Goal: Transaction & Acquisition: Purchase product/service

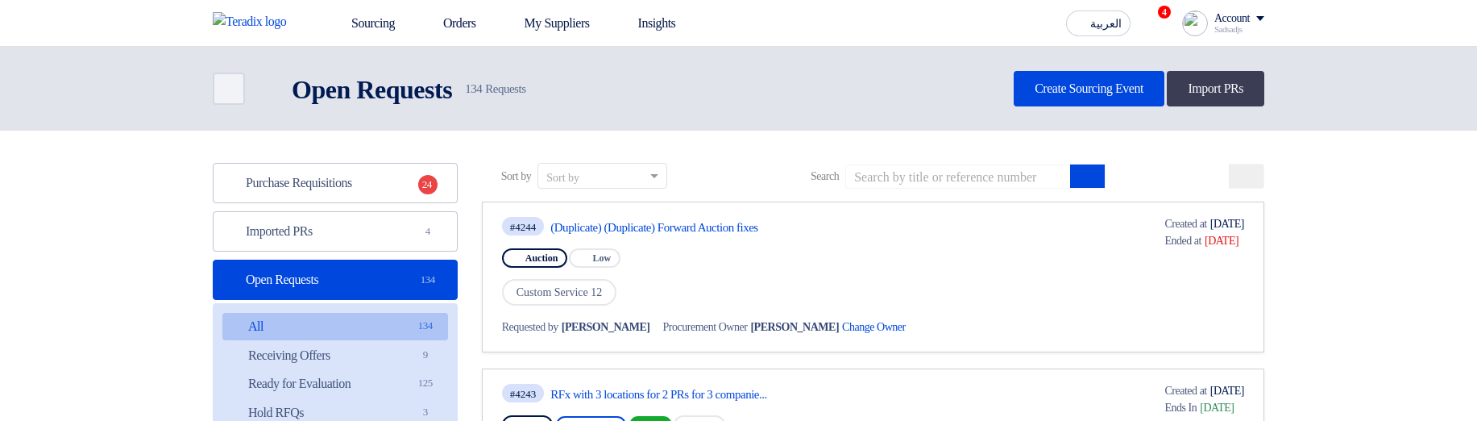
click at [315, 254] on div "Purchase Requisitions Purchase Requisitions 24 Imported PRs Imported PRs 4 Open…" at bounding box center [335, 394] width 245 height 462
drag, startPoint x: 145, startPoint y: 234, endPoint x: 274, endPoint y: 259, distance: 131.2
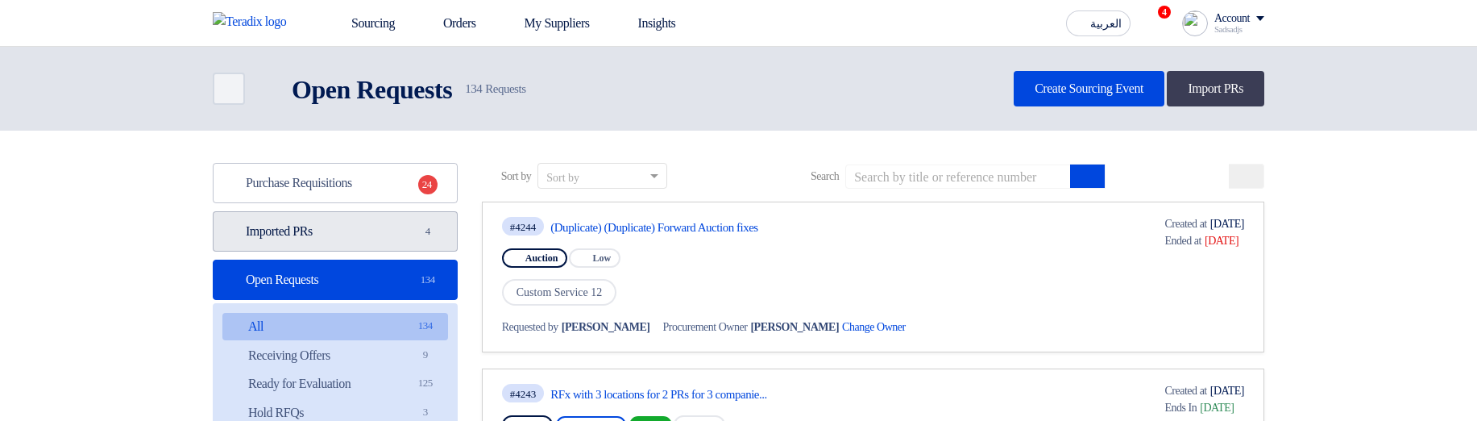
click at [294, 240] on link "Imported PRs Imported PRs 4" at bounding box center [335, 231] width 245 height 40
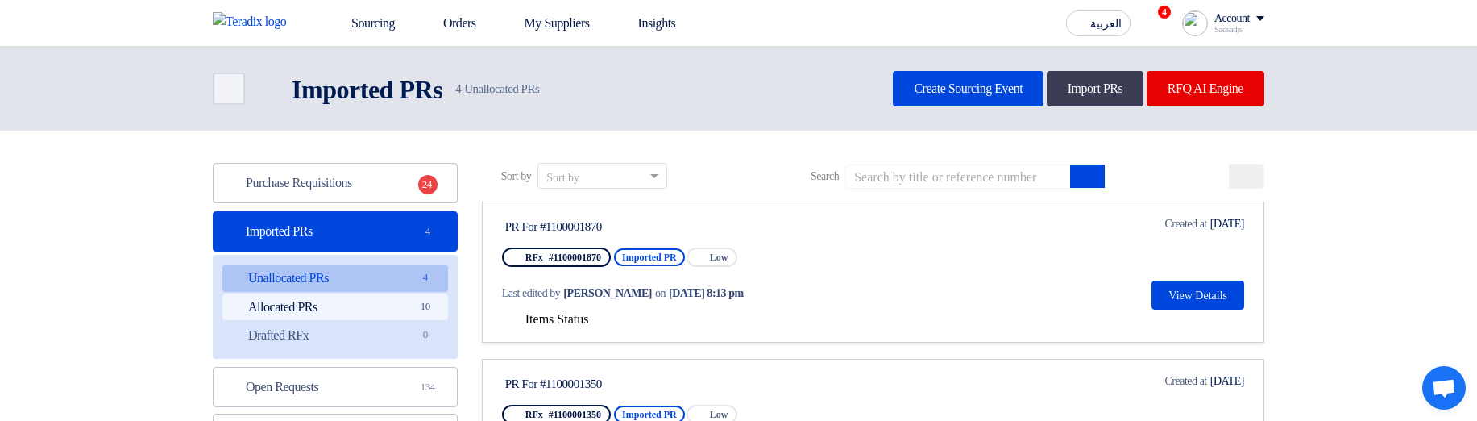
click at [405, 309] on link "Allocated PRs Allocated PRs 10" at bounding box center [335, 306] width 226 height 27
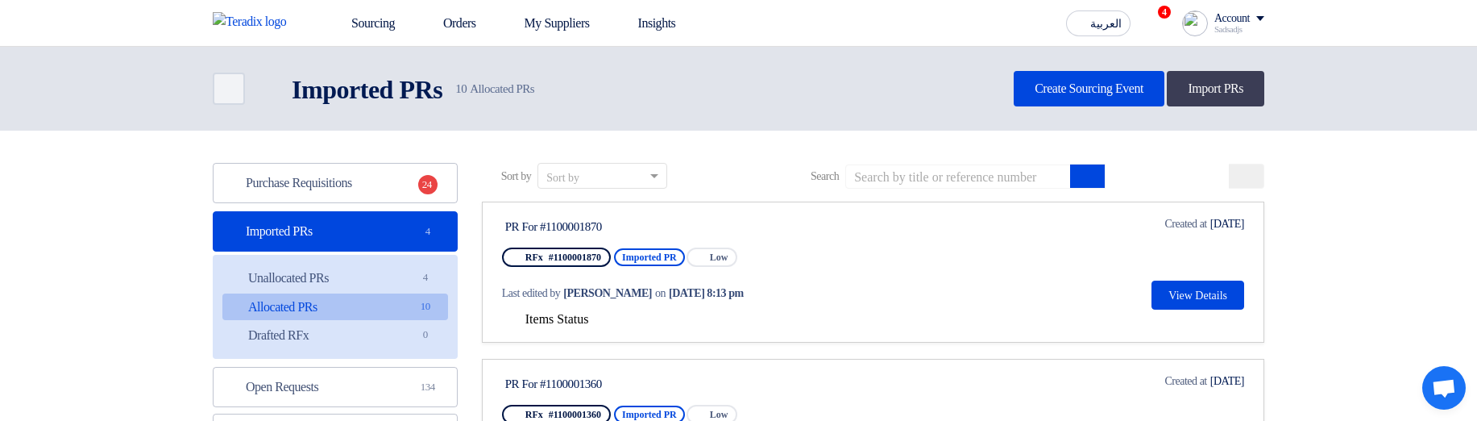
click at [578, 322] on span "Items Status" at bounding box center [557, 319] width 64 height 14
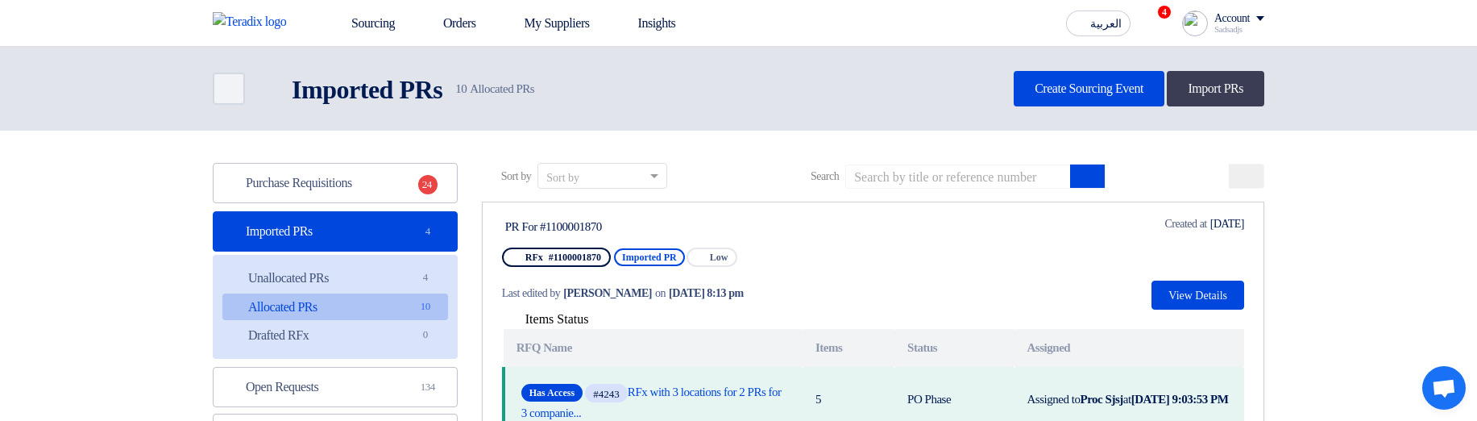
click at [554, 321] on span "Items Status" at bounding box center [557, 319] width 64 height 14
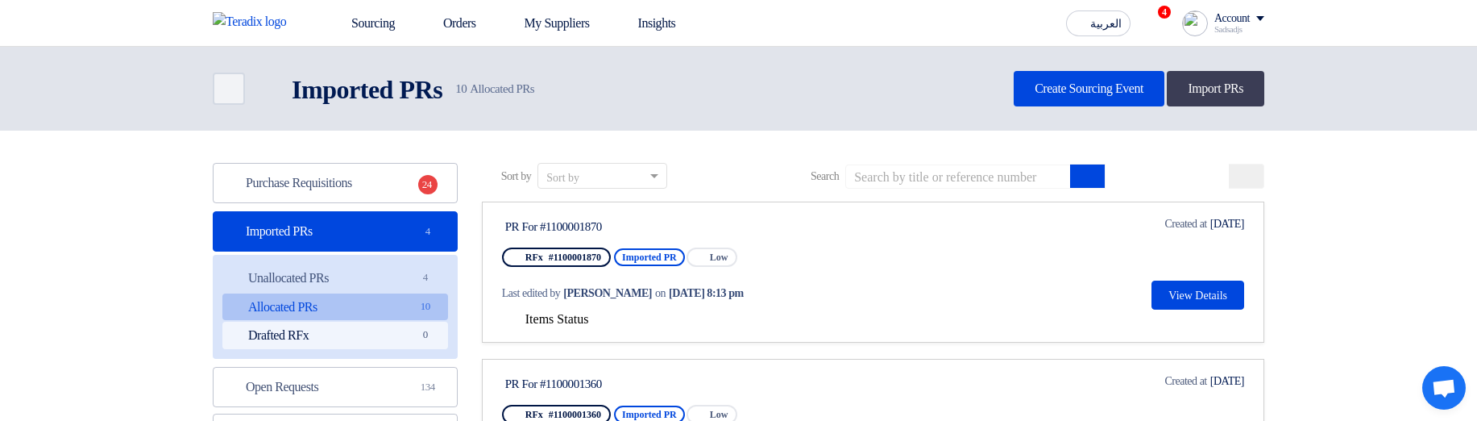
click at [403, 330] on link "Drafted RFx Drafted RFx 0" at bounding box center [335, 334] width 226 height 27
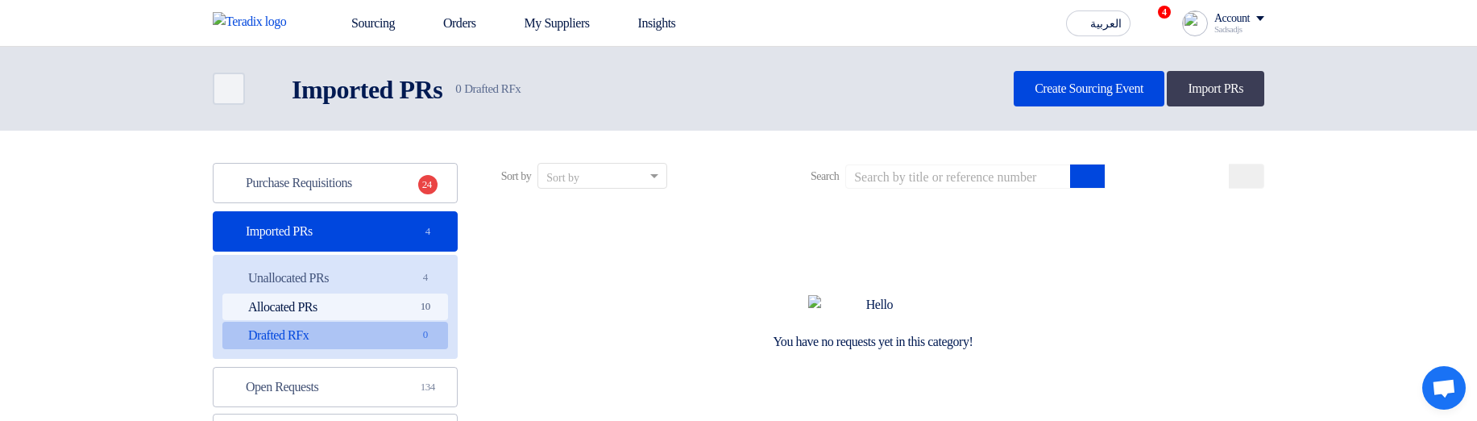
click at [393, 319] on link "Allocated PRs Allocated PRs 10" at bounding box center [335, 306] width 226 height 27
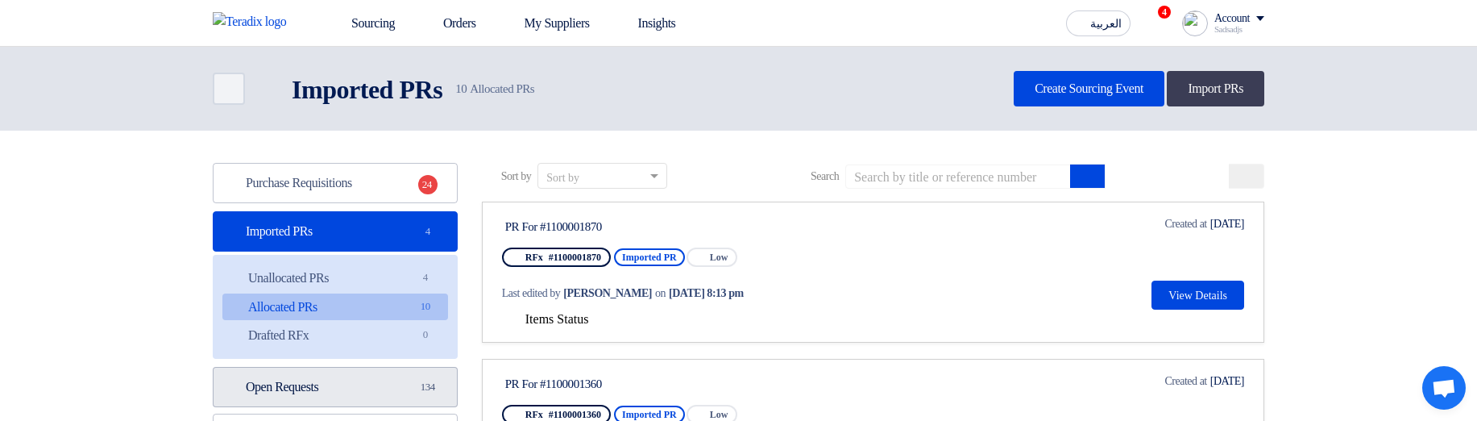
click at [358, 378] on link "Open Requests Open Requests 134" at bounding box center [335, 387] width 245 height 40
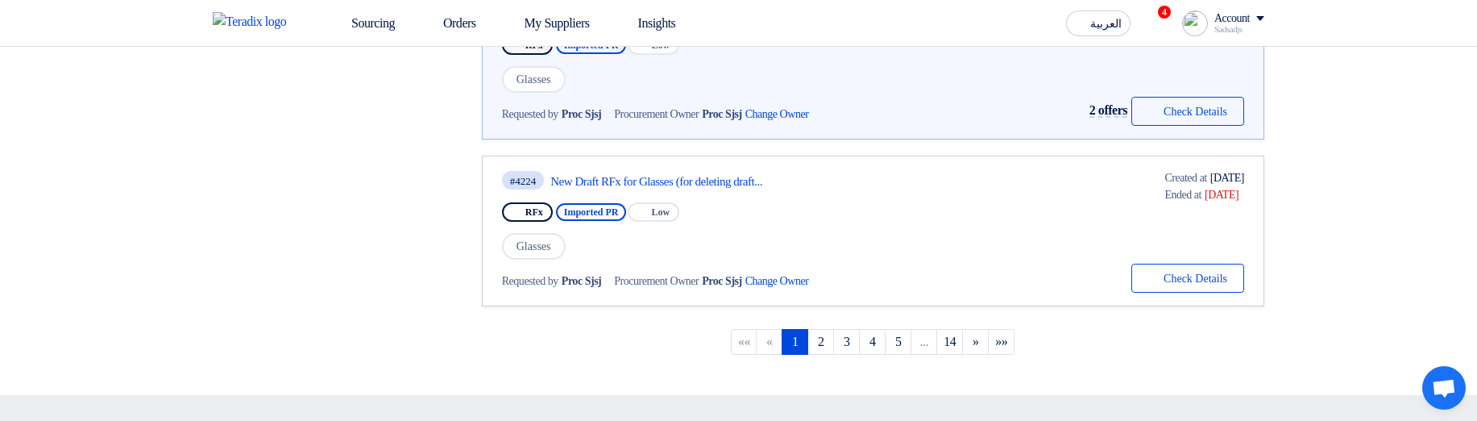
scroll to position [1257, 0]
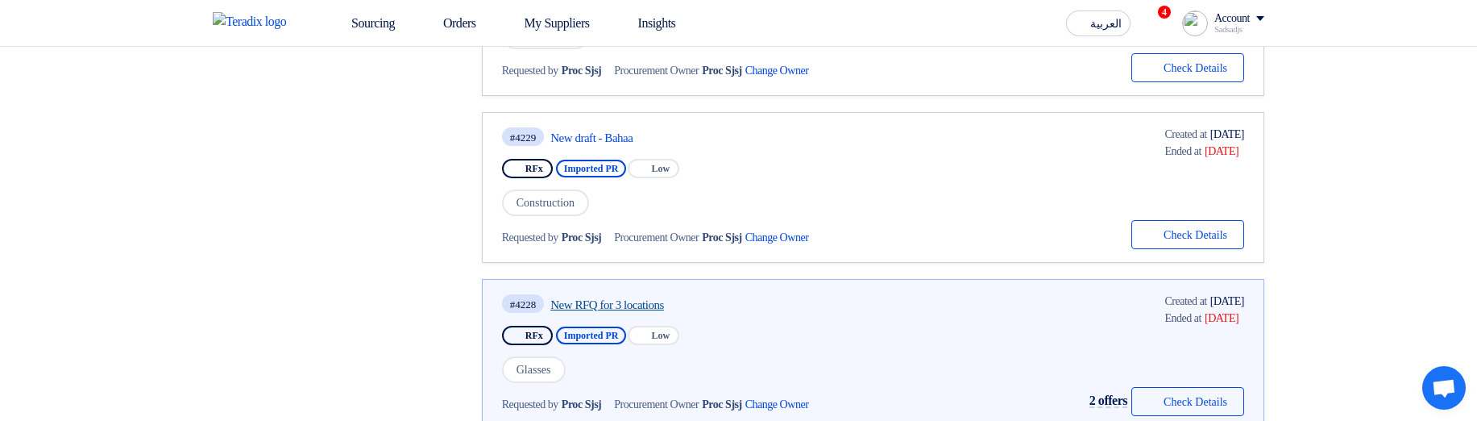
click at [615, 301] on link "New RFQ for 3 locations" at bounding box center [701, 304] width 302 height 15
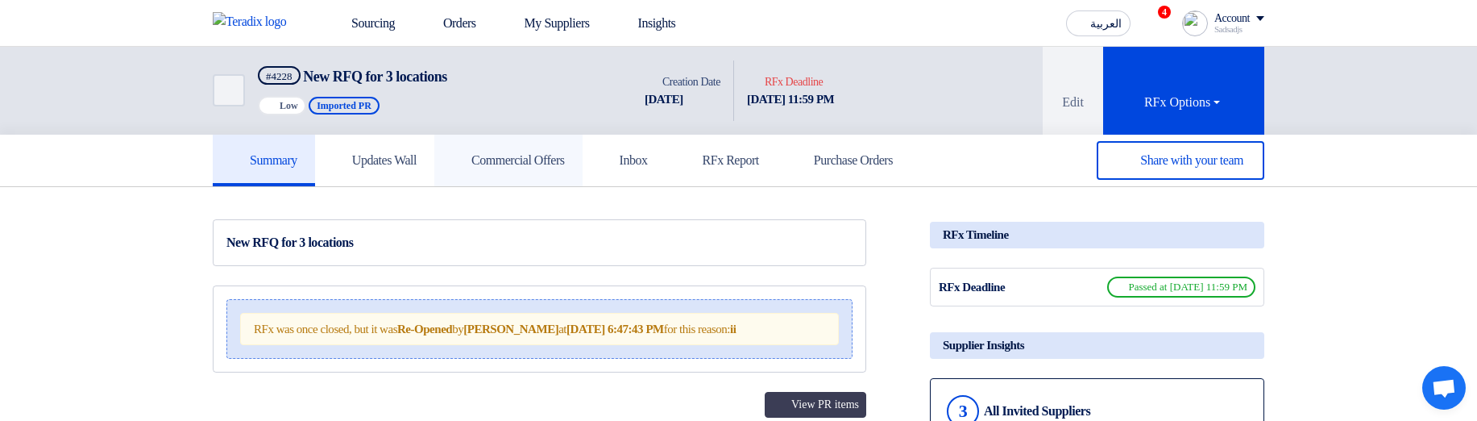
click at [556, 158] on h5 "Commercial Offers" at bounding box center [508, 160] width 113 height 16
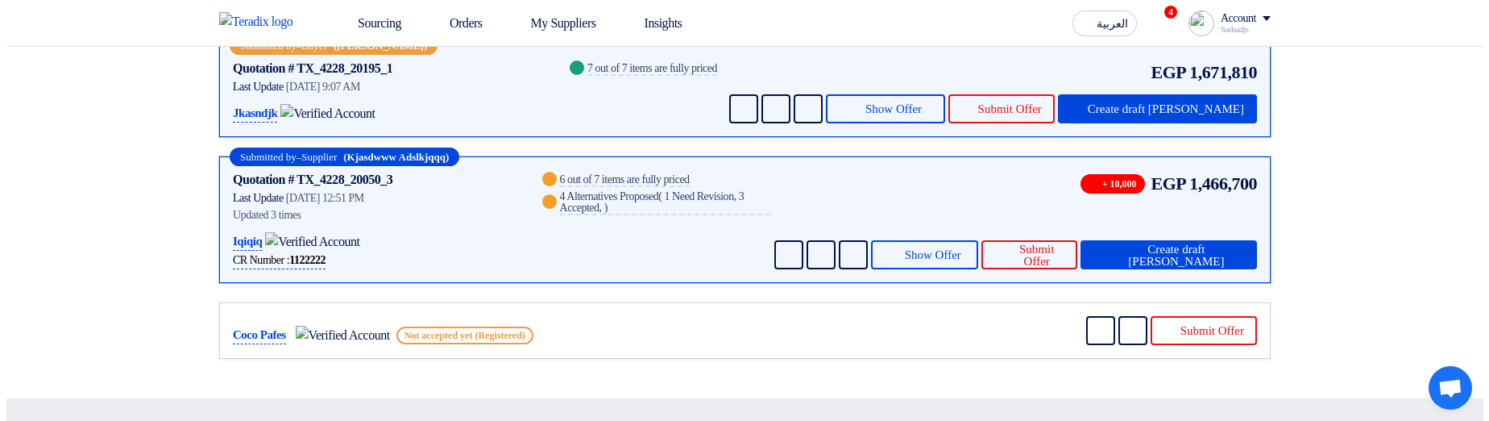
scroll to position [97, 0]
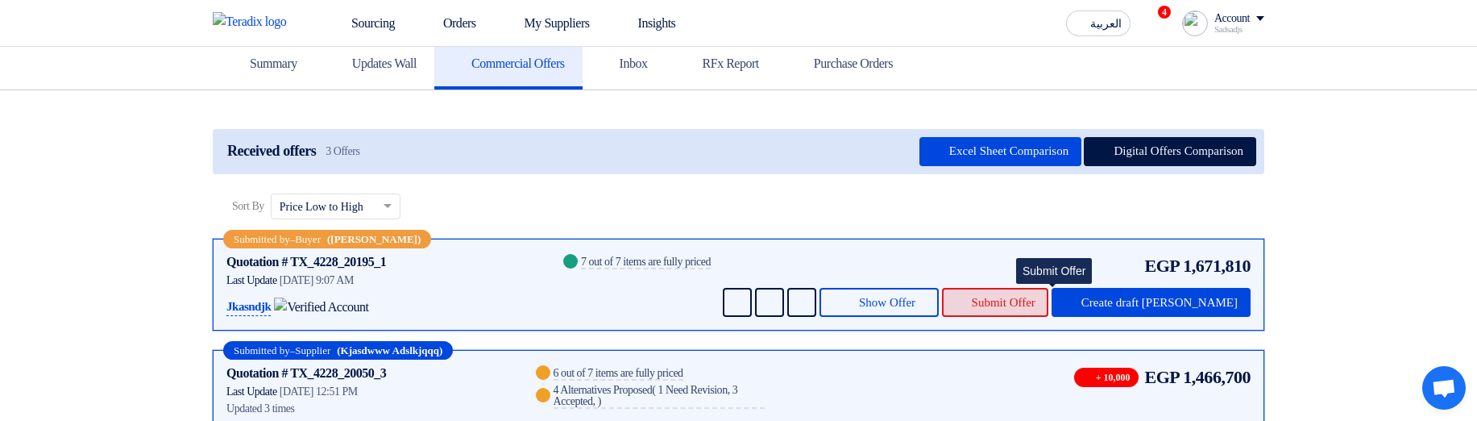
click at [1035, 296] on span "Submit Offer" at bounding box center [1004, 302] width 64 height 12
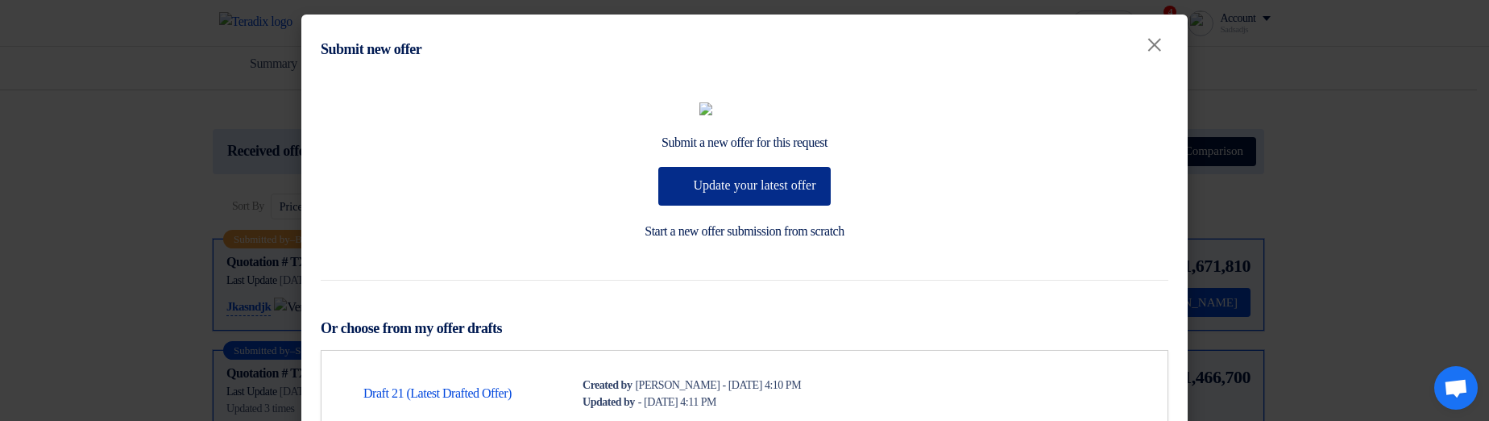
click at [807, 205] on button "Update your latest offer" at bounding box center [744, 186] width 172 height 39
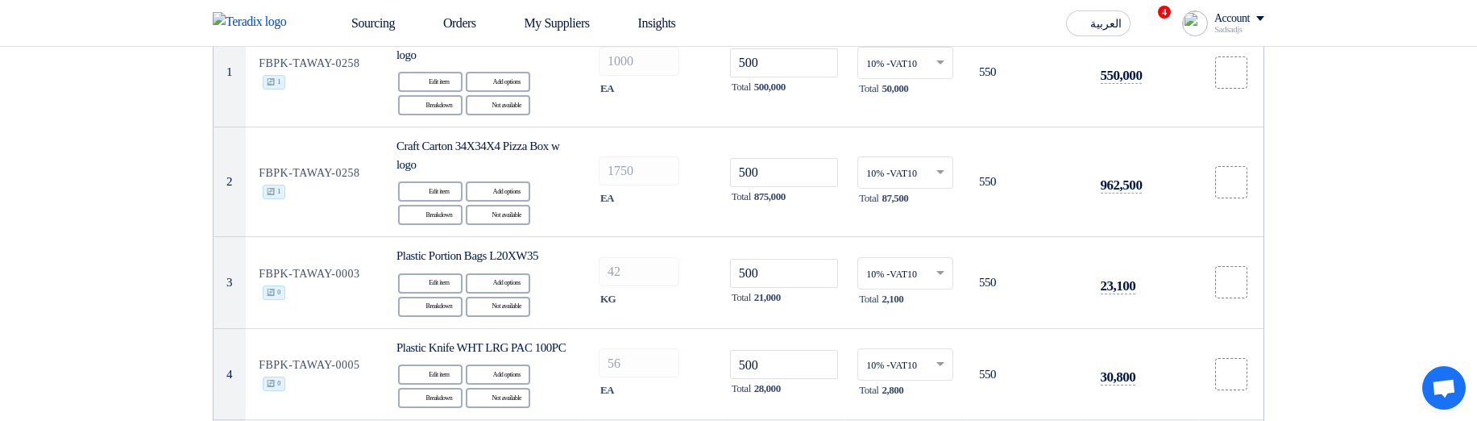
scroll to position [97, 0]
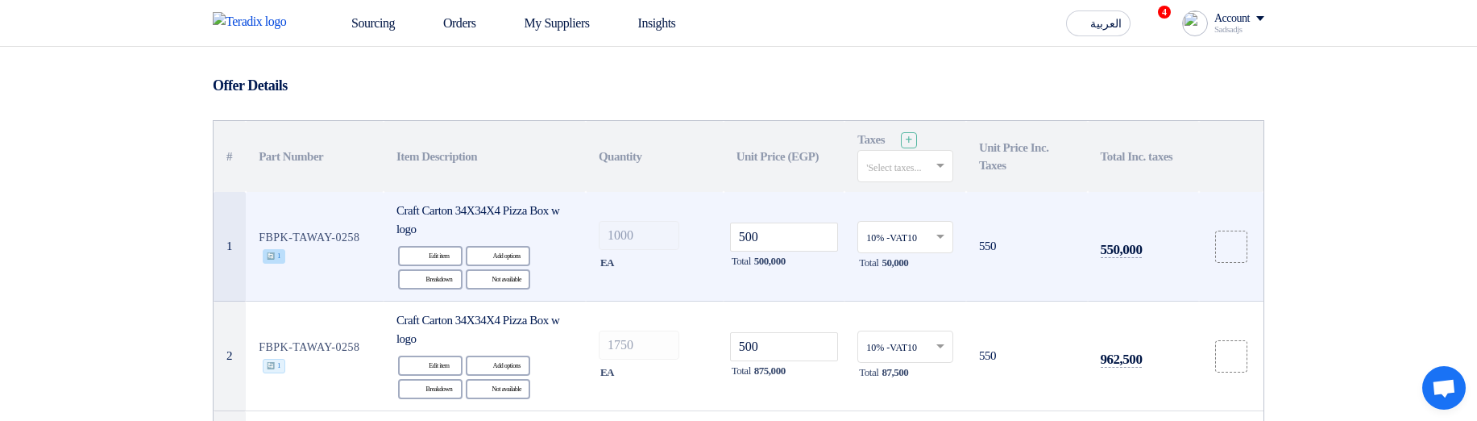
click at [273, 250] on span "🔄 1" at bounding box center [274, 256] width 23 height 15
click at [790, 246] on input "500" at bounding box center [784, 236] width 109 height 29
type input "50050"
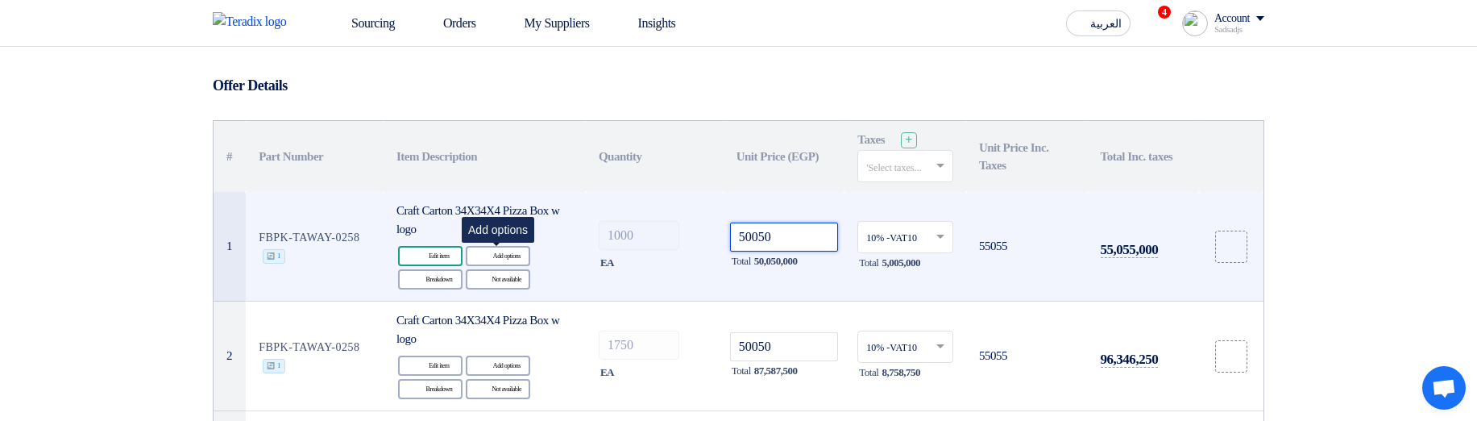
type input "50050"
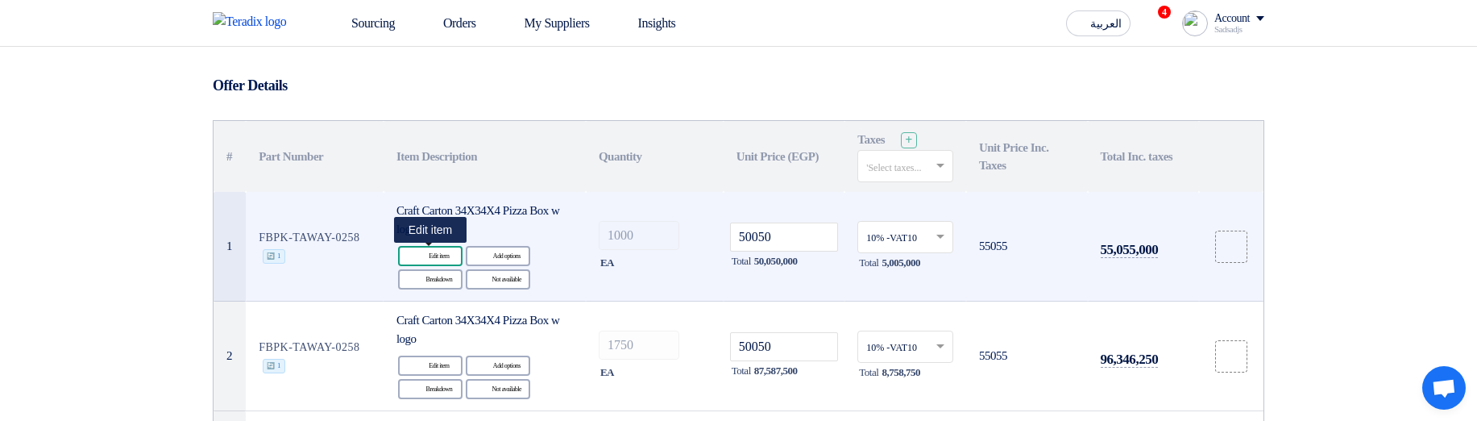
click at [416, 251] on icon "Edit" at bounding box center [420, 256] width 15 height 15
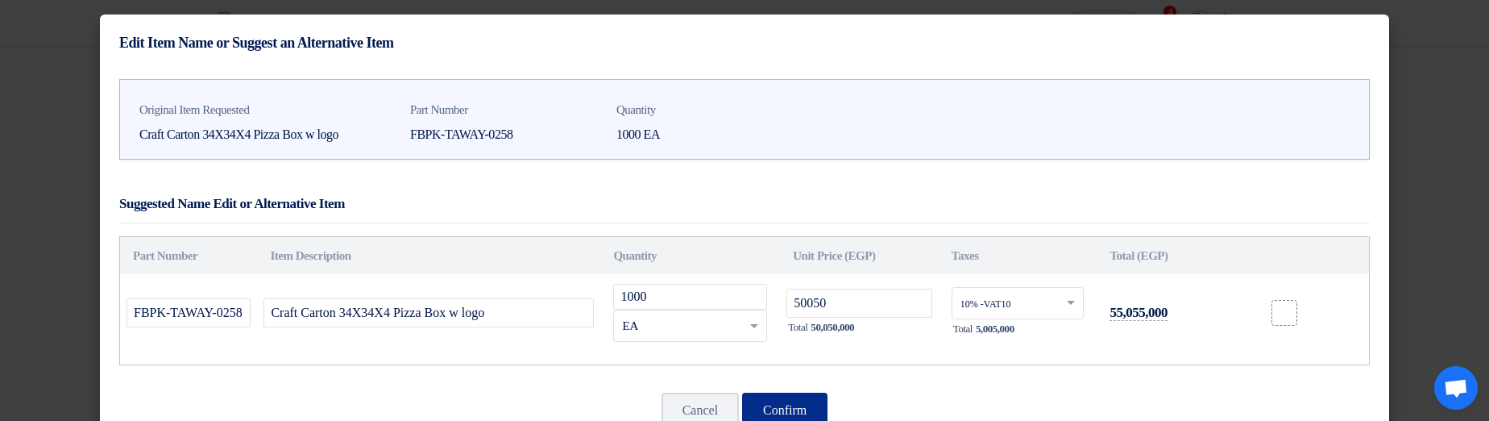
click at [800, 404] on button "Confirm" at bounding box center [784, 409] width 85 height 35
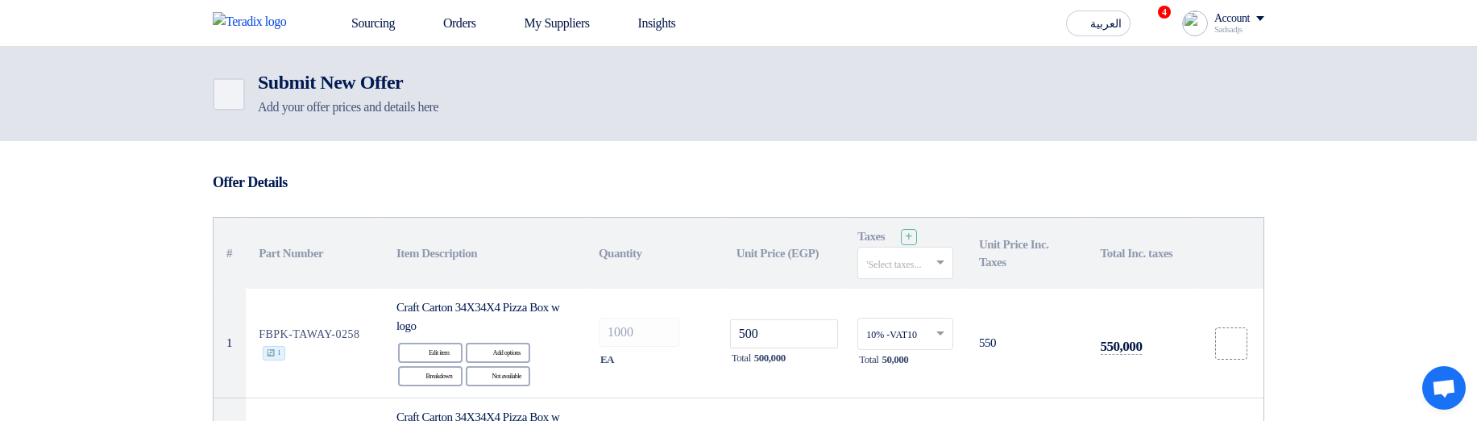
scroll to position [97, 0]
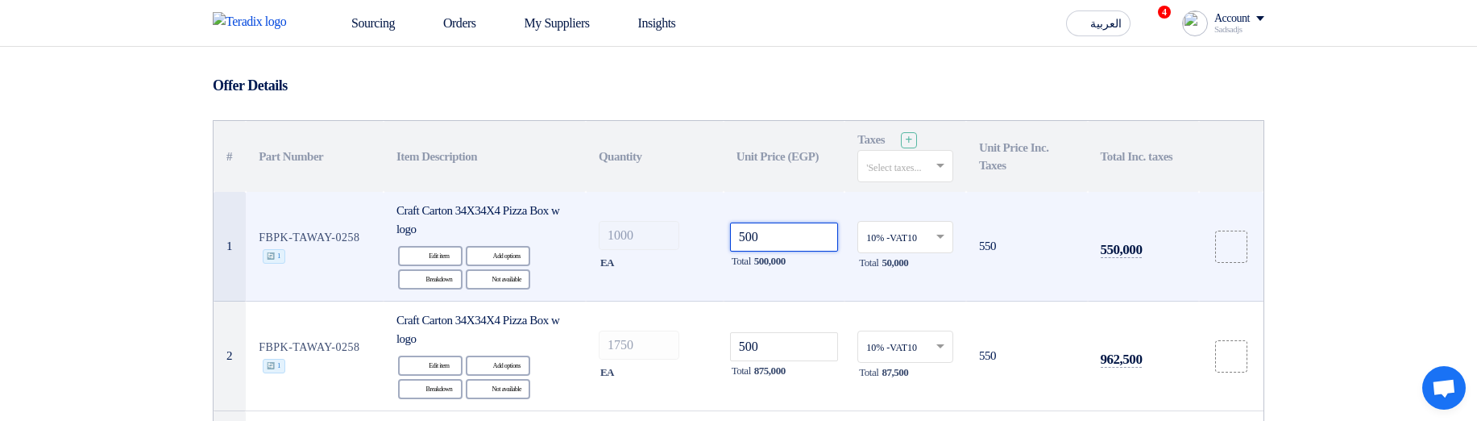
click at [812, 247] on input "500" at bounding box center [784, 236] width 109 height 29
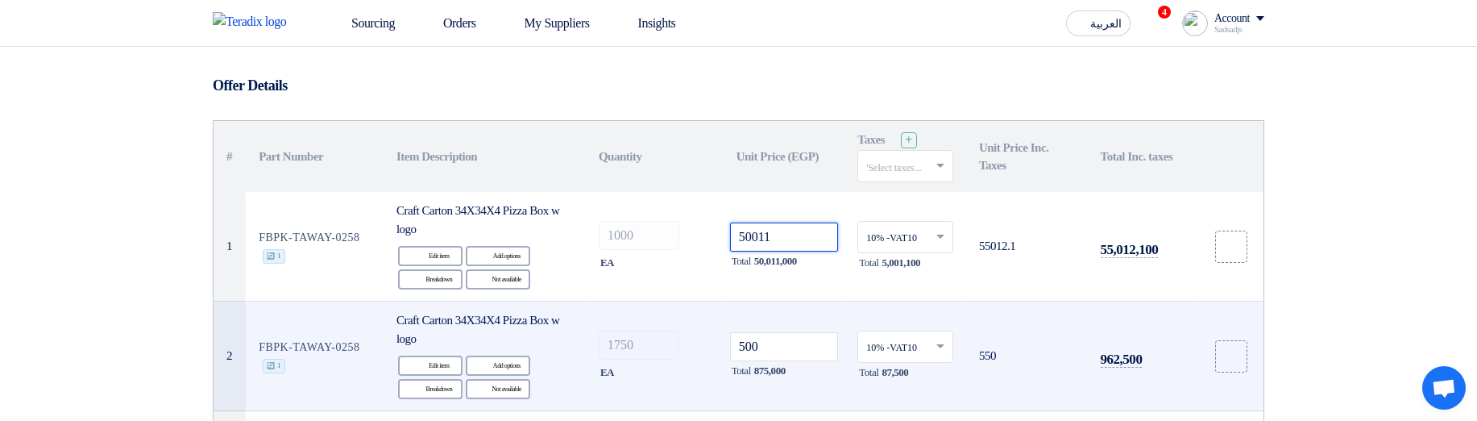
type input "50011"
click at [765, 301] on td "500 Total 875,000" at bounding box center [784, 356] width 122 height 110
type input "50011"
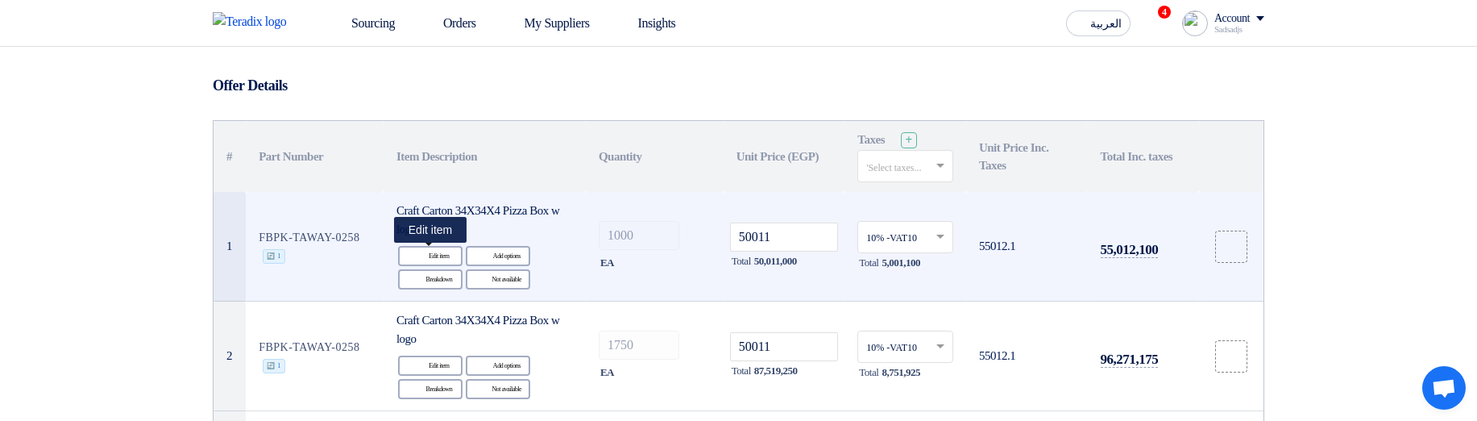
click at [439, 247] on div "Edit Edit item" at bounding box center [430, 256] width 64 height 20
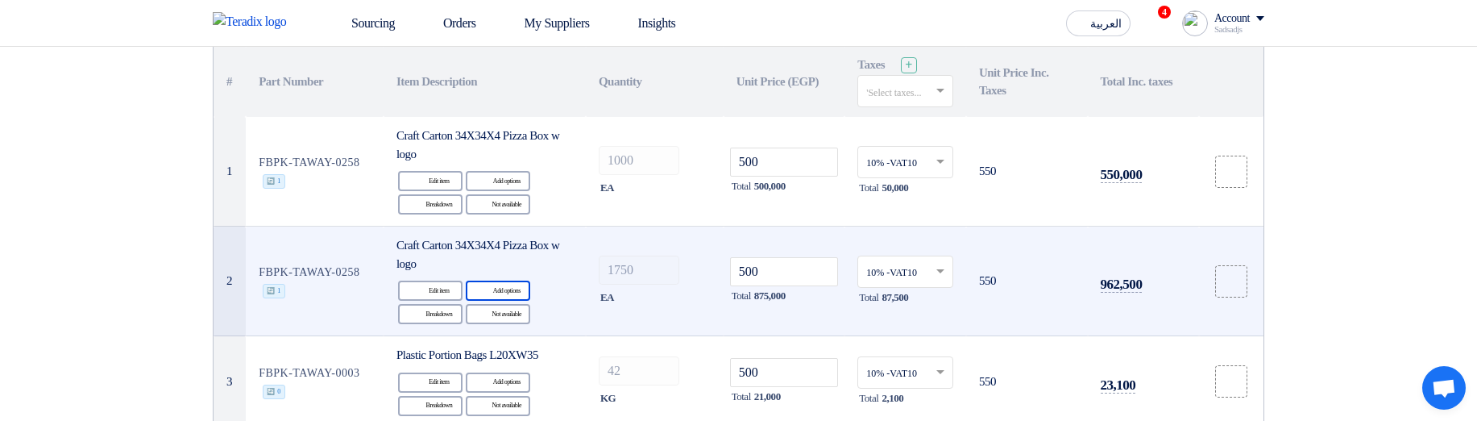
scroll to position [193, 0]
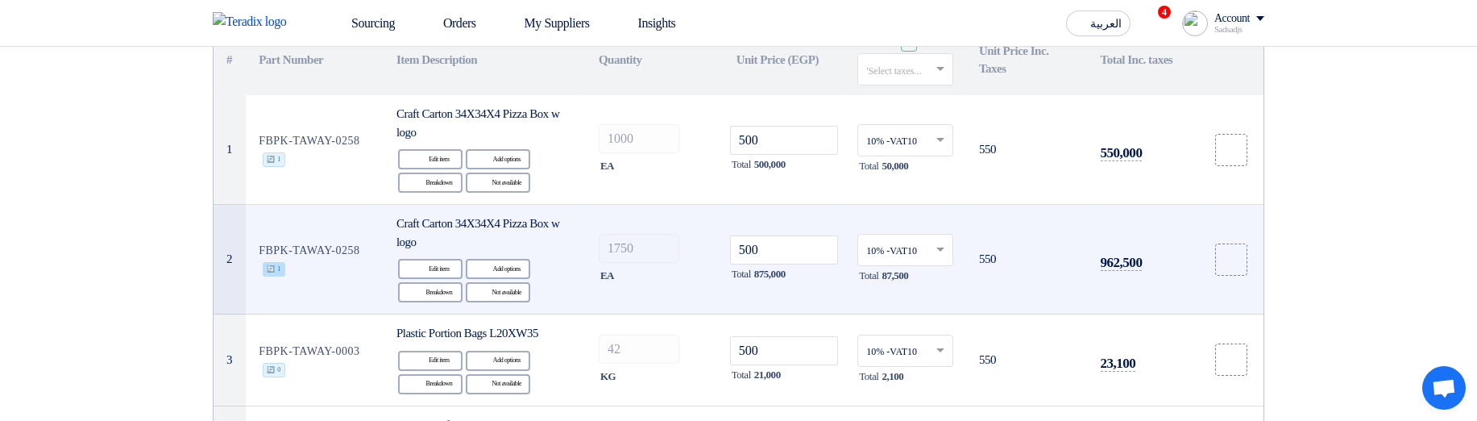
click at [267, 269] on span "🔄 1" at bounding box center [274, 269] width 23 height 15
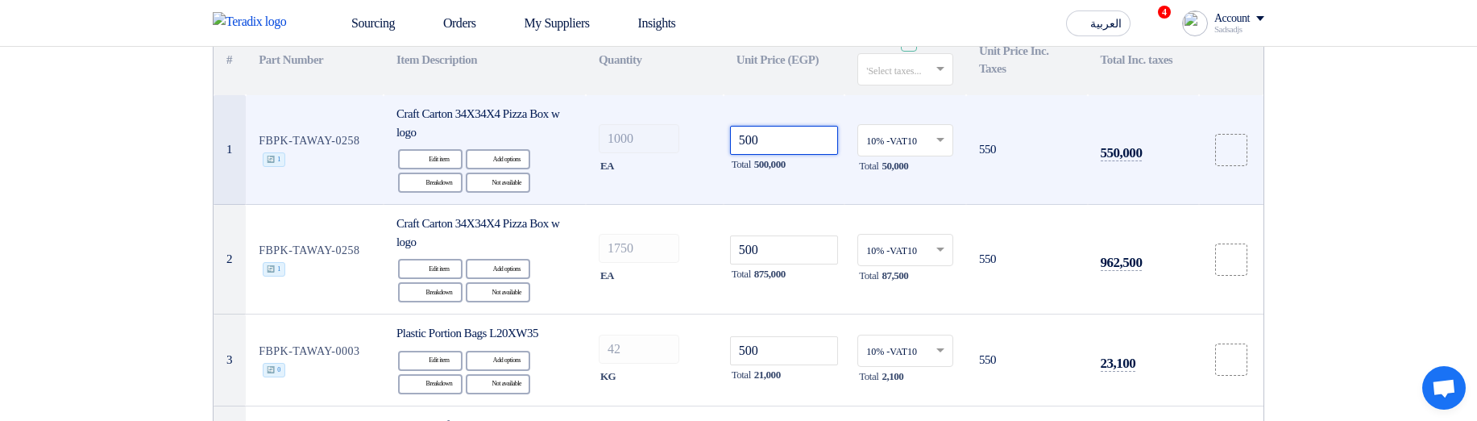
click at [764, 139] on input "500" at bounding box center [784, 140] width 109 height 29
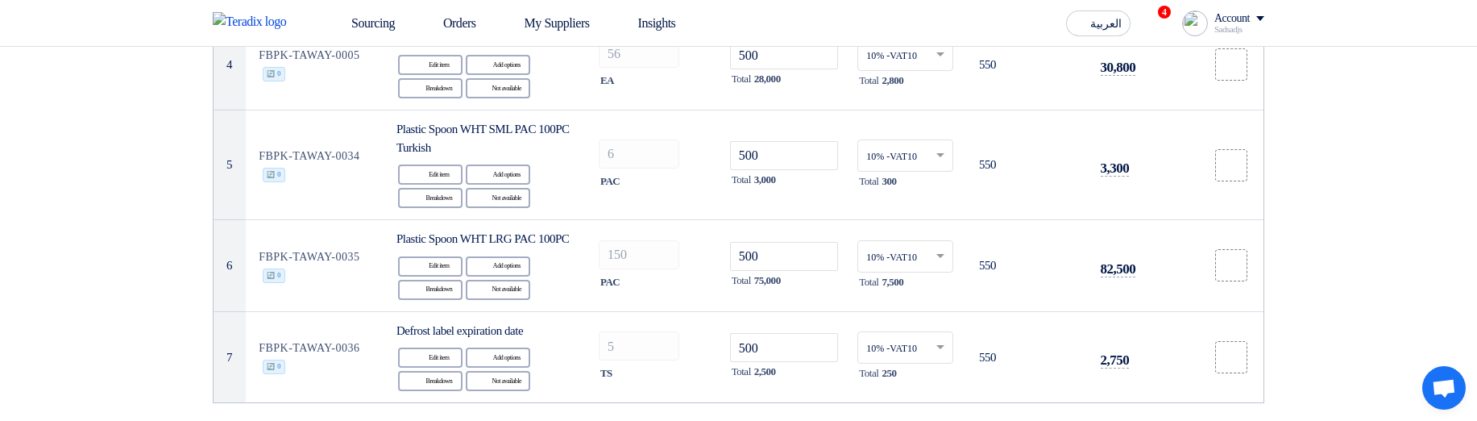
scroll to position [97, 0]
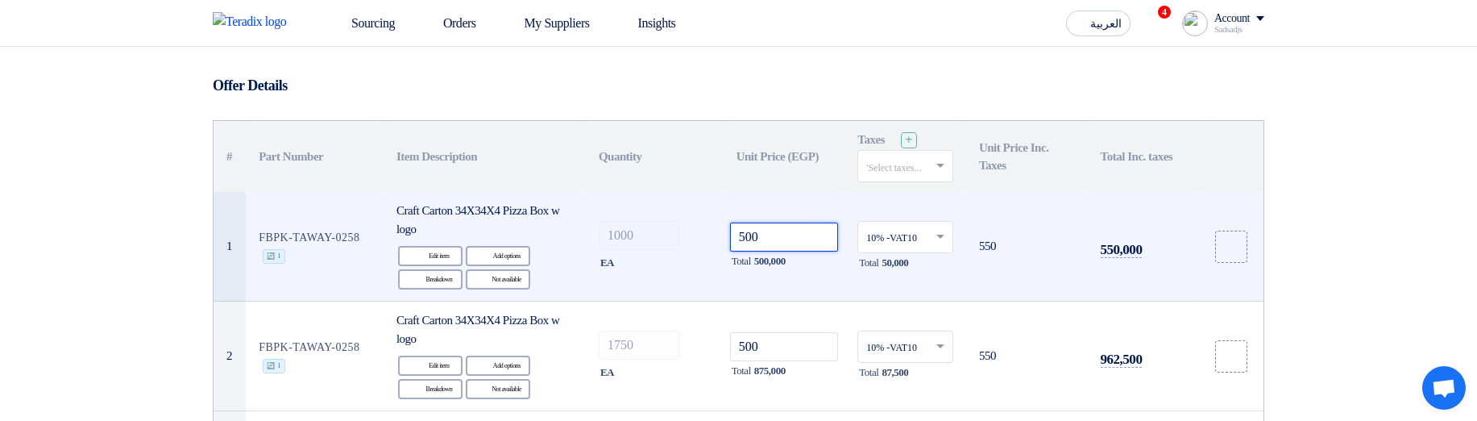
click at [819, 227] on input "500" at bounding box center [784, 236] width 109 height 29
click at [827, 230] on input "500" at bounding box center [784, 236] width 109 height 29
type input "50055"
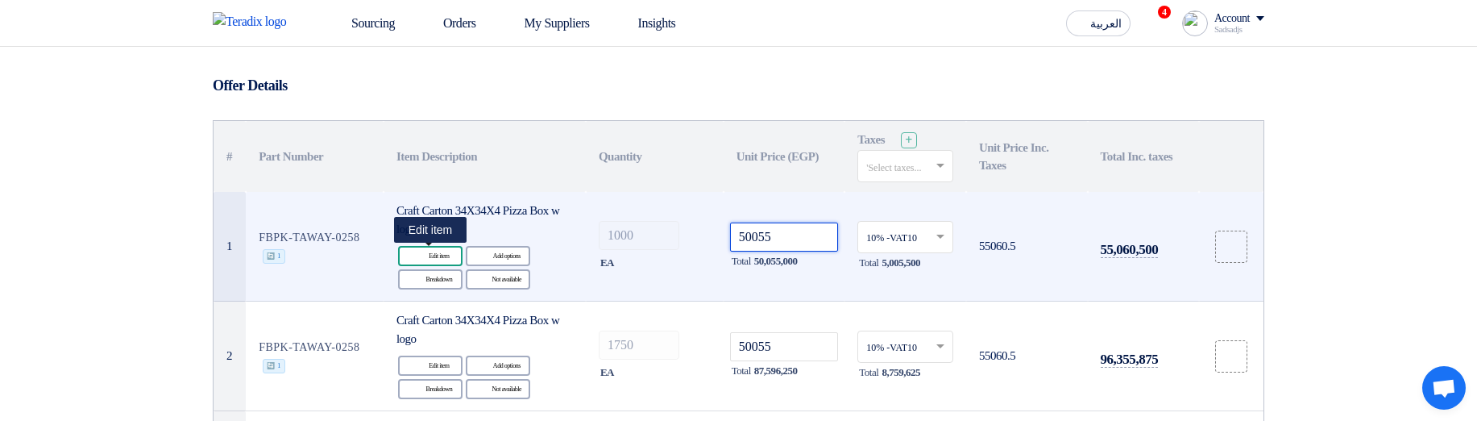
type input "50055"
click at [442, 255] on div "Edit Edit item" at bounding box center [430, 256] width 64 height 20
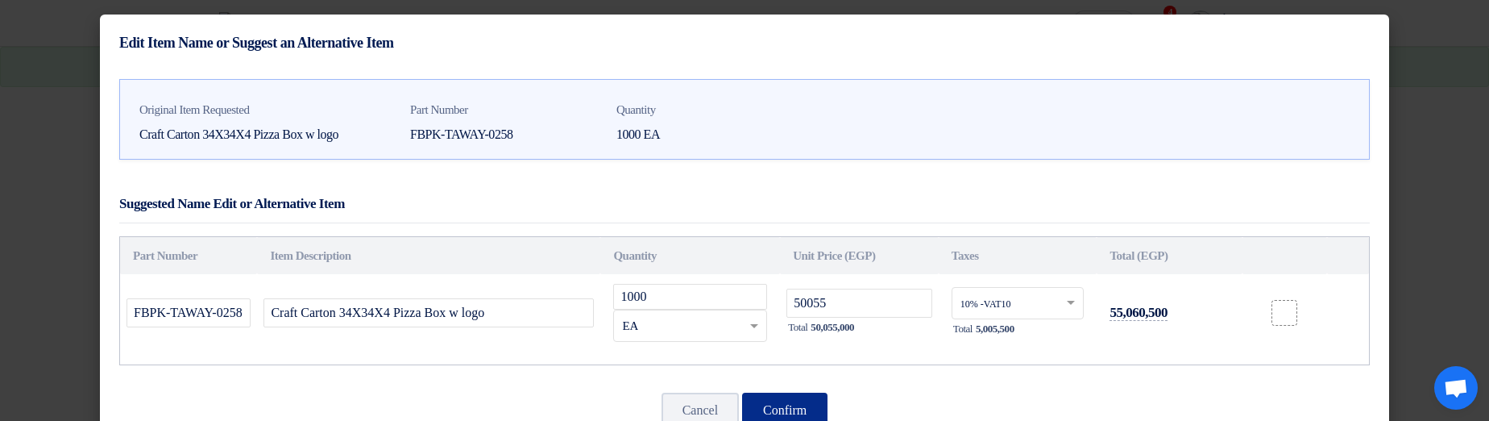
click at [785, 404] on button "Confirm" at bounding box center [784, 409] width 85 height 35
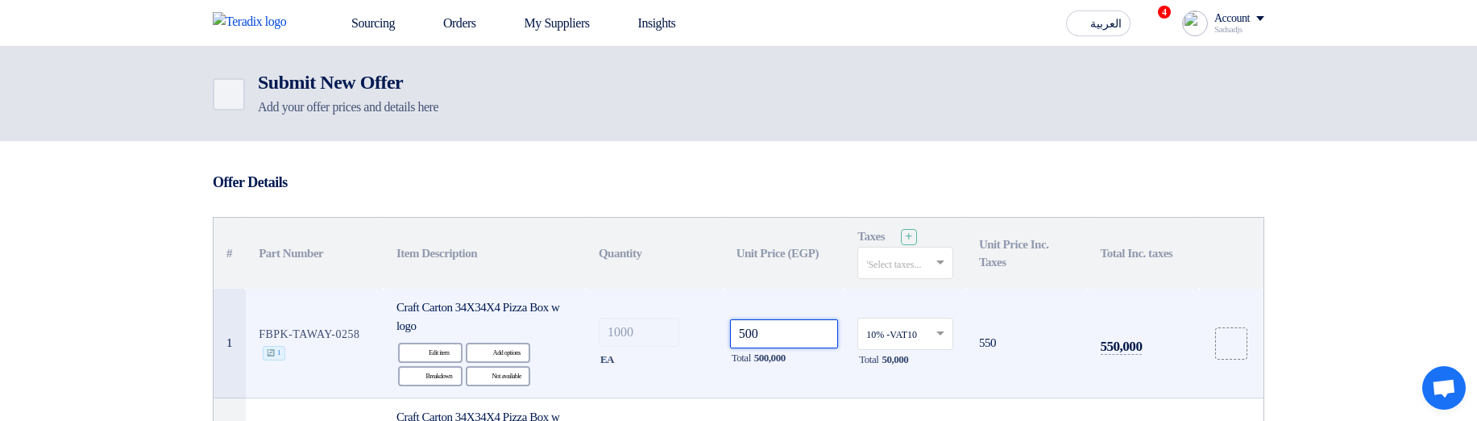
click at [819, 338] on input "500" at bounding box center [784, 333] width 109 height 29
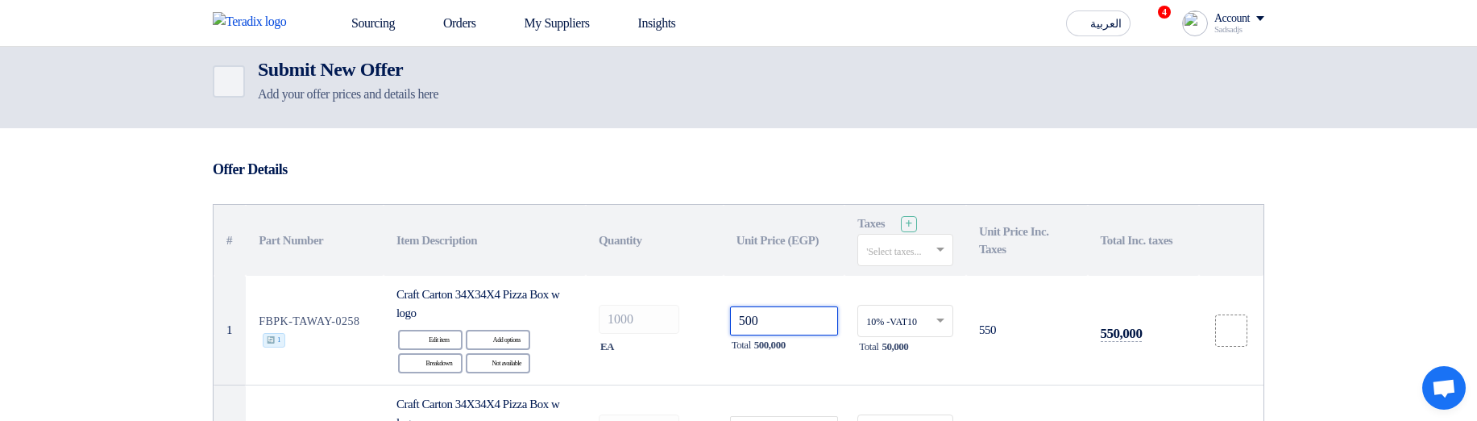
scroll to position [97, 0]
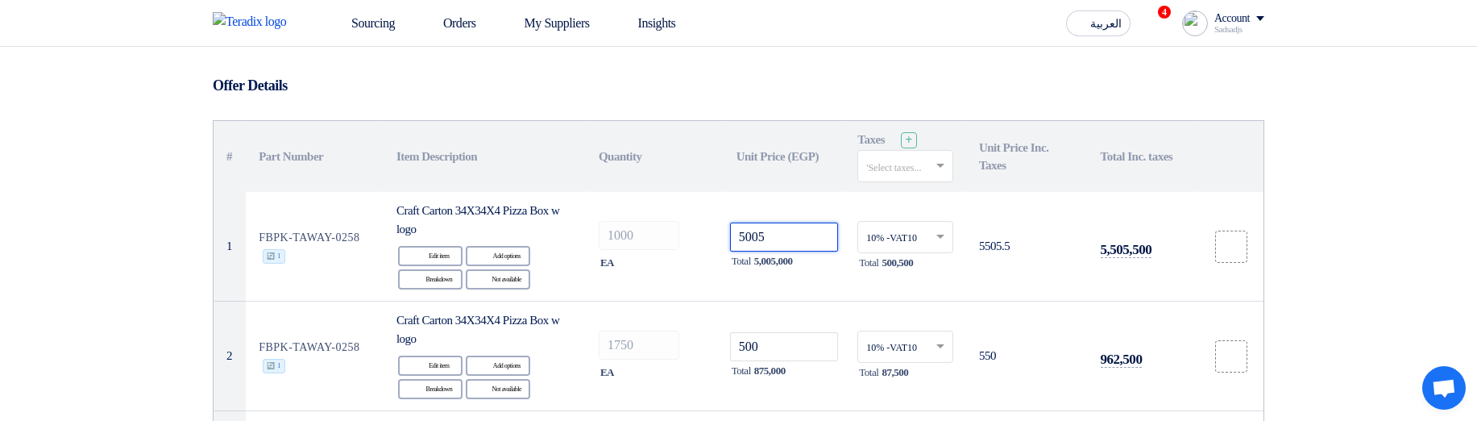
type input "50056"
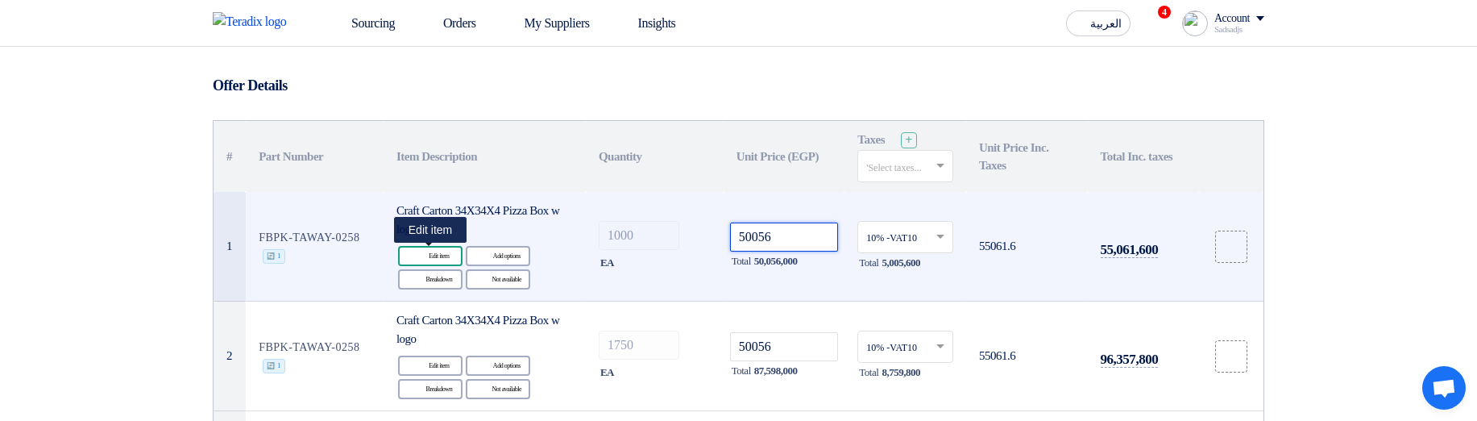
type input "50056"
click at [437, 257] on div "Edit Edit item" at bounding box center [430, 256] width 64 height 20
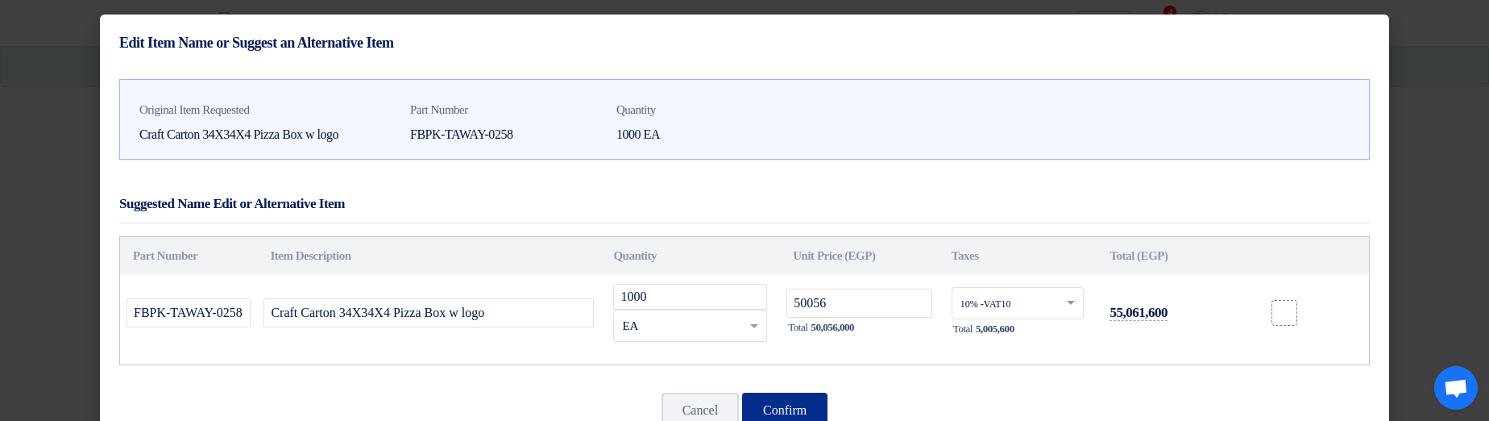
click at [777, 407] on button "Confirm" at bounding box center [784, 409] width 85 height 35
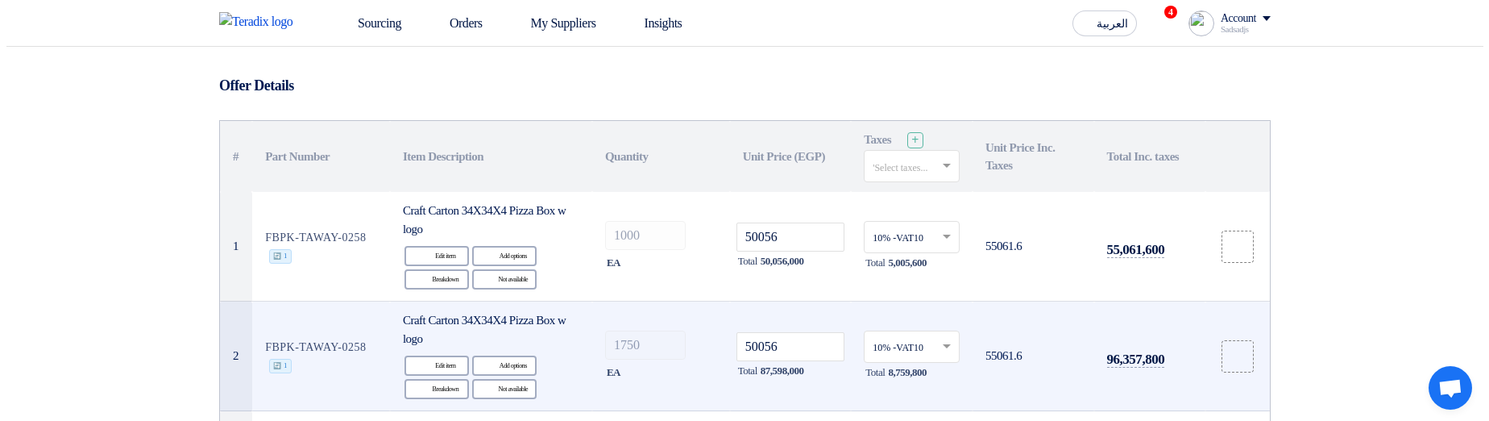
scroll to position [193, 0]
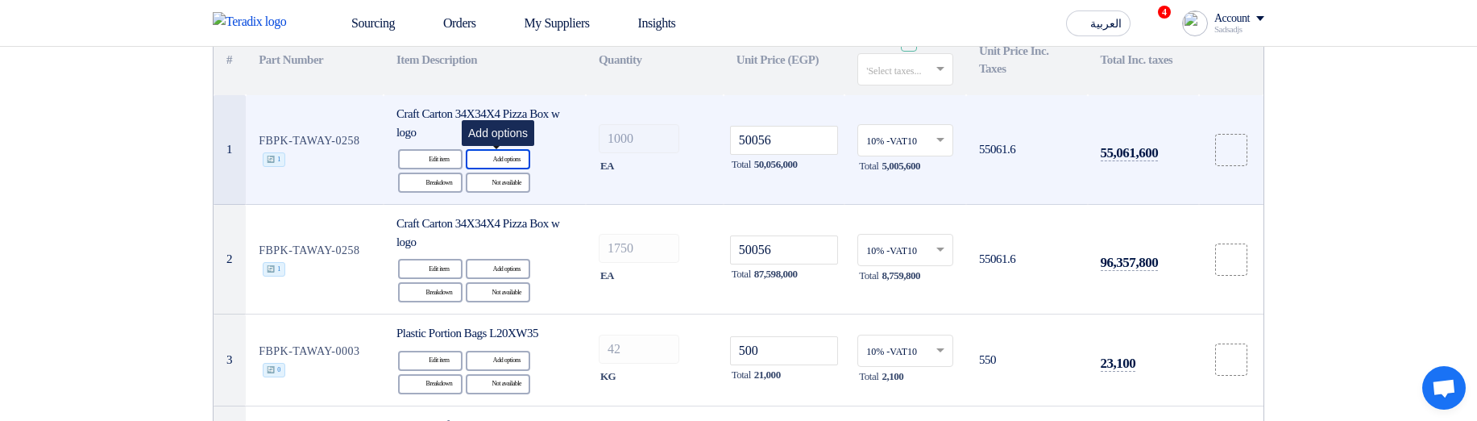
click at [487, 153] on icon "Alternative" at bounding box center [483, 159] width 17 height 17
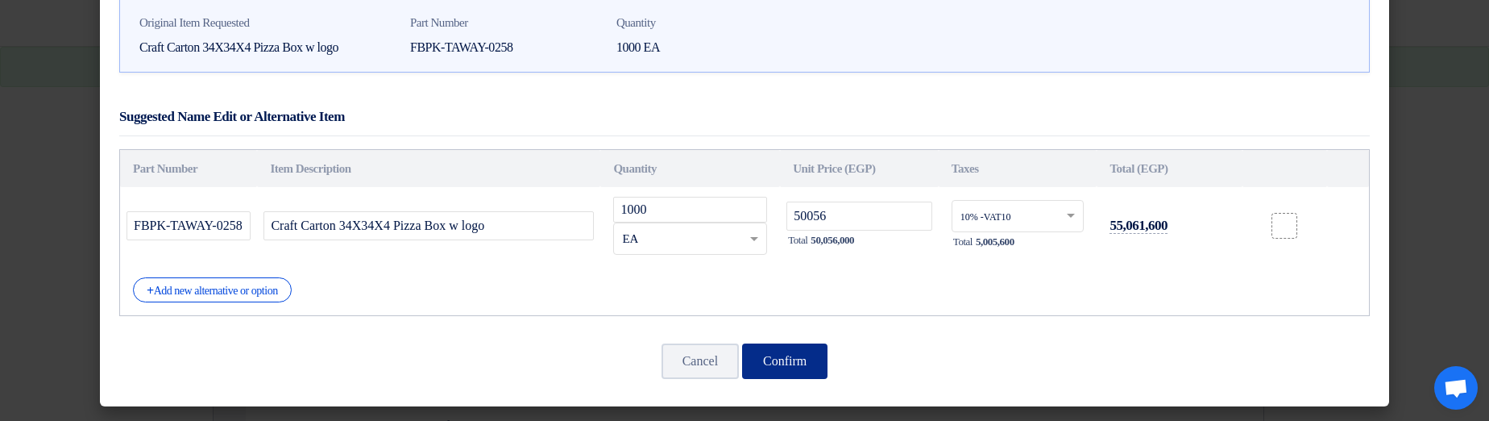
click at [794, 367] on button "Confirm" at bounding box center [784, 360] width 85 height 35
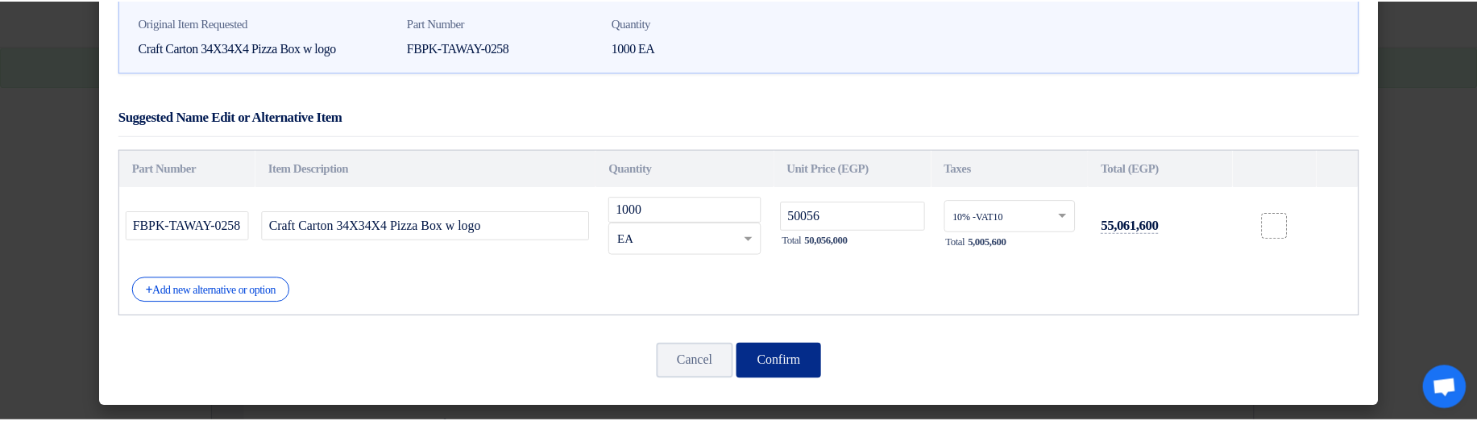
scroll to position [10, 0]
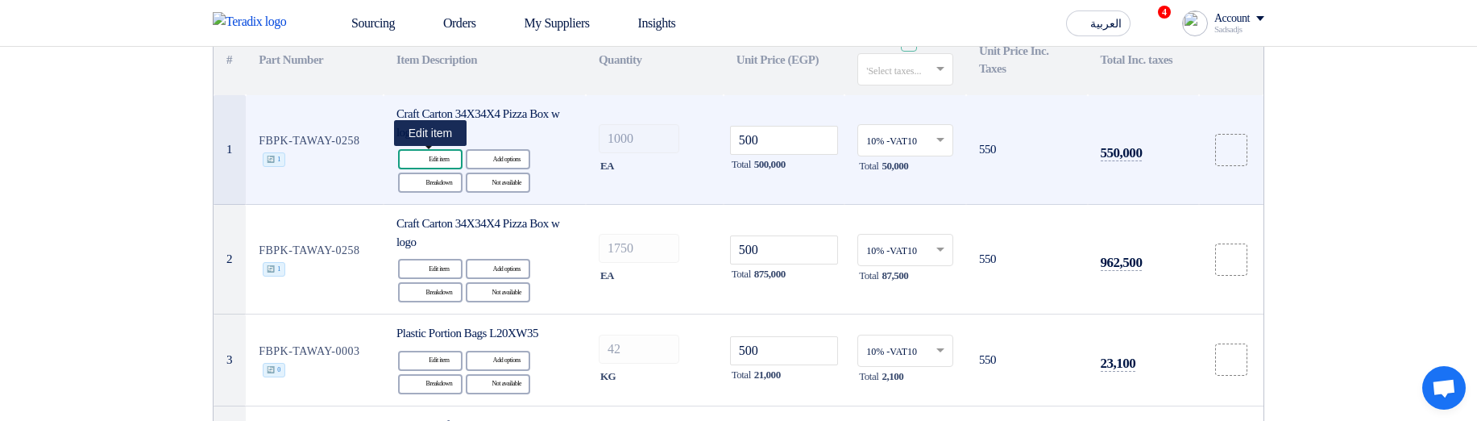
click at [413, 152] on use at bounding box center [413, 152] width 0 height 0
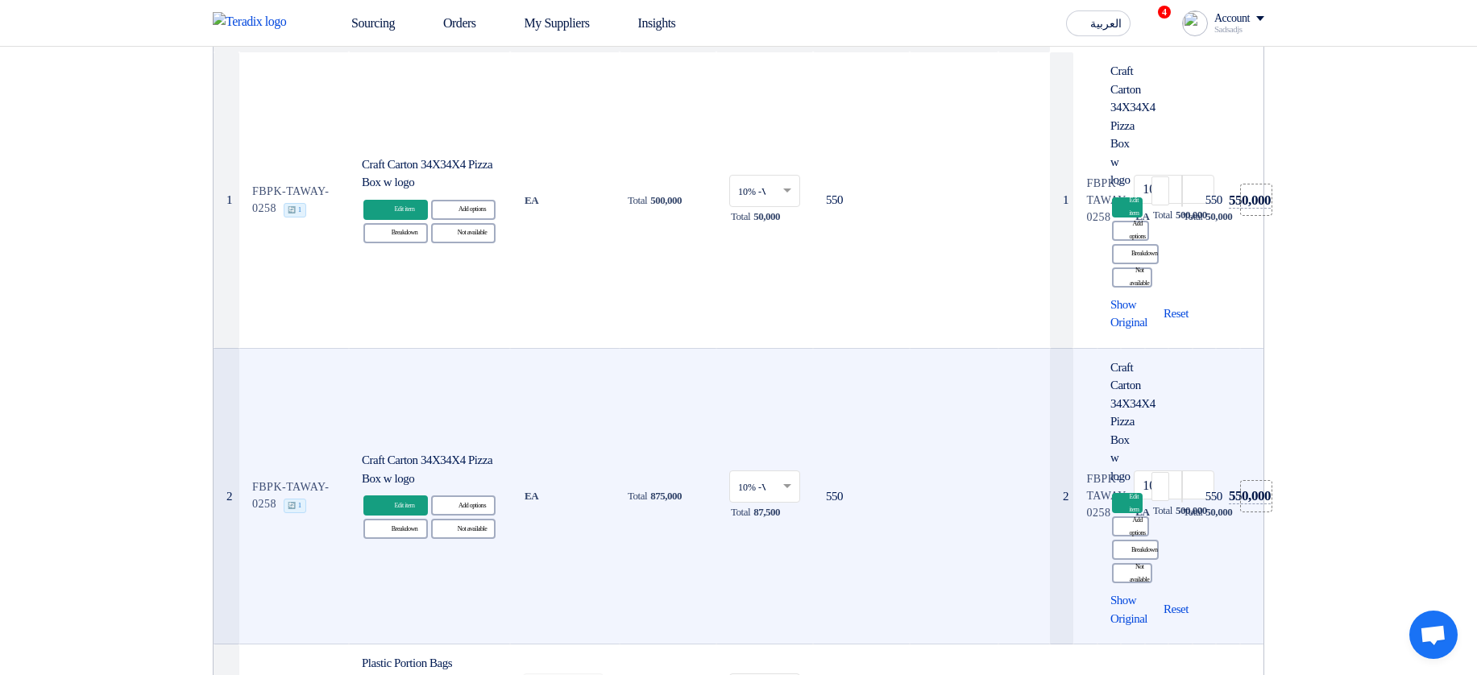
scroll to position [193, 0]
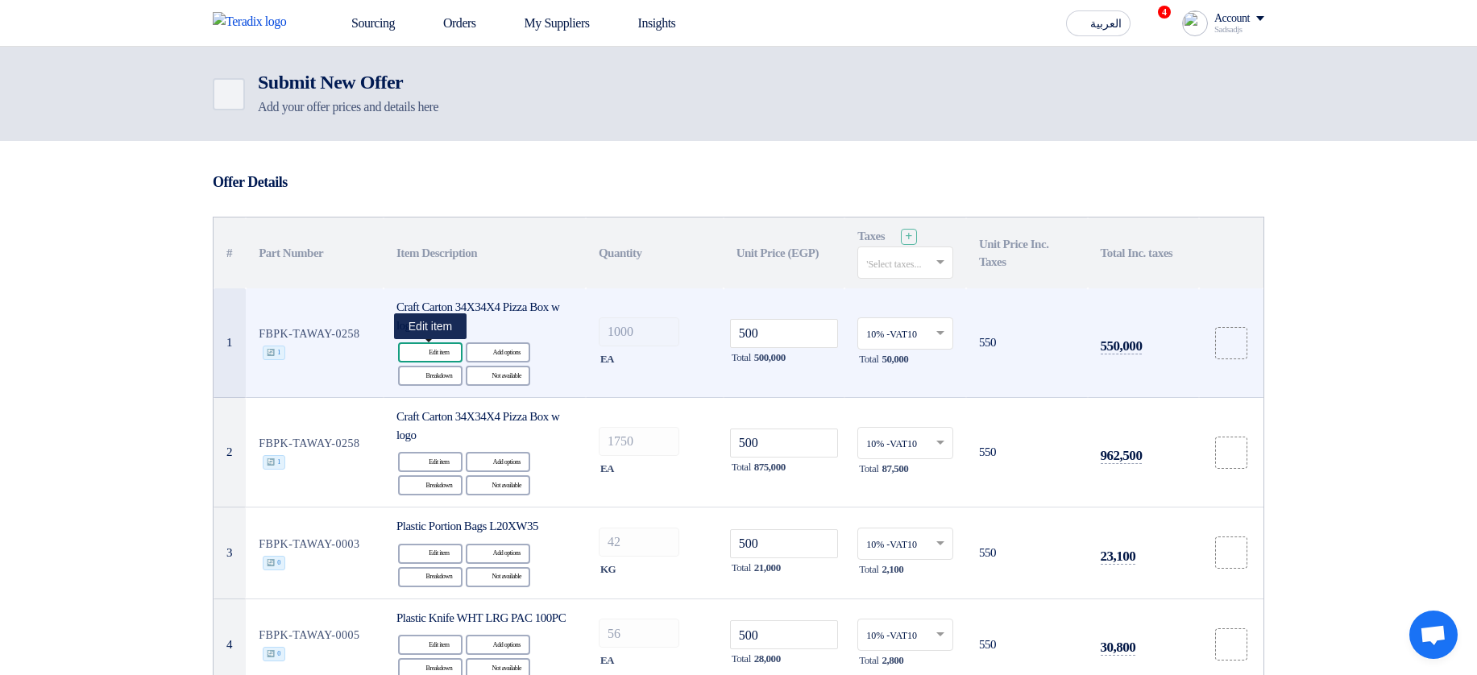
click at [442, 345] on div "Edit Edit item" at bounding box center [430, 352] width 64 height 20
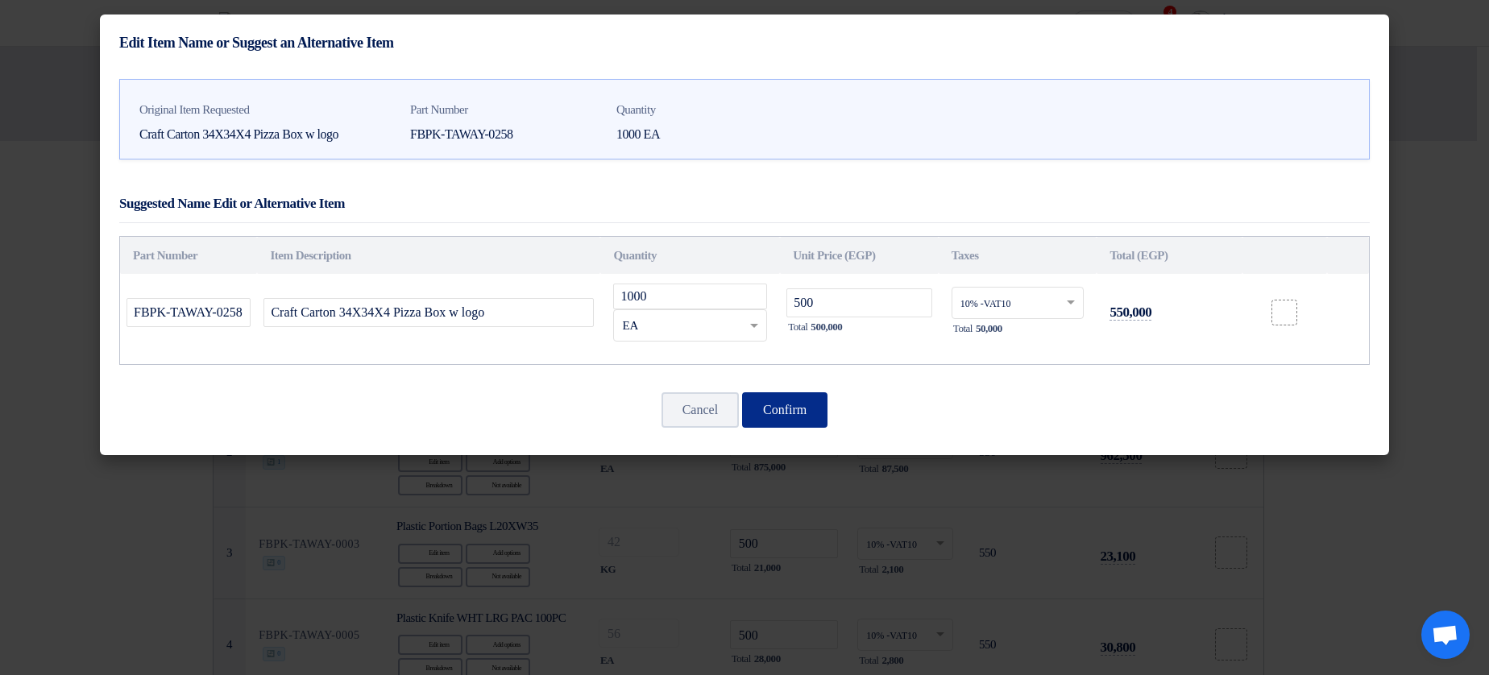
click at [824, 408] on button "Confirm" at bounding box center [784, 409] width 85 height 35
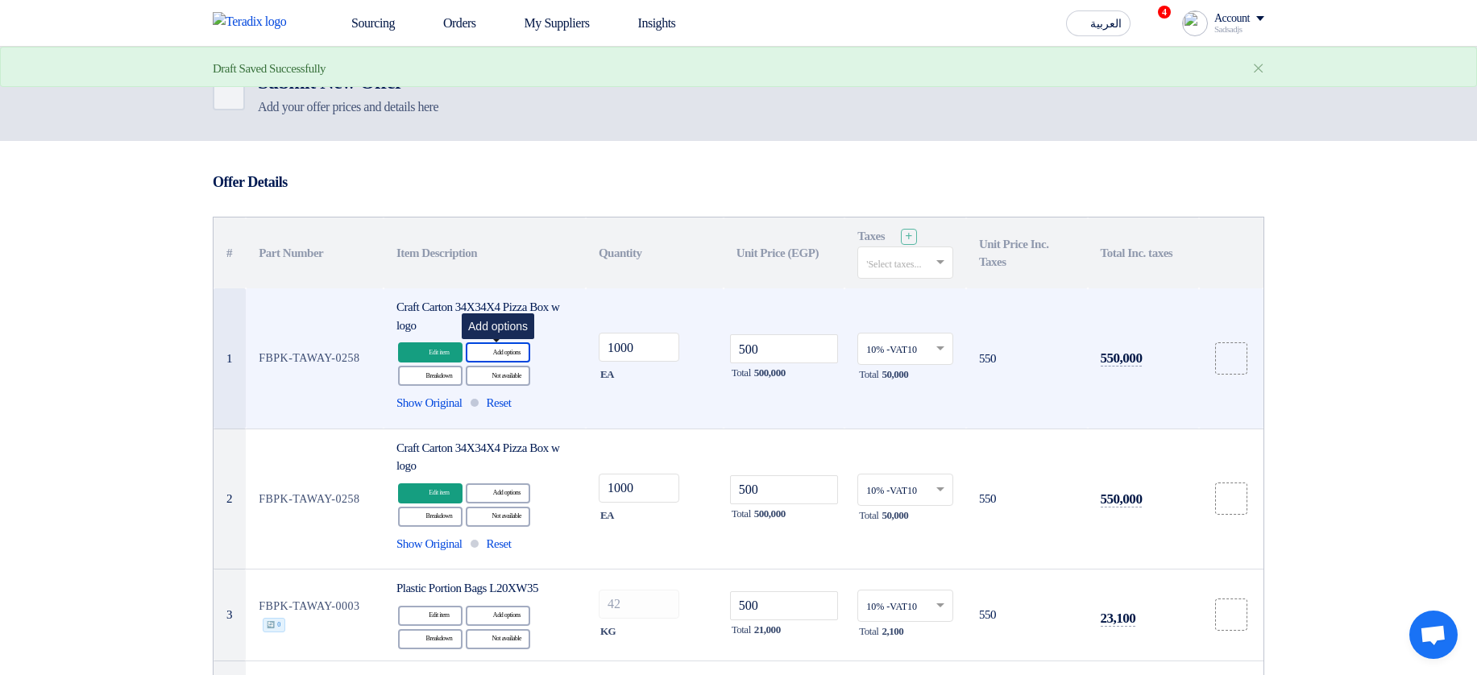
click at [507, 359] on div "Alternative Add options" at bounding box center [498, 352] width 64 height 20
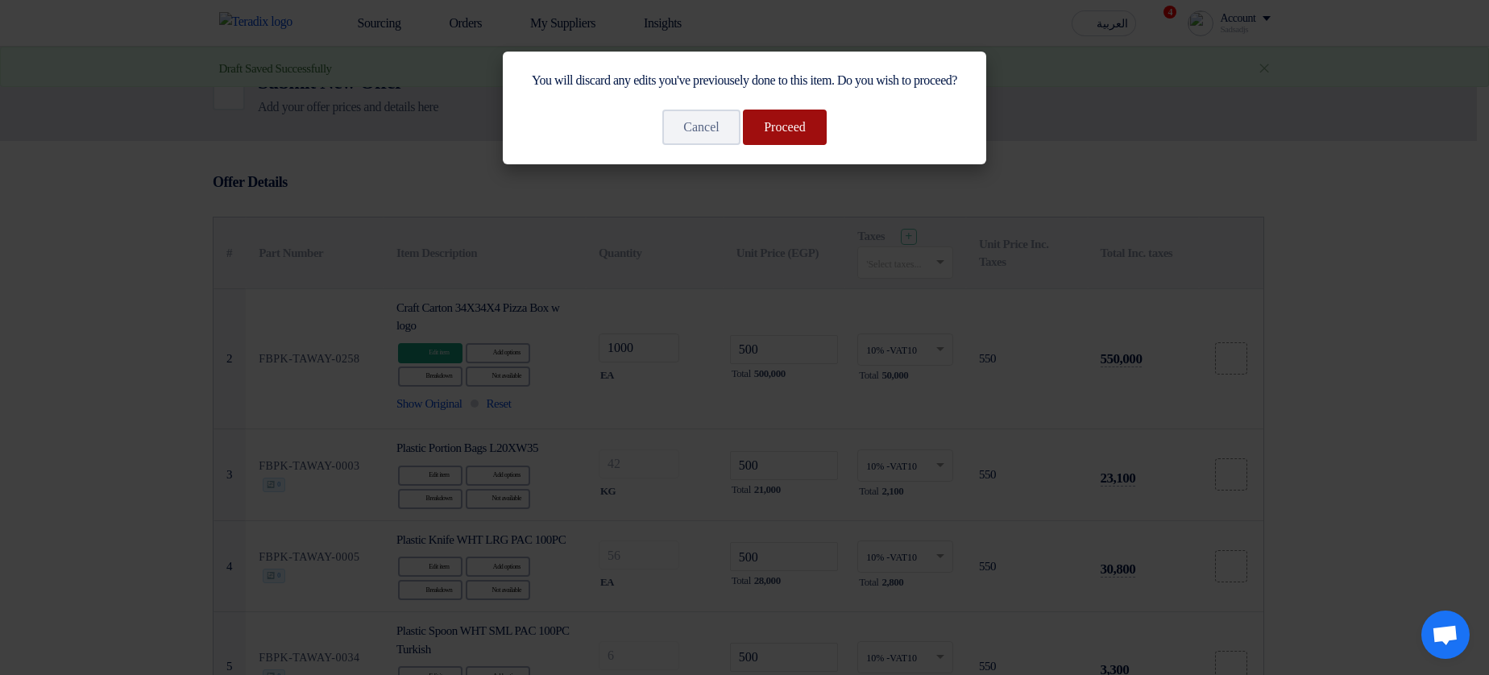
click at [805, 145] on button "Proceed" at bounding box center [785, 127] width 84 height 35
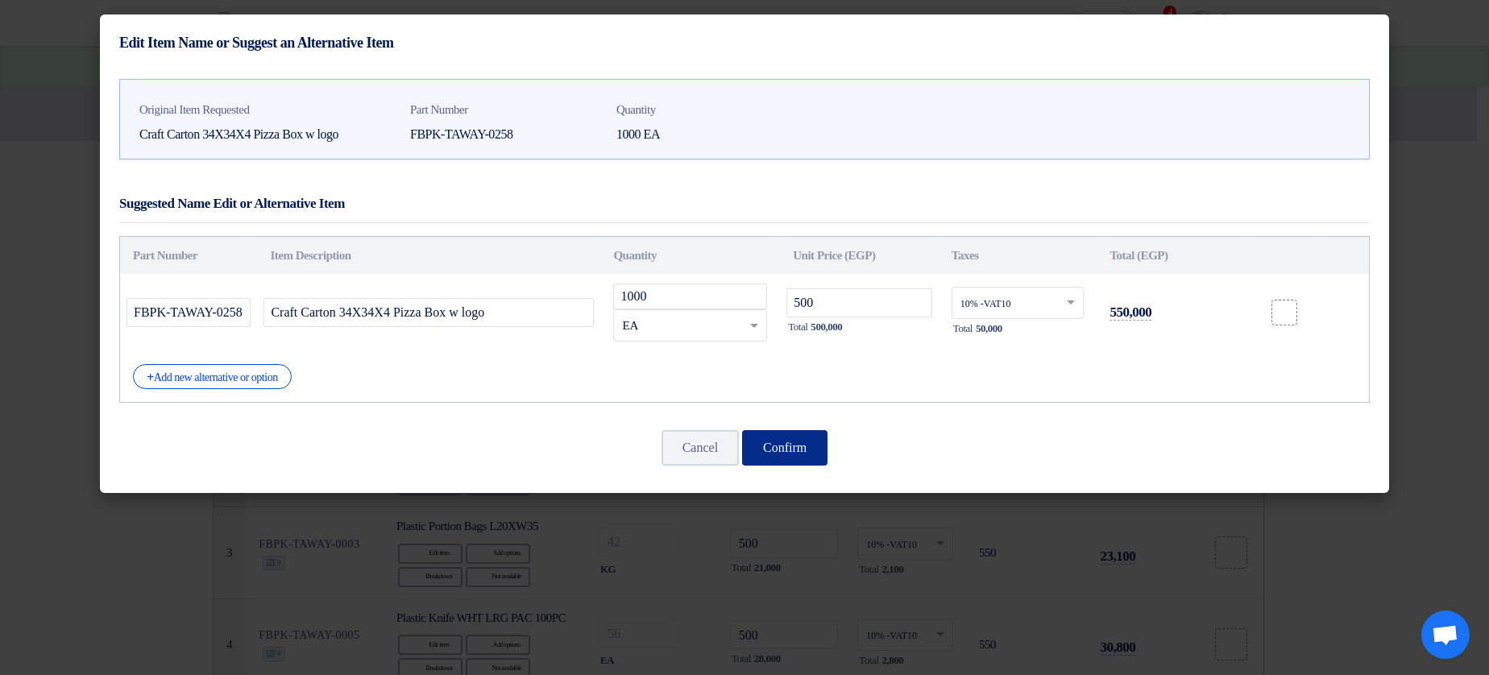
click at [782, 446] on button "Confirm" at bounding box center [784, 447] width 85 height 35
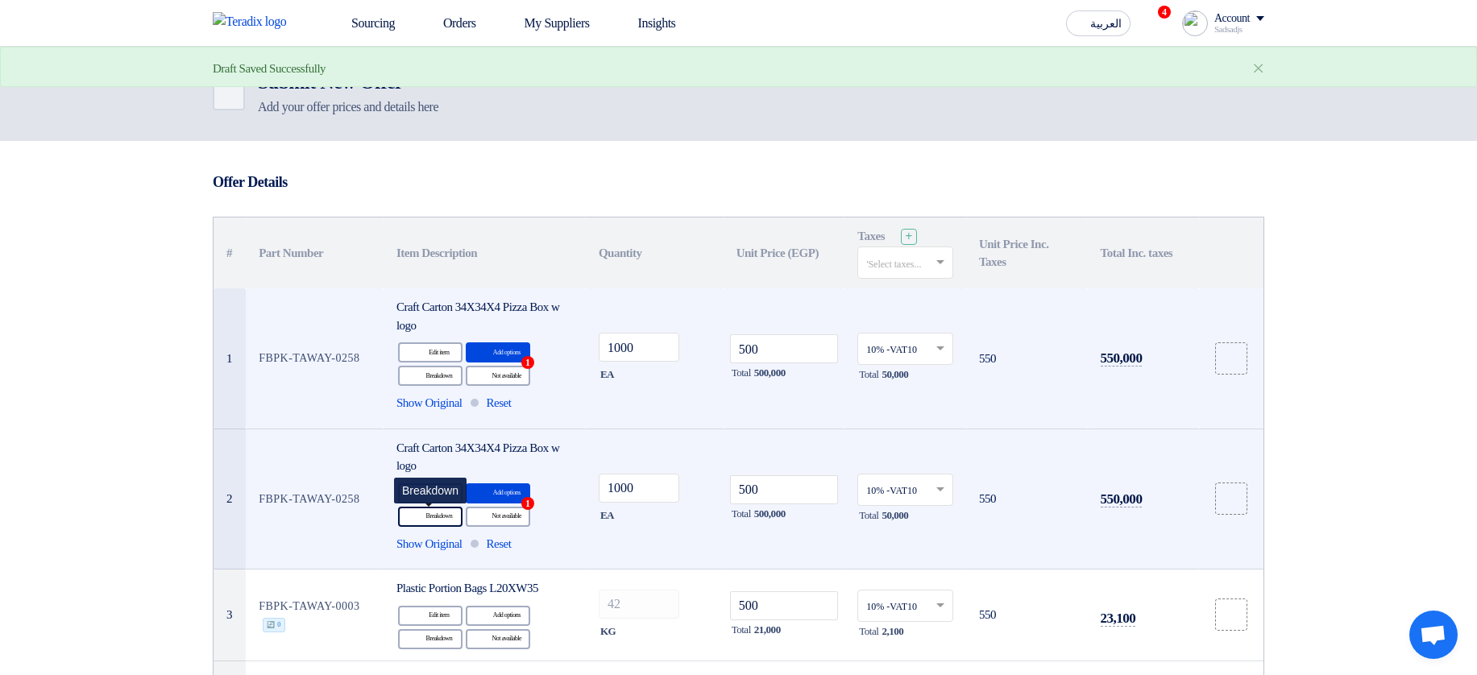
click at [427, 520] on div "Breakdown Breakdown" at bounding box center [430, 517] width 64 height 20
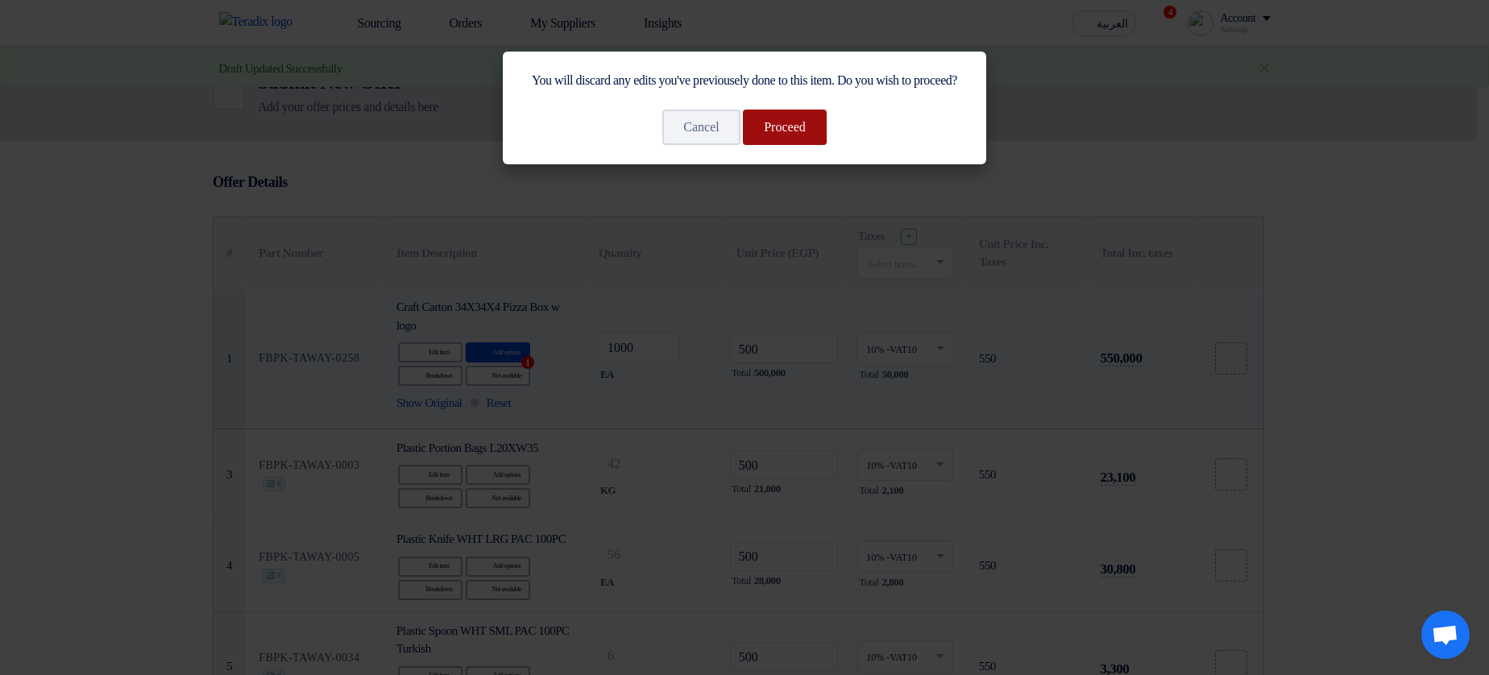
click at [770, 145] on button "Proceed" at bounding box center [785, 127] width 84 height 35
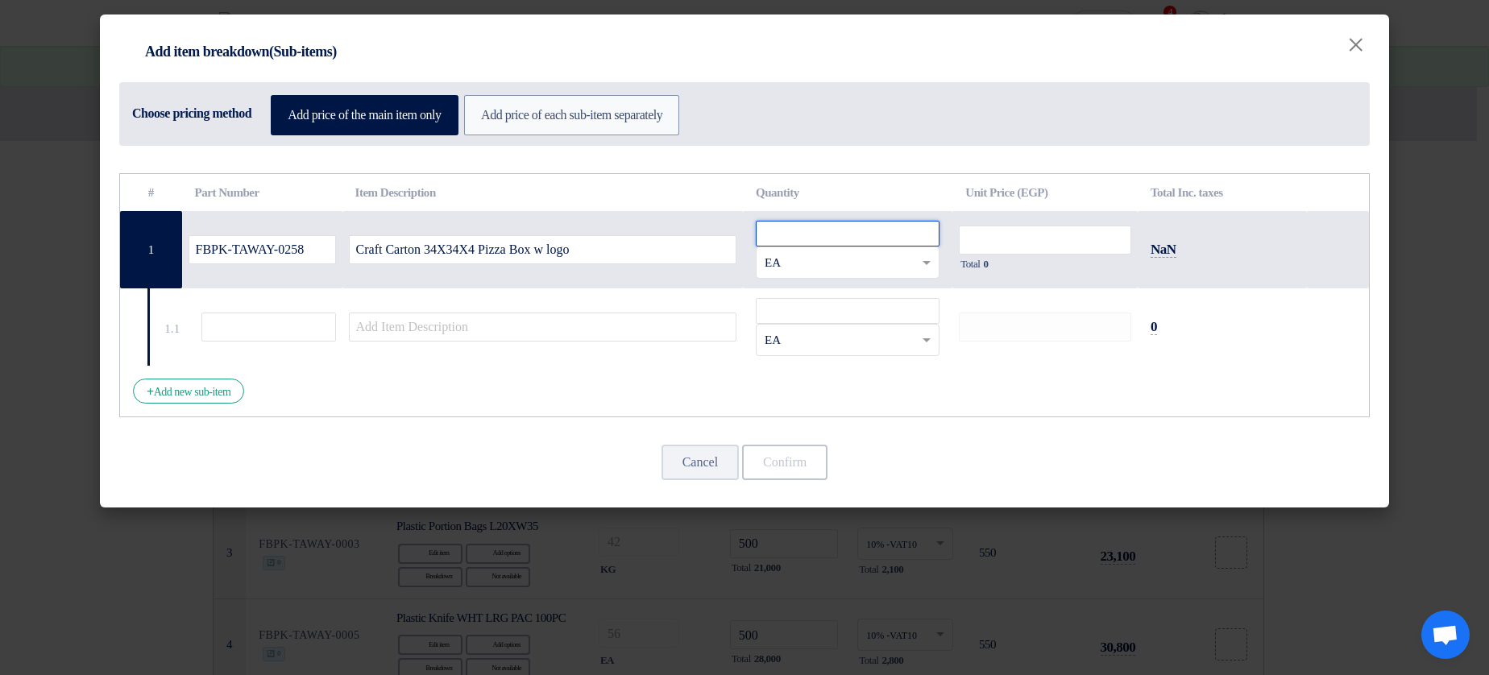
click at [859, 238] on input "number" at bounding box center [848, 234] width 184 height 26
type input "1"
click at [1086, 229] on input "number" at bounding box center [1045, 240] width 172 height 29
type input "1"
click at [822, 334] on div "RFQ_STEP1.ITEMS.2.TYPE_PLACEHOLDER × EA" at bounding box center [838, 340] width 162 height 19
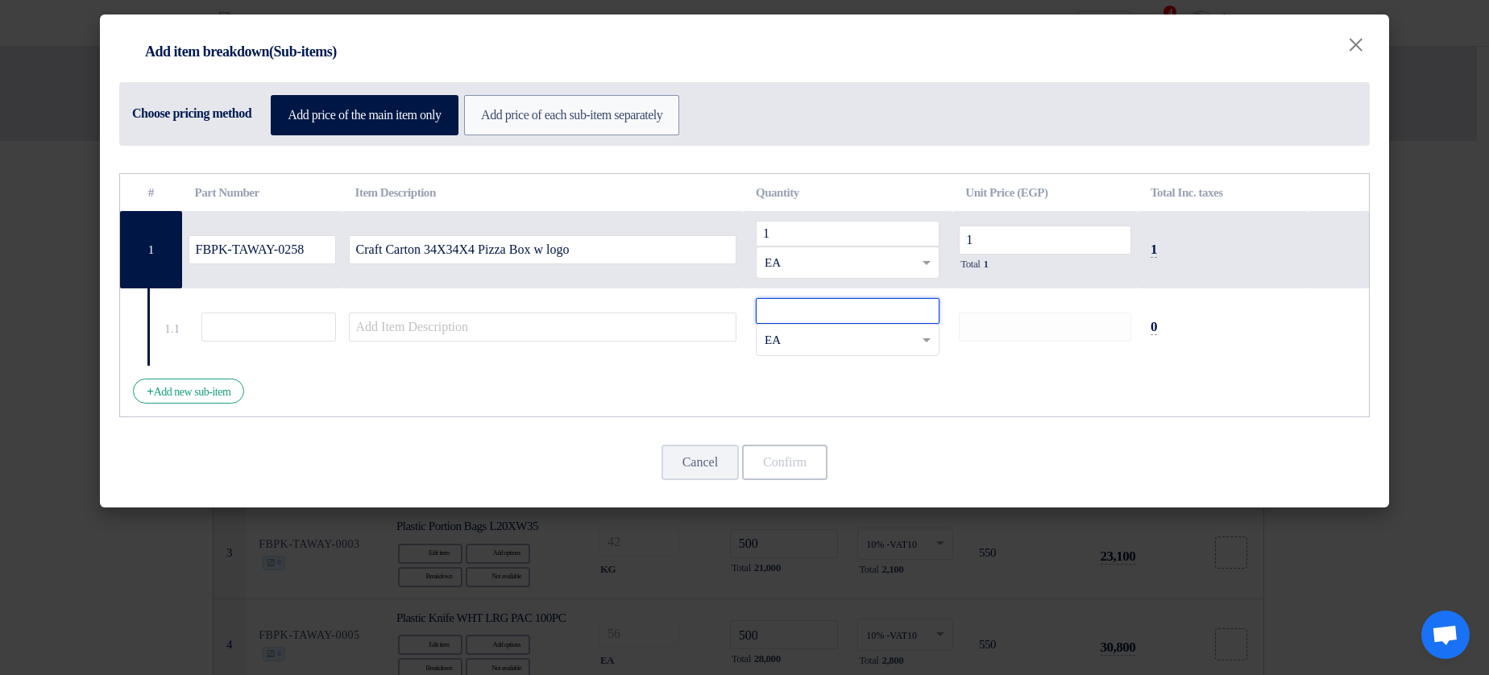
click at [812, 314] on input "number" at bounding box center [848, 311] width 184 height 26
type input "1"
click at [656, 341] on td at bounding box center [542, 326] width 401 height 77
click at [668, 333] on input "text" at bounding box center [543, 327] width 388 height 29
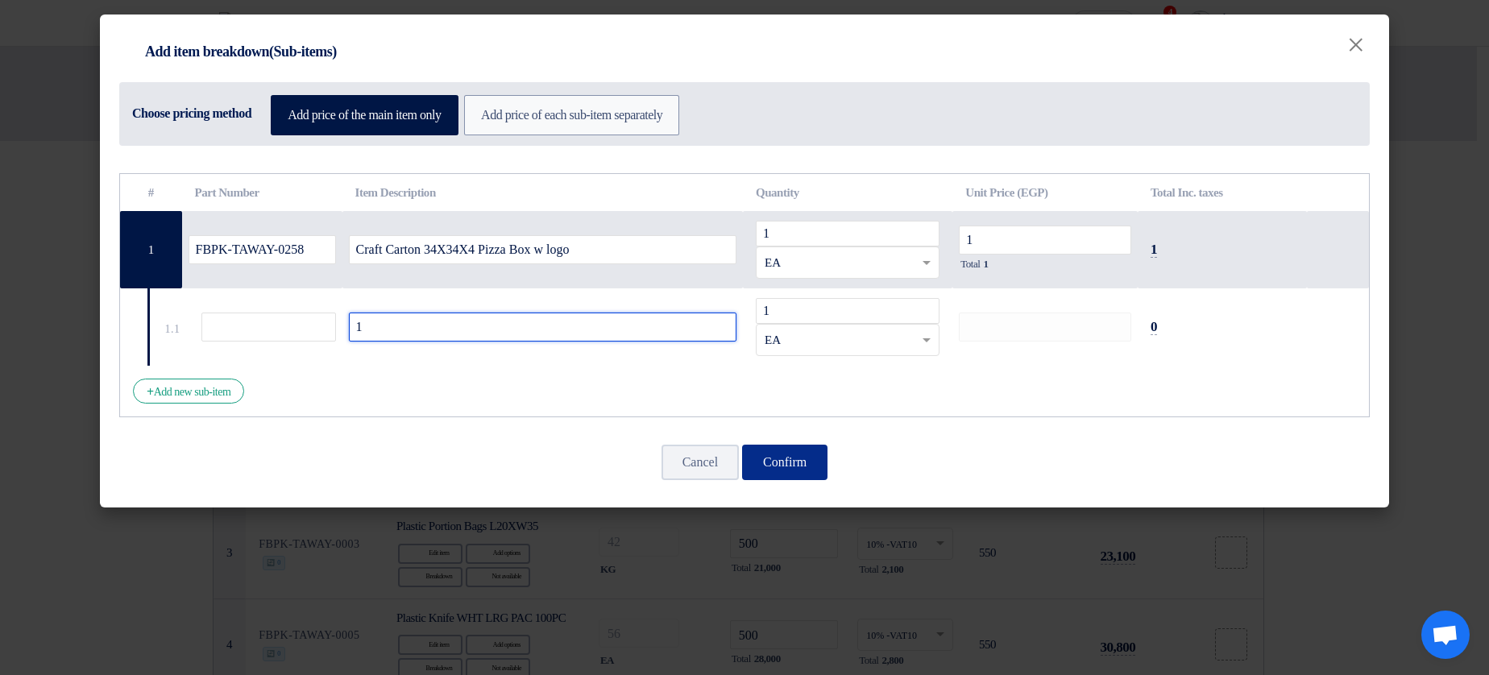
type input "1"
click at [795, 449] on button "Confirm" at bounding box center [784, 462] width 85 height 35
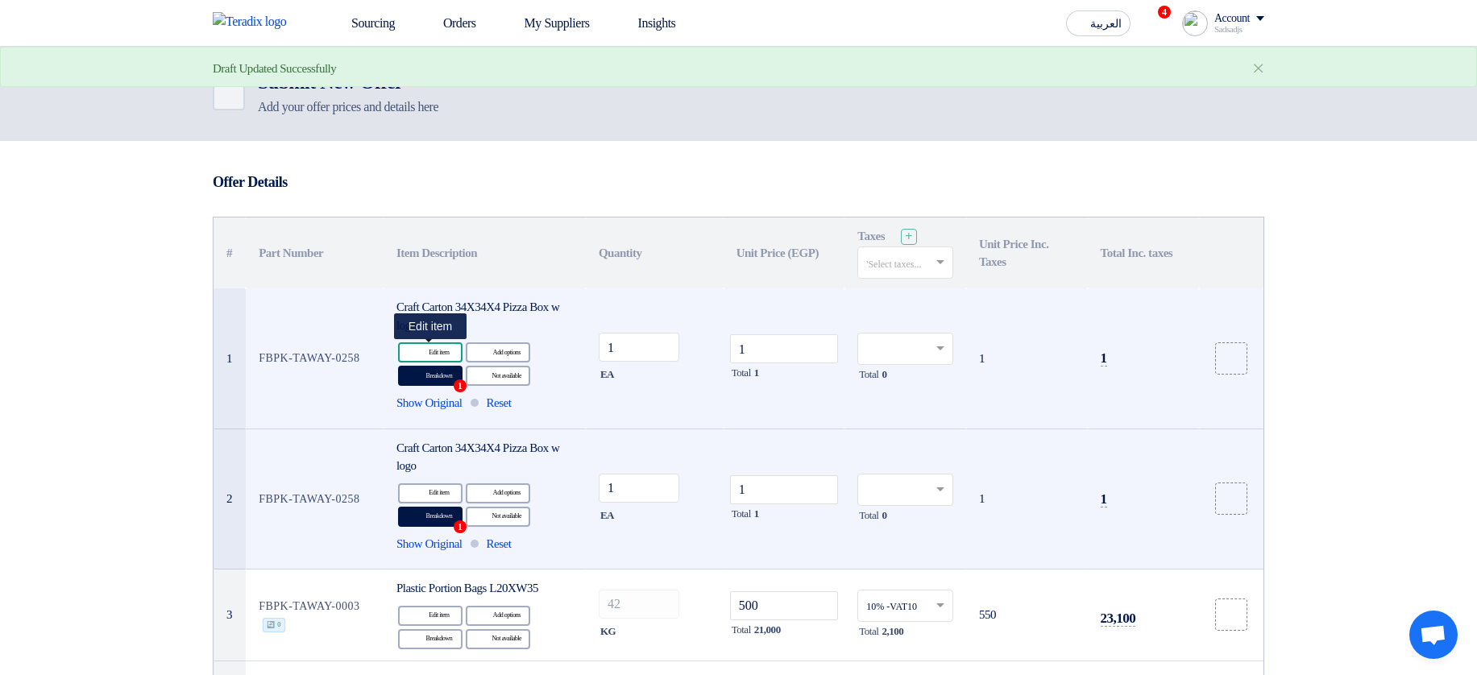
click at [459, 351] on div "Edit Edit item" at bounding box center [430, 352] width 64 height 20
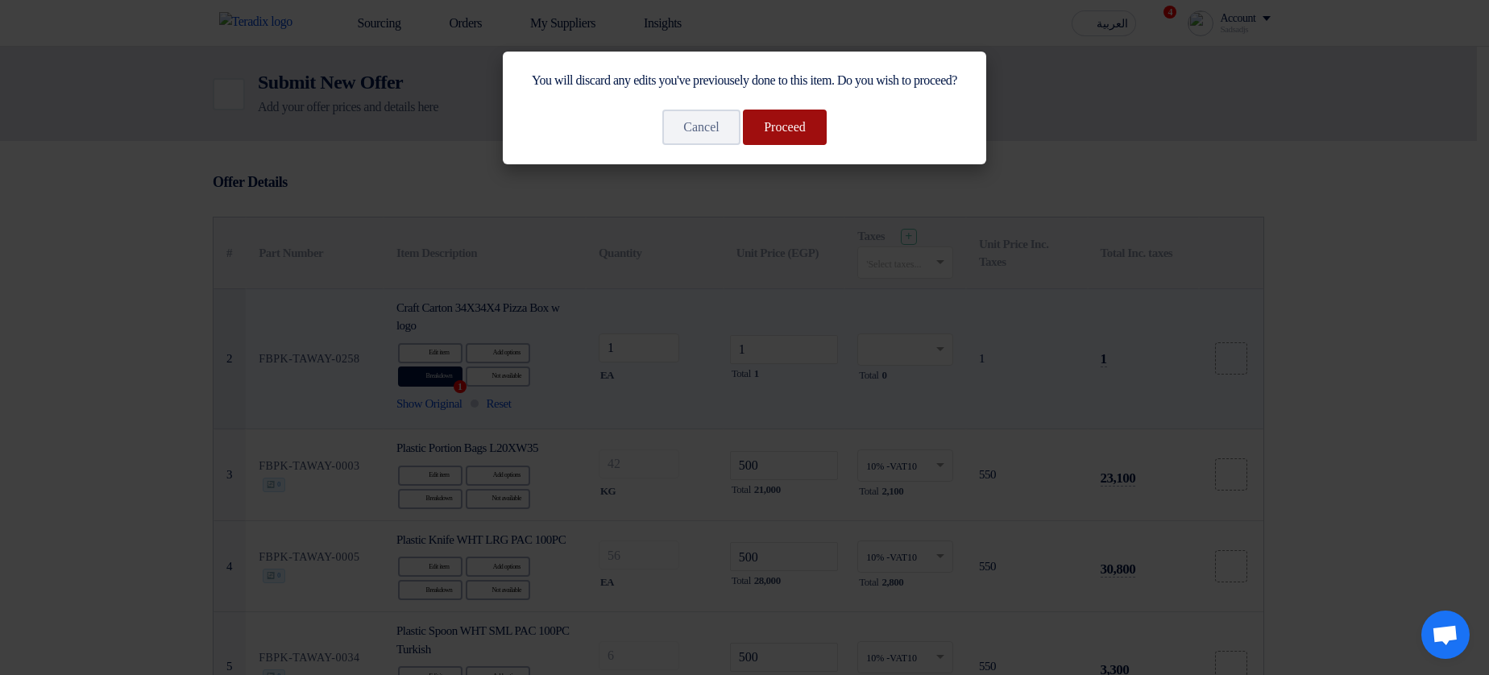
click at [780, 145] on button "Proceed" at bounding box center [785, 127] width 84 height 35
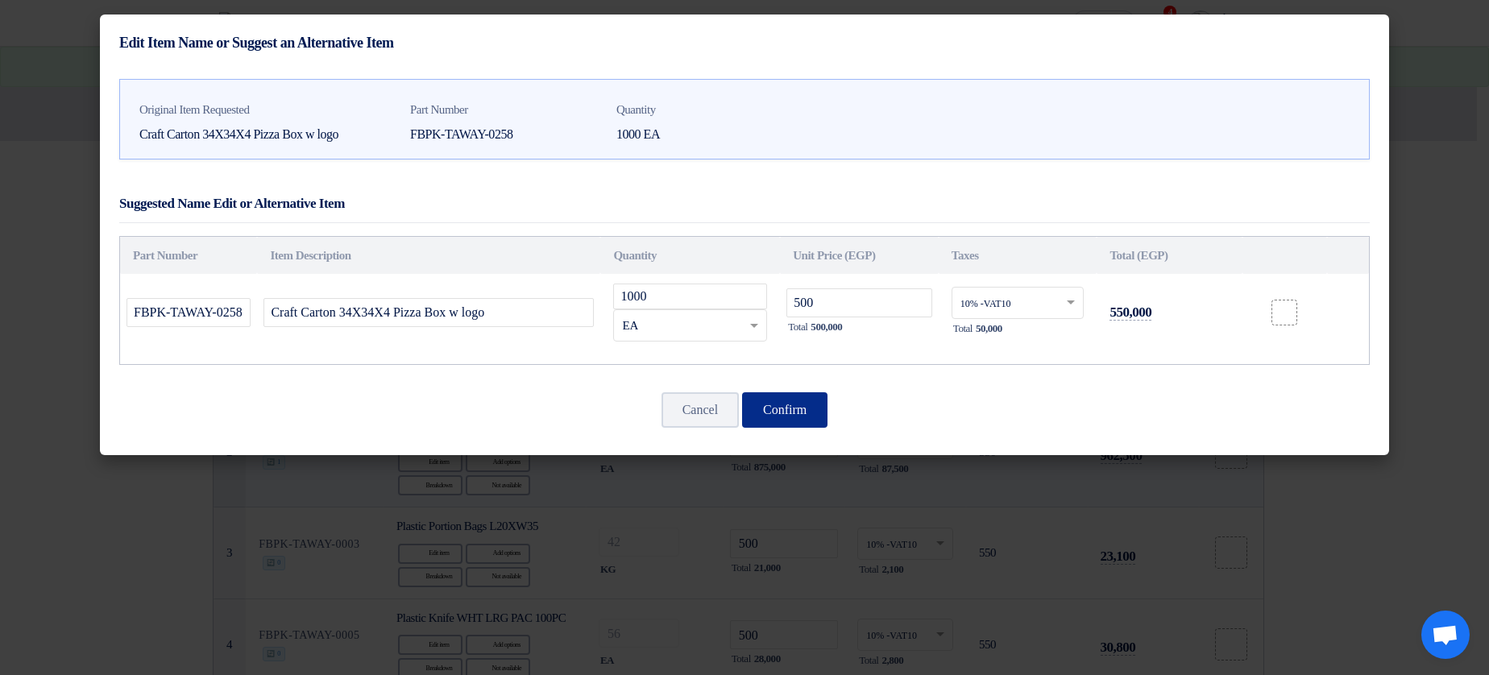
click at [809, 405] on button "Confirm" at bounding box center [784, 409] width 85 height 35
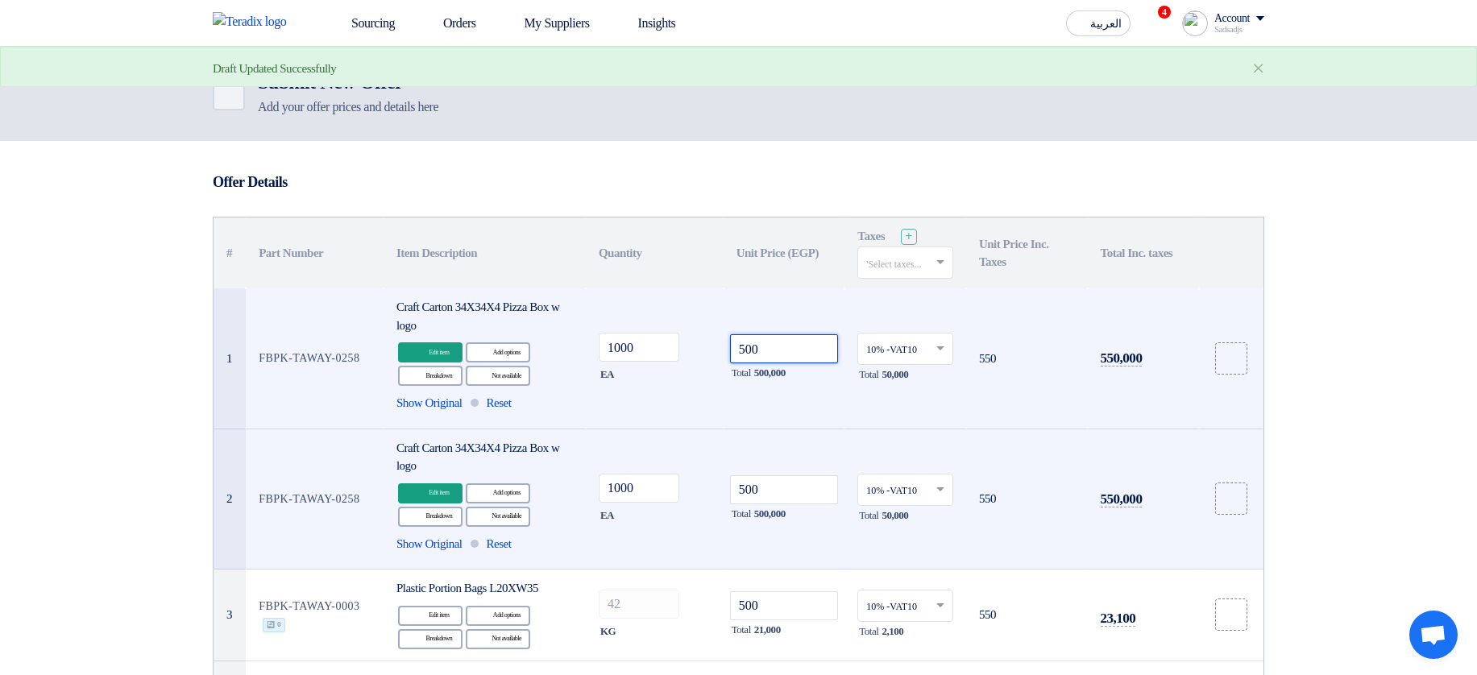
click at [795, 351] on input "500" at bounding box center [784, 348] width 109 height 29
type input "50050"
click at [507, 400] on span "Reset" at bounding box center [499, 403] width 25 height 19
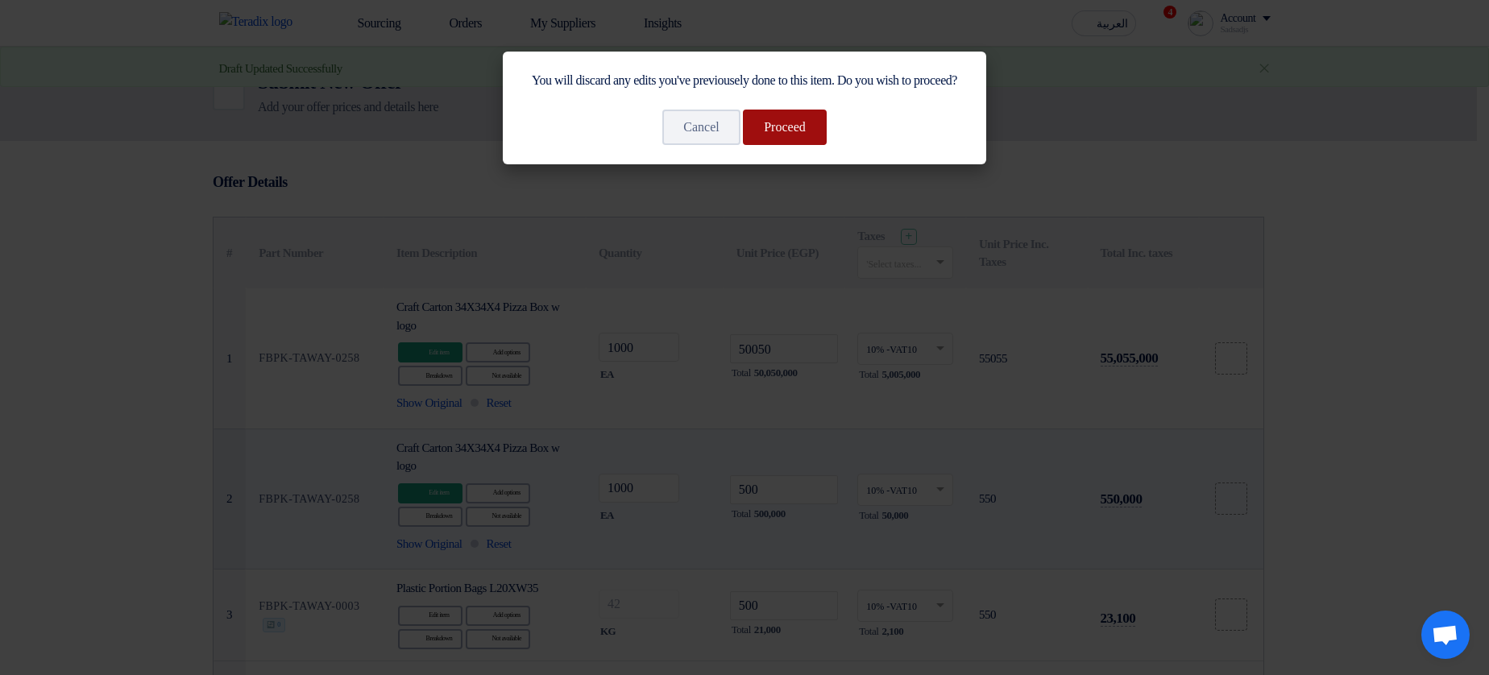
click at [787, 145] on button "Proceed" at bounding box center [785, 127] width 84 height 35
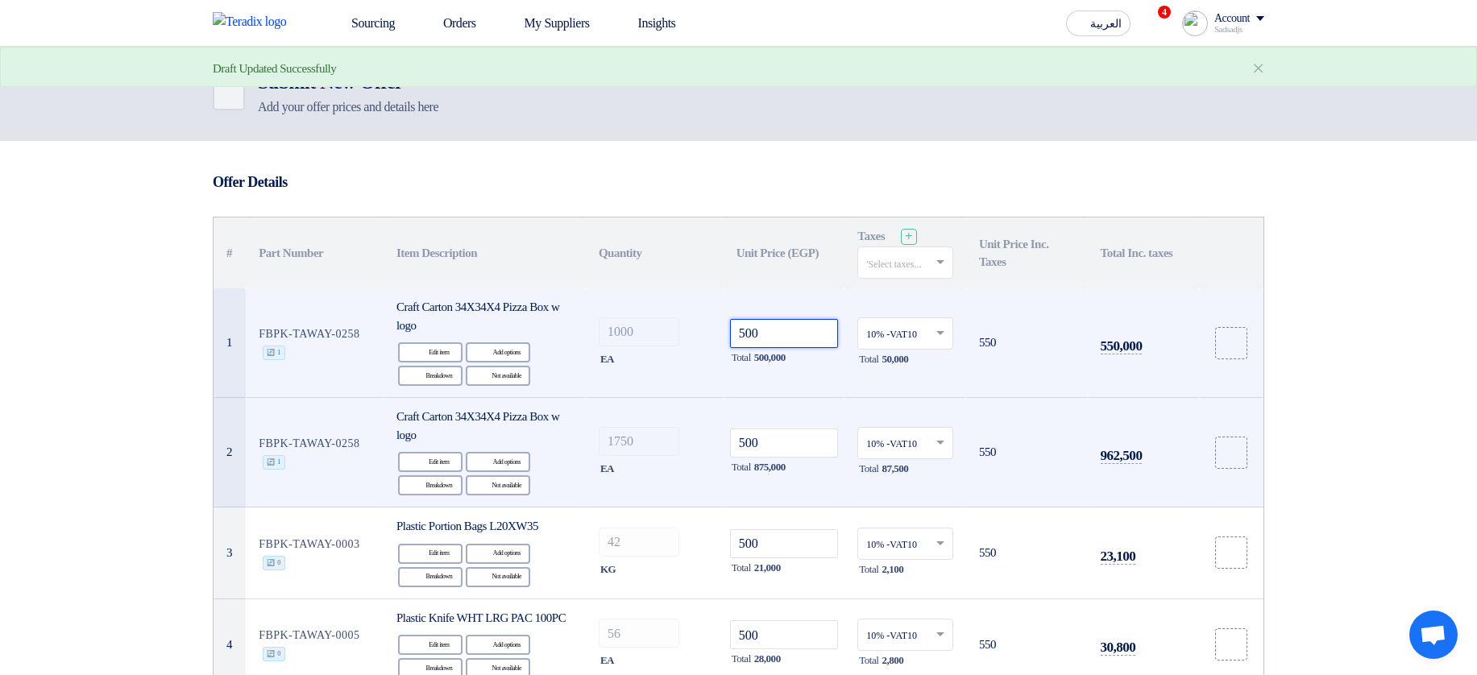
click at [795, 328] on input "500" at bounding box center [784, 333] width 109 height 29
type input "50050"
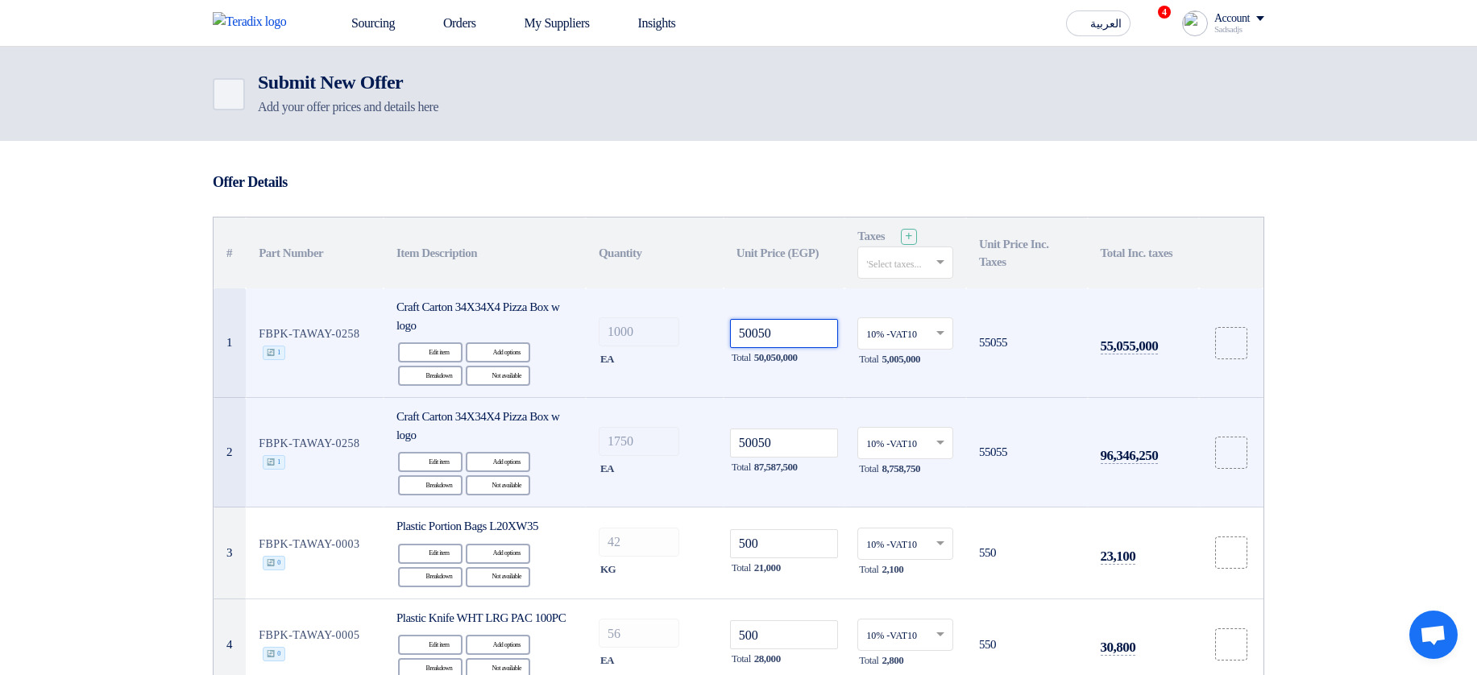
type input "50050"
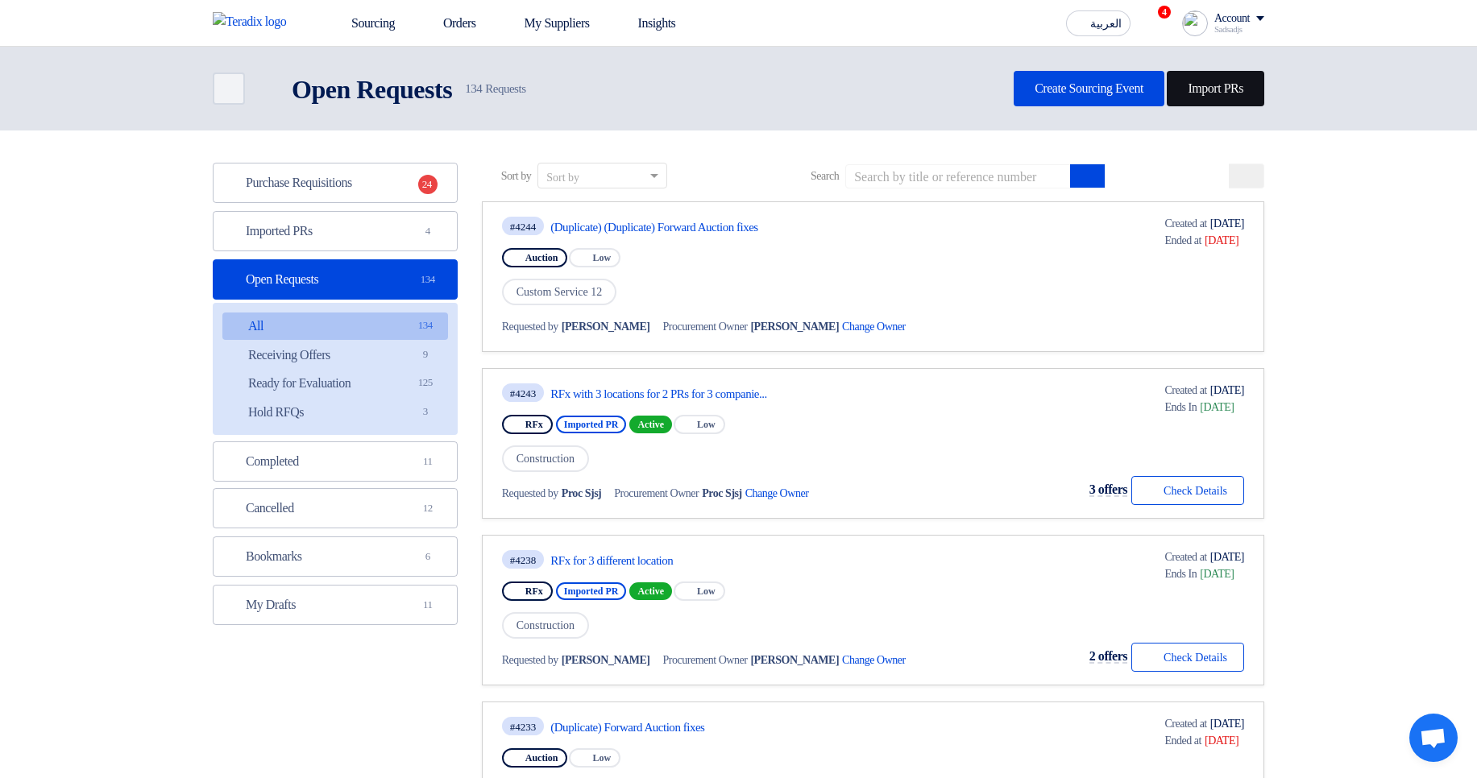
click at [1210, 81] on link "Import PRs" at bounding box center [1215, 88] width 97 height 35
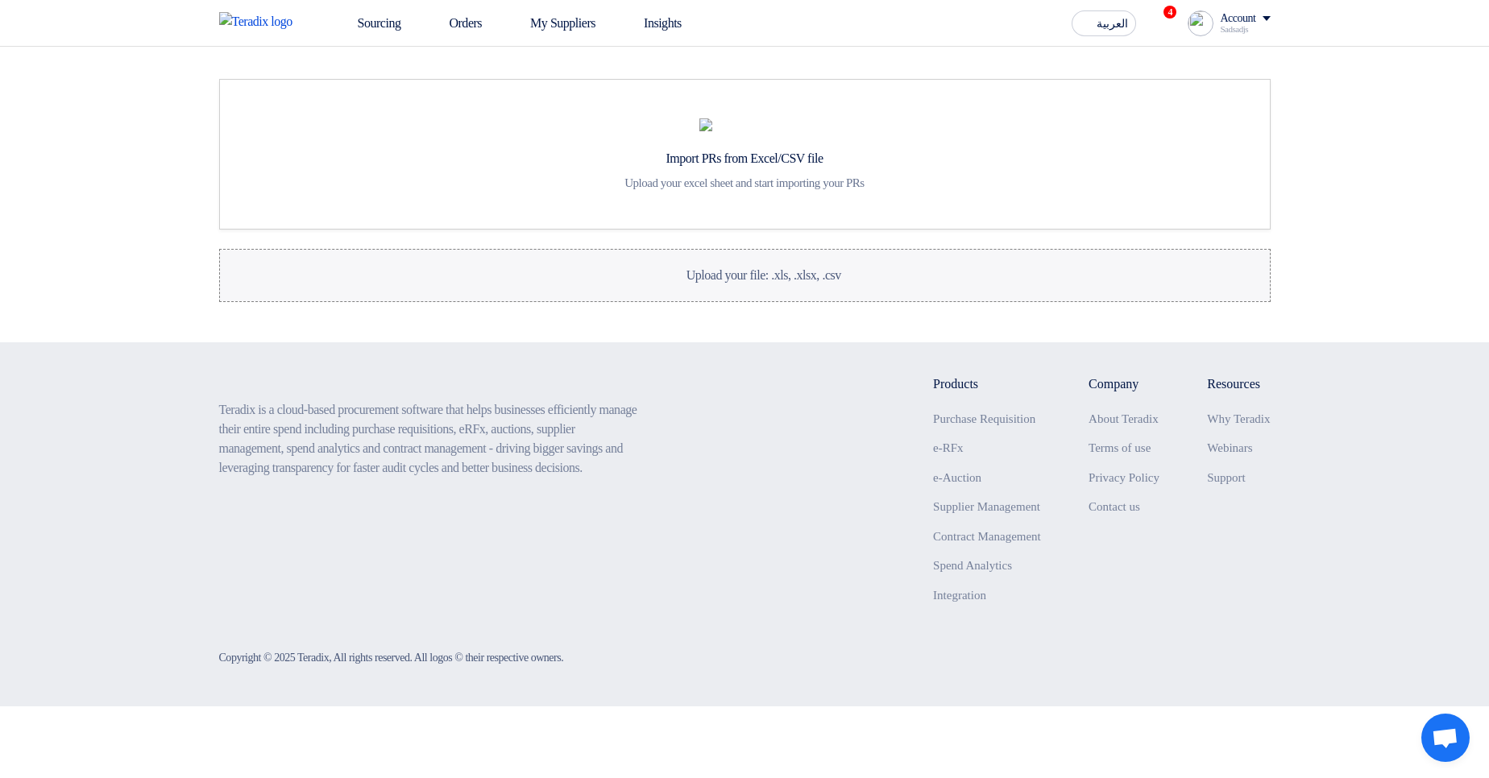
click at [759, 302] on label "Upload your file: .xls, .xlsx, .csv Upload your file: .xls, .xlsx, .csv" at bounding box center [744, 275] width 1051 height 53
click at [0, 0] on input "Upload your file: .xls, .xlsx, .csv Upload your file: .xls, .xlsx, .csv" at bounding box center [0, 0] width 0 height 0
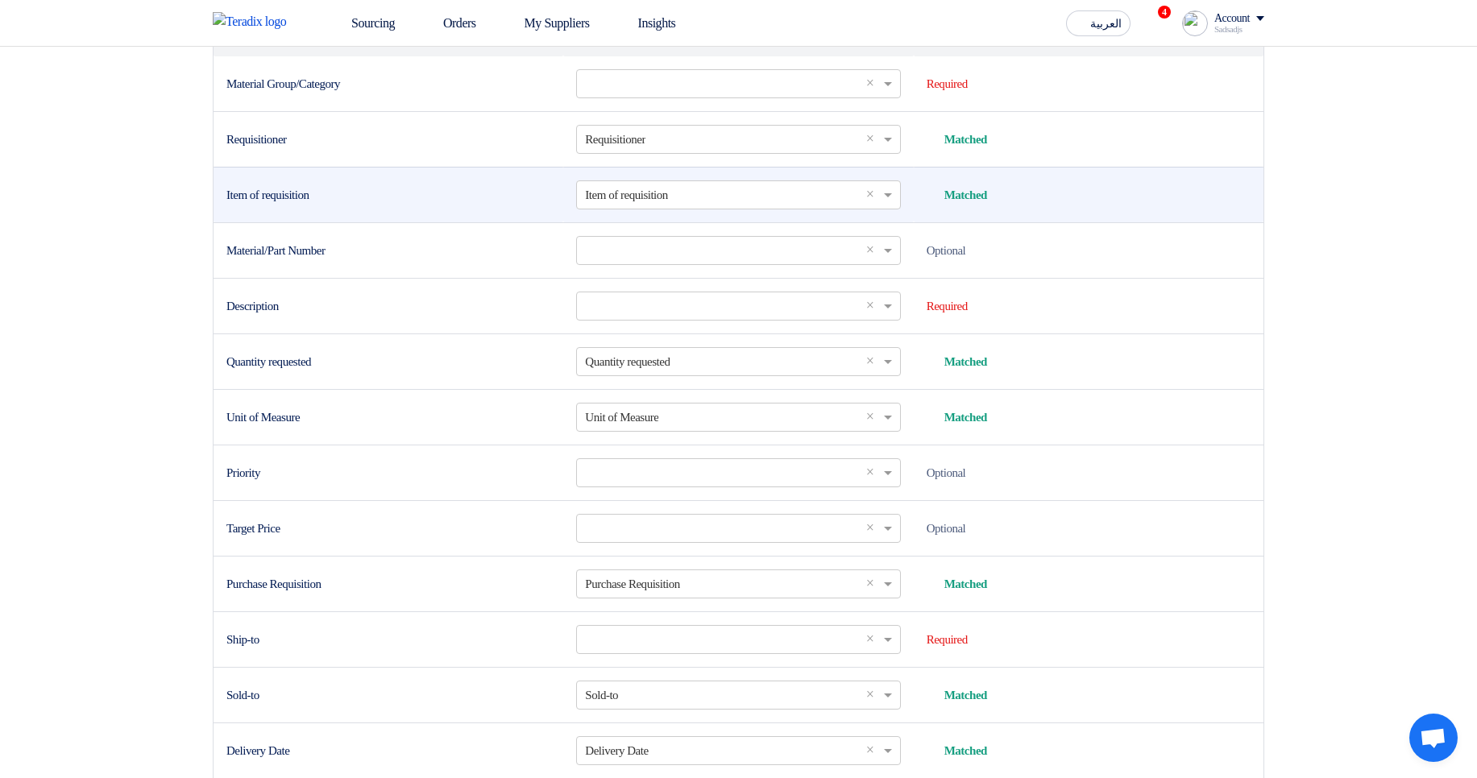
scroll to position [677, 0]
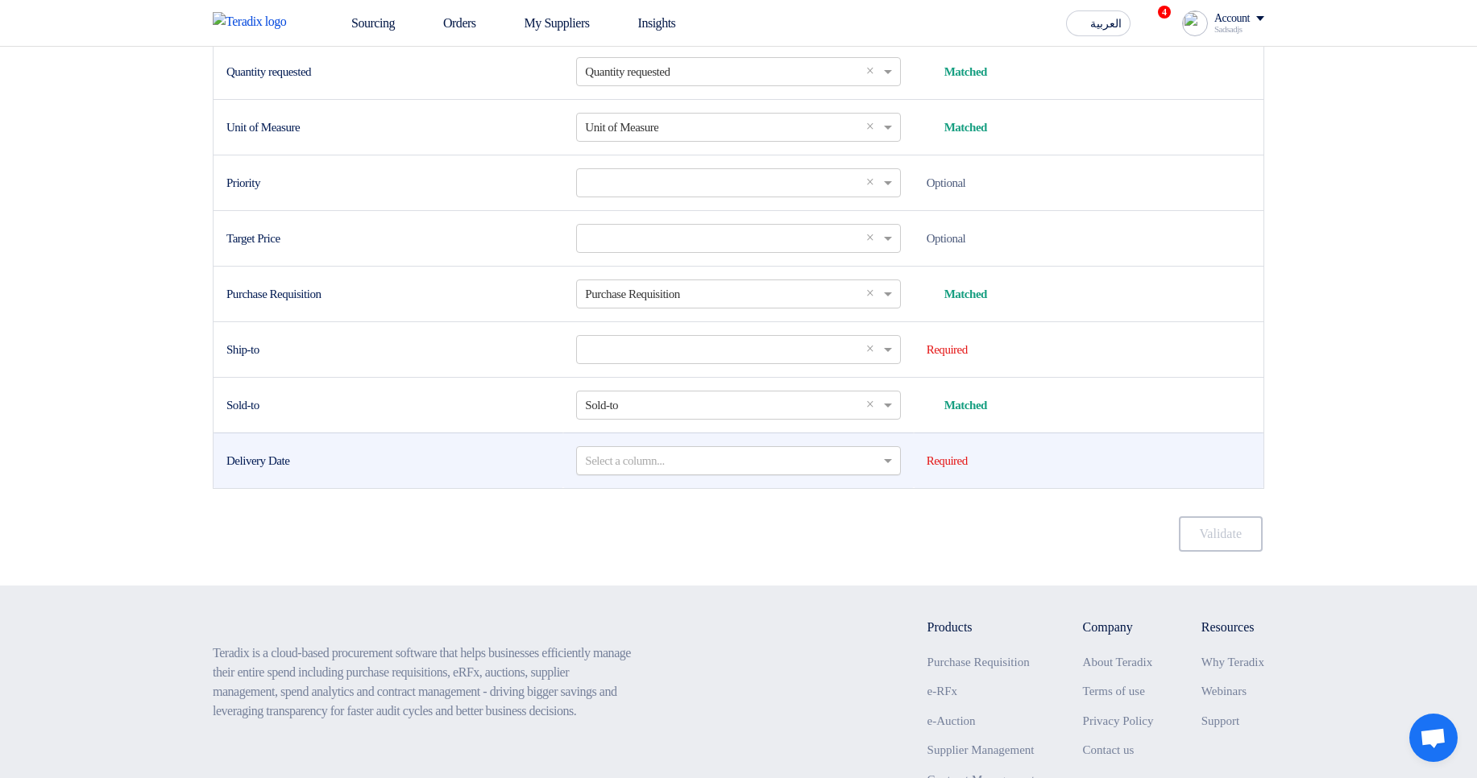
drag, startPoint x: 935, startPoint y: 525, endPoint x: 1043, endPoint y: 523, distance: 108.0
click at [1043, 488] on td "Required" at bounding box center [1089, 461] width 350 height 56
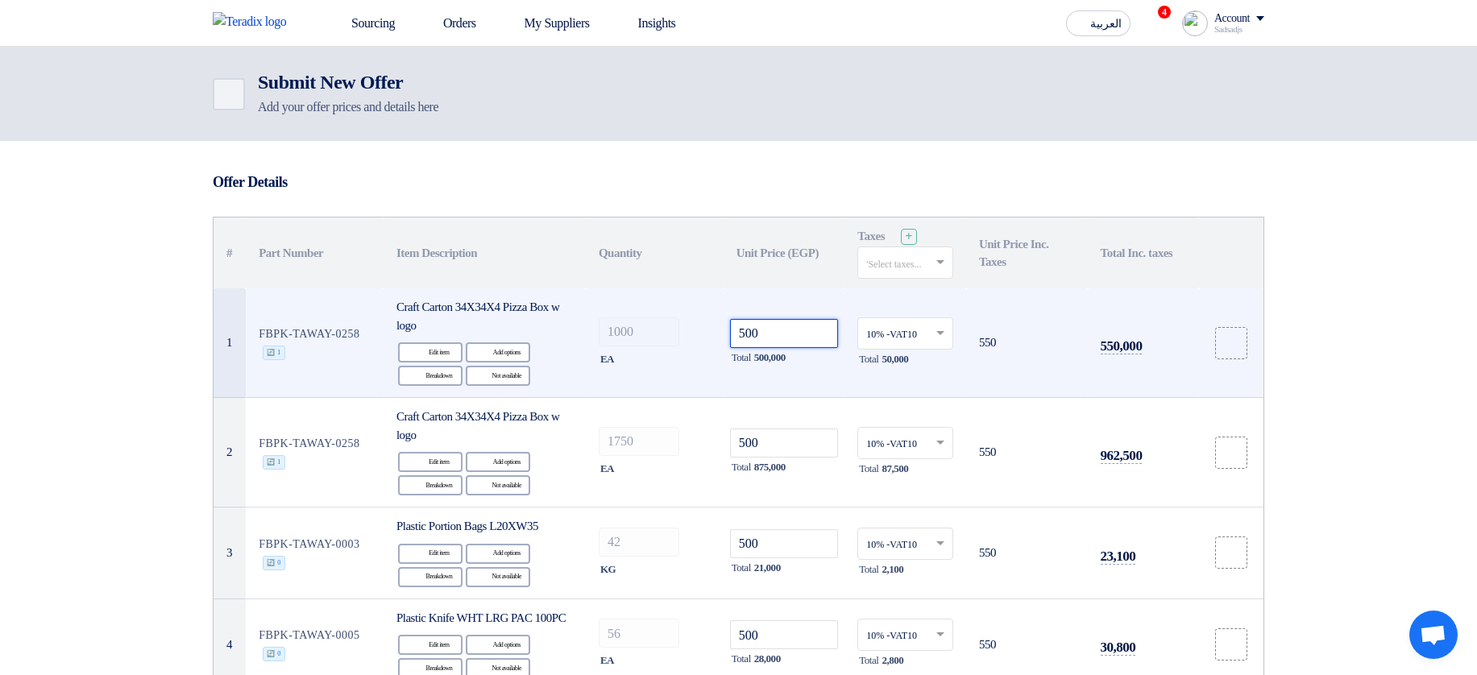
click at [827, 337] on input "500" at bounding box center [784, 333] width 109 height 29
type input "50011"
click at [427, 351] on div "Edit Edit item" at bounding box center [430, 352] width 64 height 20
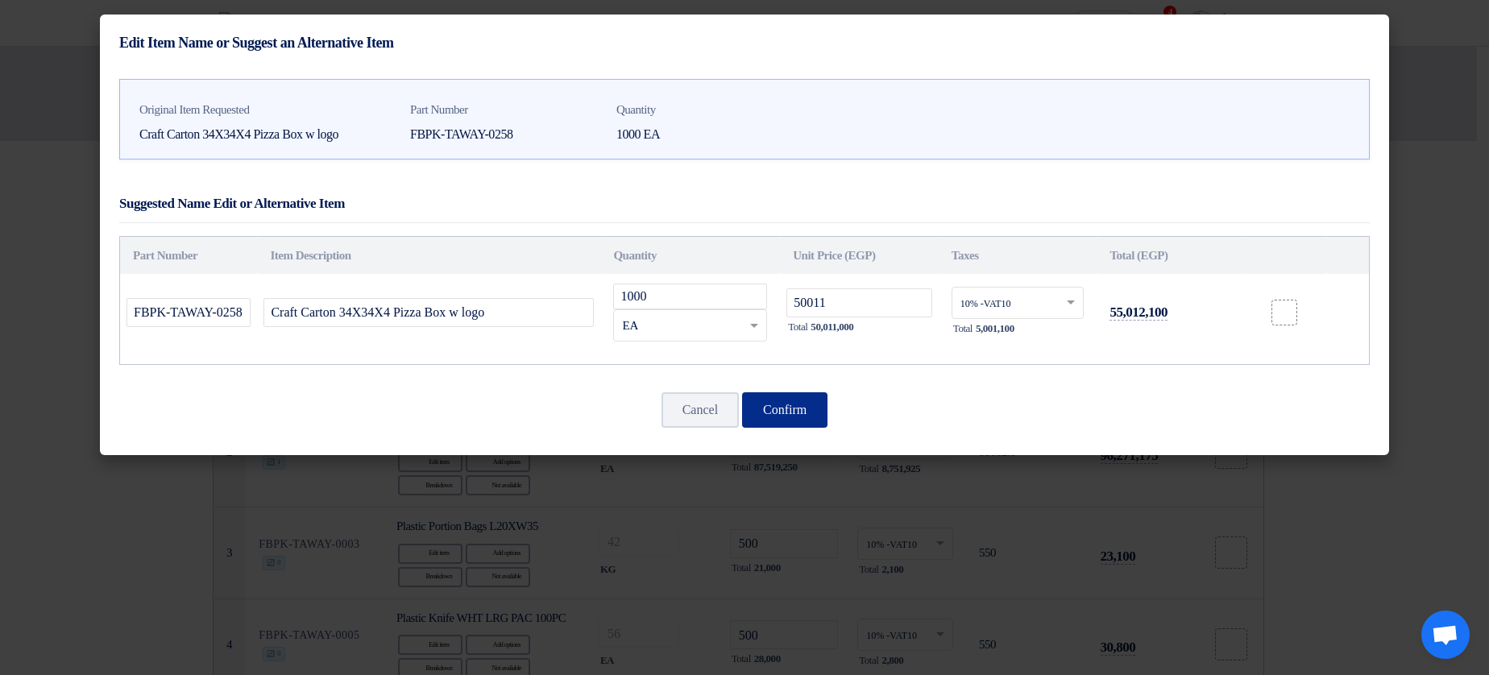
click at [791, 402] on button "Confirm" at bounding box center [784, 409] width 85 height 35
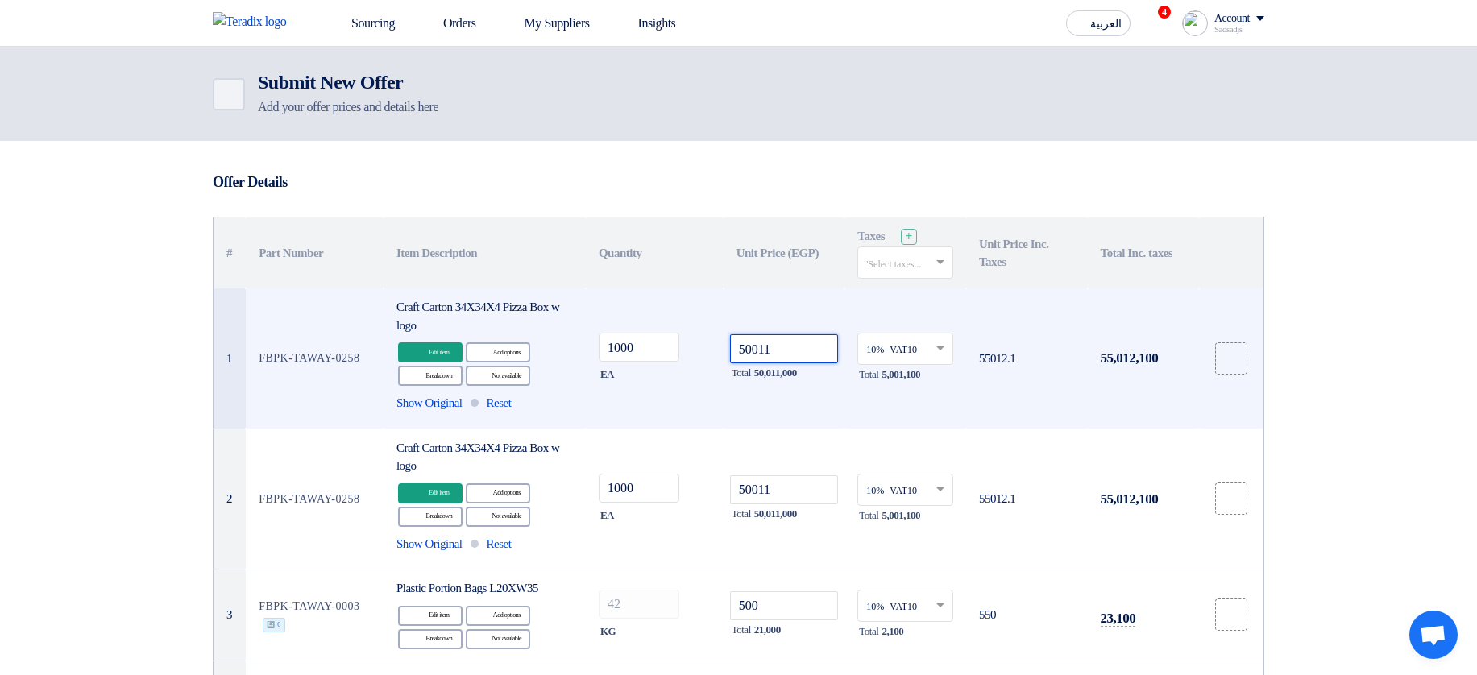
click at [817, 357] on input "50011" at bounding box center [784, 348] width 109 height 29
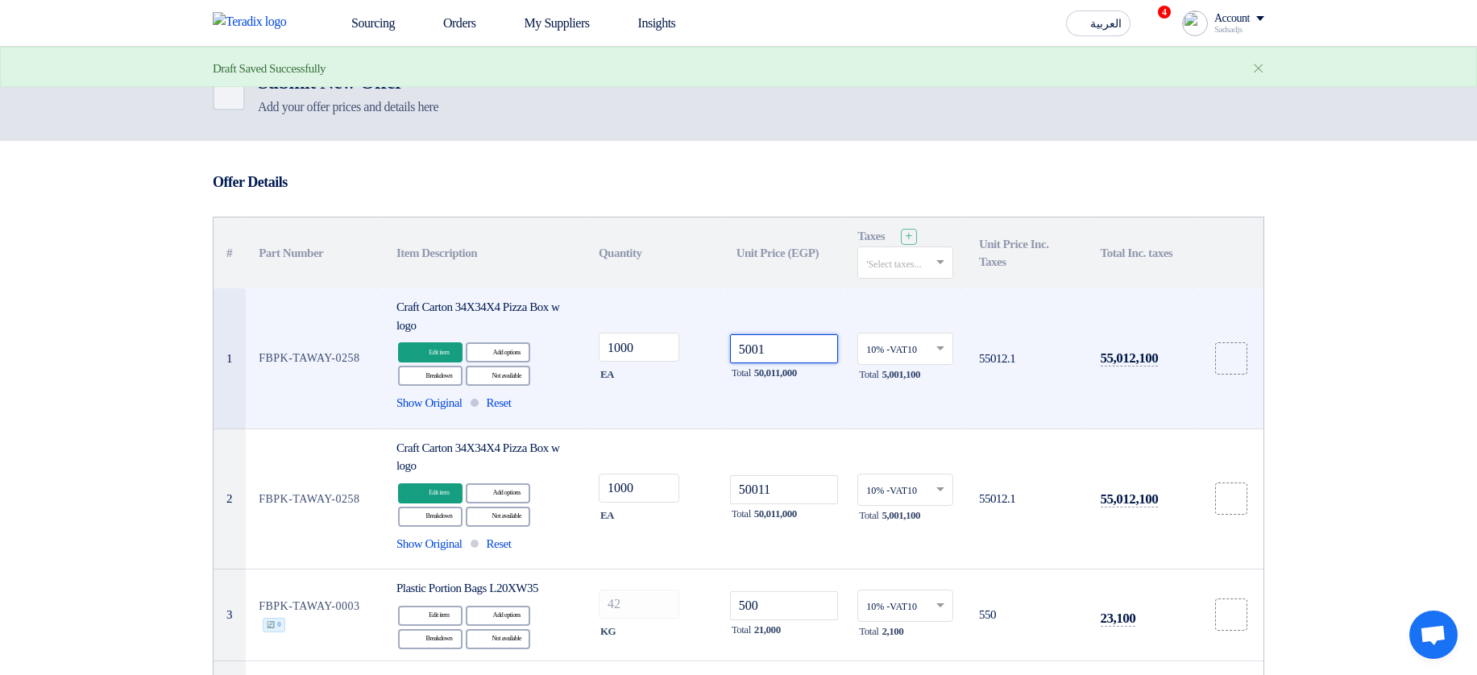
type input "500"
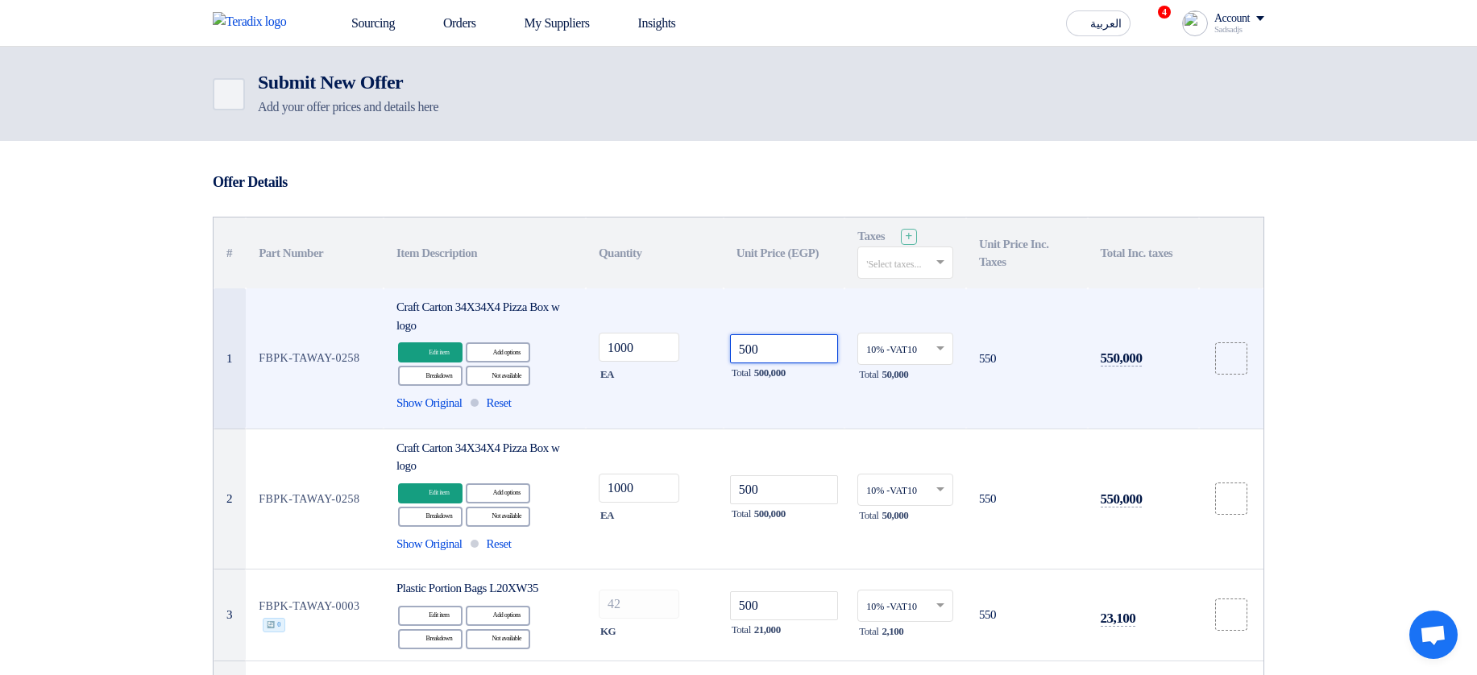
type input "5001"
type input "50011"
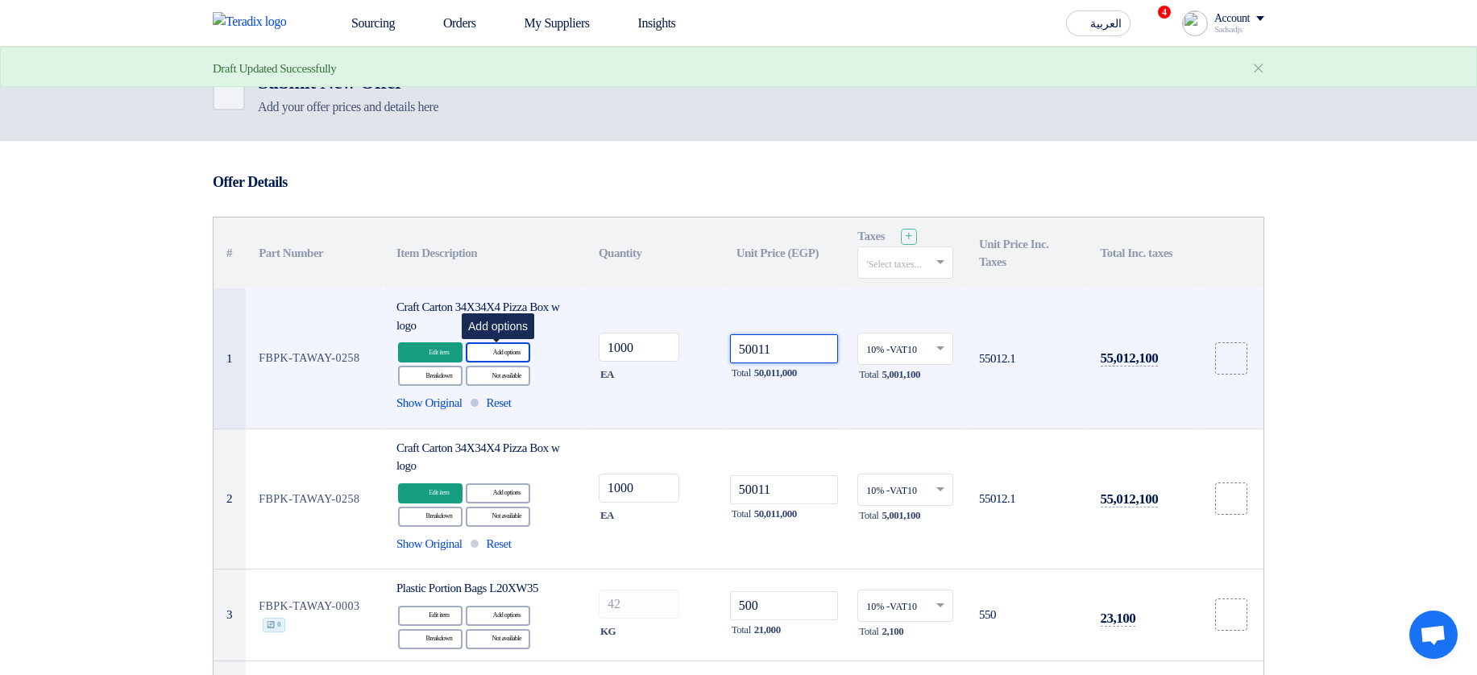
type input "50011"
click at [512, 354] on div "Alternative Add options" at bounding box center [498, 352] width 64 height 20
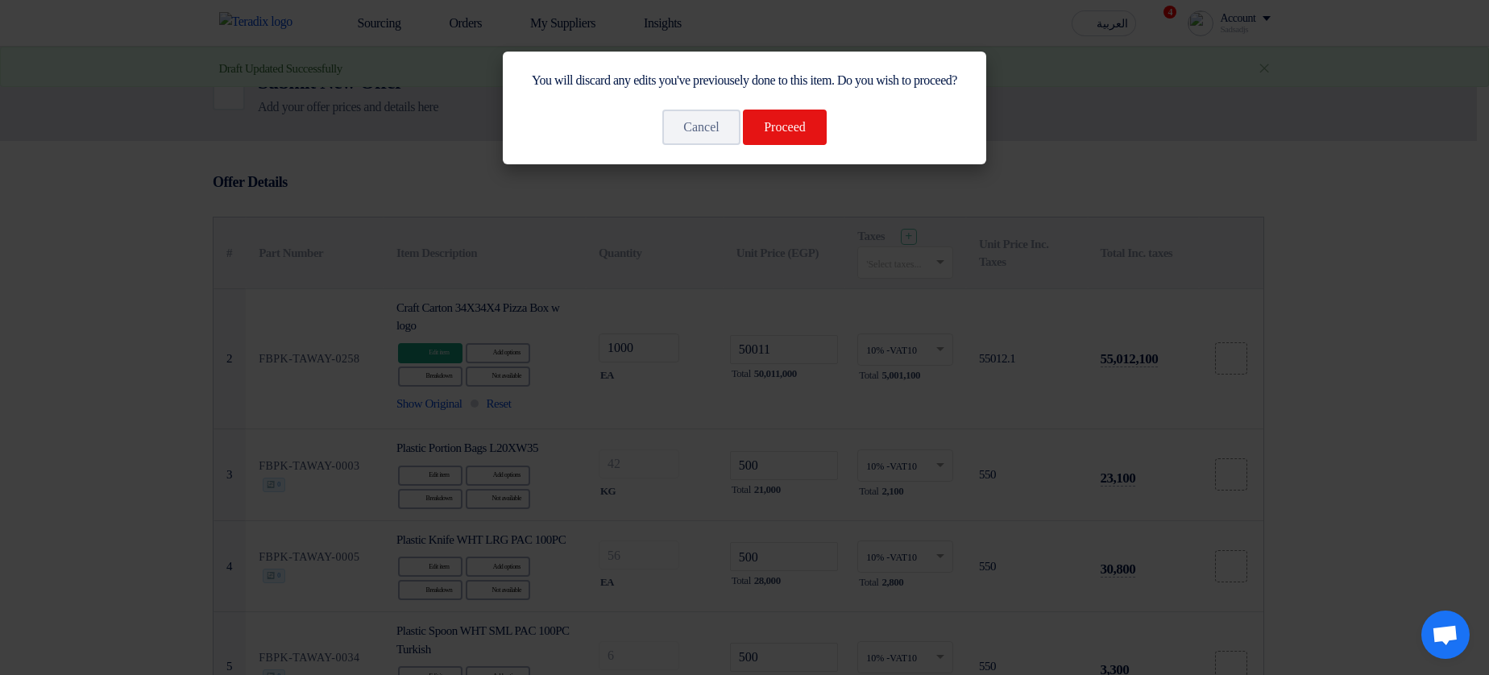
click at [795, 164] on div "You will discard any edits you've previousely done to this item. Do you wish to…" at bounding box center [744, 108] width 483 height 113
click at [783, 145] on button "Proceed" at bounding box center [785, 127] width 84 height 35
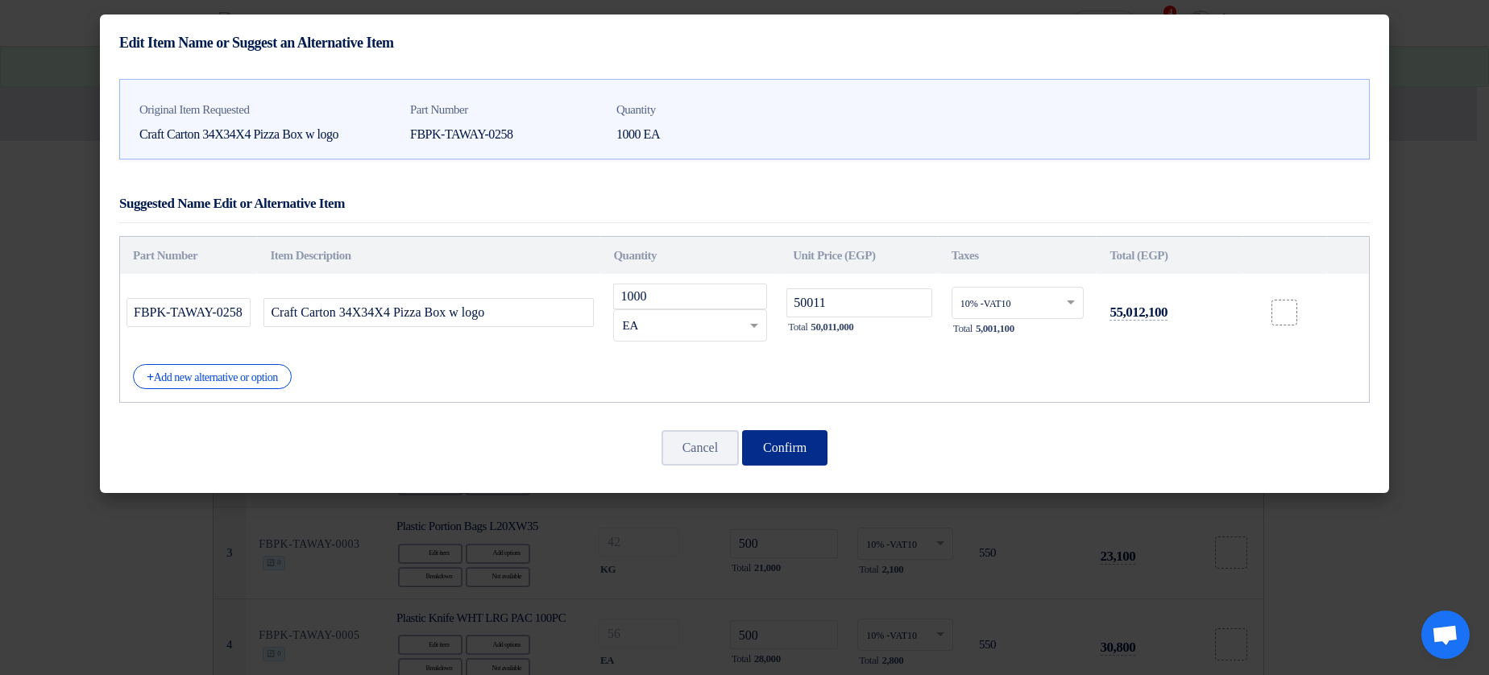
click at [796, 445] on button "Confirm" at bounding box center [784, 447] width 85 height 35
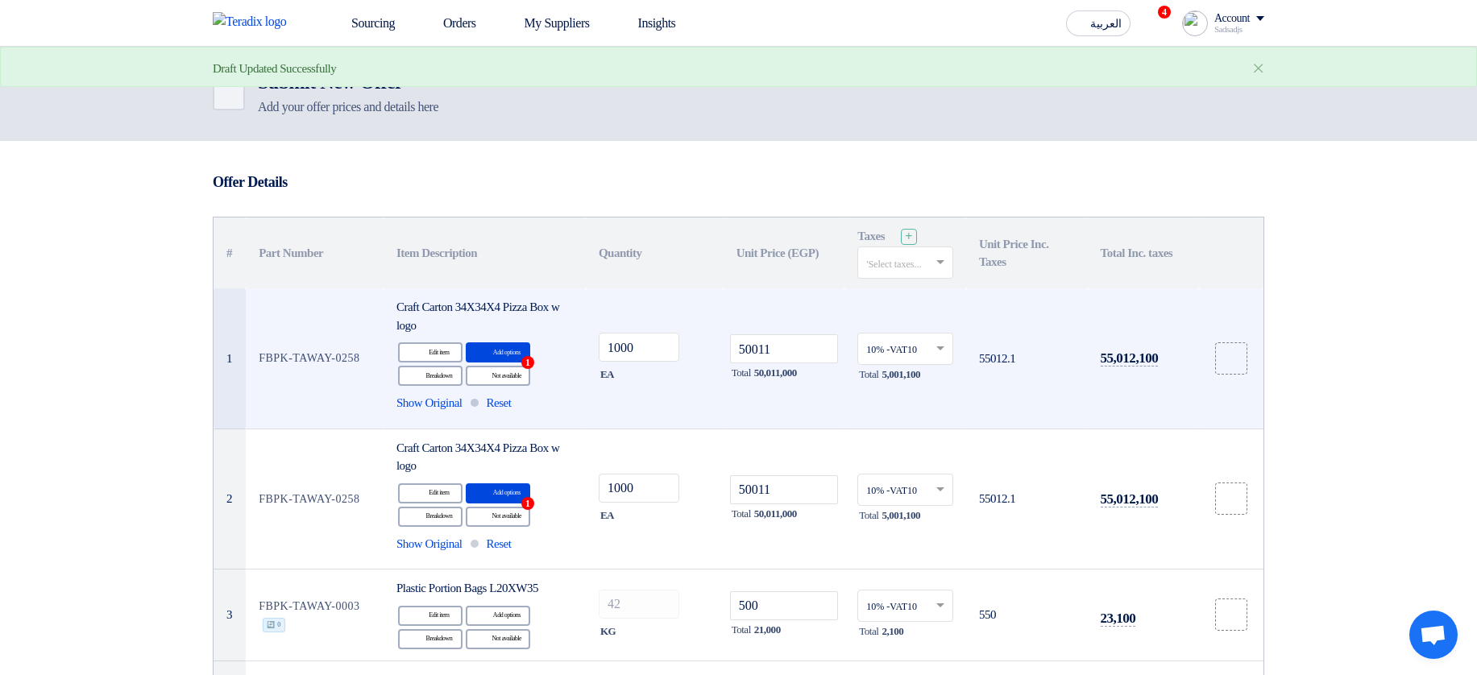
click at [782, 356] on input "50011" at bounding box center [784, 348] width 109 height 29
type input "500111"
type input "5001"
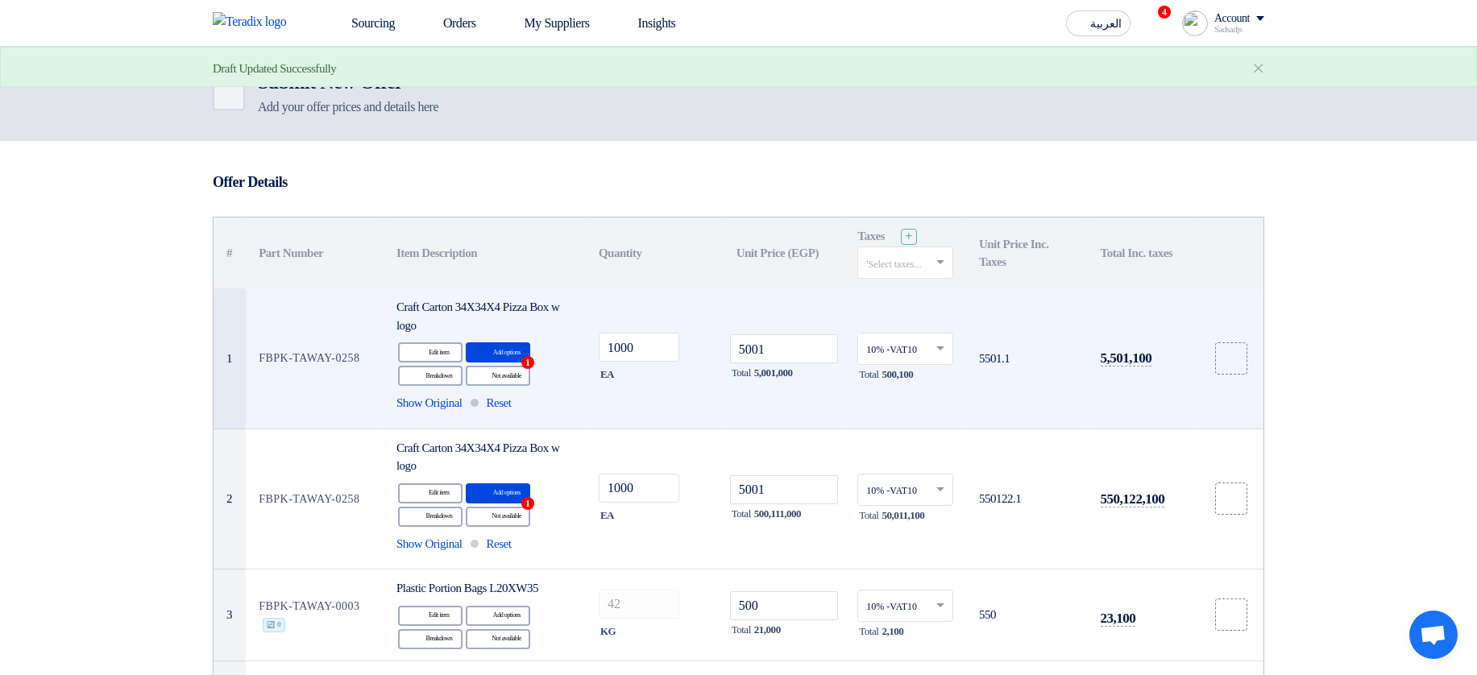
type input "500"
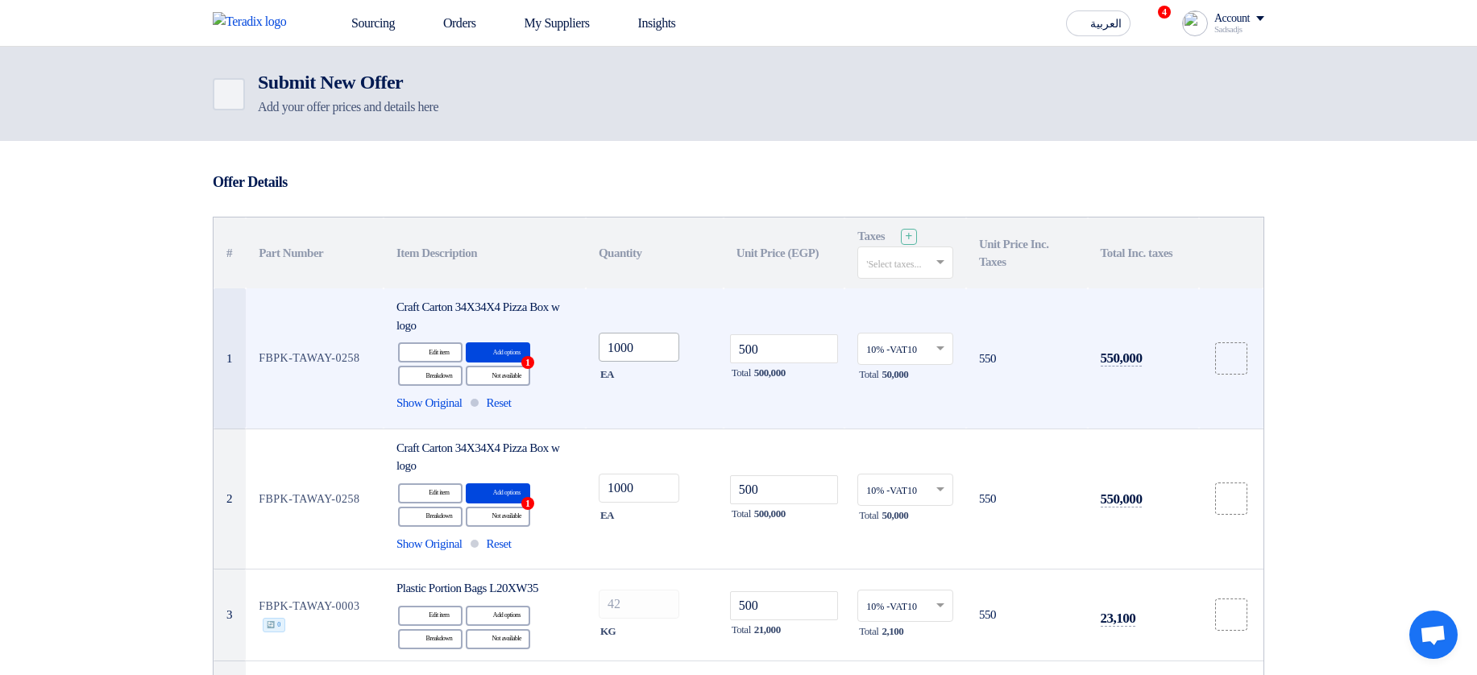
type input "500"
click at [659, 339] on input "1000" at bounding box center [639, 347] width 81 height 29
type input "10009"
type input "1000"
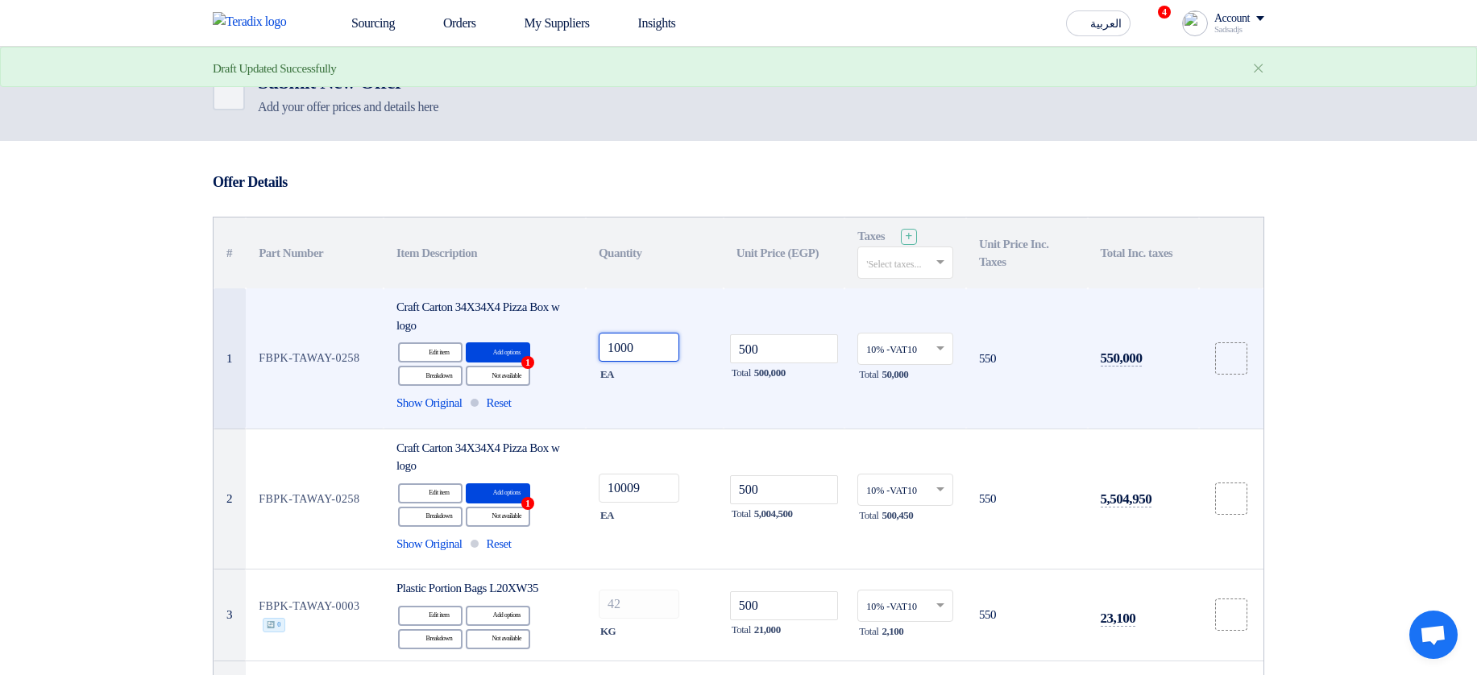
type input "1000"
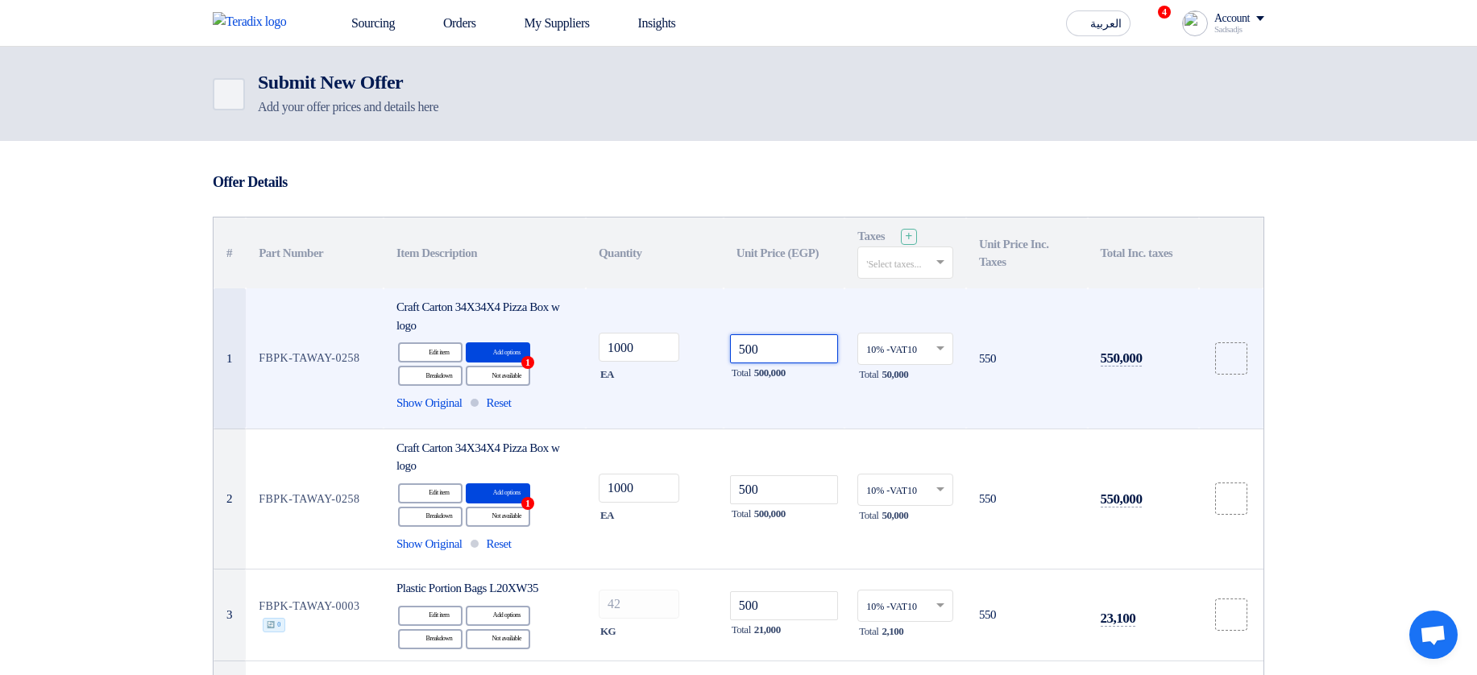
click at [796, 362] on input "500" at bounding box center [784, 348] width 109 height 29
type input "5001"
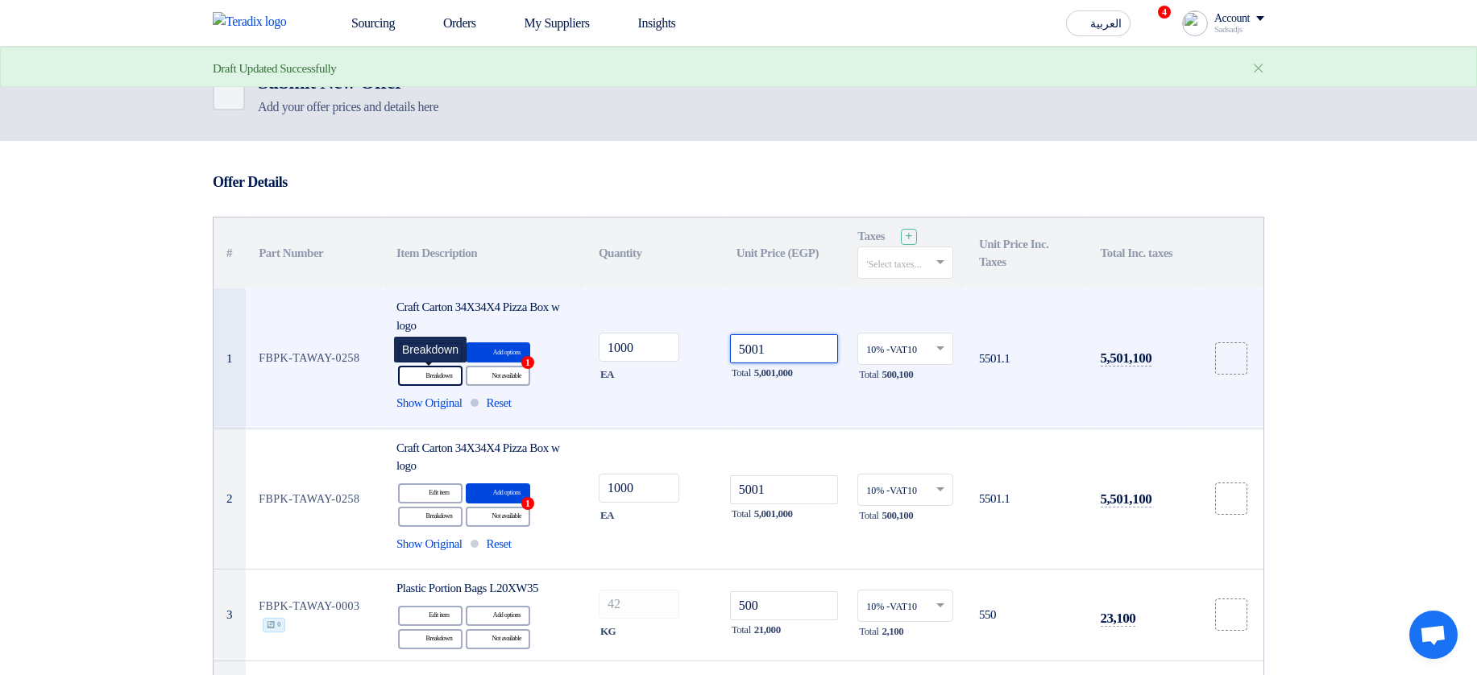
type input "5001"
click at [445, 376] on div "Breakdown Breakdown" at bounding box center [430, 376] width 64 height 20
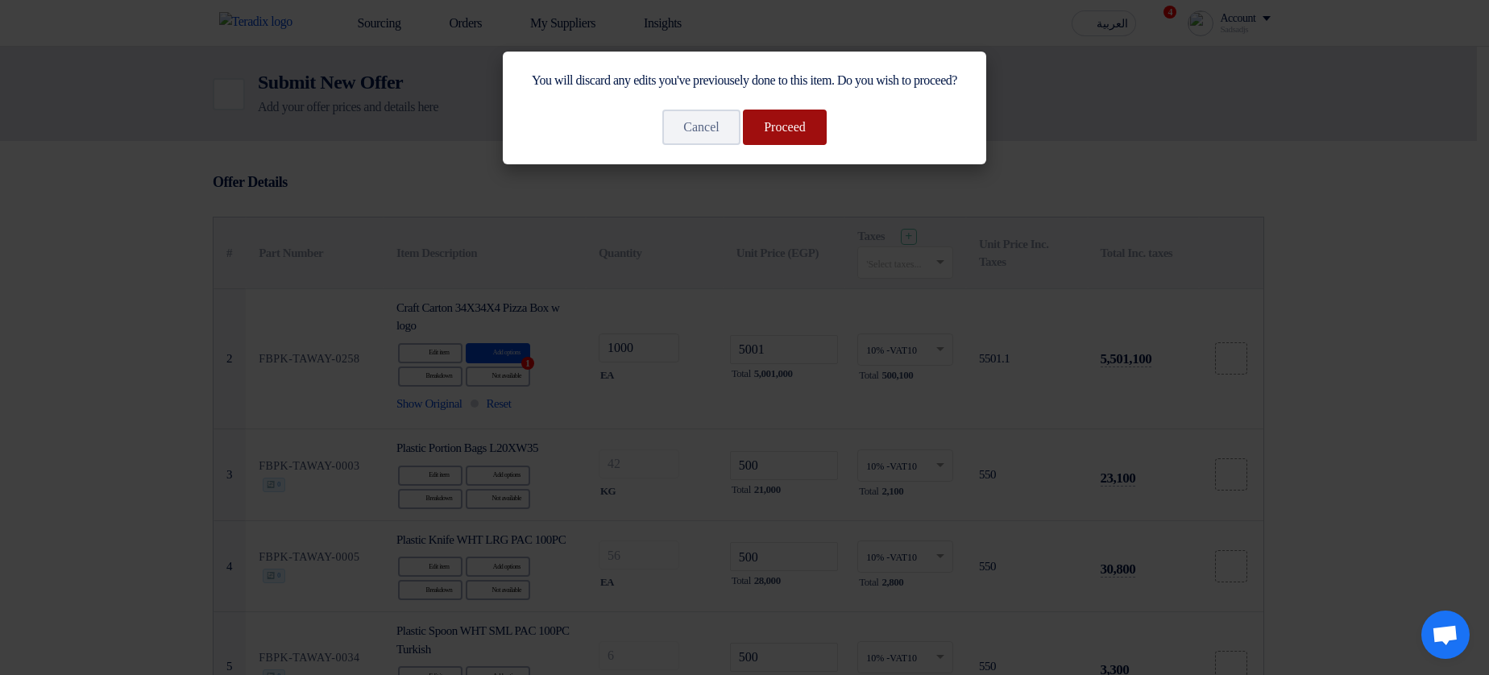
click at [767, 145] on button "Proceed" at bounding box center [785, 127] width 84 height 35
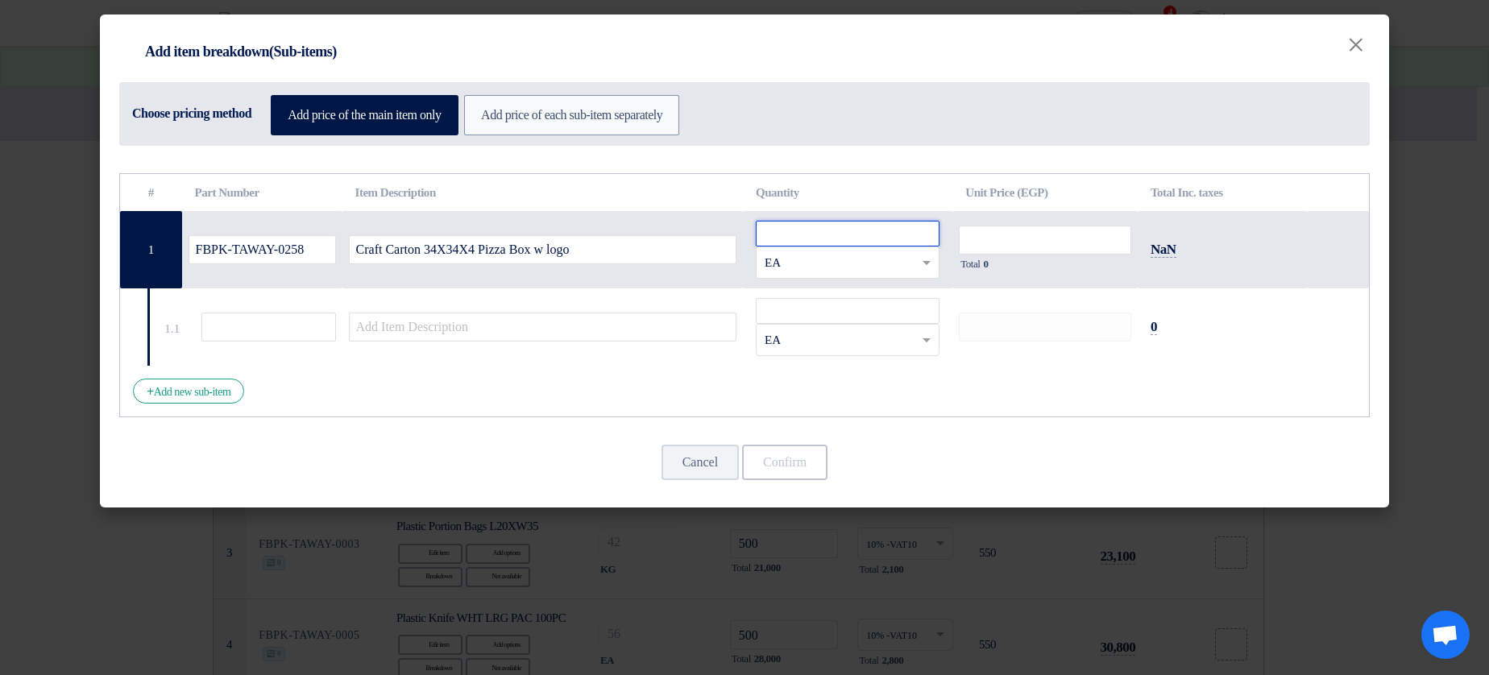
click at [818, 235] on input "number" at bounding box center [848, 234] width 184 height 26
type input "1"
click at [1052, 234] on input "number" at bounding box center [1045, 240] width 172 height 29
type input "1"
click at [808, 312] on input "number" at bounding box center [848, 311] width 184 height 26
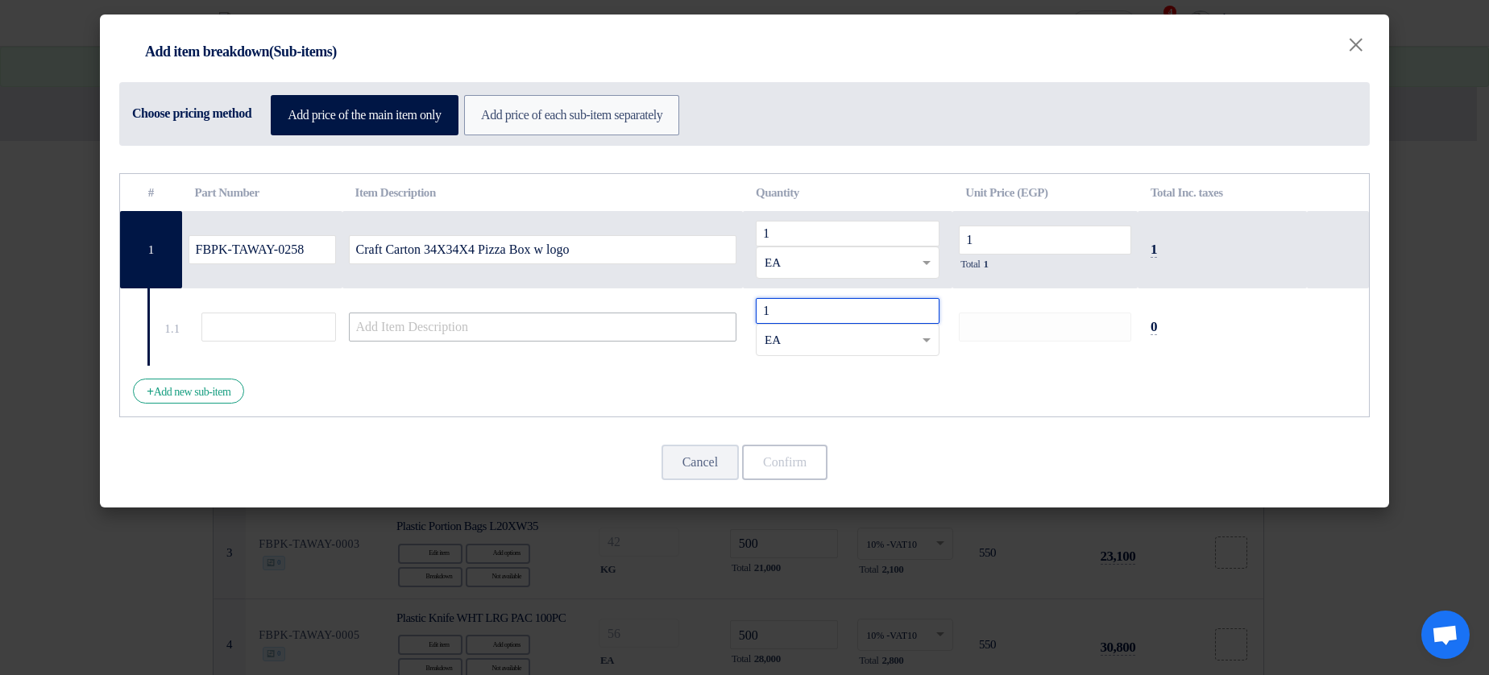
type input "1"
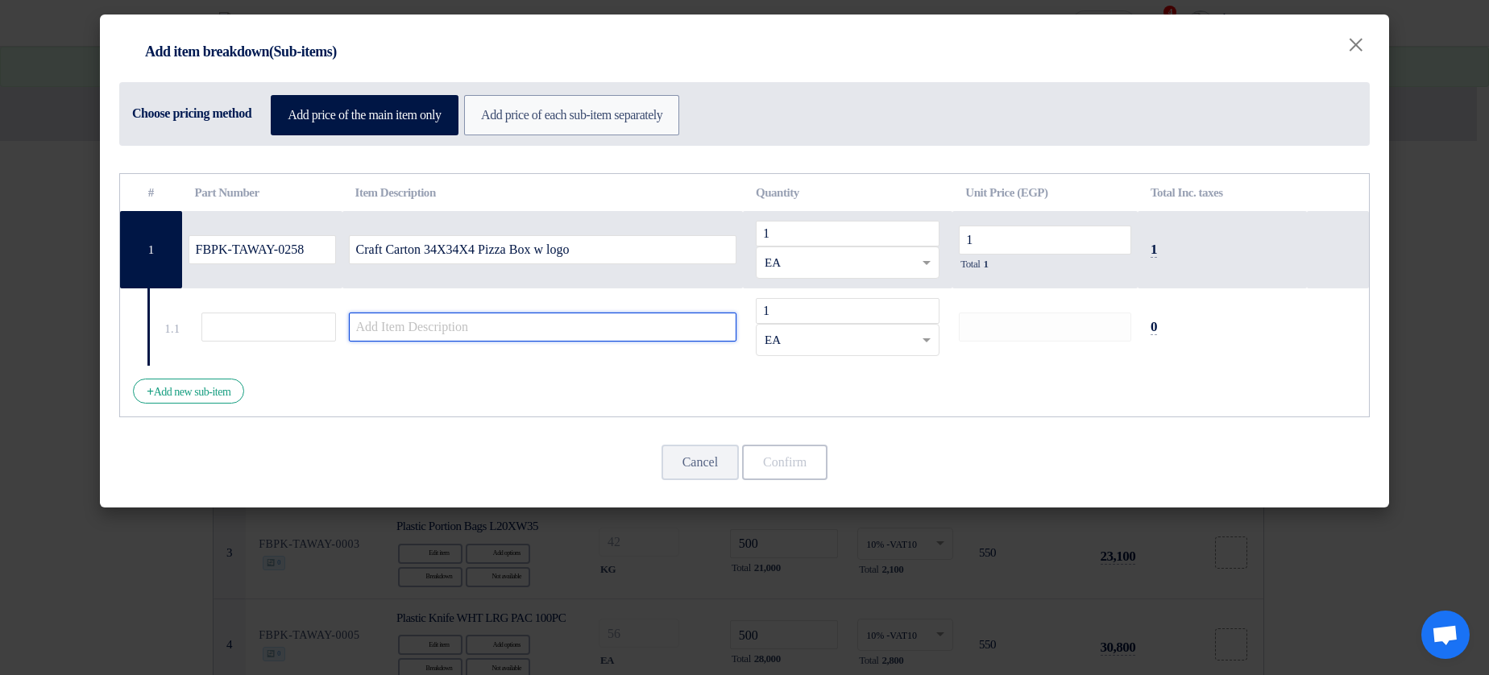
click at [651, 330] on input "text" at bounding box center [543, 327] width 388 height 29
type input "1"
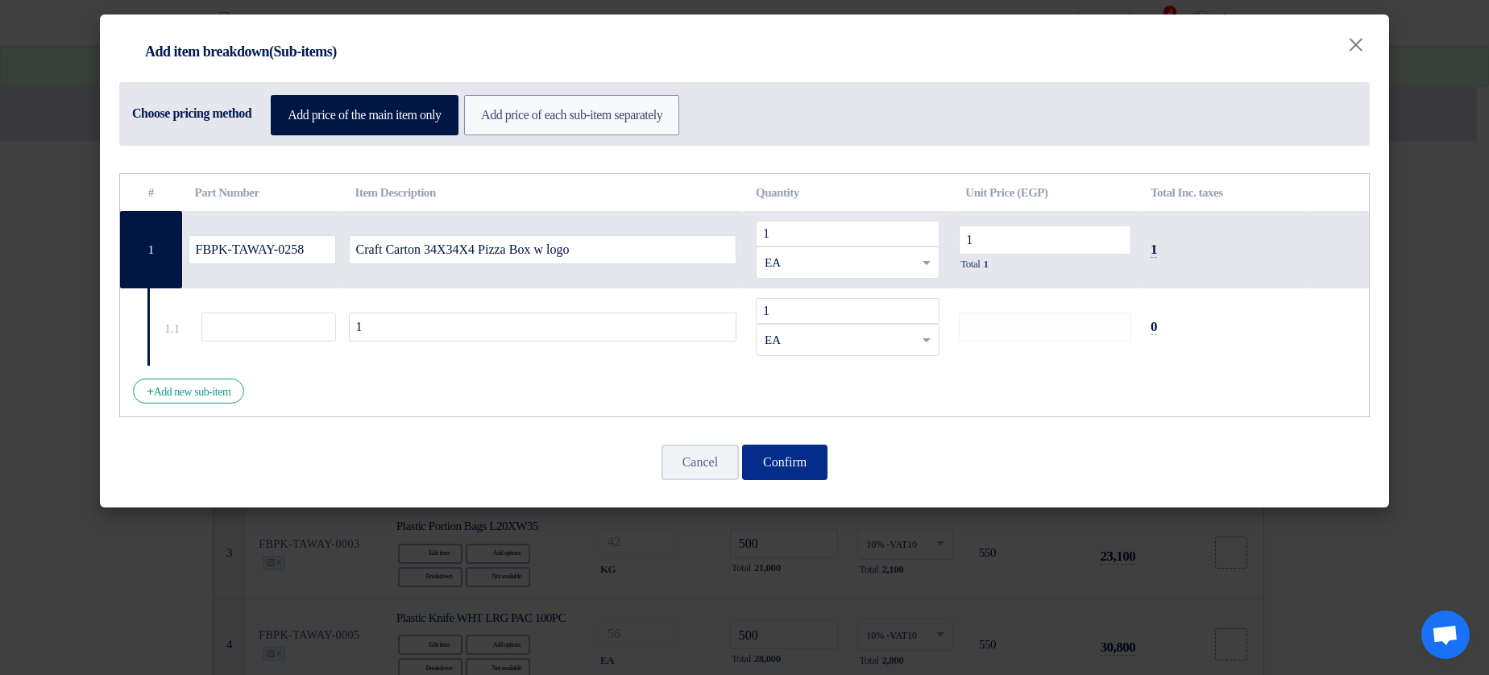
click at [807, 455] on button "Confirm" at bounding box center [784, 462] width 85 height 35
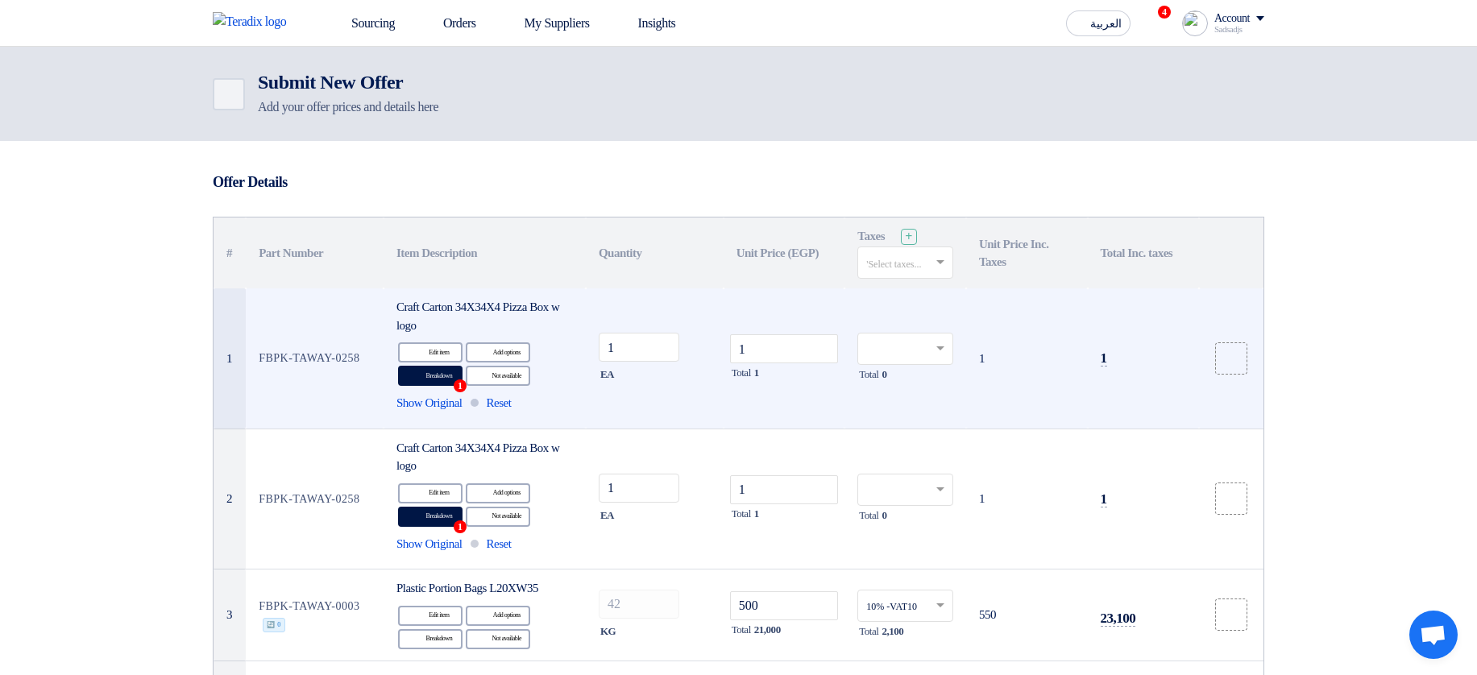
click at [899, 267] on input "text" at bounding box center [897, 264] width 62 height 27
click at [902, 285] on div "14% -VAT14" at bounding box center [905, 293] width 94 height 28
click at [906, 262] on input "text" at bounding box center [897, 264] width 62 height 27
click at [893, 316] on span "10% -VAT10" at bounding box center [892, 320] width 53 height 11
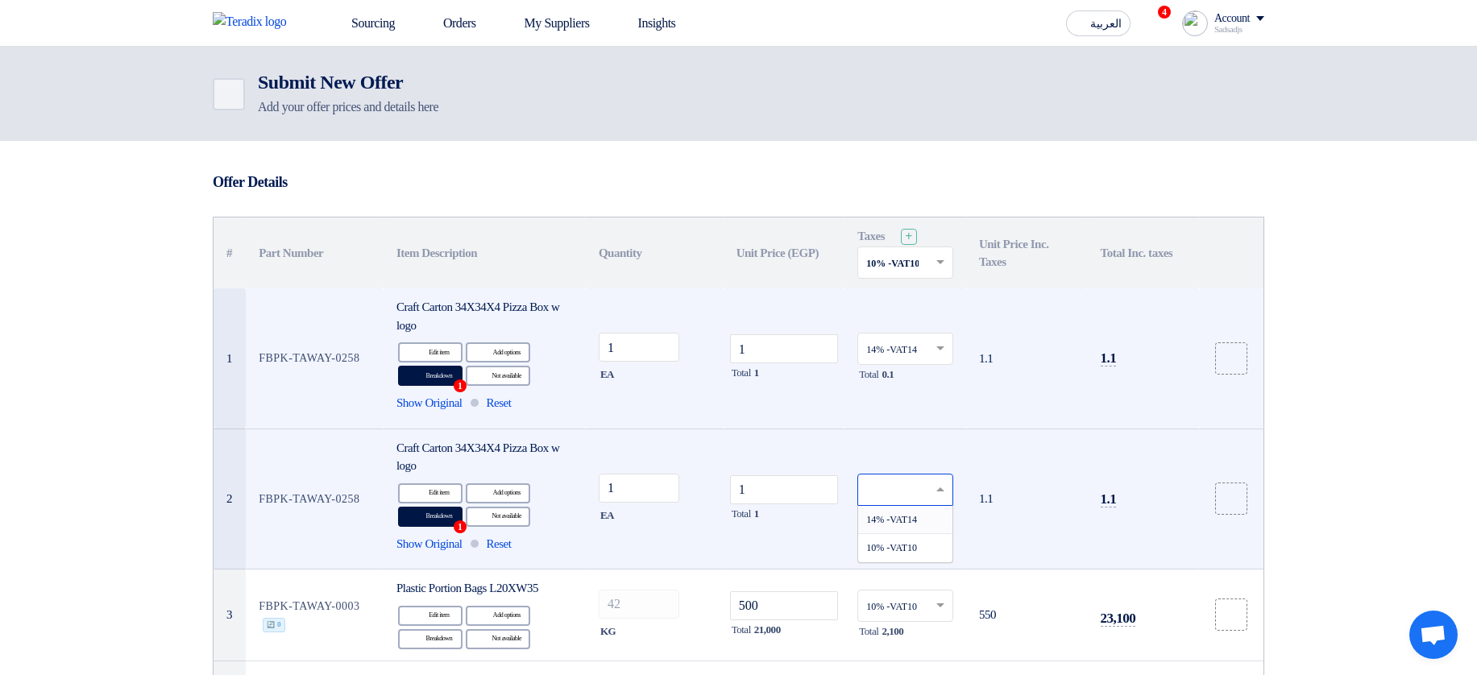
click at [892, 475] on div at bounding box center [905, 490] width 96 height 32
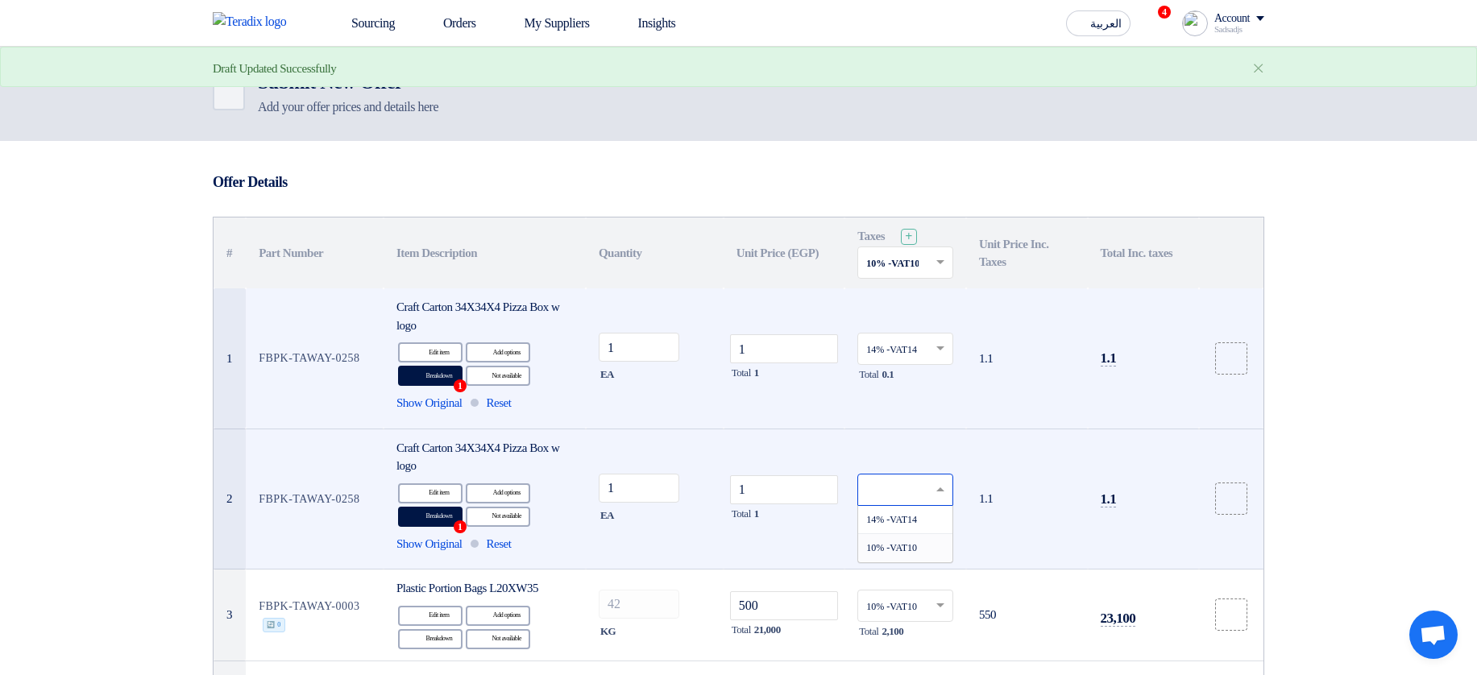
click at [920, 550] on div "10% -VAT10" at bounding box center [905, 547] width 94 height 27
click at [915, 266] on input "text" at bounding box center [897, 264] width 62 height 27
click at [913, 295] on span "14% -VAT14" at bounding box center [892, 292] width 53 height 11
click at [753, 346] on input "1" at bounding box center [784, 348] width 109 height 29
type input "112"
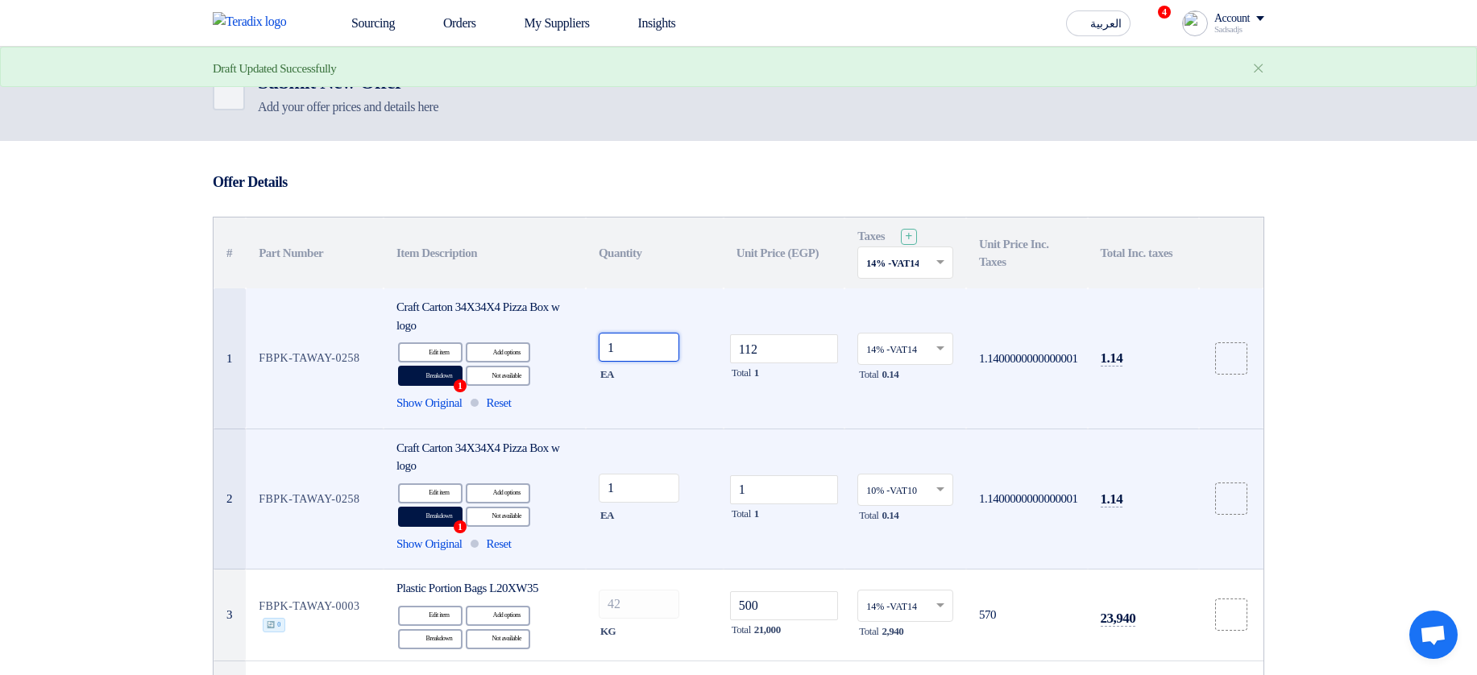
click at [665, 353] on input "1" at bounding box center [639, 347] width 81 height 29
type input "12"
click at [504, 352] on div "Alternative Add options" at bounding box center [498, 352] width 64 height 20
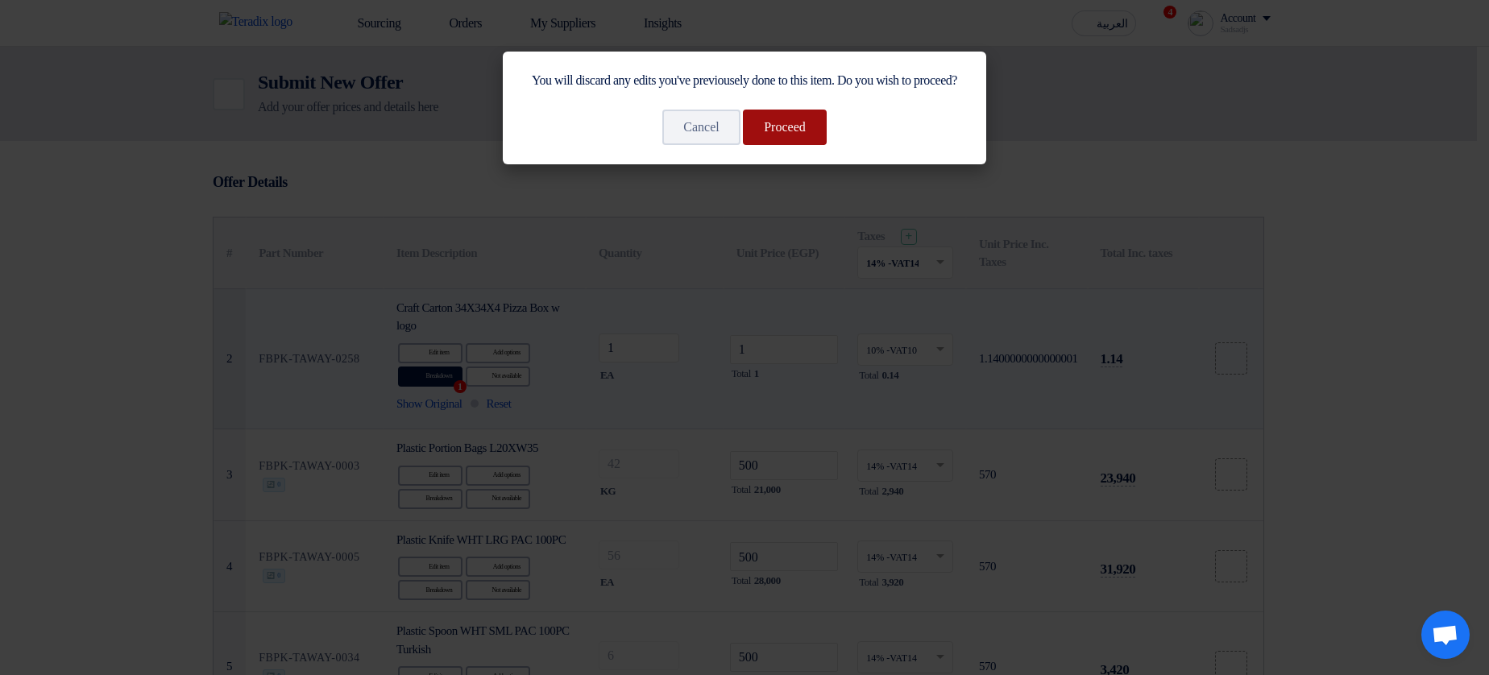
click at [814, 145] on button "Proceed" at bounding box center [785, 127] width 84 height 35
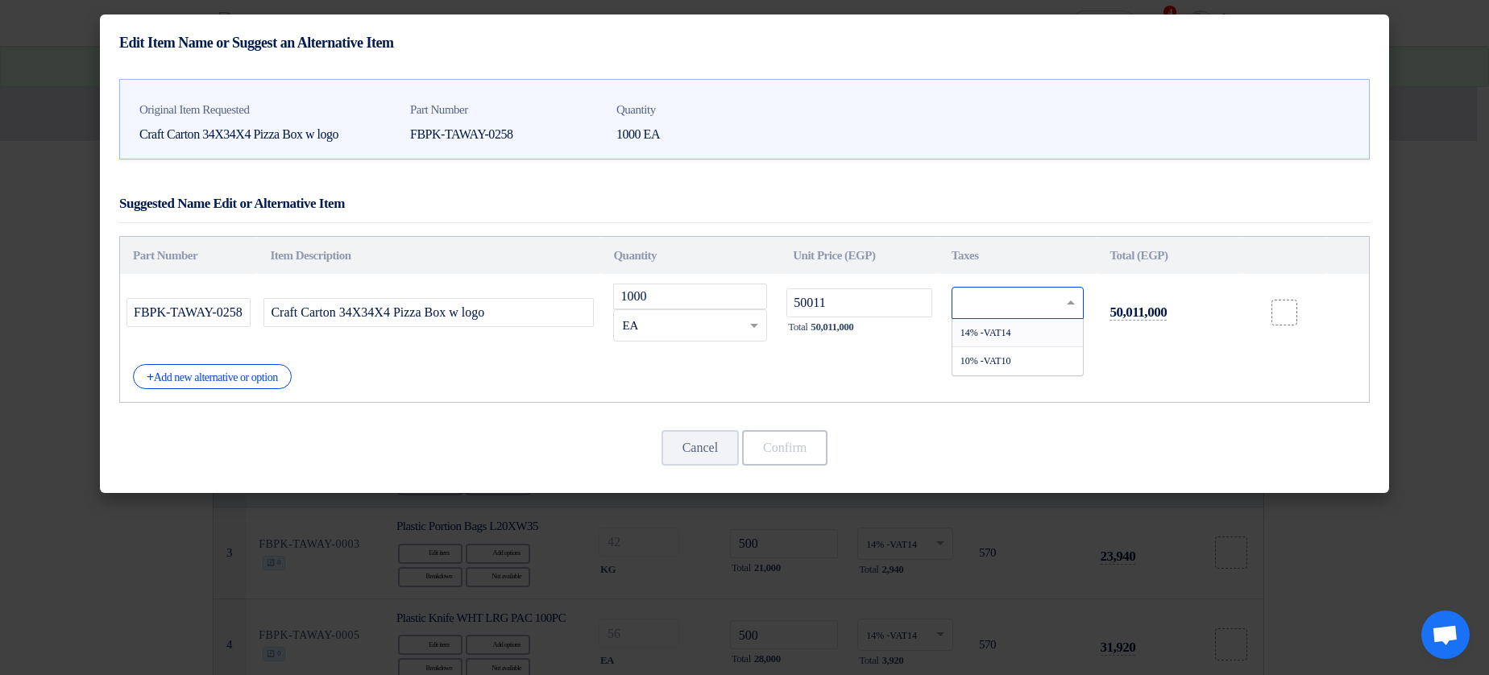
click at [1008, 300] on input "text" at bounding box center [1008, 305] width 96 height 26
click at [985, 367] on span "10% -VAT10" at bounding box center [985, 360] width 51 height 11
click at [811, 447] on button "Confirm" at bounding box center [784, 447] width 85 height 35
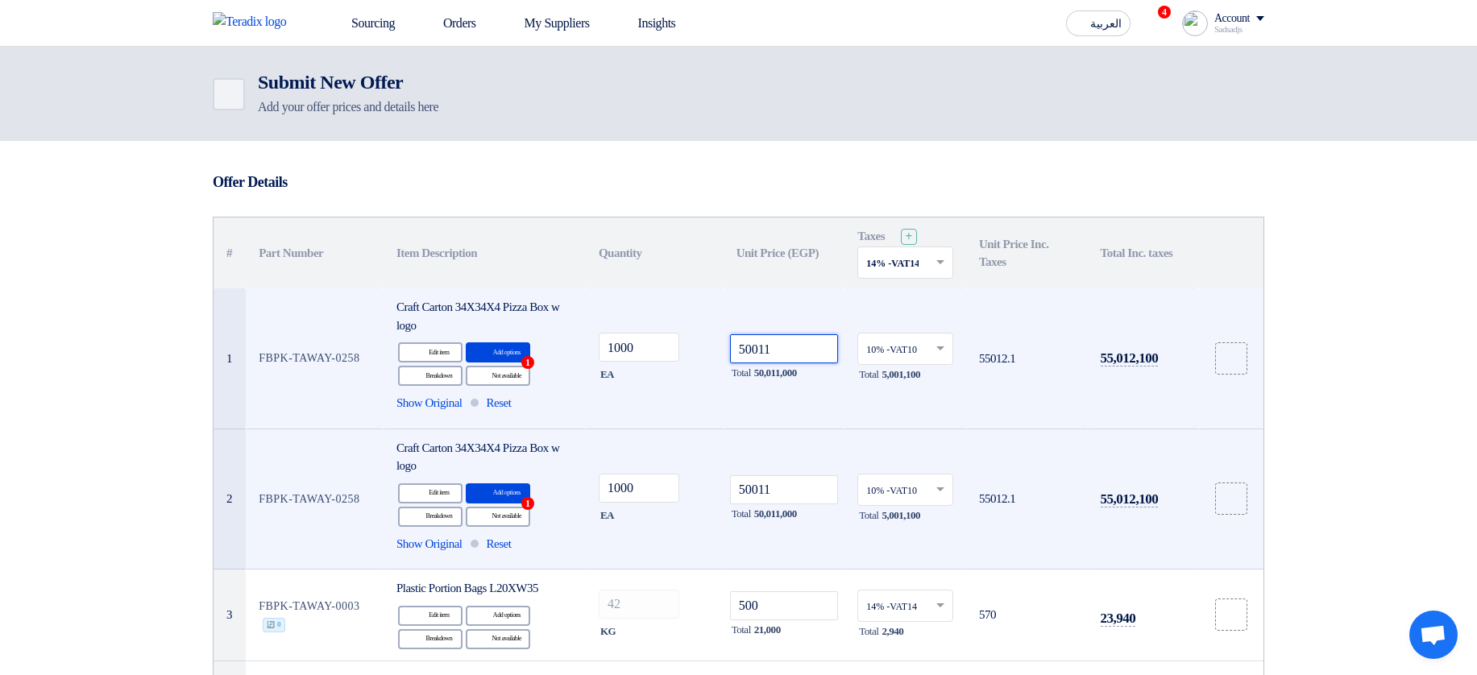
click at [790, 338] on input "50011" at bounding box center [784, 348] width 109 height 29
click at [802, 345] on input "50011" at bounding box center [784, 348] width 109 height 29
type input "500"
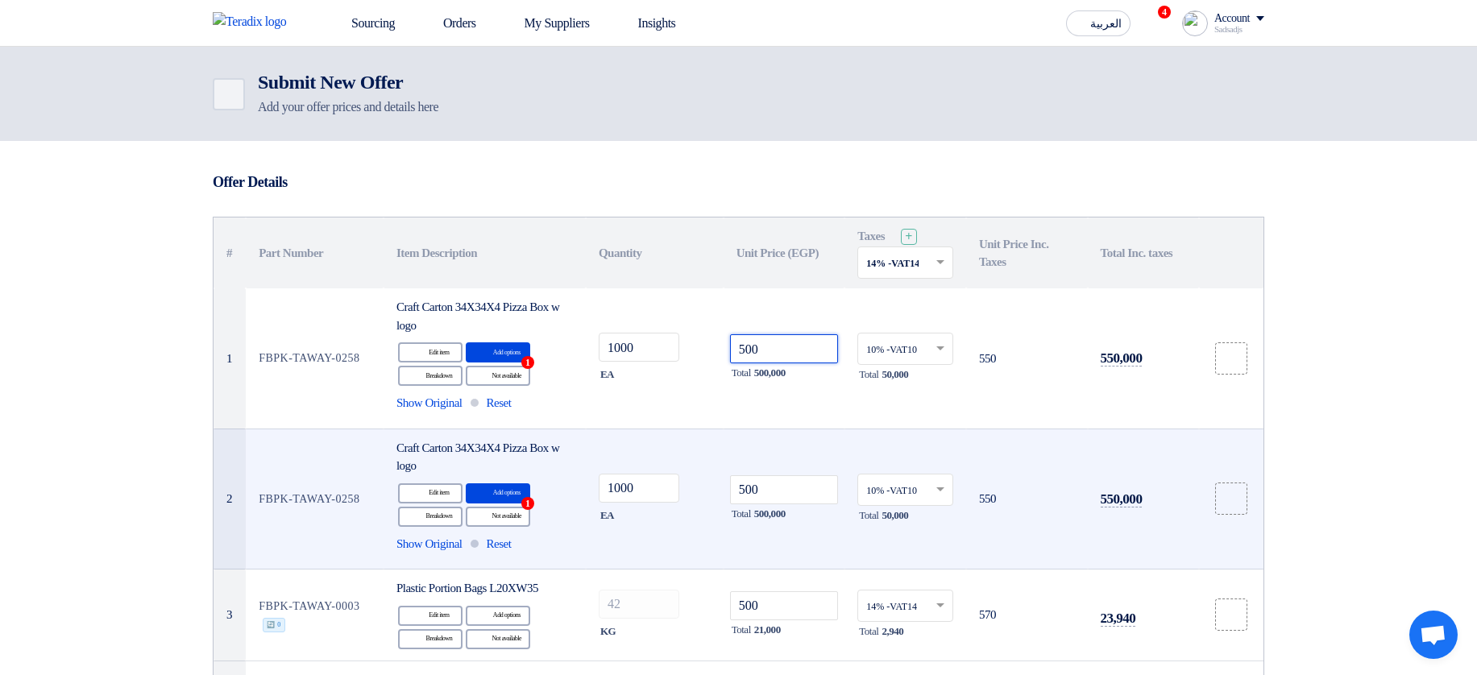
type input "500"
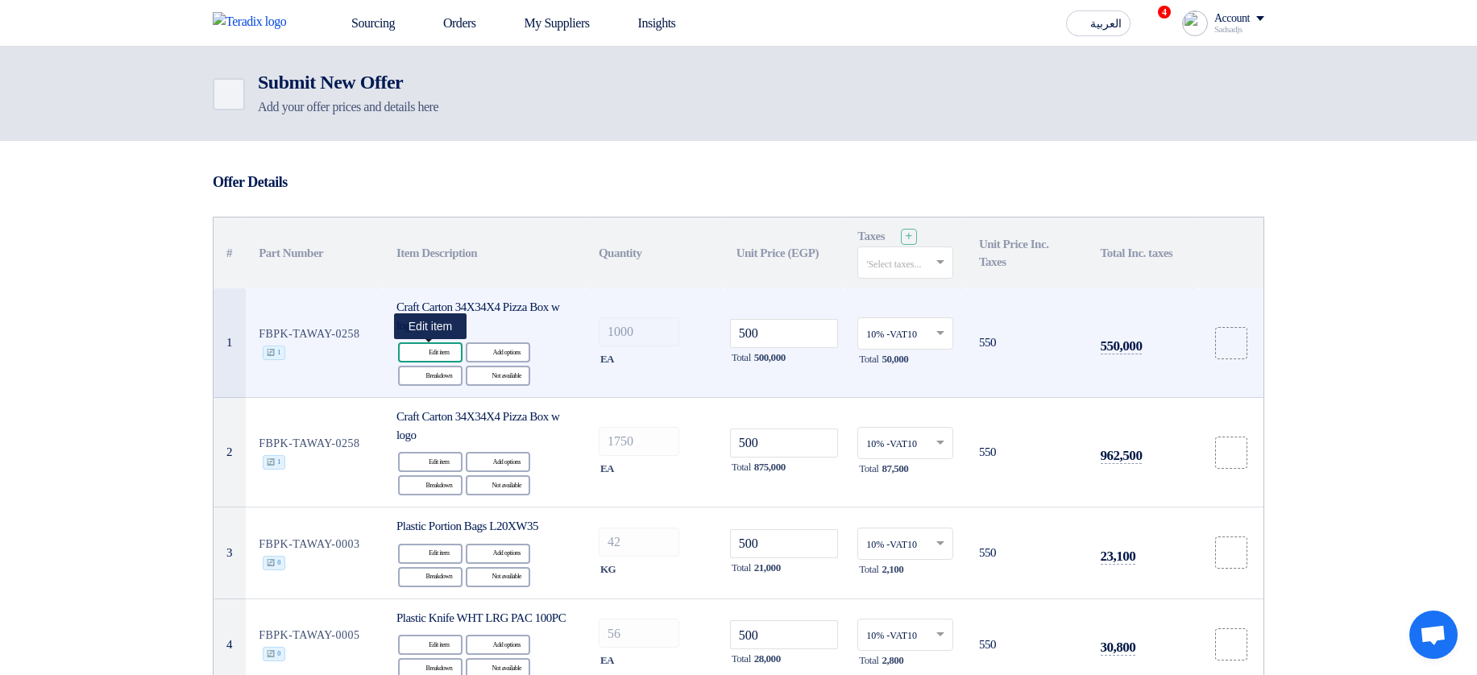
click at [450, 354] on div "Edit Edit item" at bounding box center [430, 352] width 64 height 20
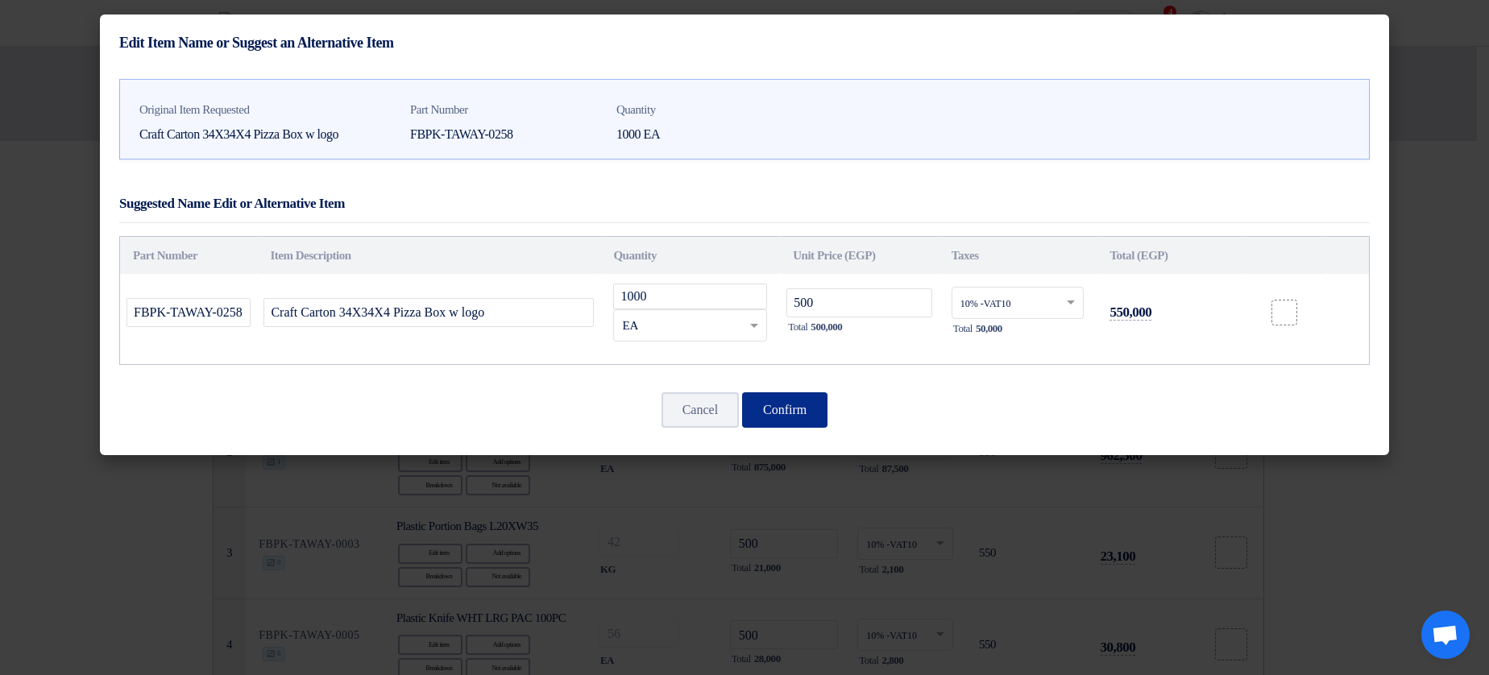
click at [808, 408] on button "Confirm" at bounding box center [784, 409] width 85 height 35
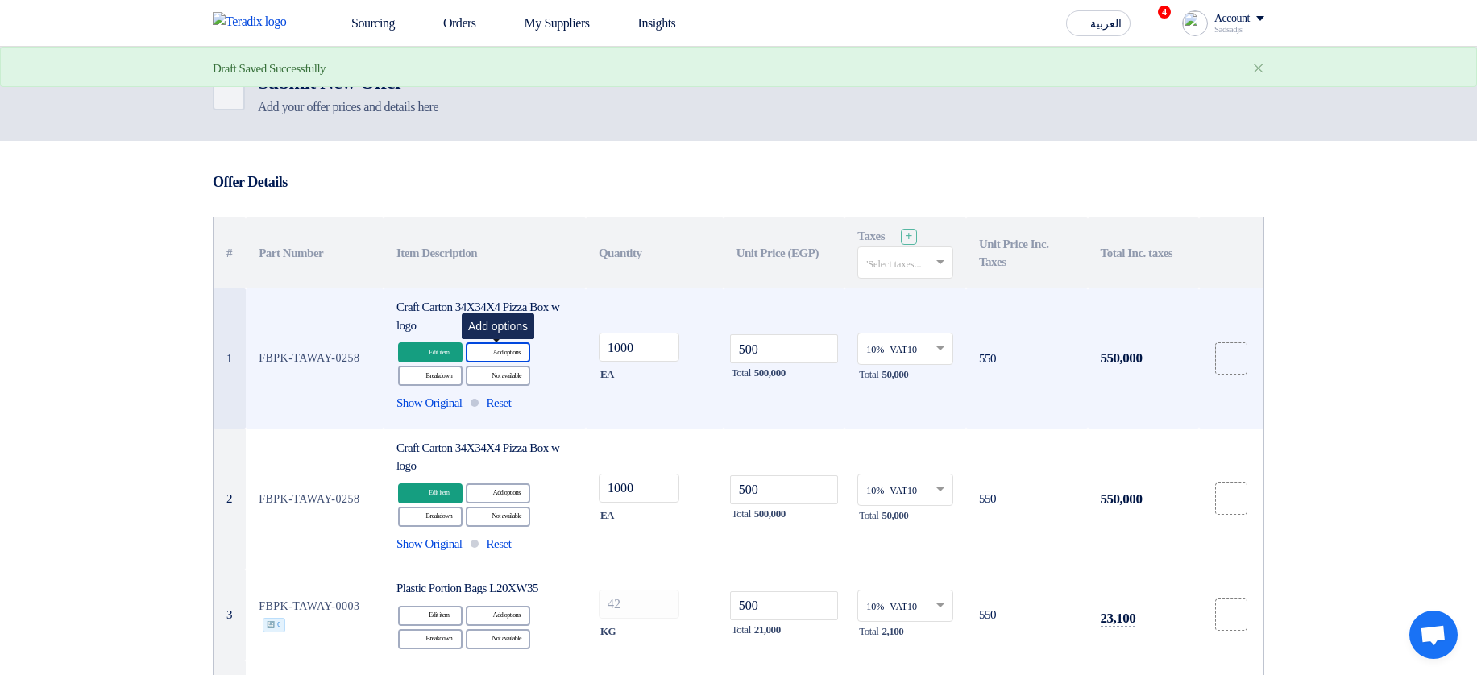
click at [496, 354] on div "Alternative Add options" at bounding box center [498, 352] width 64 height 20
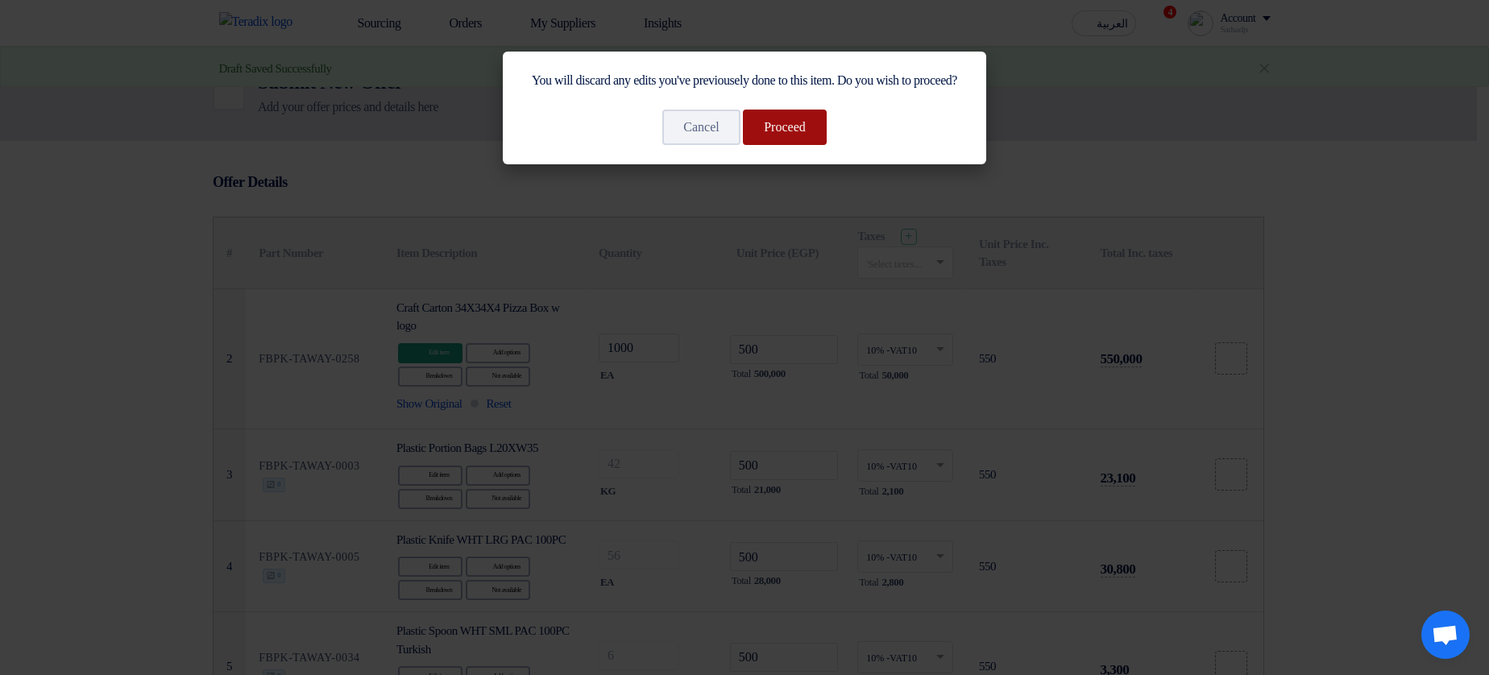
click at [785, 145] on button "Proceed" at bounding box center [785, 127] width 84 height 35
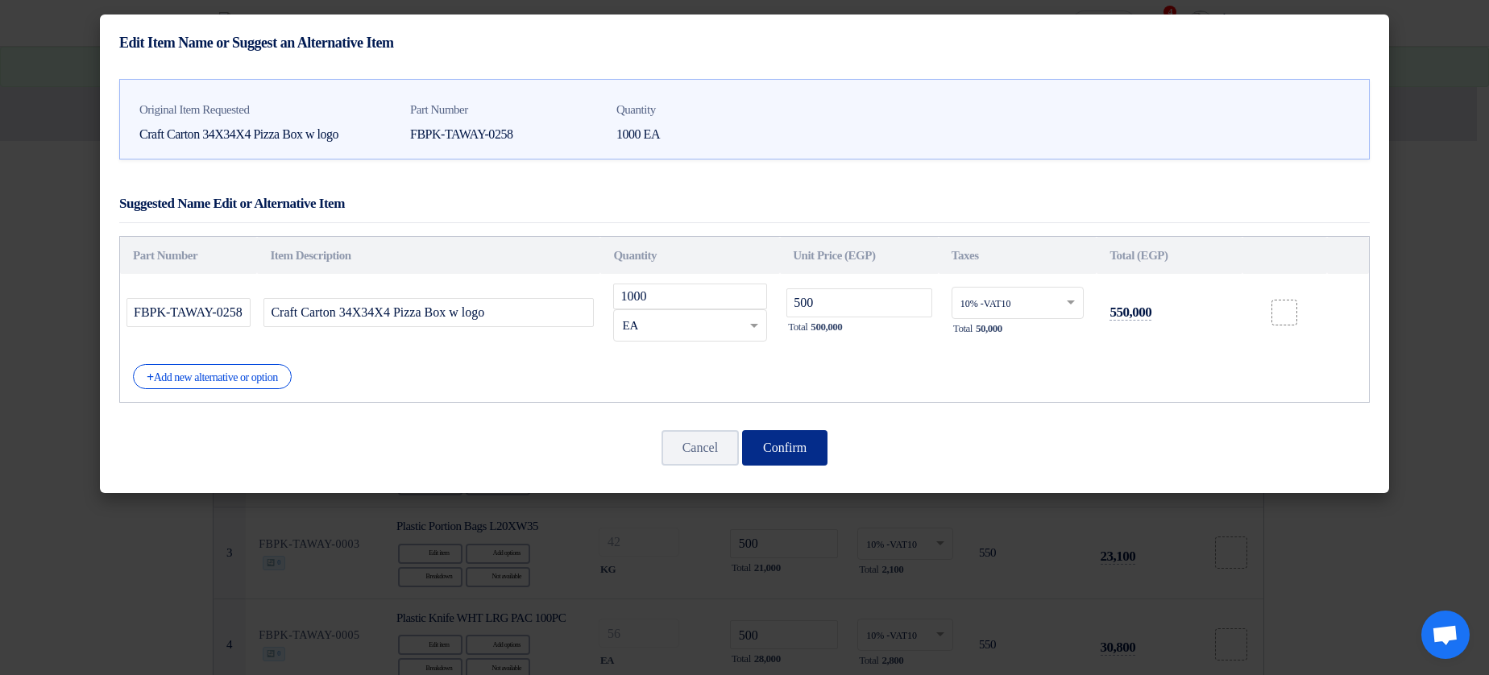
click at [784, 438] on button "Confirm" at bounding box center [784, 447] width 85 height 35
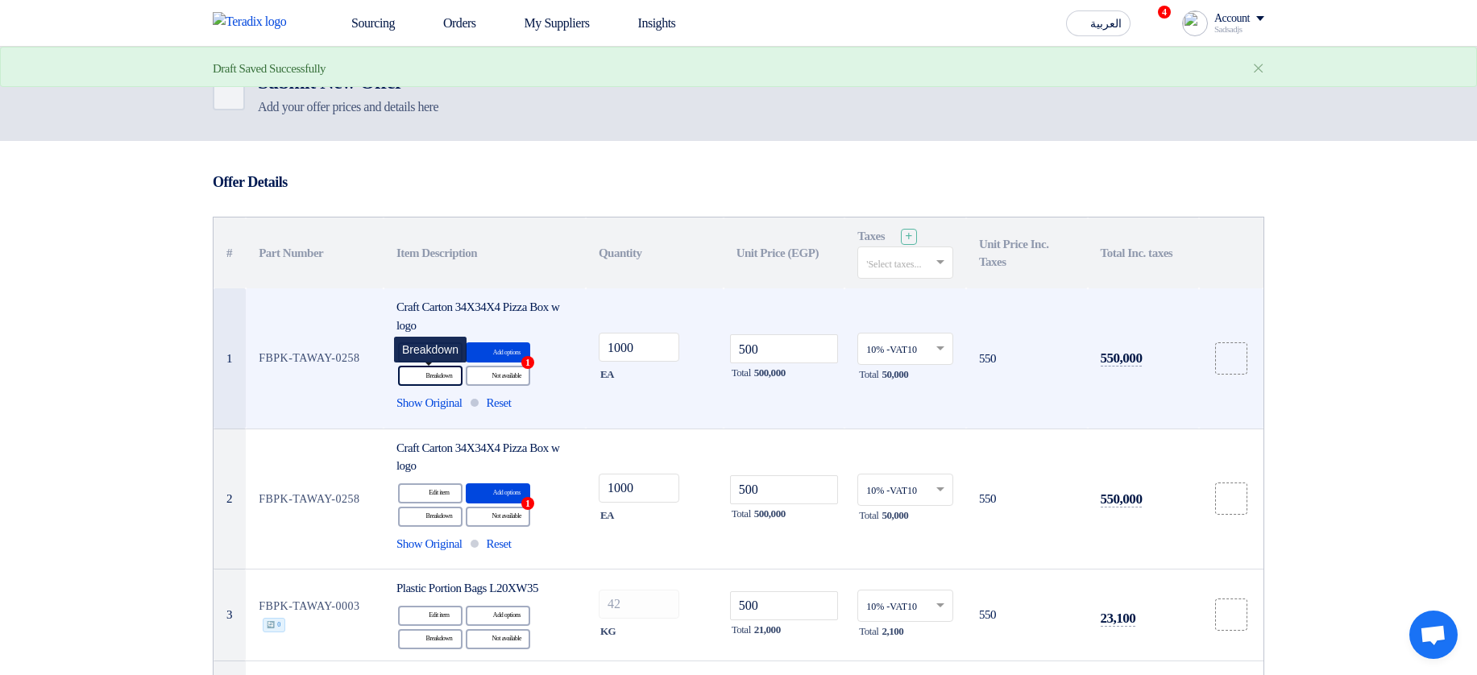
click at [442, 383] on div "Breakdown Breakdown" at bounding box center [430, 376] width 64 height 20
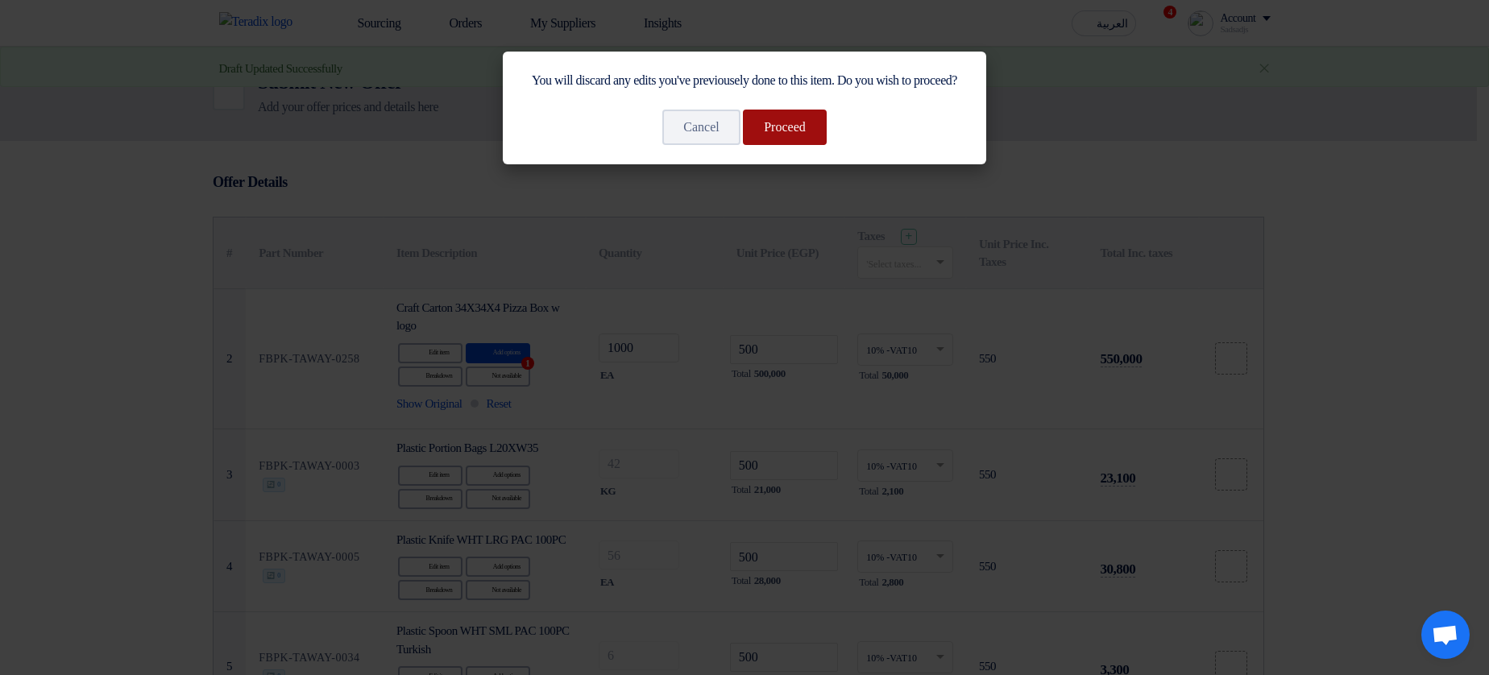
click at [799, 134] on button "Proceed" at bounding box center [785, 127] width 84 height 35
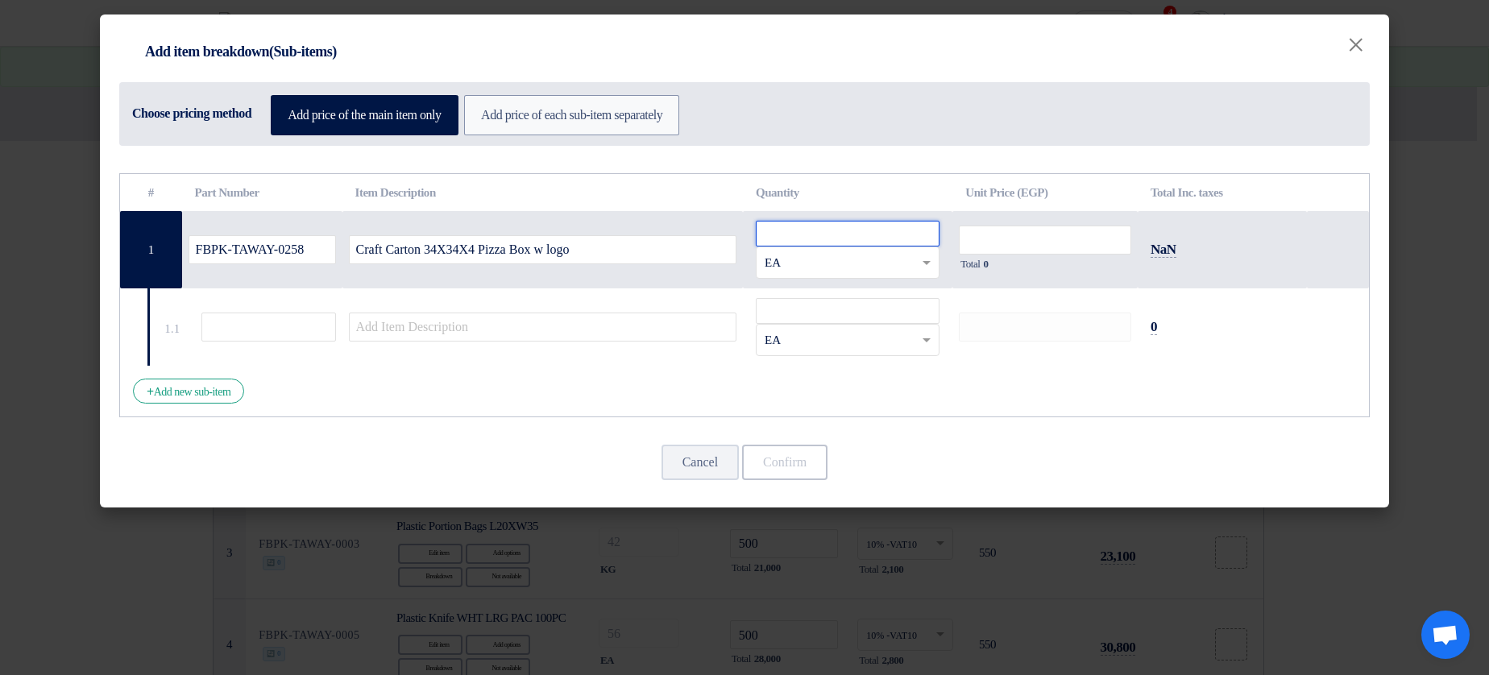
click at [856, 242] on input "number" at bounding box center [848, 234] width 184 height 26
type input "1"
click at [1026, 224] on td "Total 0" at bounding box center [1044, 249] width 185 height 77
click at [1018, 241] on input "number" at bounding box center [1045, 240] width 172 height 29
type input "1"
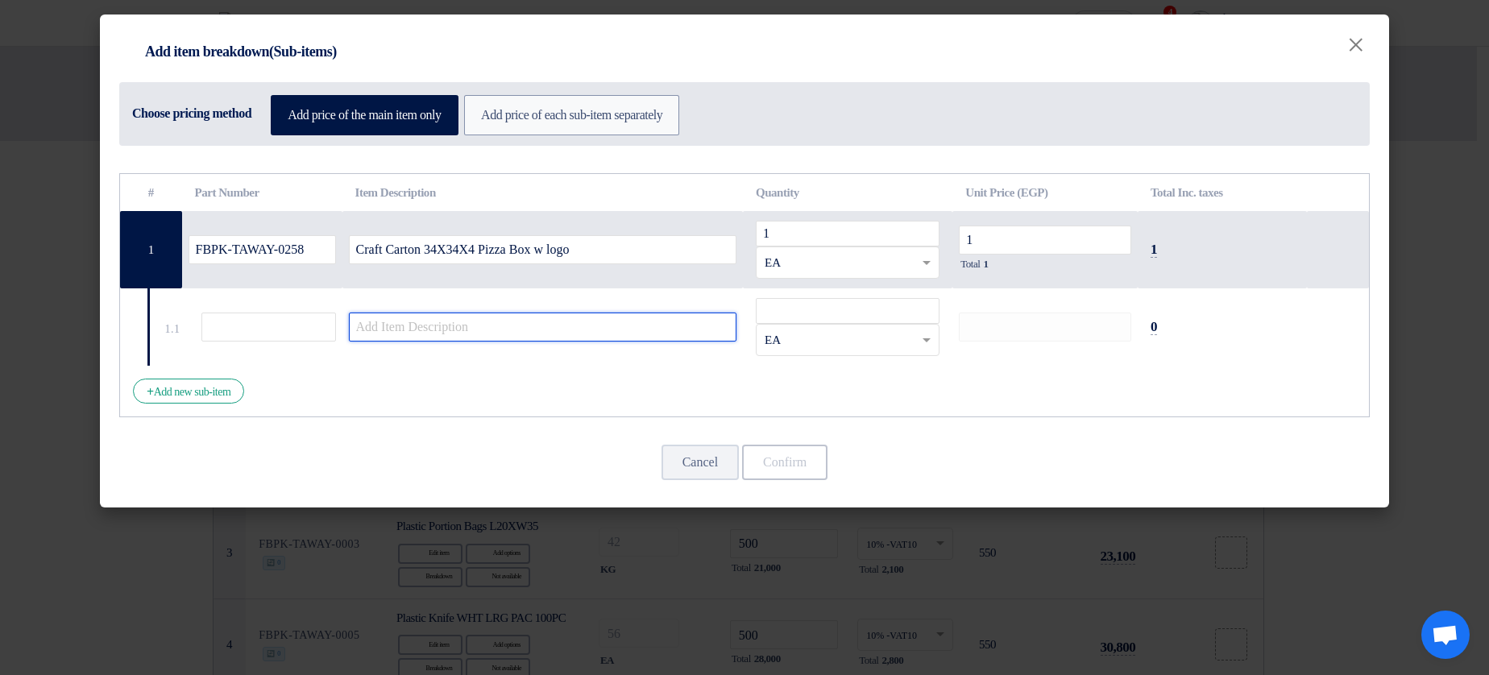
click at [574, 331] on input "text" at bounding box center [543, 327] width 388 height 29
type input "1"
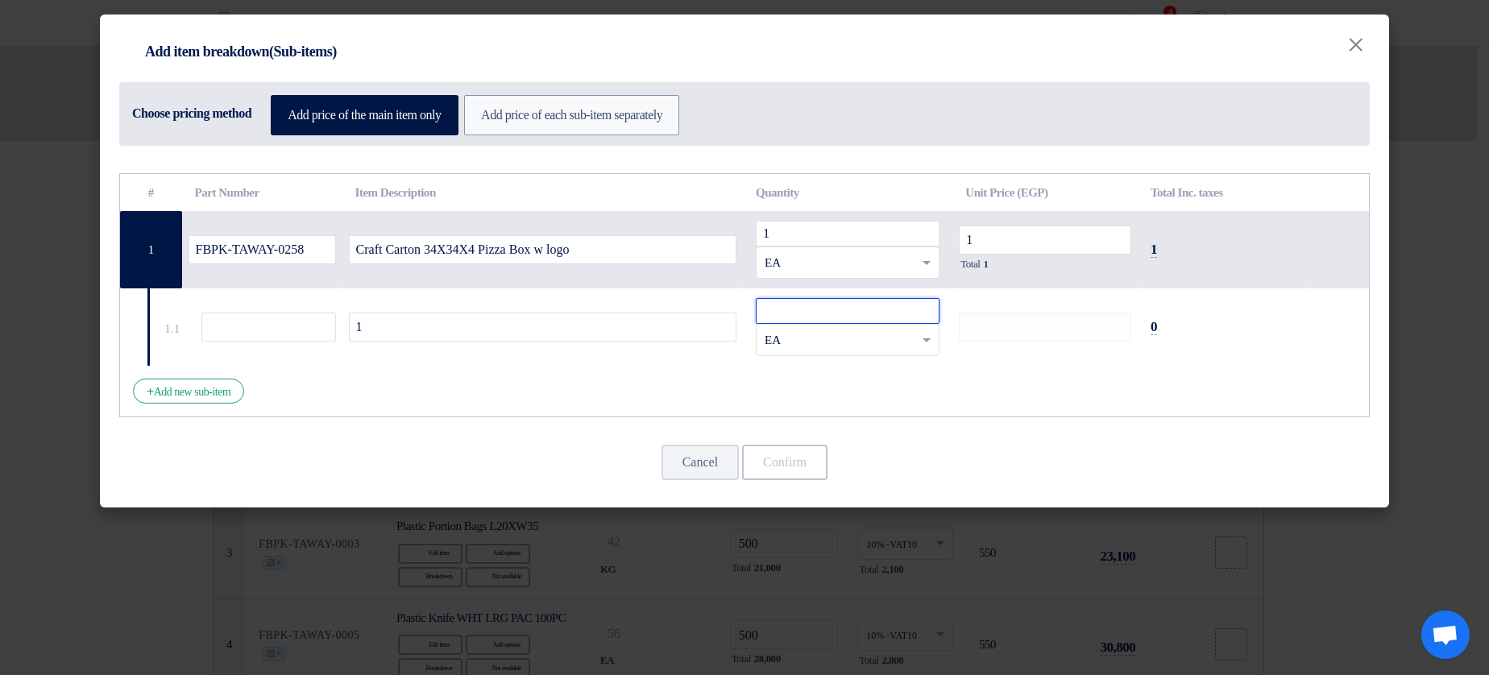
click at [831, 312] on input "number" at bounding box center [848, 311] width 184 height 26
type input "1"
click at [802, 467] on button "Confirm" at bounding box center [784, 462] width 85 height 35
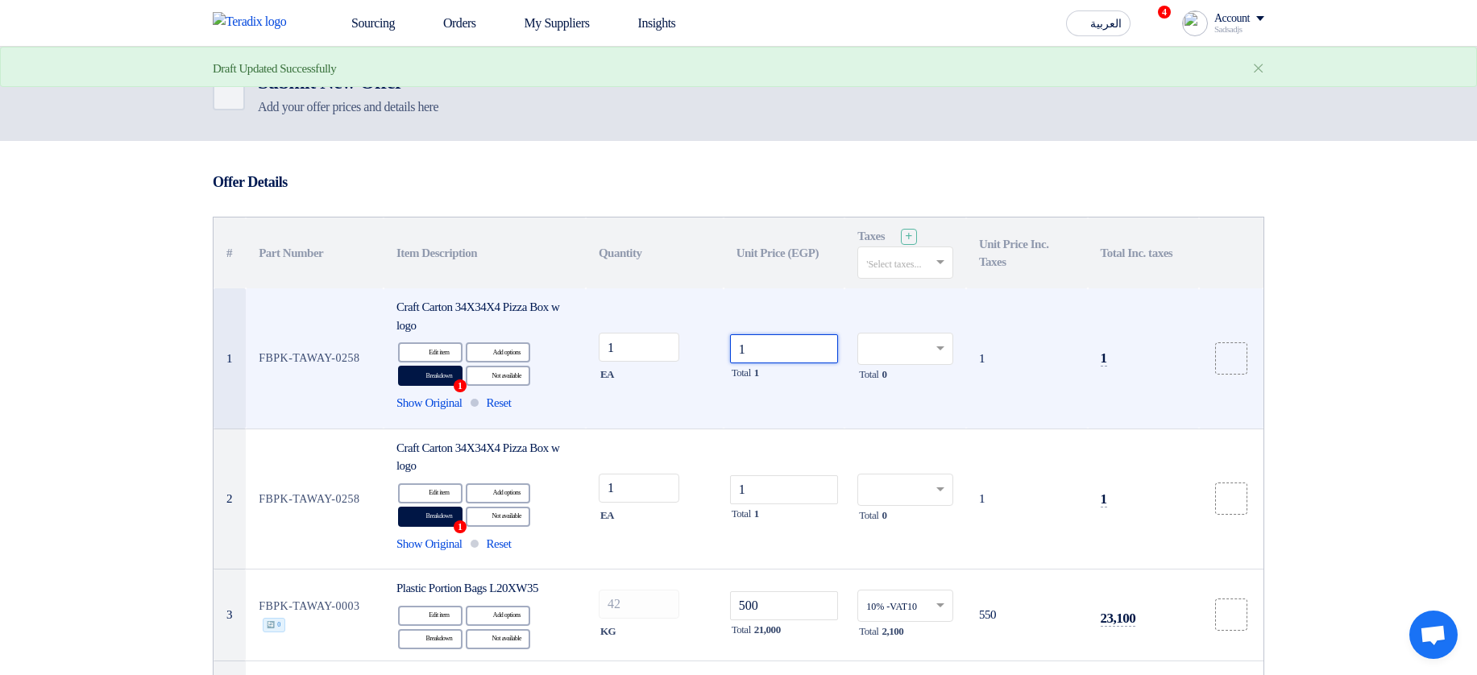
click at [790, 350] on input "1" at bounding box center [784, 348] width 109 height 29
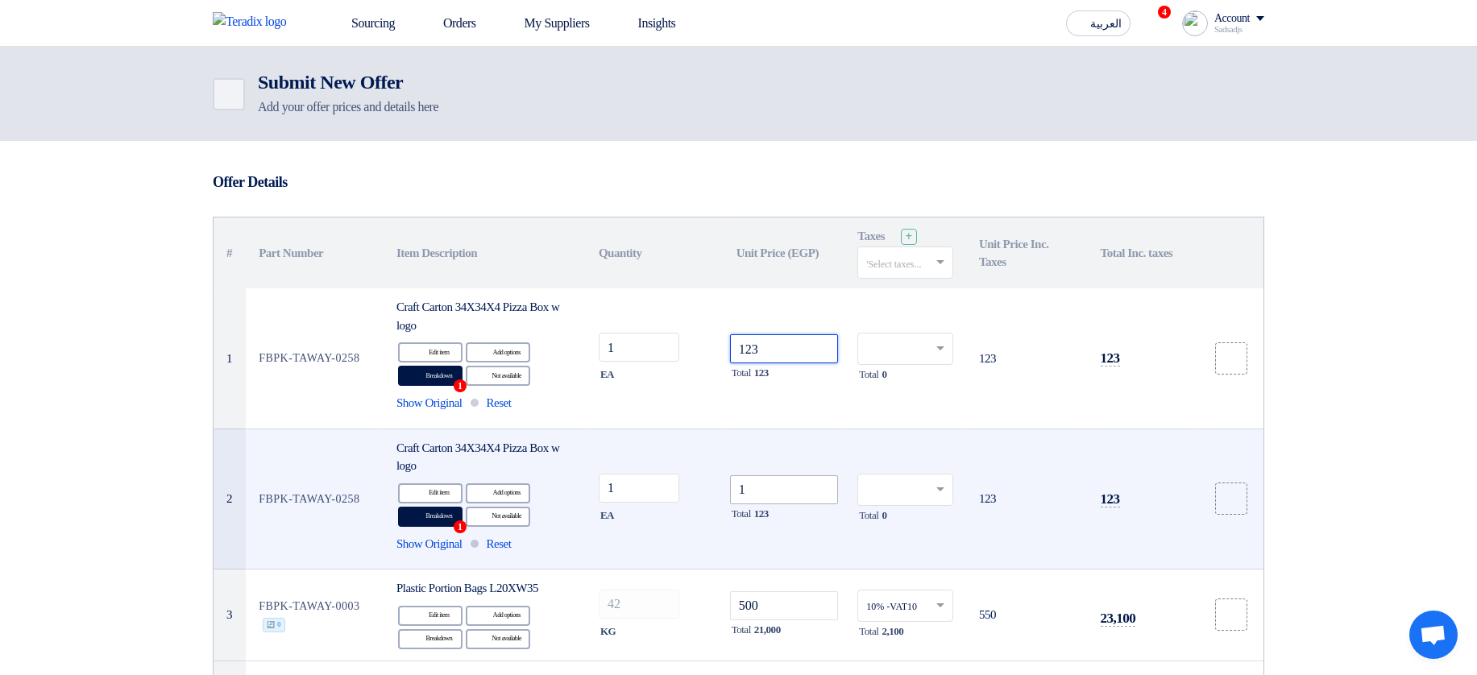
type input "123"
click at [769, 500] on input "1" at bounding box center [784, 489] width 109 height 29
click at [446, 518] on div "Breakdown Breakdown 1" at bounding box center [430, 517] width 64 height 20
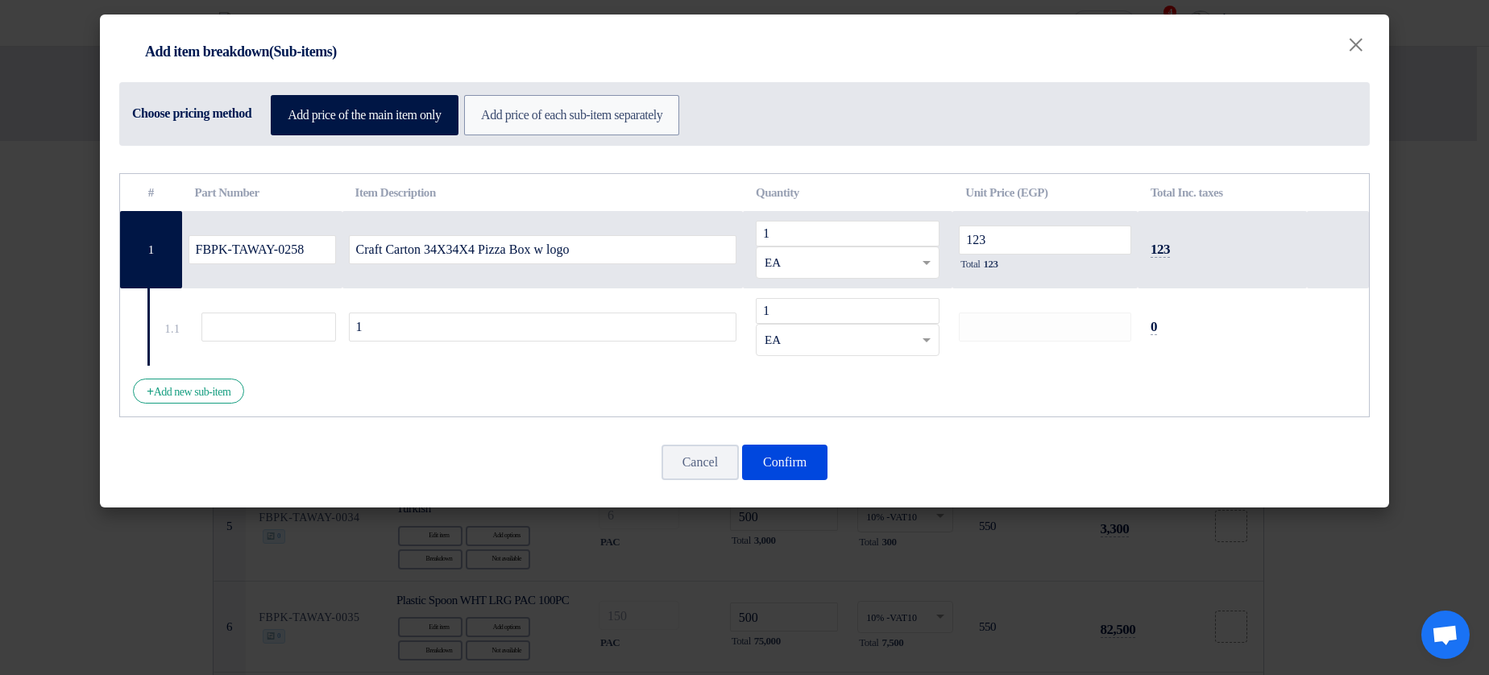
click at [990, 534] on modal-container "Item breakdown Add item breakdown(Sub-items) Choose pricing method Add price of…" at bounding box center [744, 337] width 1489 height 675
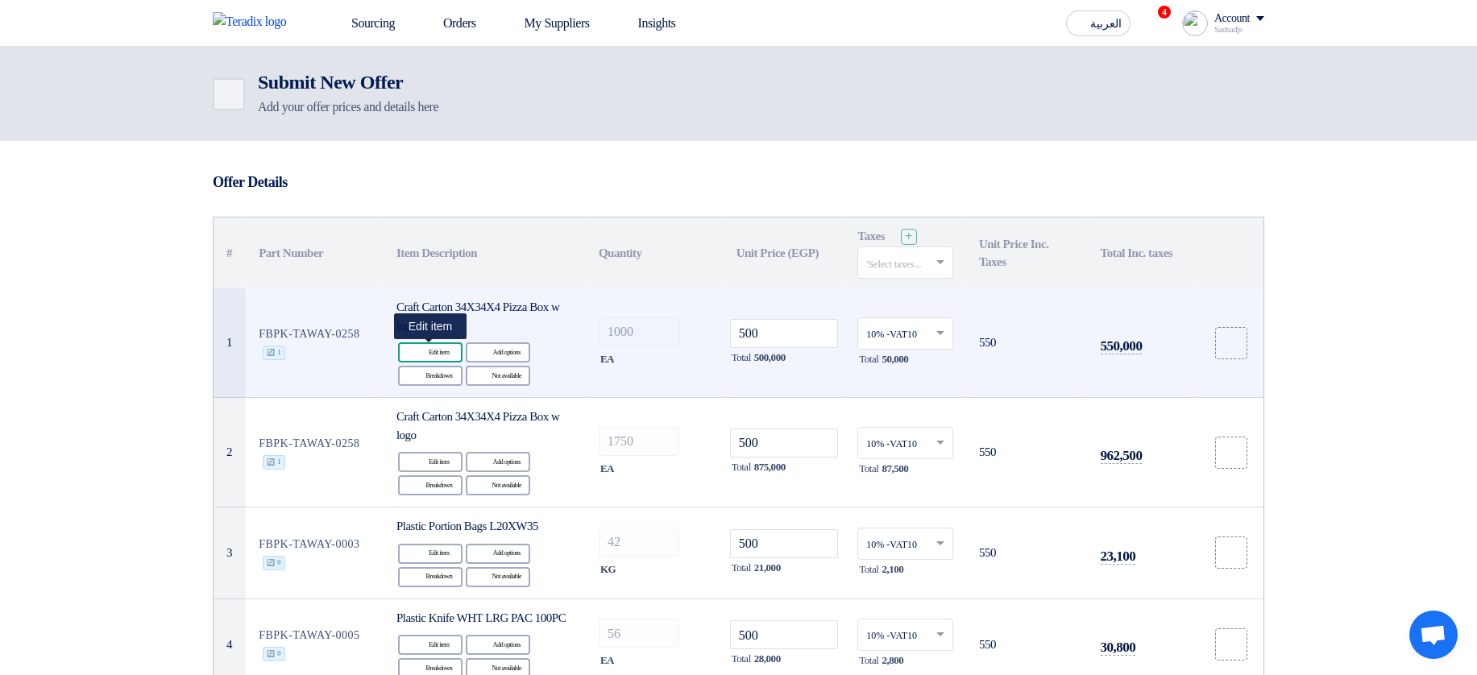
click at [435, 361] on div "Edit Edit item" at bounding box center [430, 352] width 64 height 20
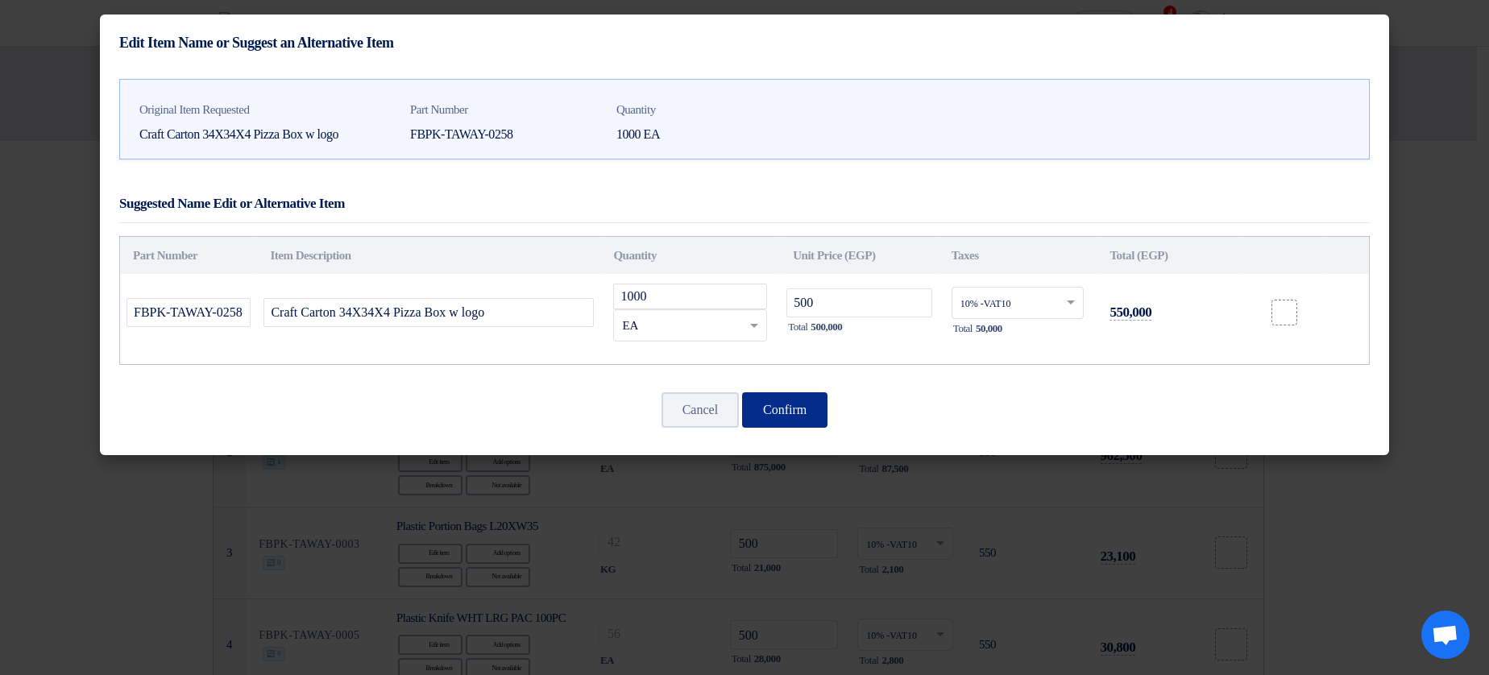
click at [807, 402] on button "Confirm" at bounding box center [784, 409] width 85 height 35
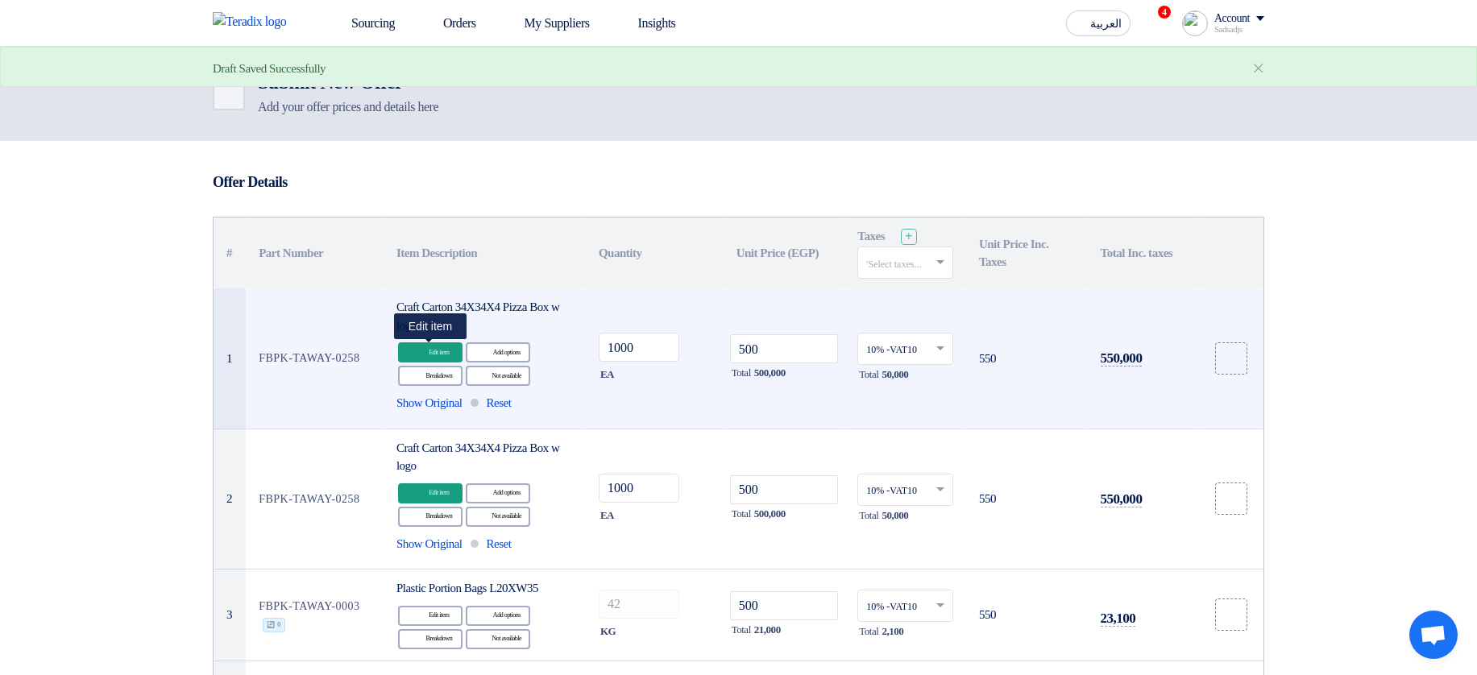
click at [439, 354] on div "Edit Edit item" at bounding box center [430, 352] width 64 height 20
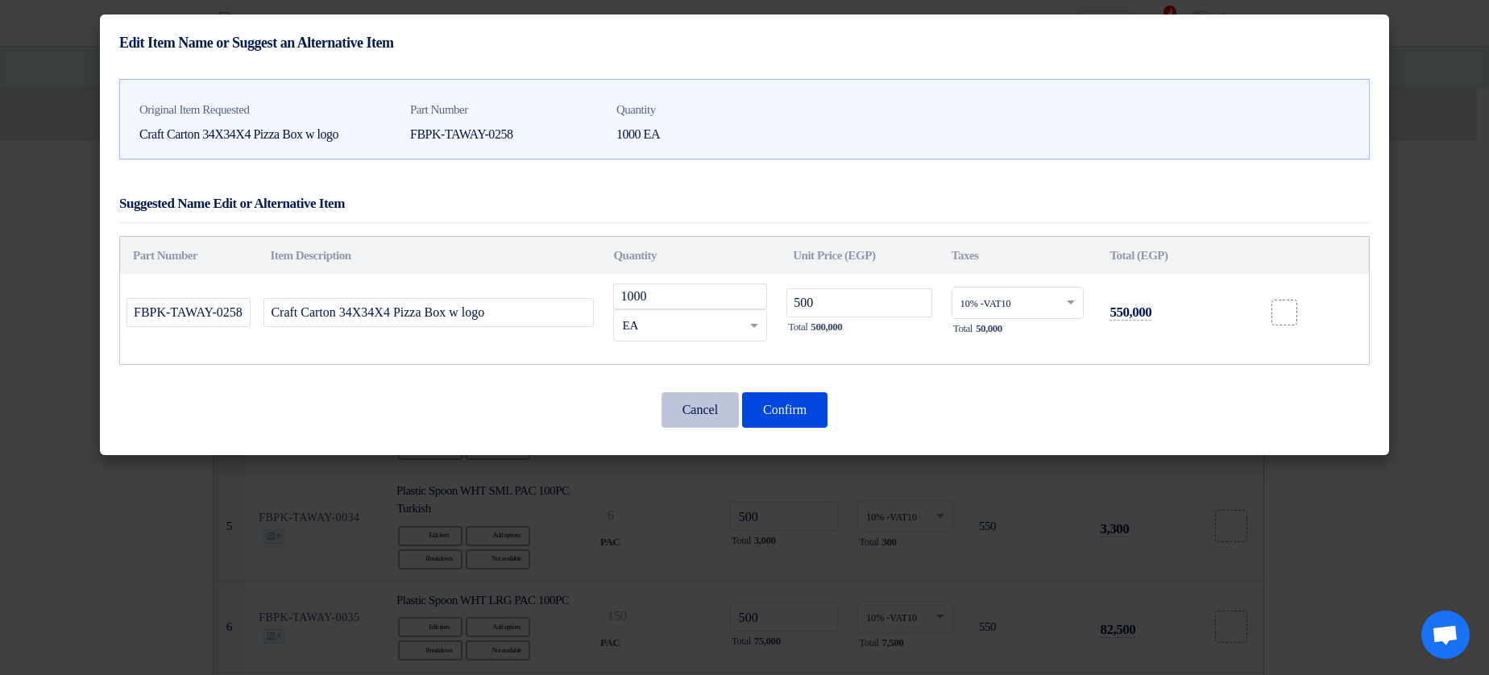
click at [697, 398] on button "Cancel" at bounding box center [699, 409] width 77 height 35
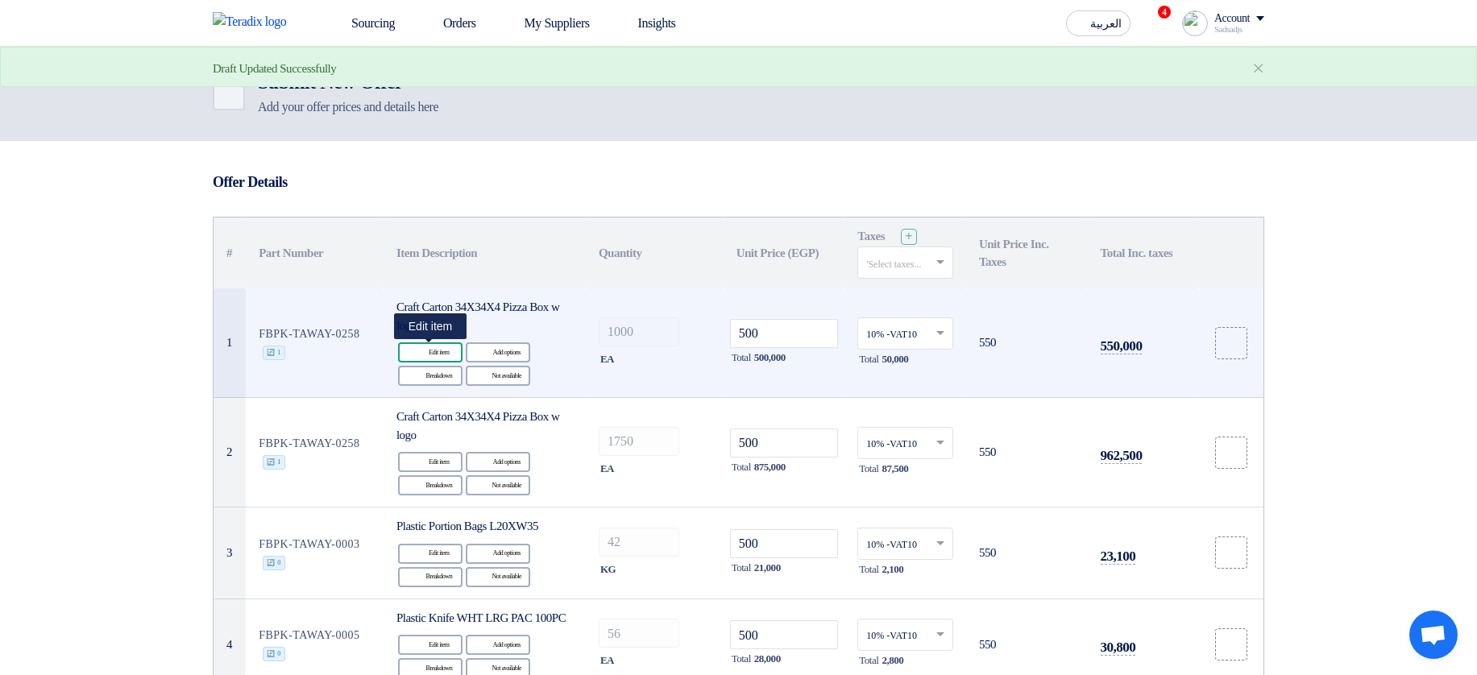
click at [433, 353] on div "Edit Edit item" at bounding box center [430, 352] width 64 height 20
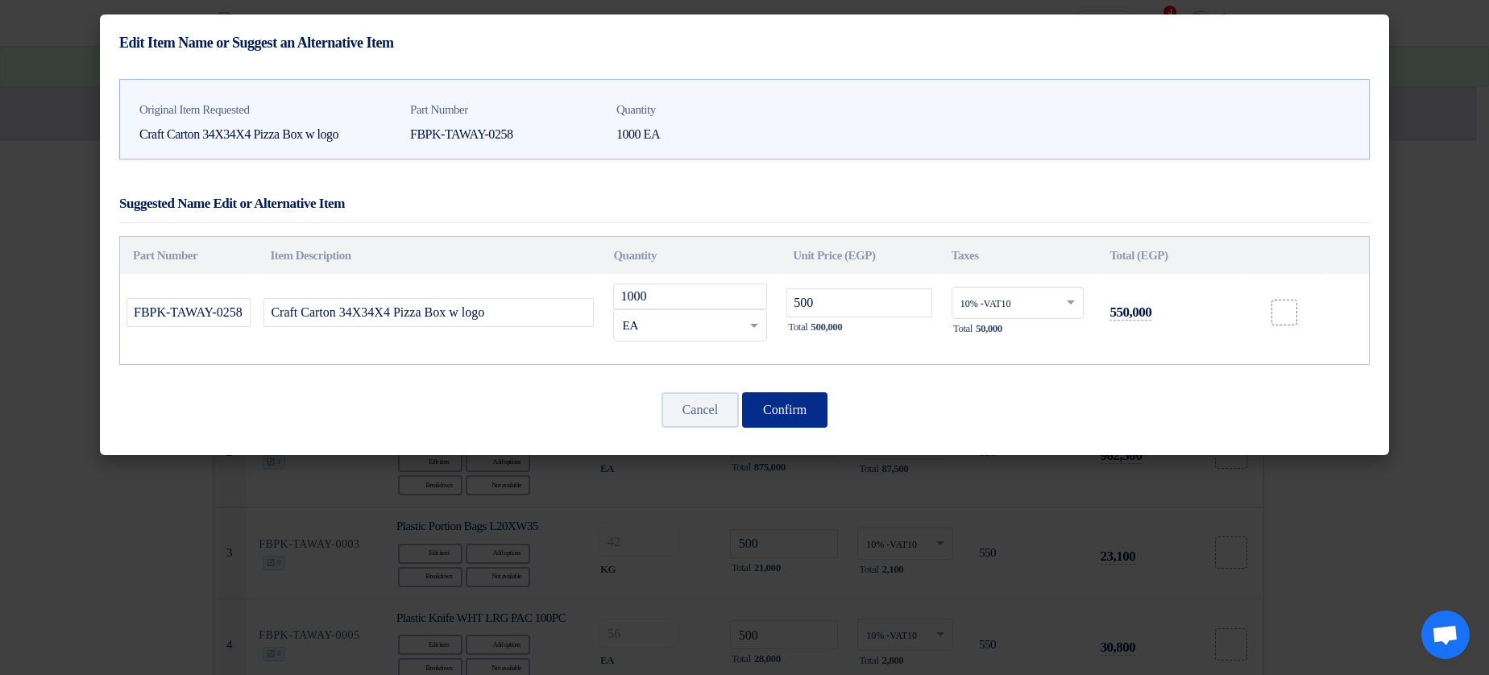
click at [794, 403] on button "Confirm" at bounding box center [784, 409] width 85 height 35
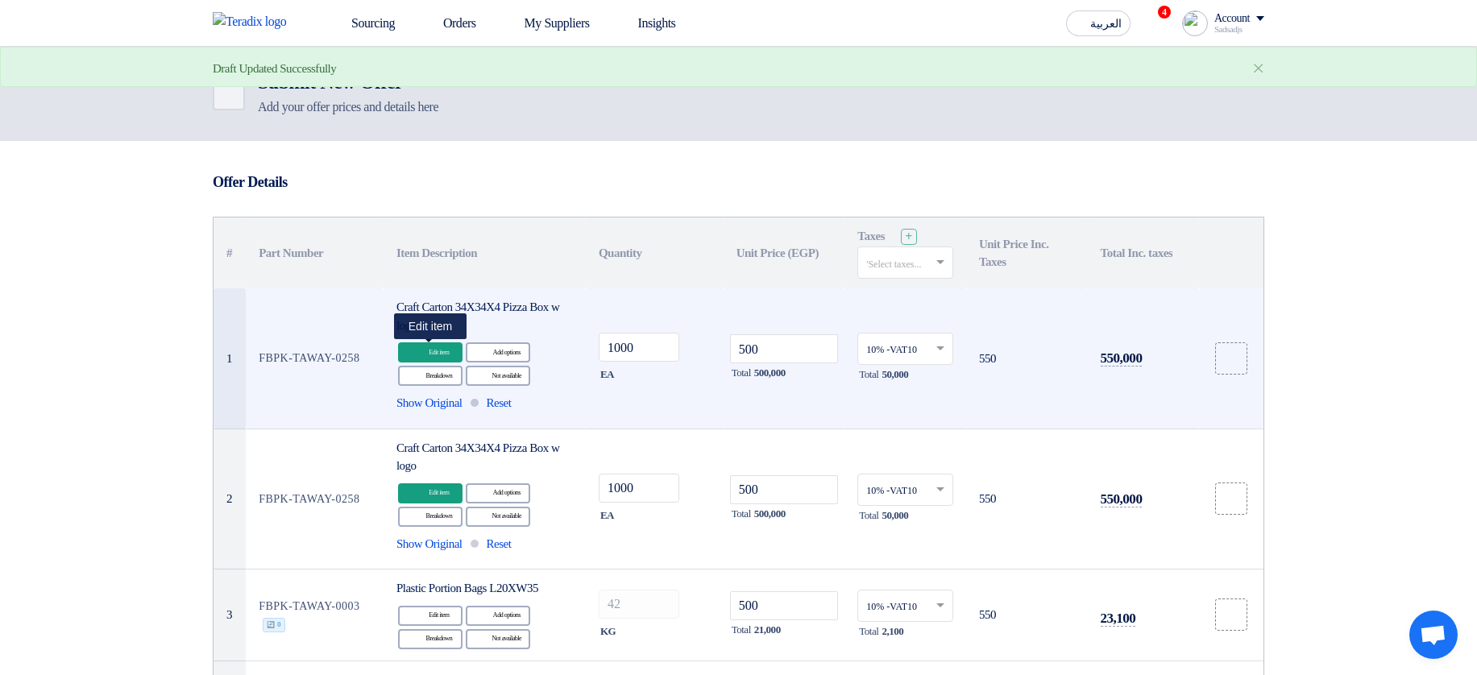
click at [454, 356] on div "Edit Edit item" at bounding box center [430, 352] width 64 height 20
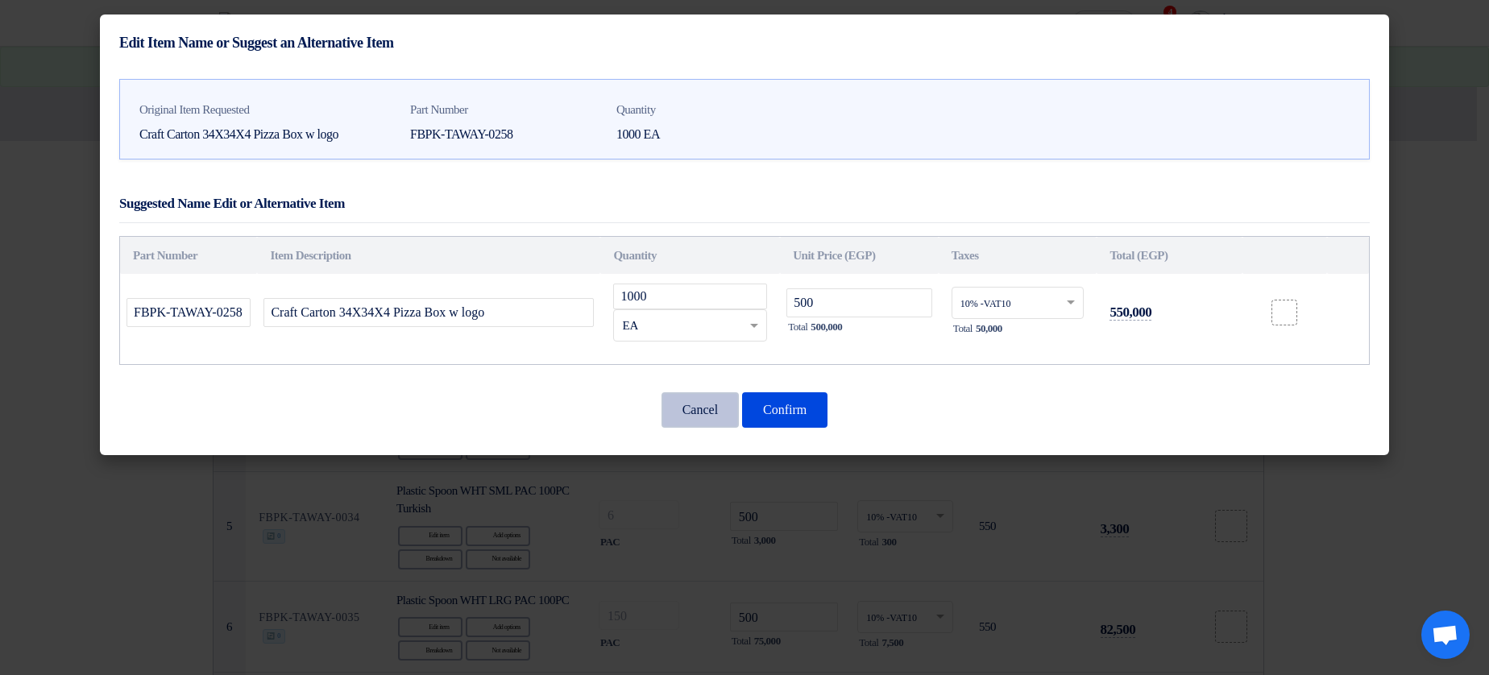
click at [677, 404] on button "Cancel" at bounding box center [699, 409] width 77 height 35
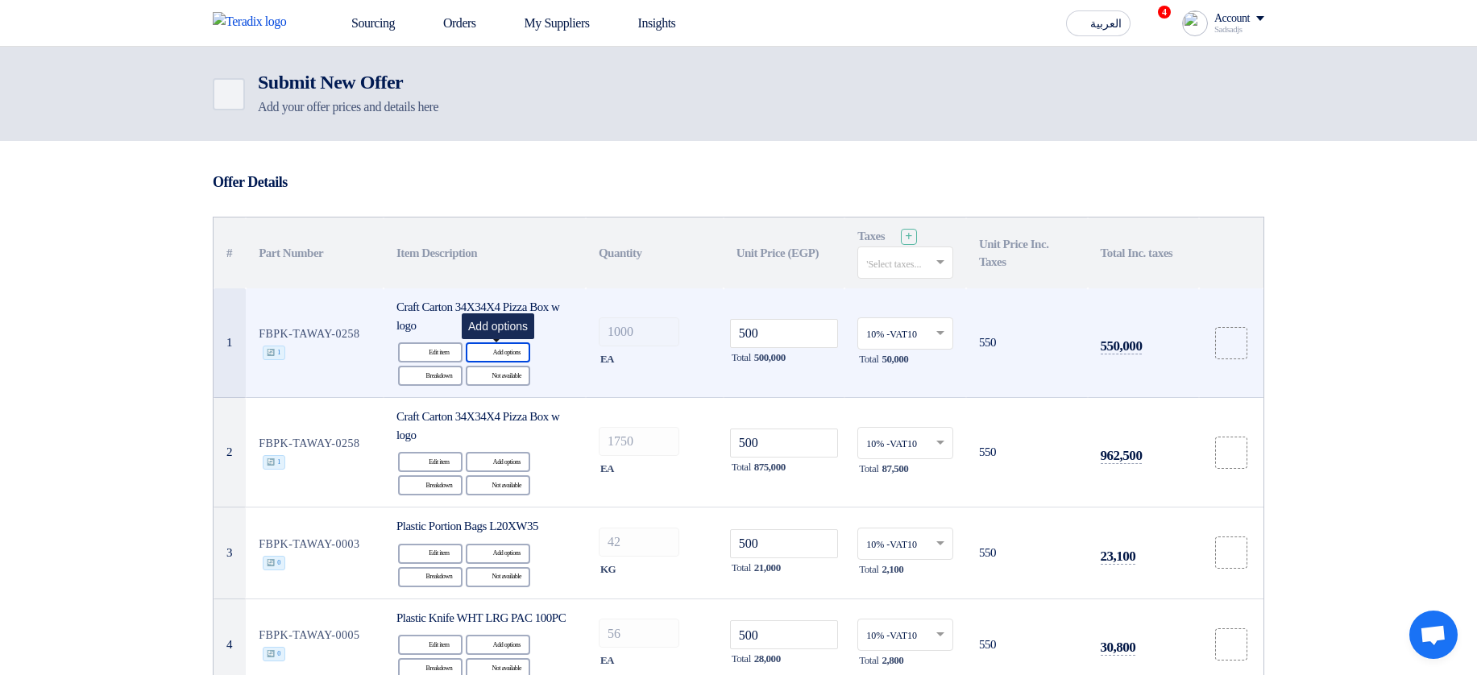
click at [491, 355] on div "Alternative Add options" at bounding box center [498, 352] width 64 height 20
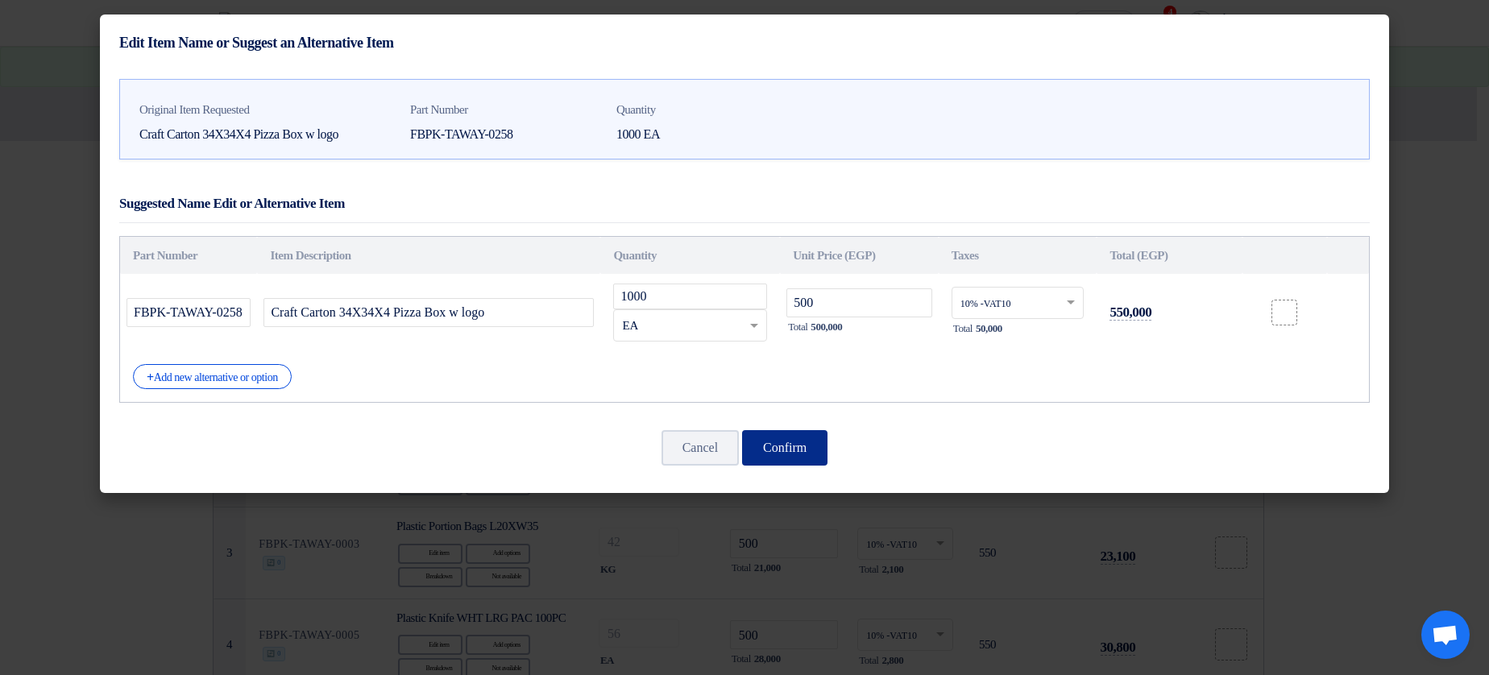
click at [815, 434] on button "Confirm" at bounding box center [784, 447] width 85 height 35
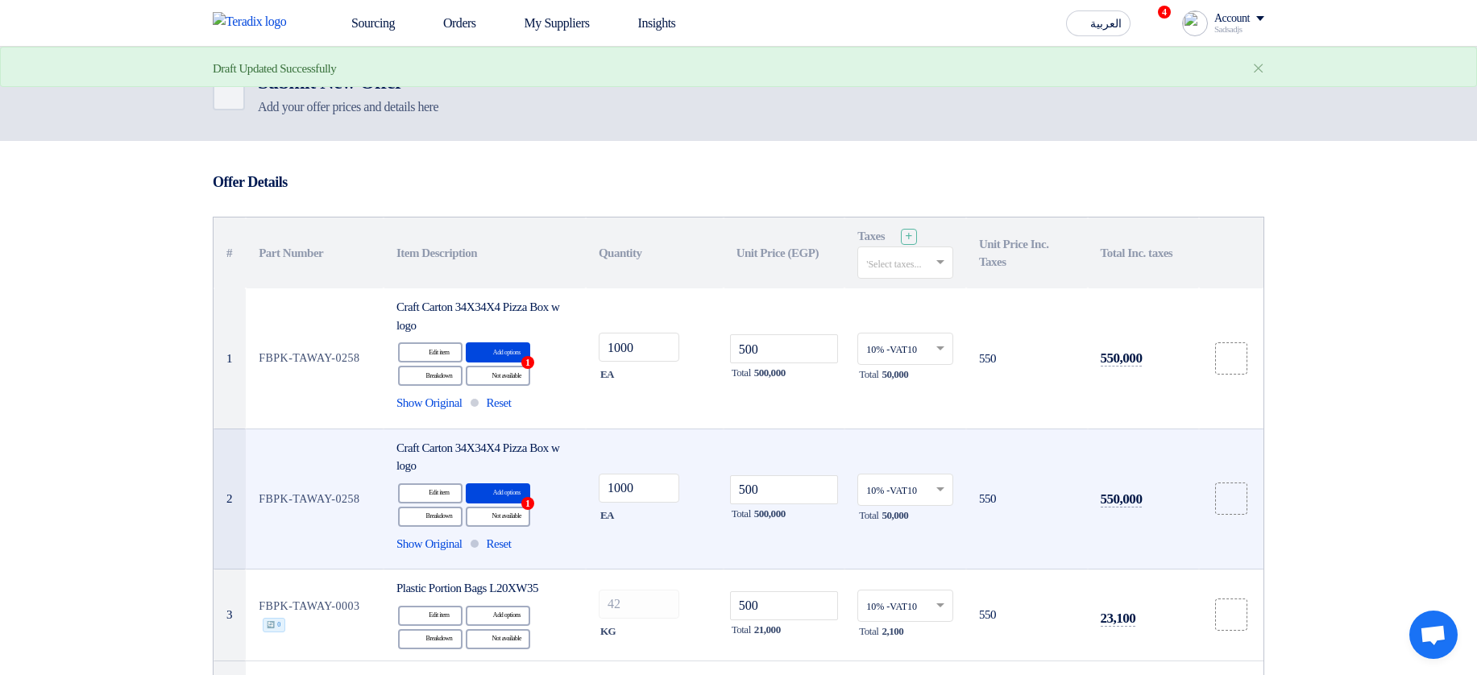
click at [476, 505] on div "Edit Edit item Alternative Add options 1 Breakdown Breakdown Reject" at bounding box center [484, 505] width 176 height 47
click at [492, 516] on div "Reject Not available" at bounding box center [498, 517] width 64 height 20
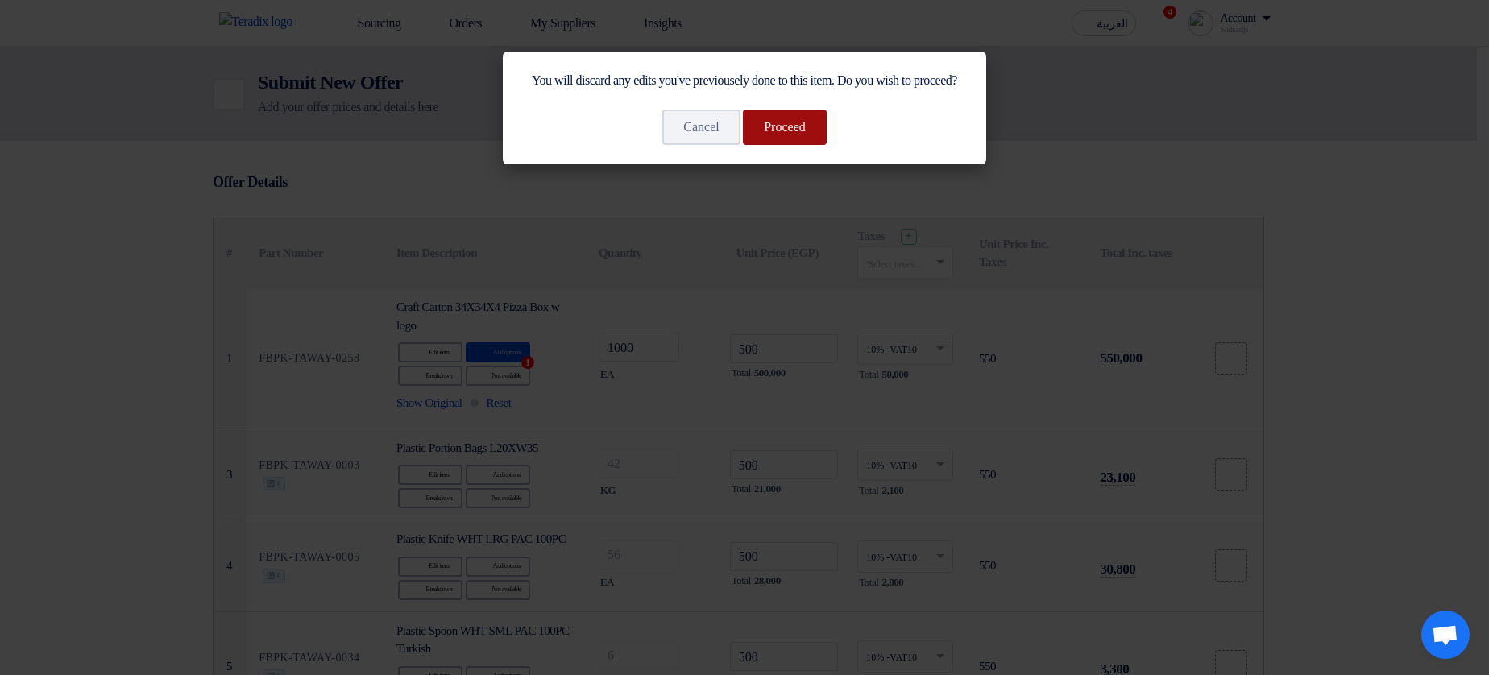
click at [817, 143] on button "Proceed" at bounding box center [785, 127] width 84 height 35
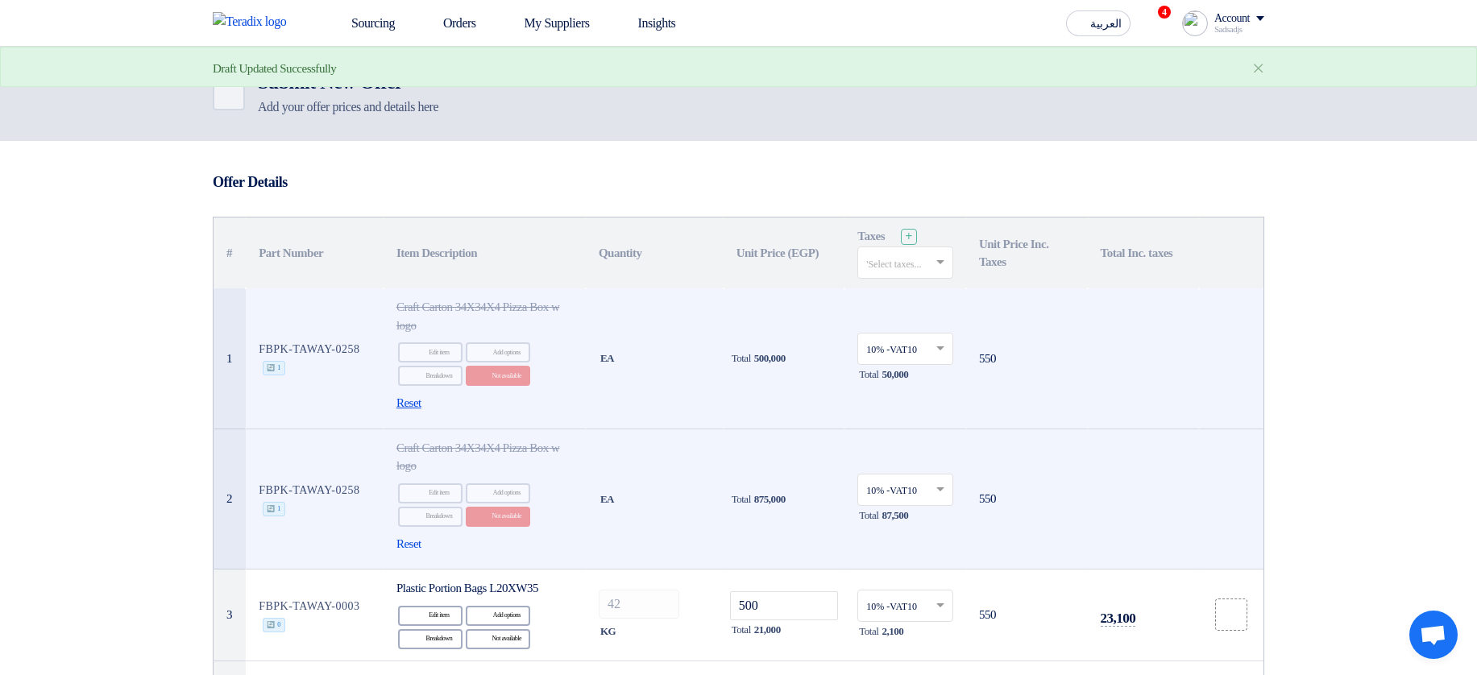
click at [421, 396] on span "Reset" at bounding box center [408, 403] width 25 height 19
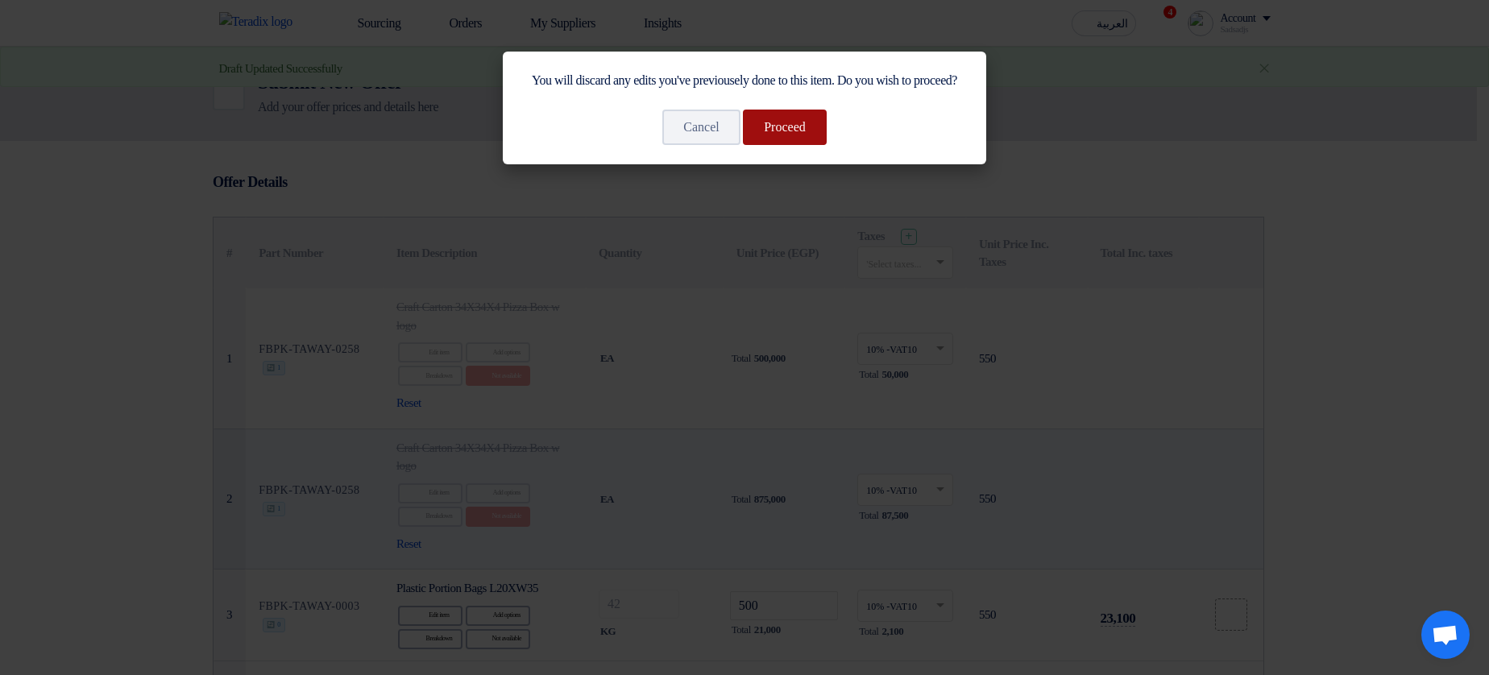
click at [811, 134] on button "Proceed" at bounding box center [785, 127] width 84 height 35
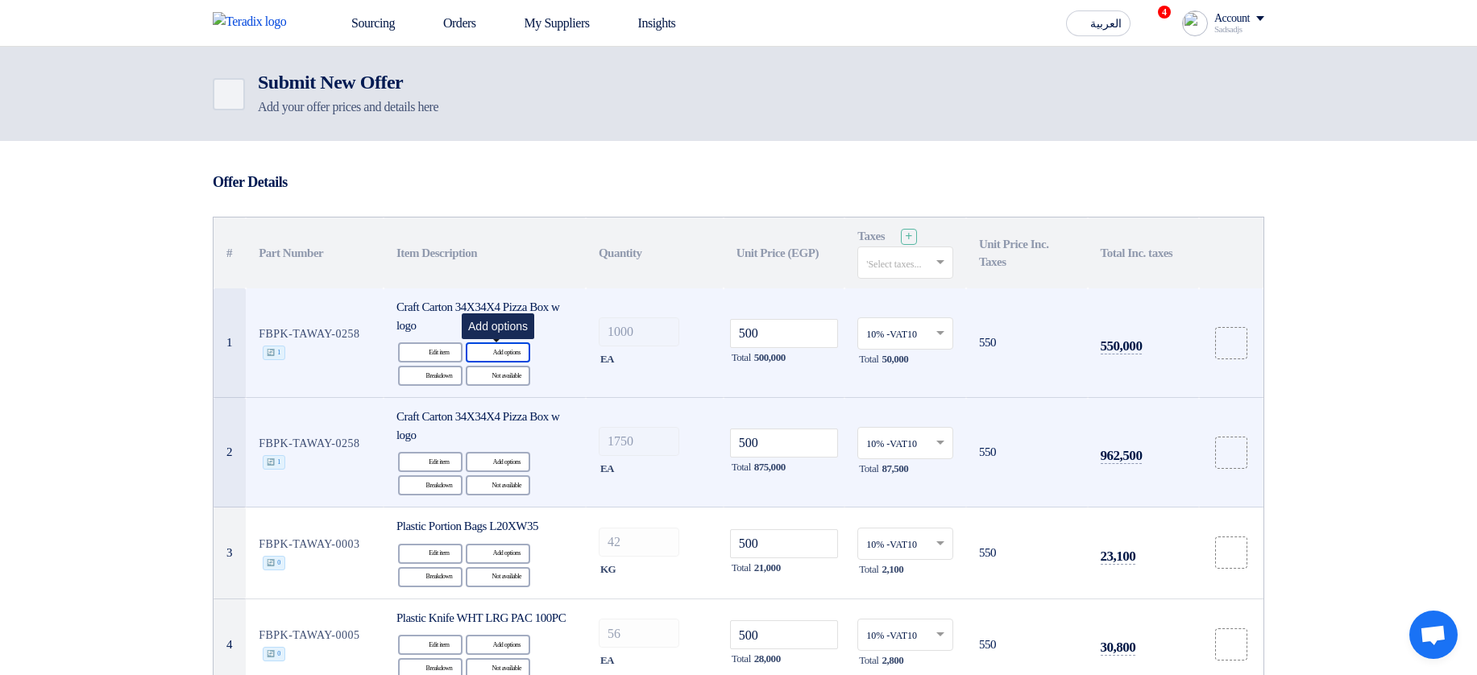
click at [518, 353] on div "Alternative Add options" at bounding box center [498, 352] width 64 height 20
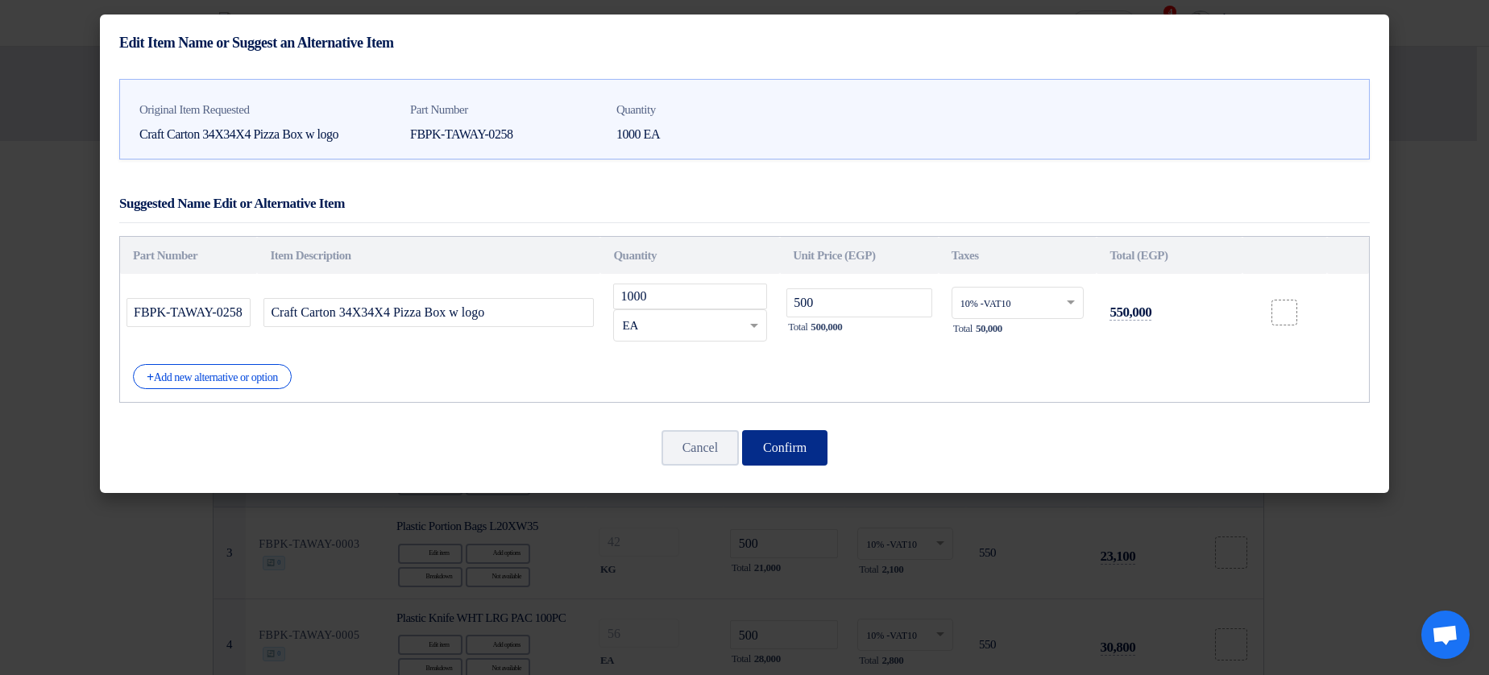
click at [782, 435] on button "Confirm" at bounding box center [784, 447] width 85 height 35
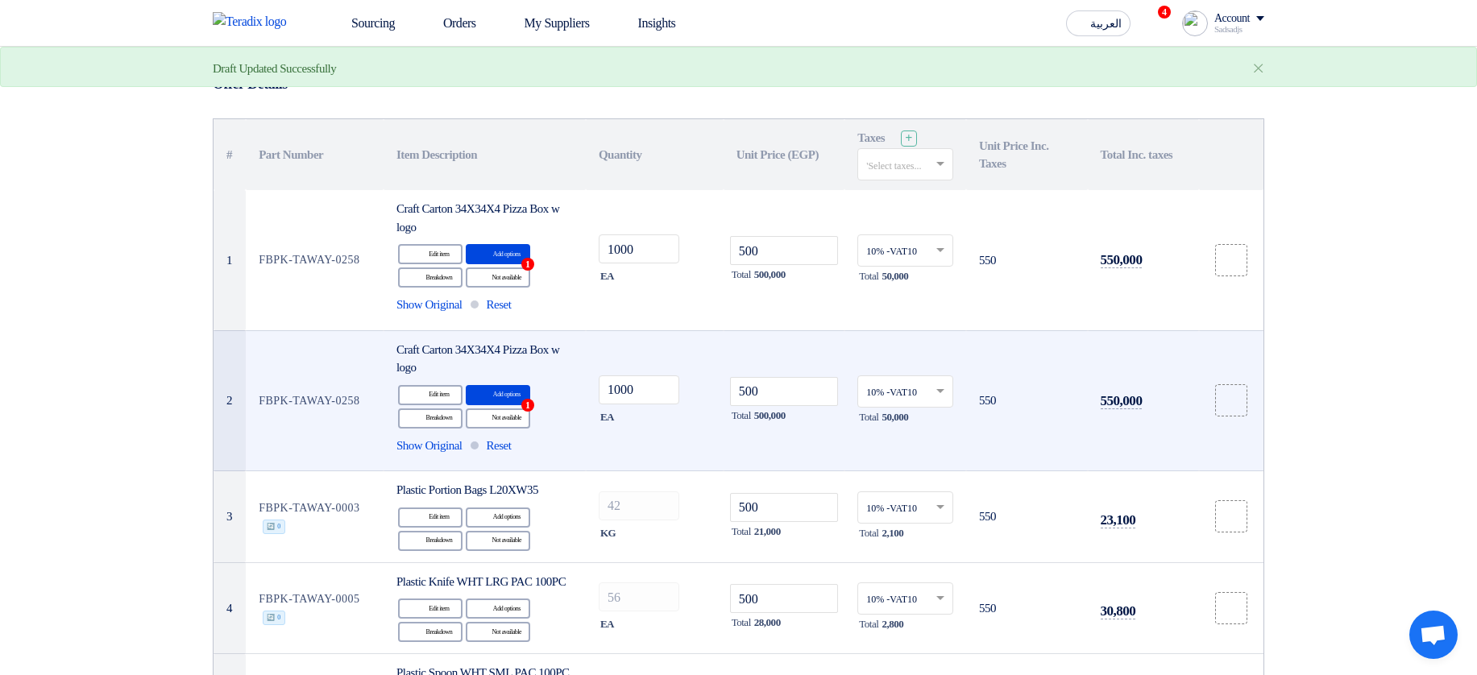
scroll to position [193, 0]
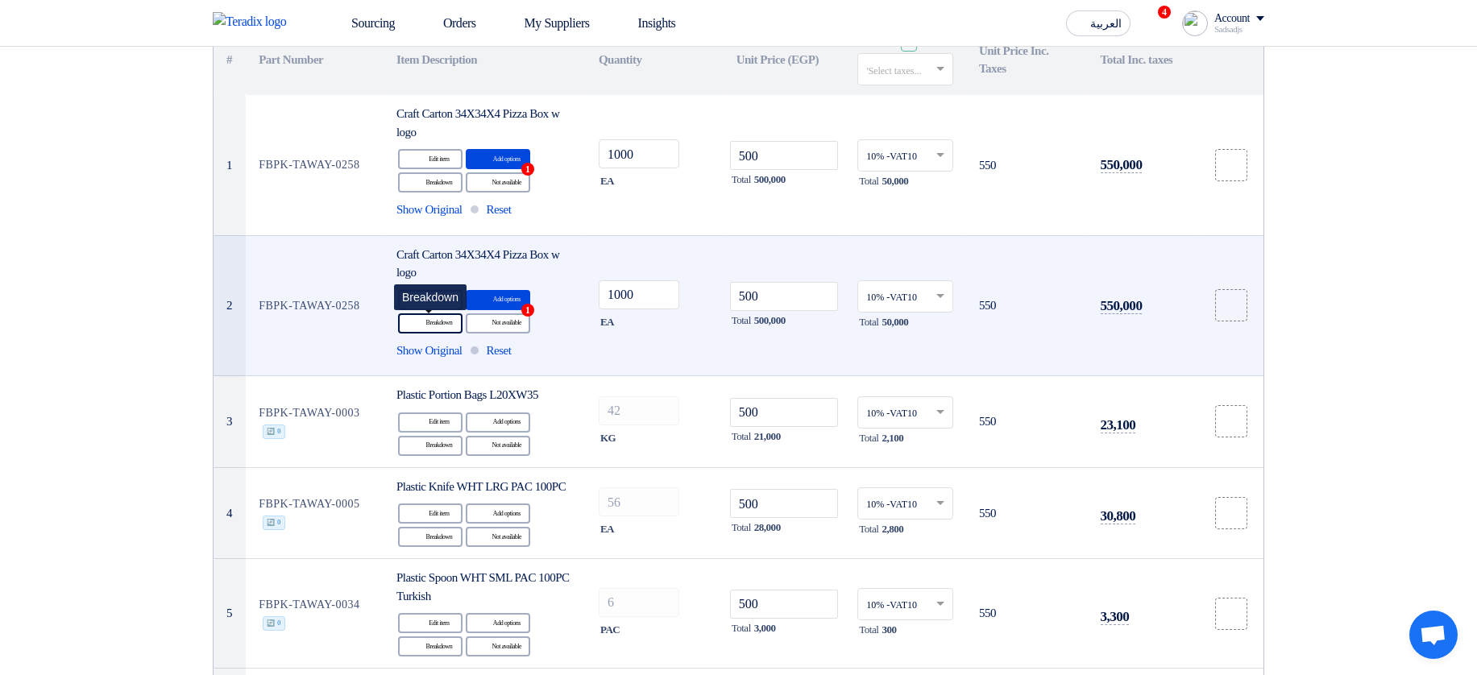
click at [410, 316] on use at bounding box center [410, 316] width 0 height 0
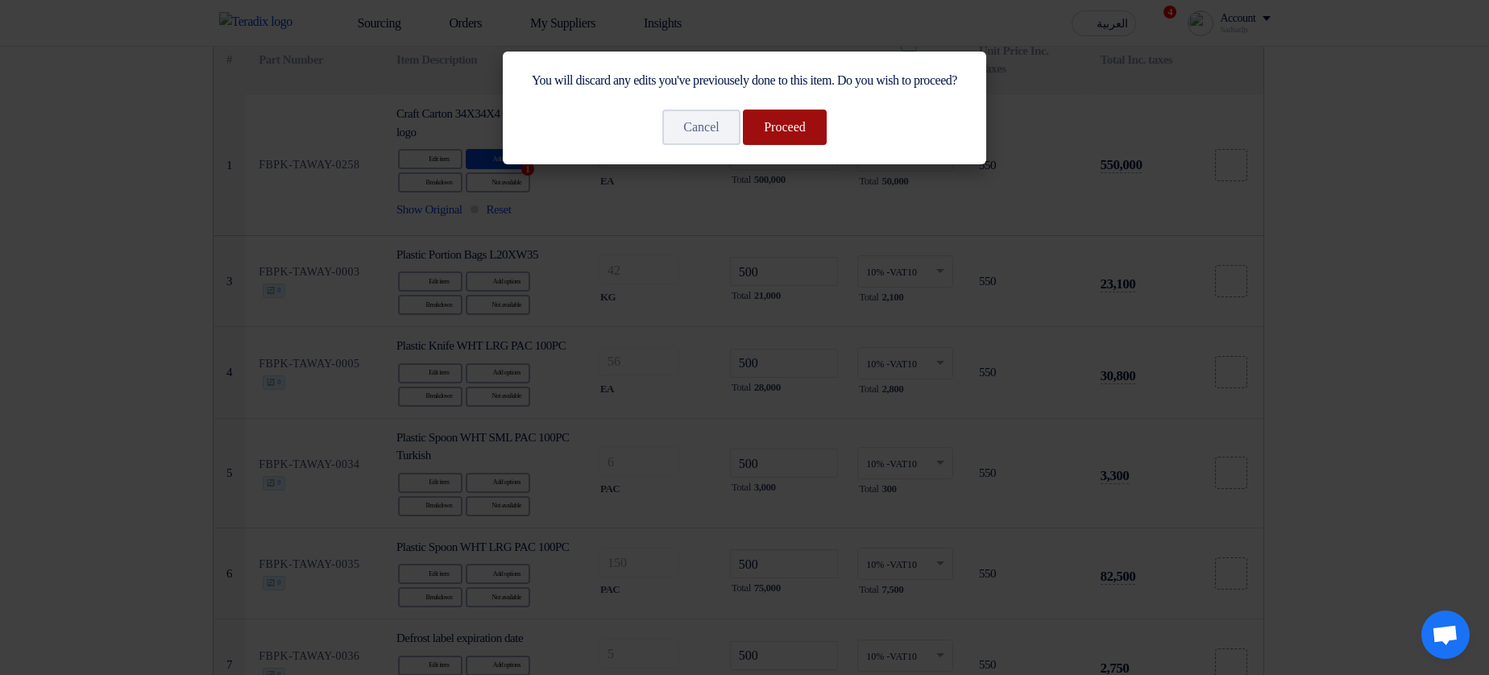
click at [795, 141] on button "Proceed" at bounding box center [785, 127] width 84 height 35
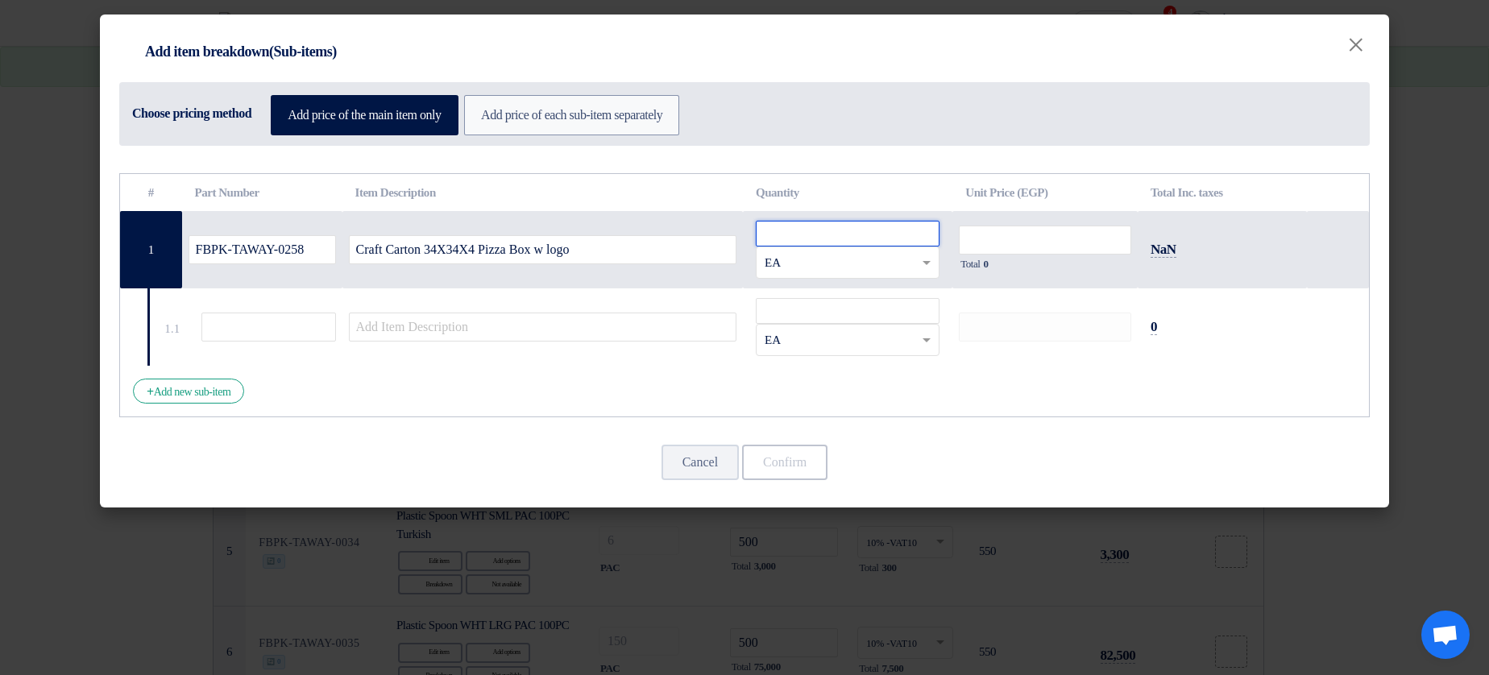
click at [789, 238] on input "number" at bounding box center [848, 234] width 184 height 26
type input "12"
click at [981, 221] on td "Total 0" at bounding box center [1044, 249] width 185 height 77
click at [991, 230] on input "number" at bounding box center [1045, 240] width 172 height 29
type input "1212"
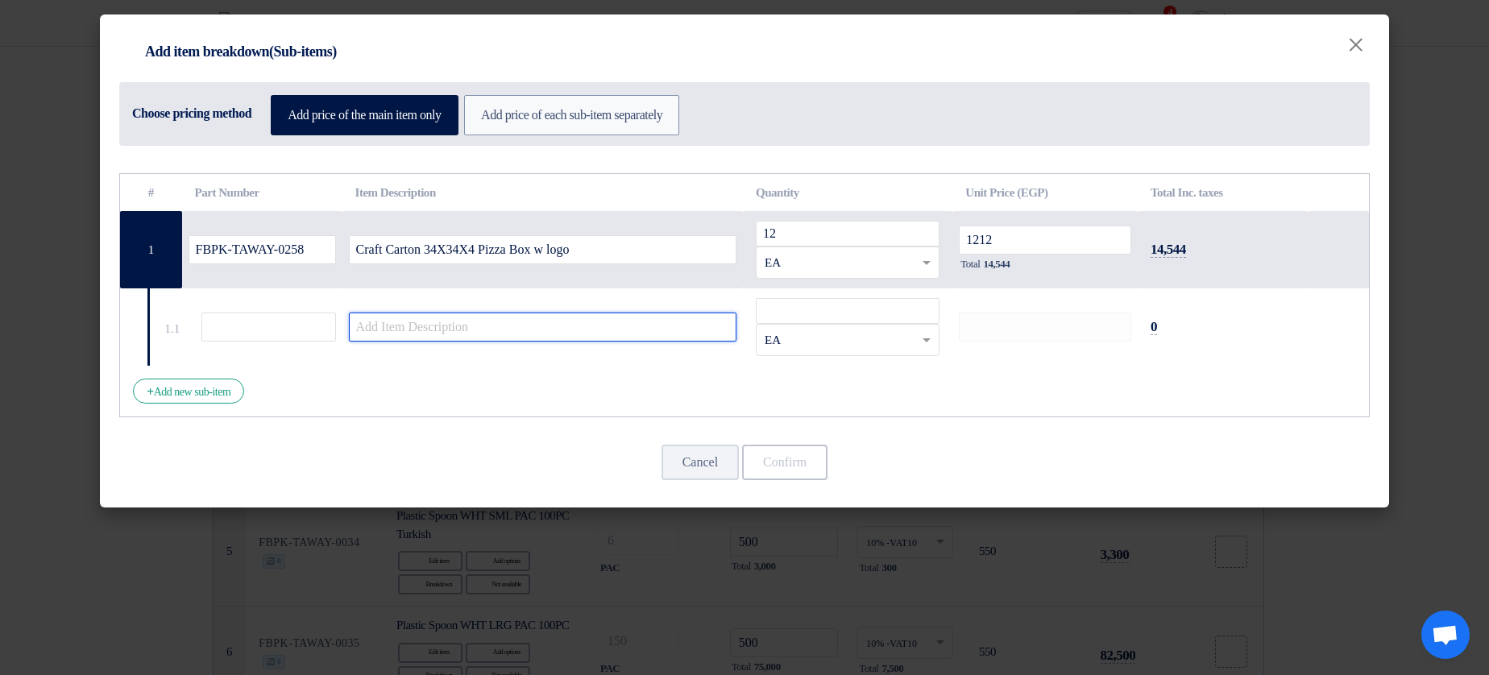
click at [550, 337] on input "text" at bounding box center [543, 327] width 388 height 29
type input "12"
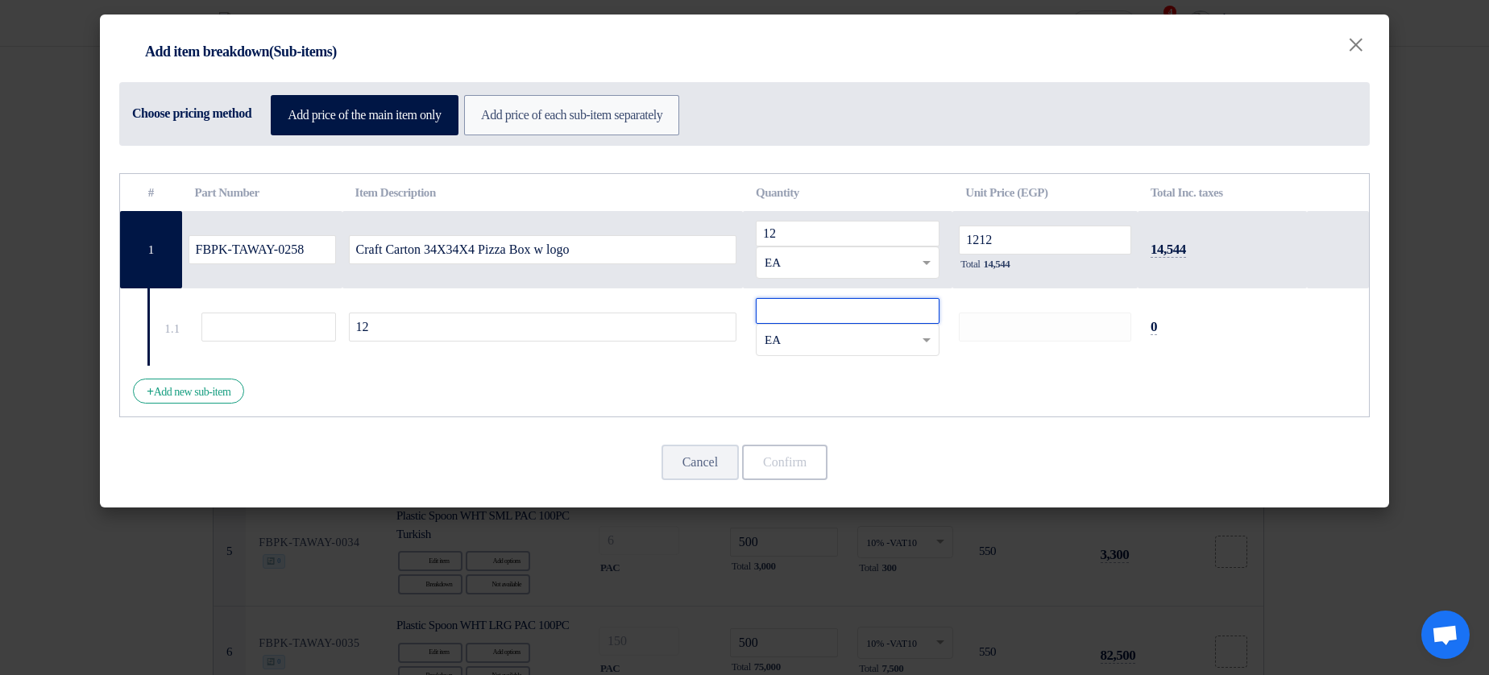
click at [820, 313] on input "number" at bounding box center [848, 311] width 184 height 26
type input "12"
click at [790, 462] on button "Confirm" at bounding box center [784, 462] width 85 height 35
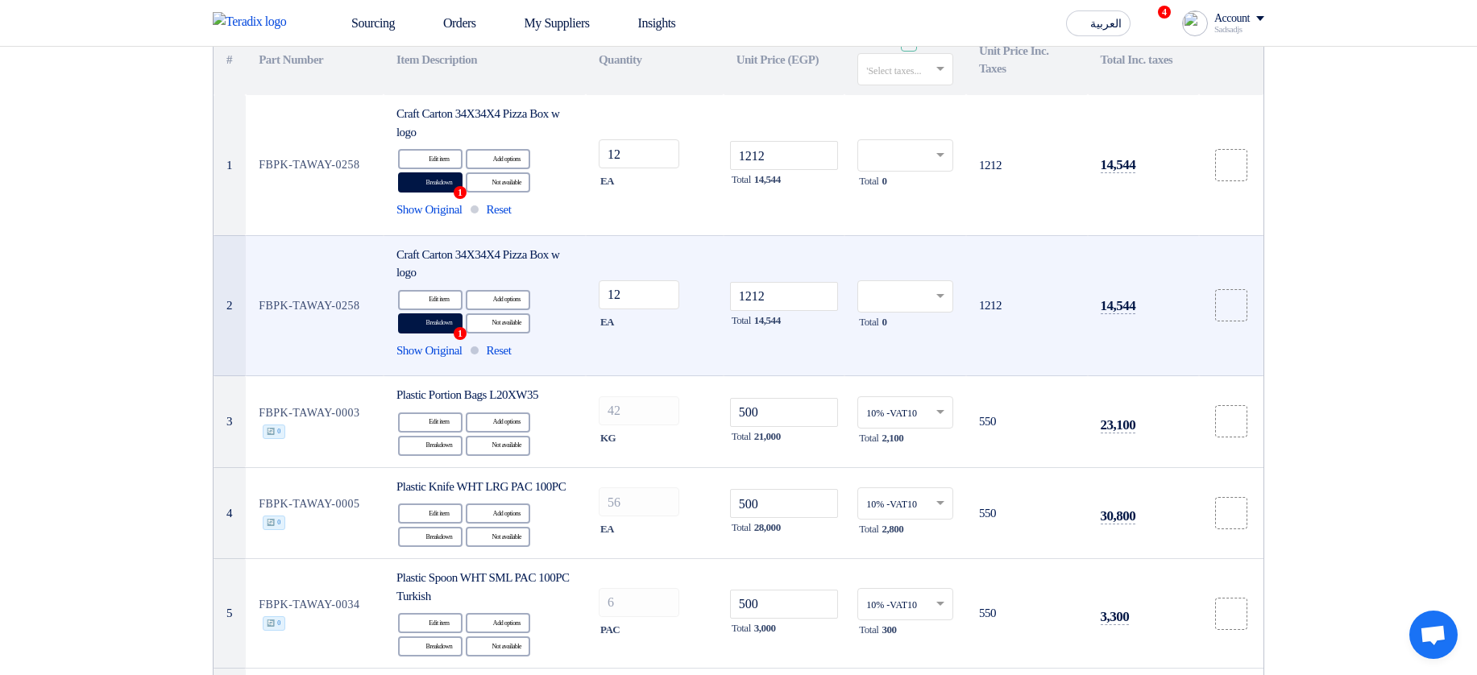
click at [924, 82] on input "text" at bounding box center [897, 71] width 62 height 27
click at [927, 102] on div "14% -VAT14" at bounding box center [905, 99] width 94 height 28
click at [910, 71] on input "text" at bounding box center [897, 71] width 62 height 27
click at [898, 131] on span "10% -VAT10" at bounding box center [892, 127] width 53 height 11
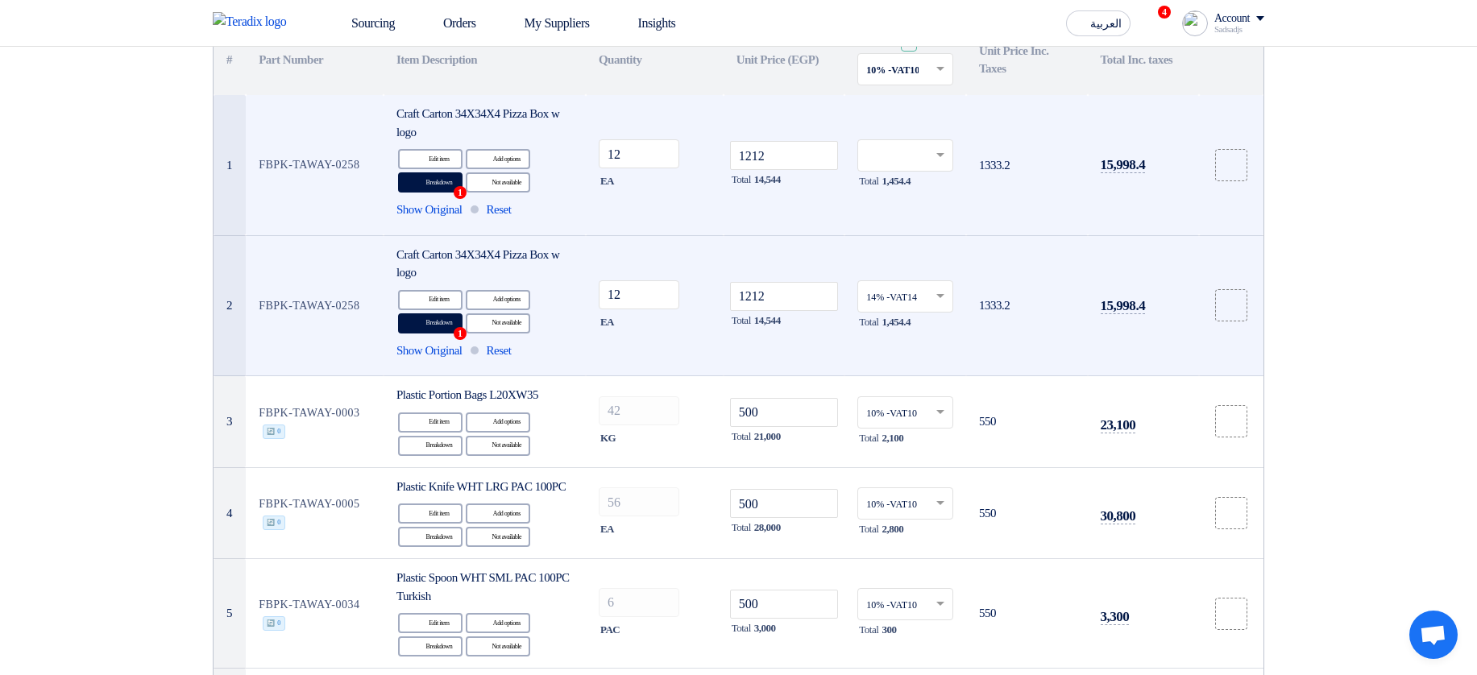
click at [915, 145] on input "text" at bounding box center [897, 157] width 62 height 27
click at [910, 209] on span "10% -VAT10" at bounding box center [891, 213] width 51 height 11
click at [765, 288] on input "1212" at bounding box center [784, 296] width 109 height 29
click at [816, 259] on td "1212 Total 14,544" at bounding box center [784, 305] width 122 height 141
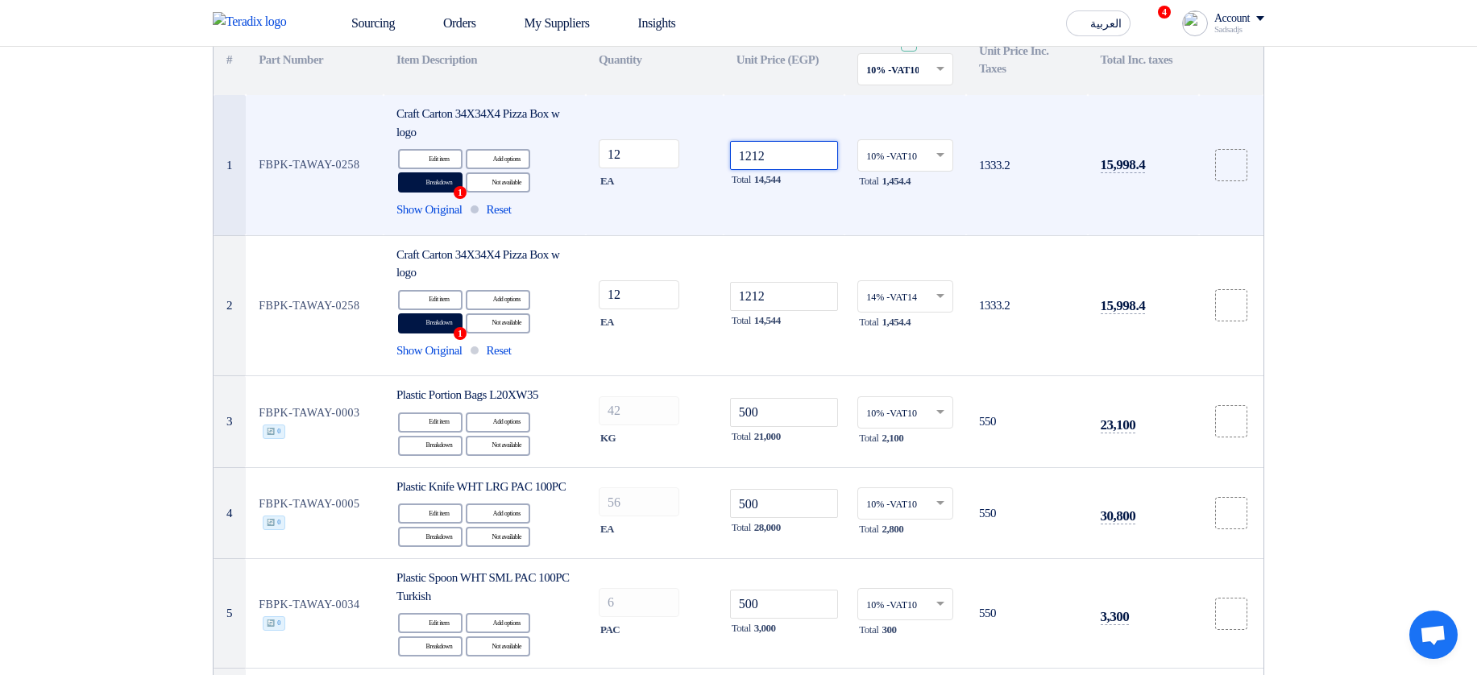
click at [774, 168] on input "1212" at bounding box center [784, 155] width 109 height 29
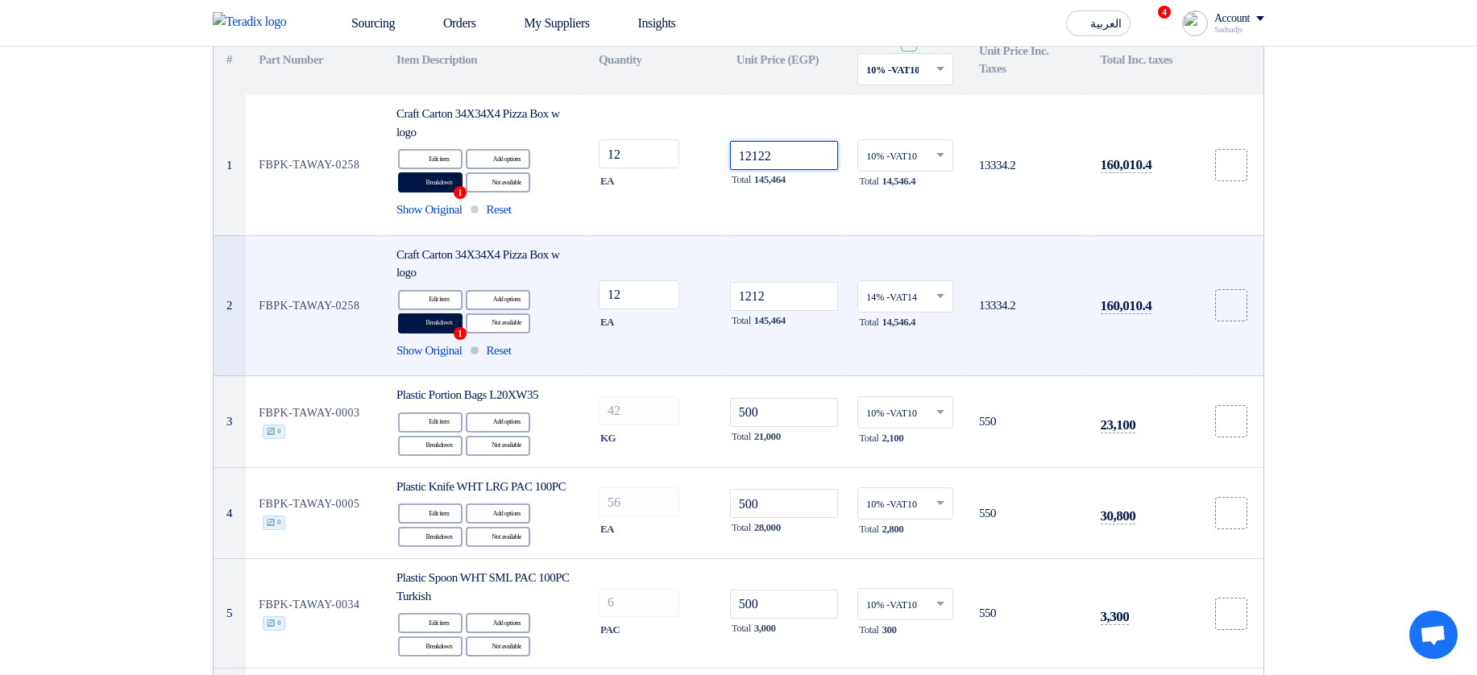
type input "12122"
click at [431, 328] on div "Breakdown Breakdown 1" at bounding box center [430, 323] width 64 height 20
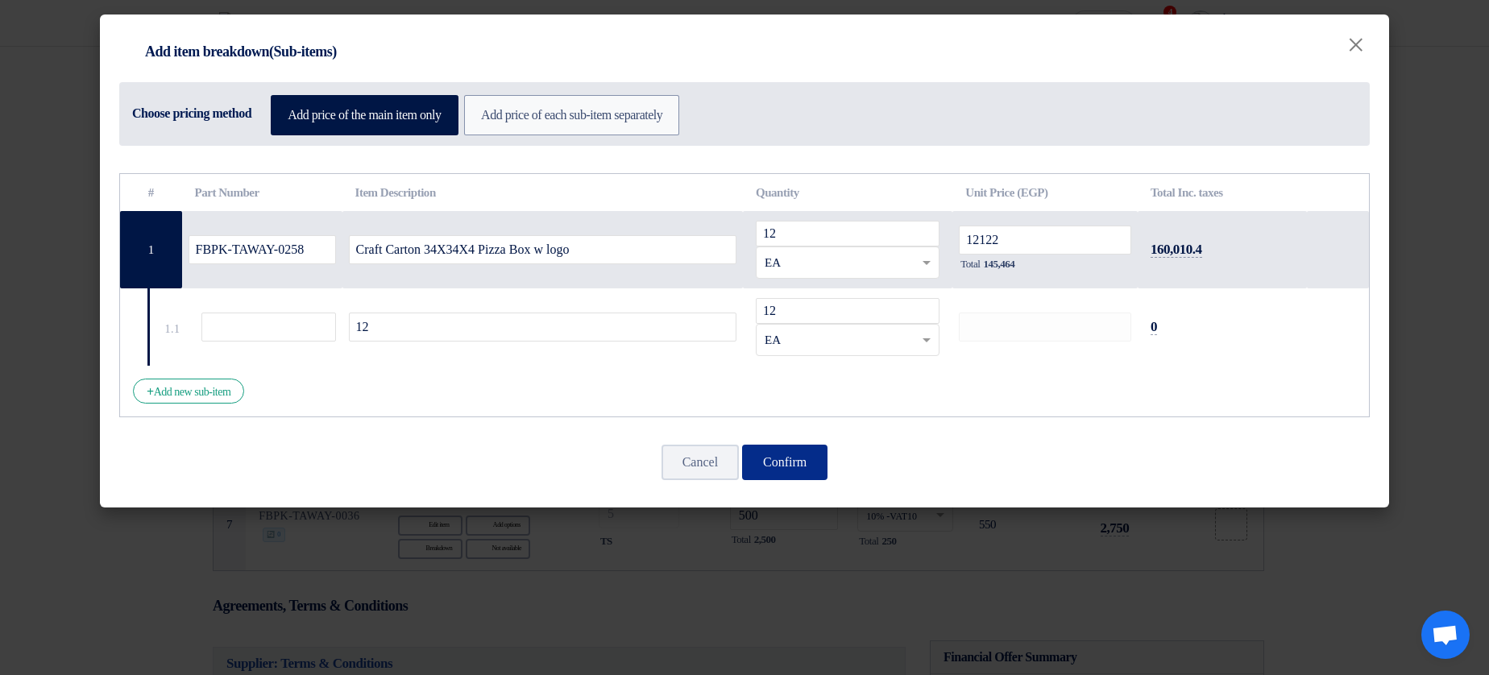
click at [819, 457] on button "Confirm" at bounding box center [784, 462] width 85 height 35
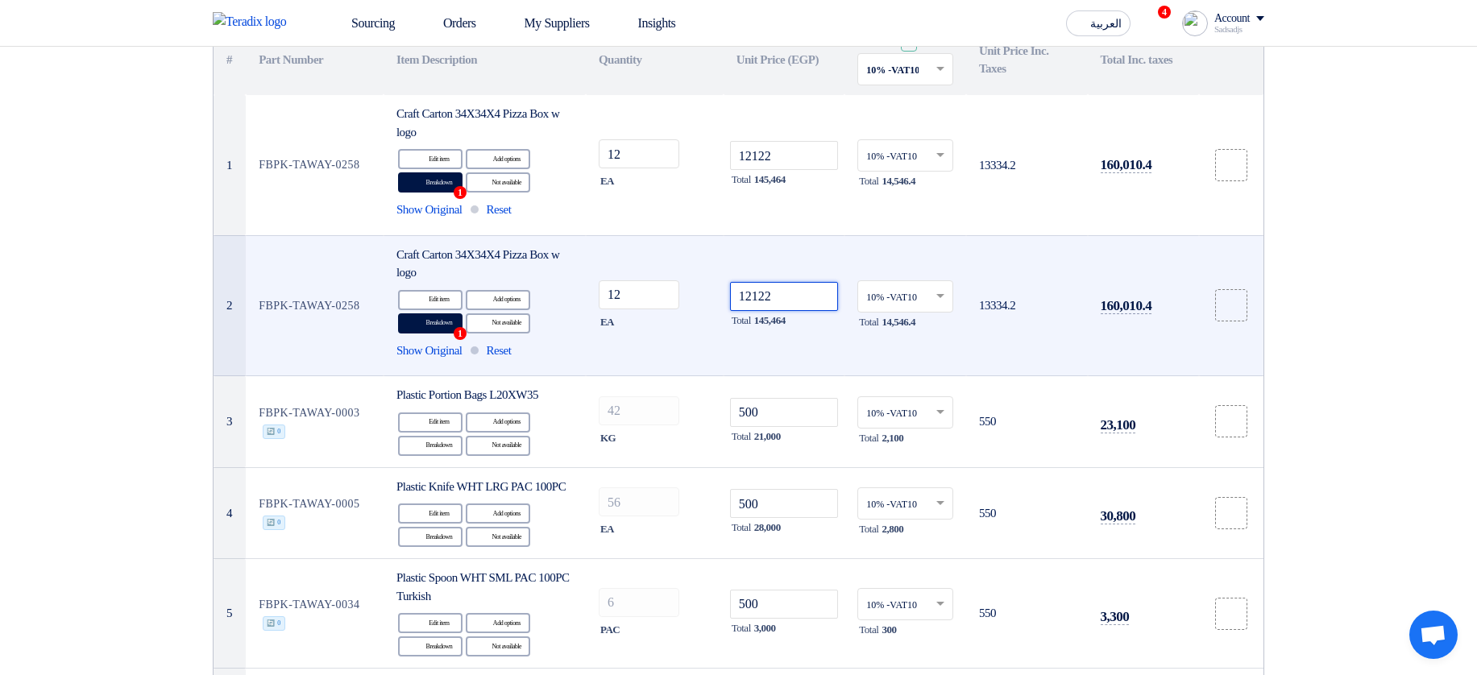
click at [770, 297] on input "12122" at bounding box center [784, 296] width 109 height 29
type input "1212"
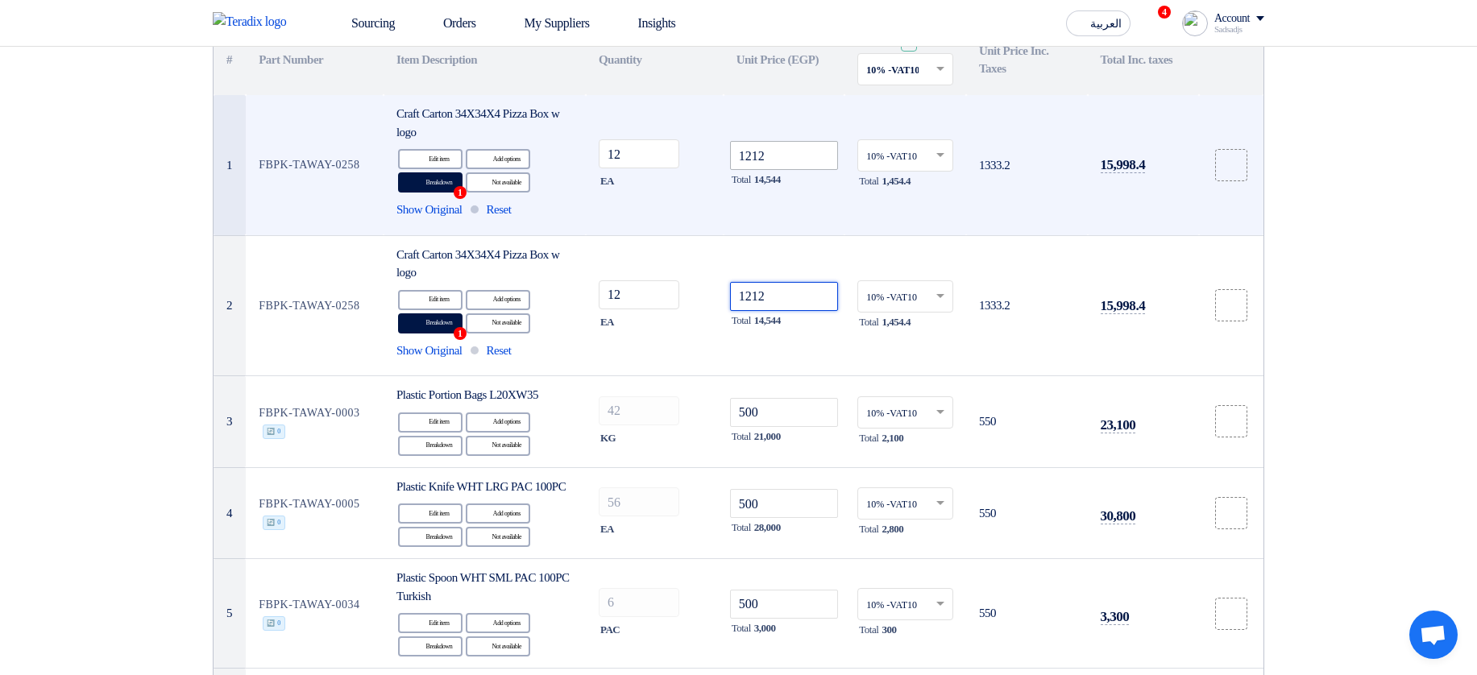
type input "1212"
click at [773, 161] on input "1212" at bounding box center [784, 155] width 109 height 29
type input "12122"
type input "121223"
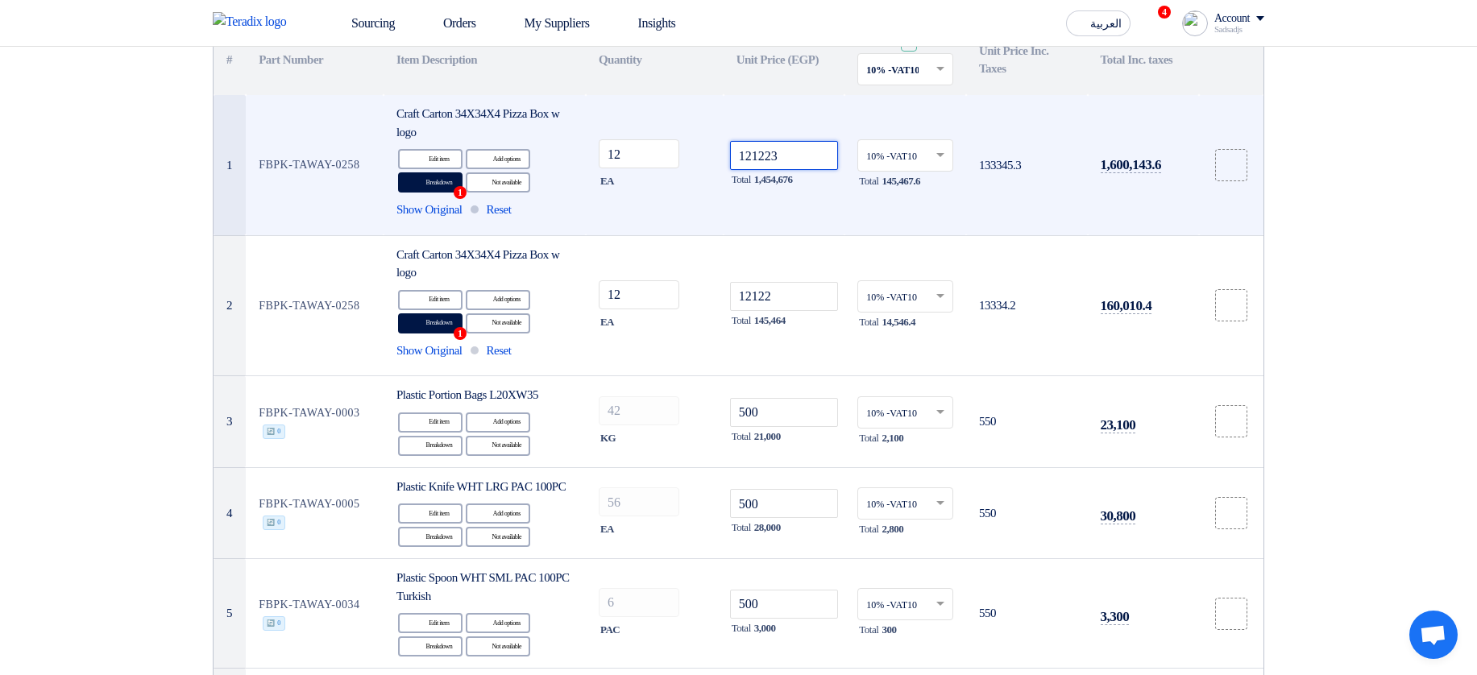
type input "121223"
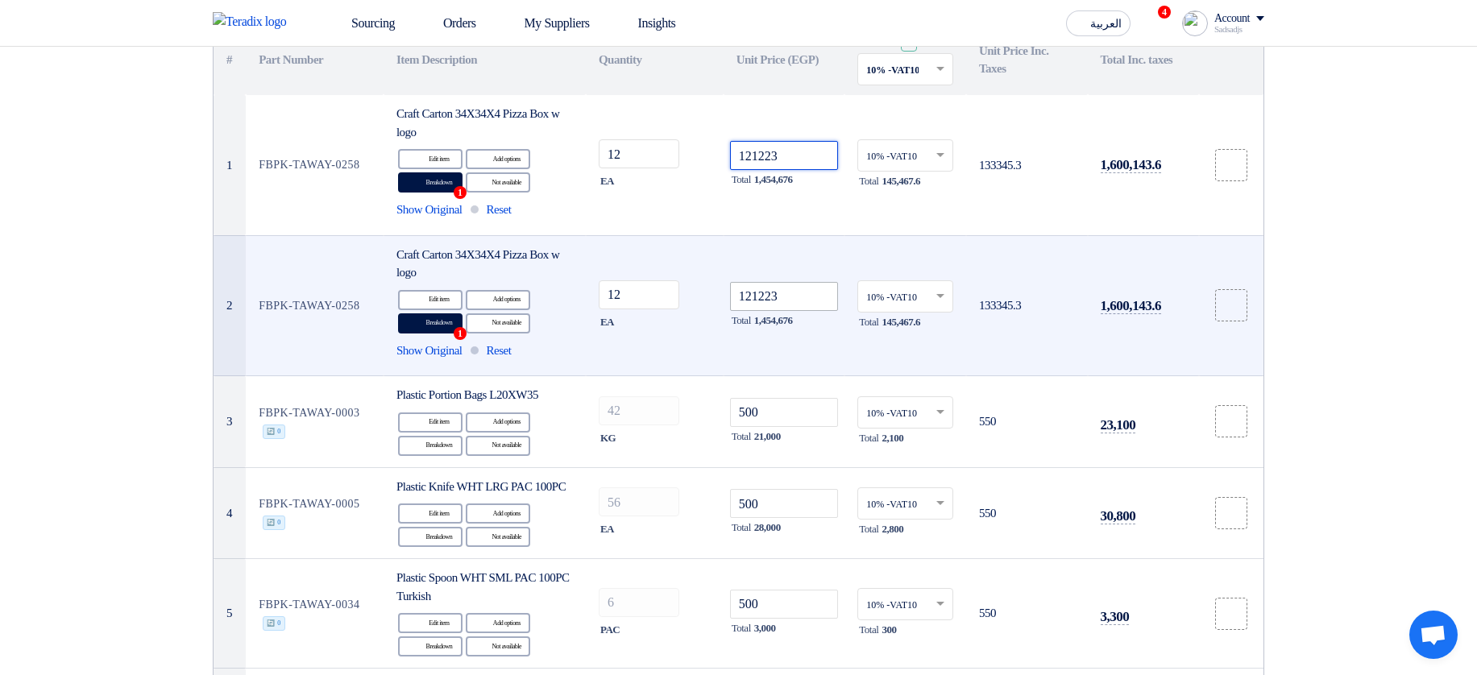
type input "121223"
click at [782, 298] on input "121223" at bounding box center [784, 296] width 109 height 29
type input "1212235"
type input "12122357"
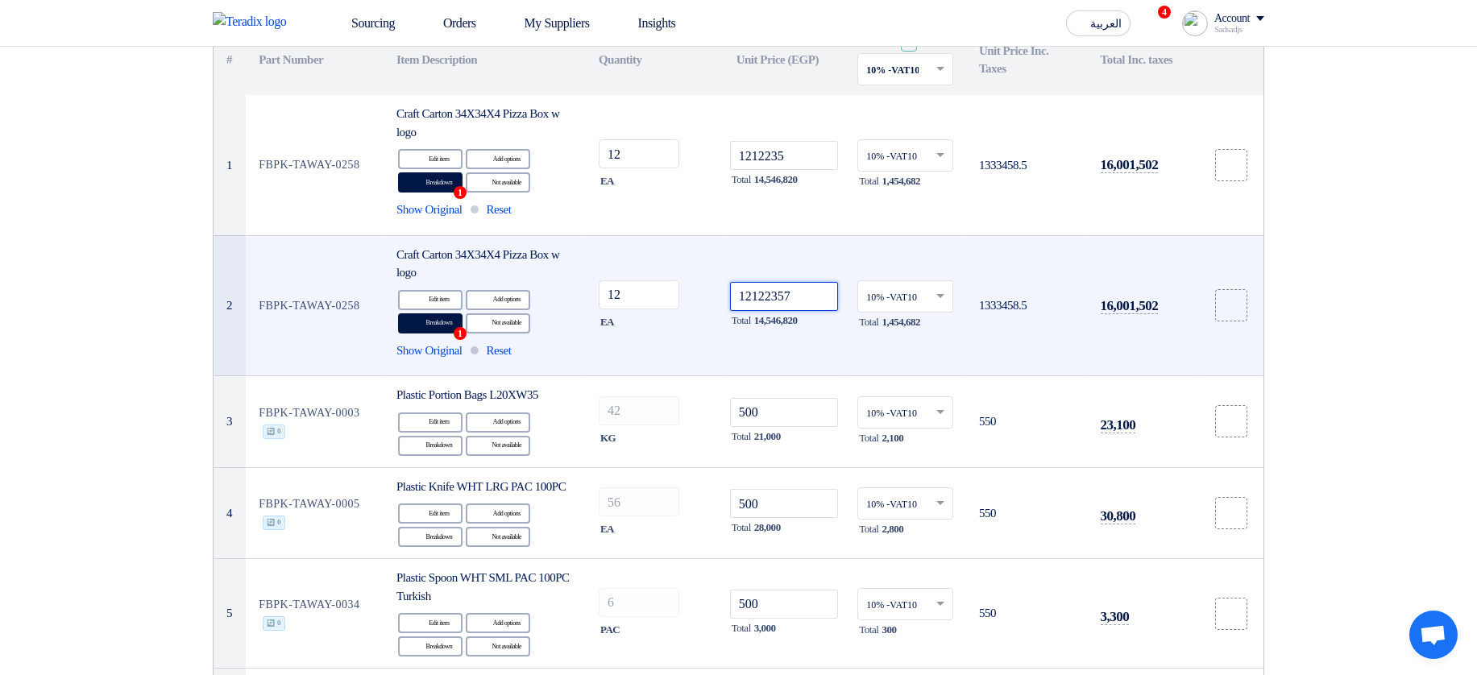
type input "12122357"
click at [426, 325] on div "Breakdown Breakdown 1" at bounding box center [430, 323] width 64 height 20
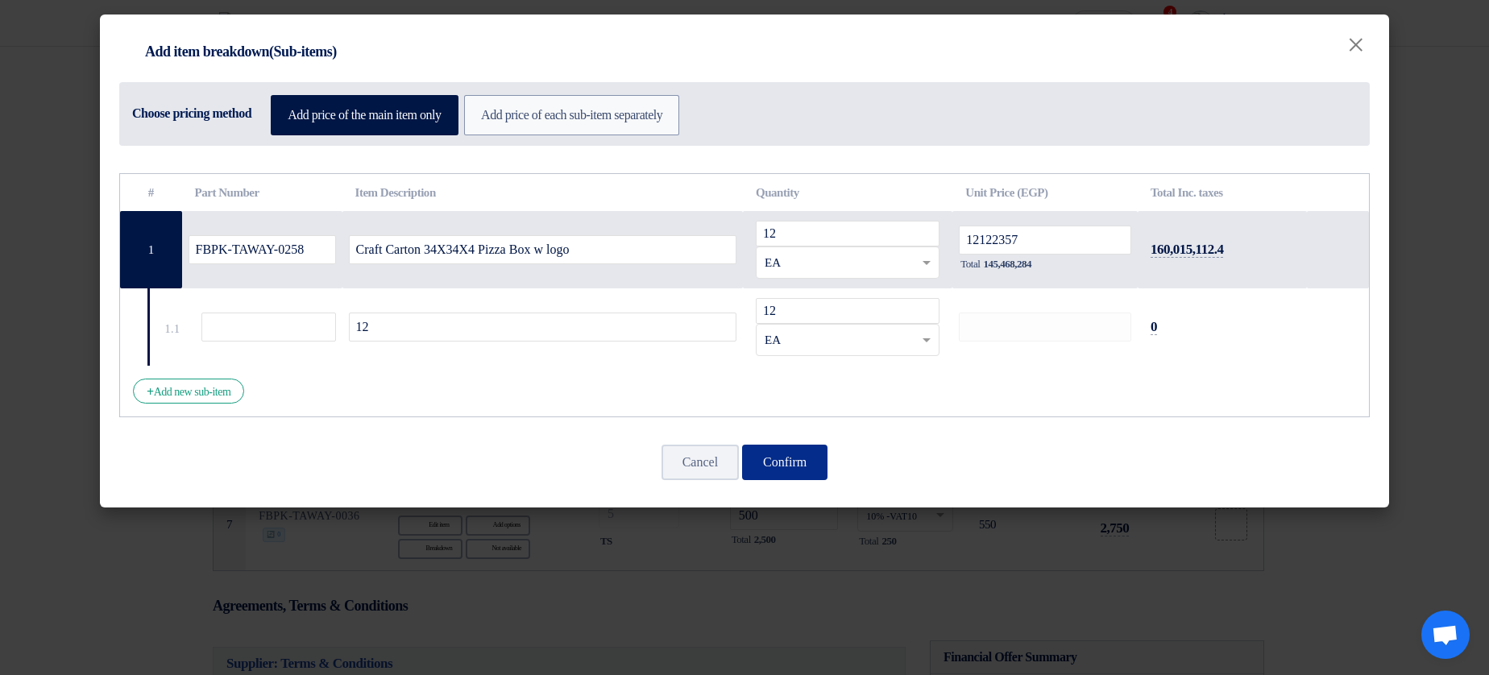
click at [827, 458] on button "Confirm" at bounding box center [784, 462] width 85 height 35
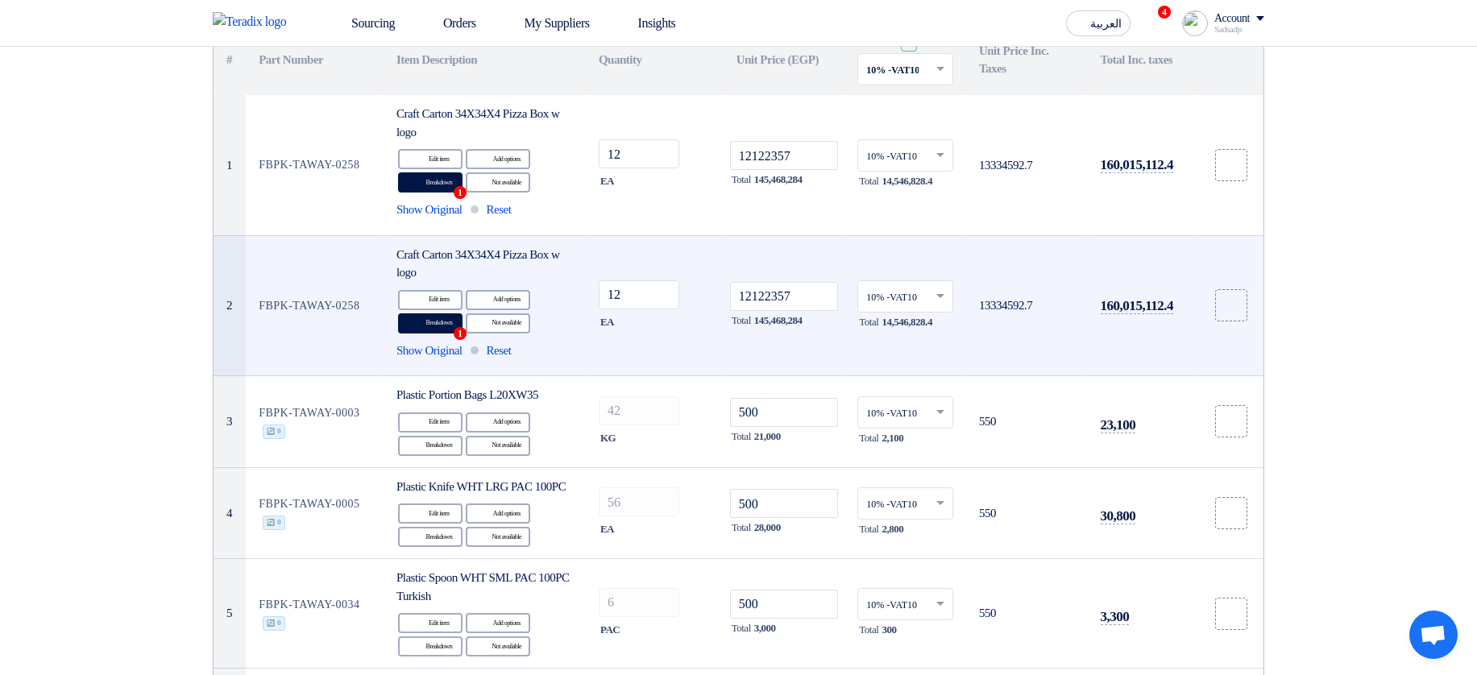
click at [446, 334] on div "Edit Edit item Alternative Add options Breakdown Breakdown 1 Reject" at bounding box center [484, 311] width 176 height 47
click at [450, 319] on div "Breakdown Breakdown 1" at bounding box center [430, 323] width 64 height 20
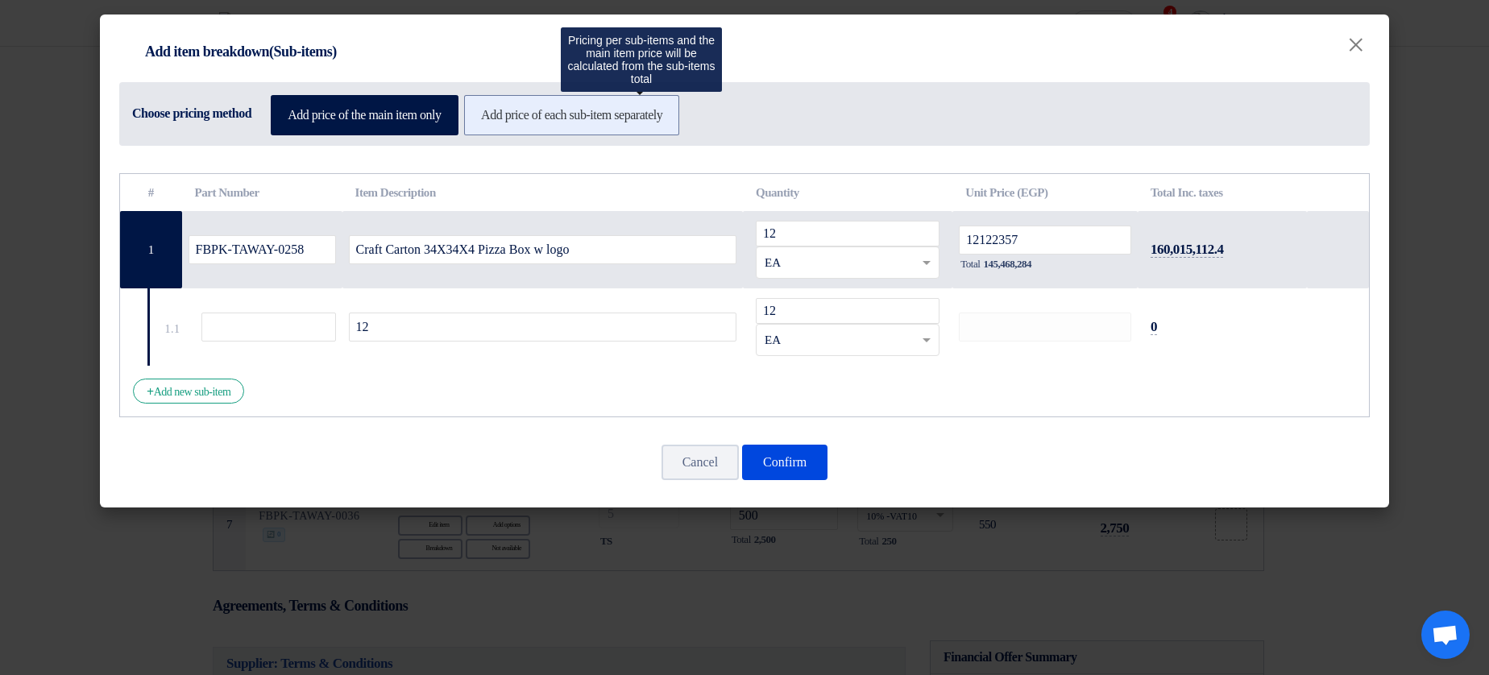
click at [607, 114] on label "Add price of each sub-item separately" at bounding box center [571, 115] width 215 height 40
click at [491, 114] on input "Add price of each sub-item separately" at bounding box center [486, 114] width 10 height 10
radio input "true"
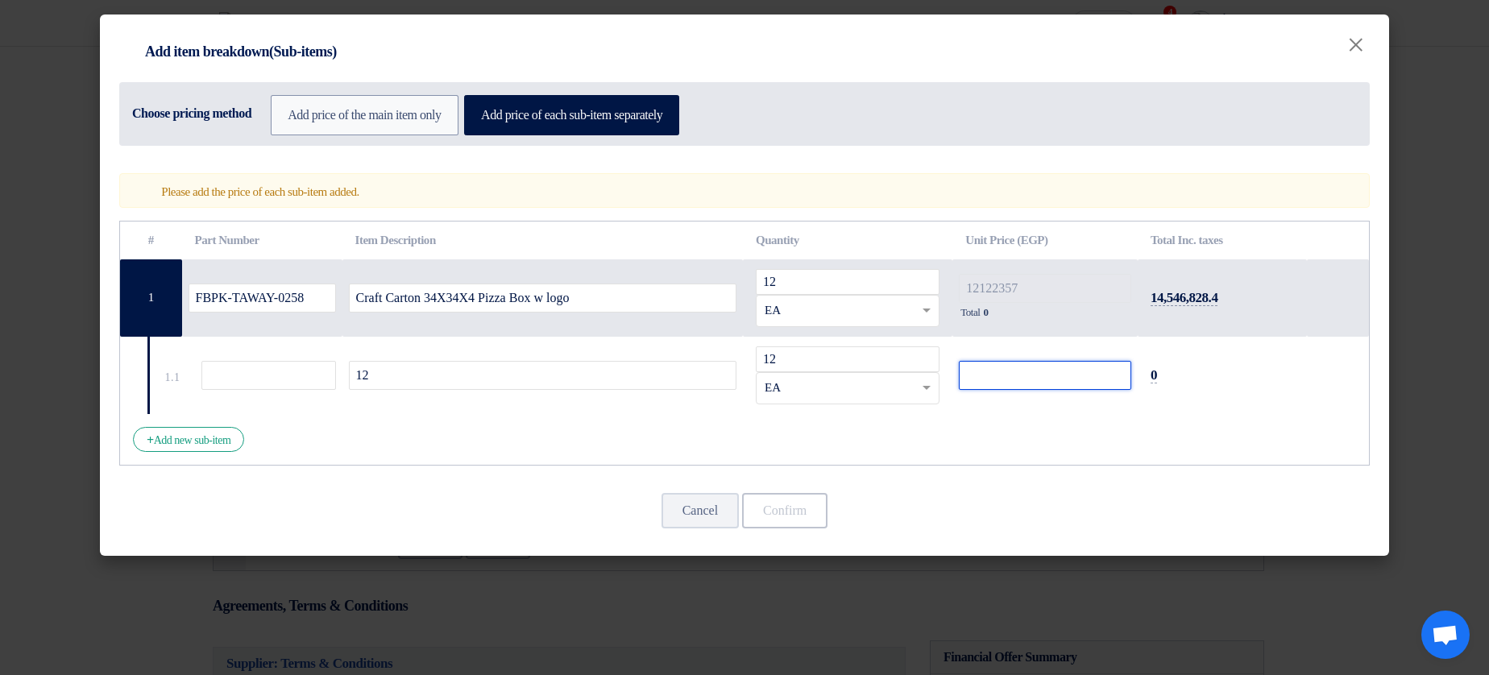
click at [1024, 382] on input "number" at bounding box center [1045, 375] width 172 height 29
type input "23"
type input "2321"
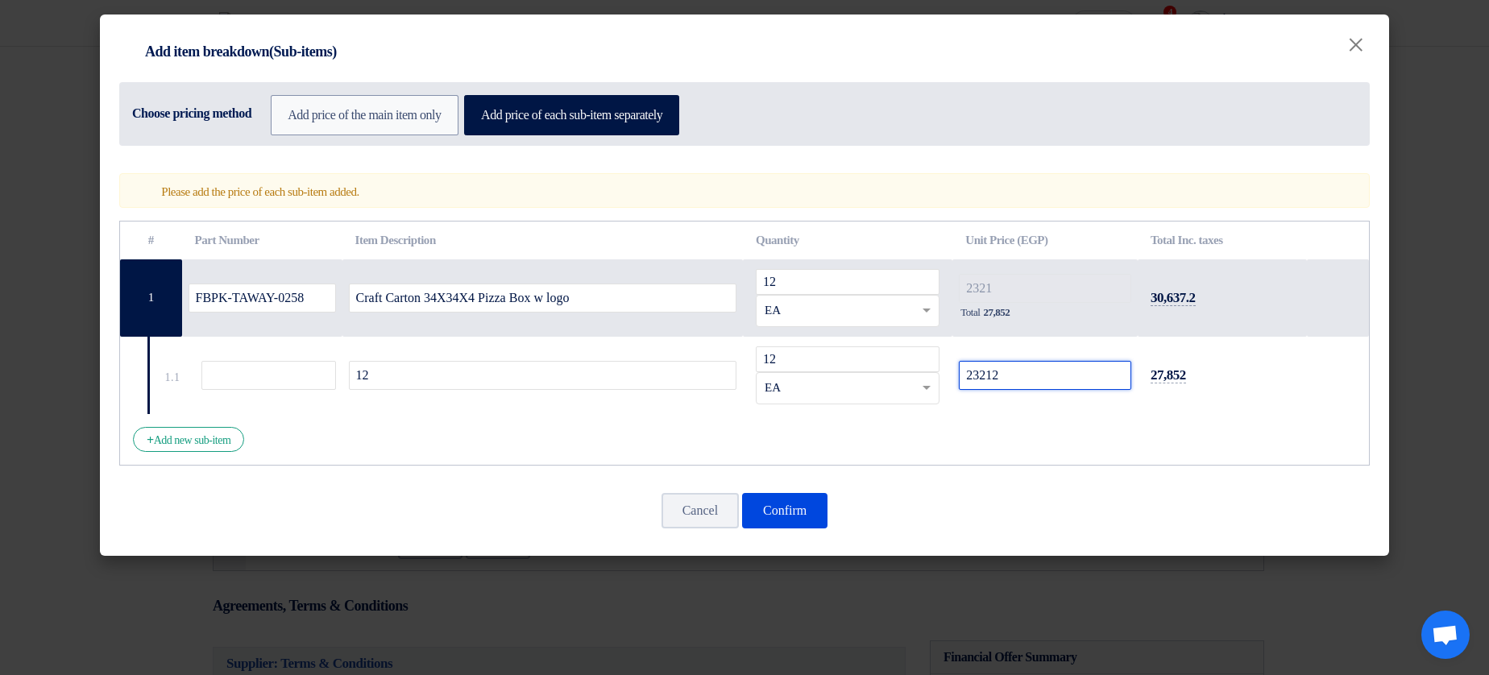
type input "232123"
type input "23212332"
type input "2321233232"
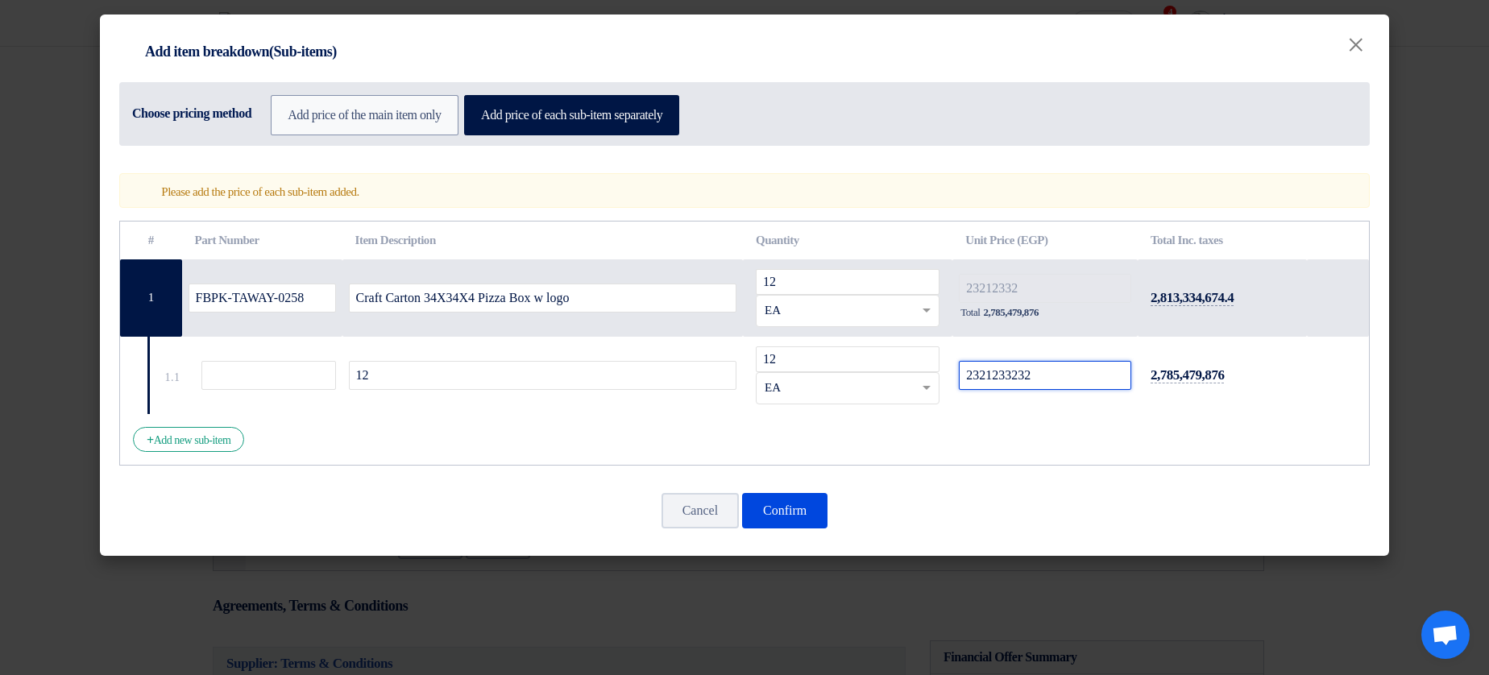
type input "2321233232"
click at [793, 510] on button "Confirm" at bounding box center [784, 510] width 85 height 35
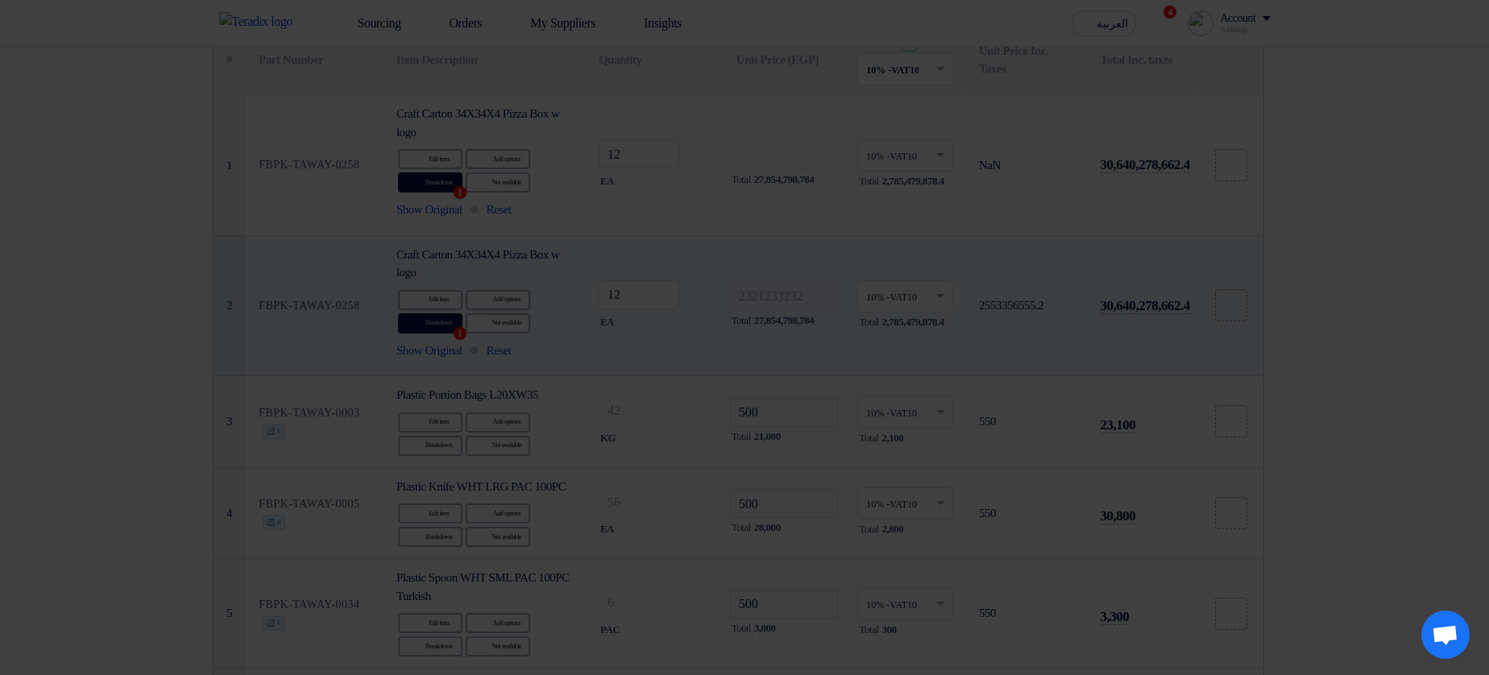
radio input "true"
type input "12122357"
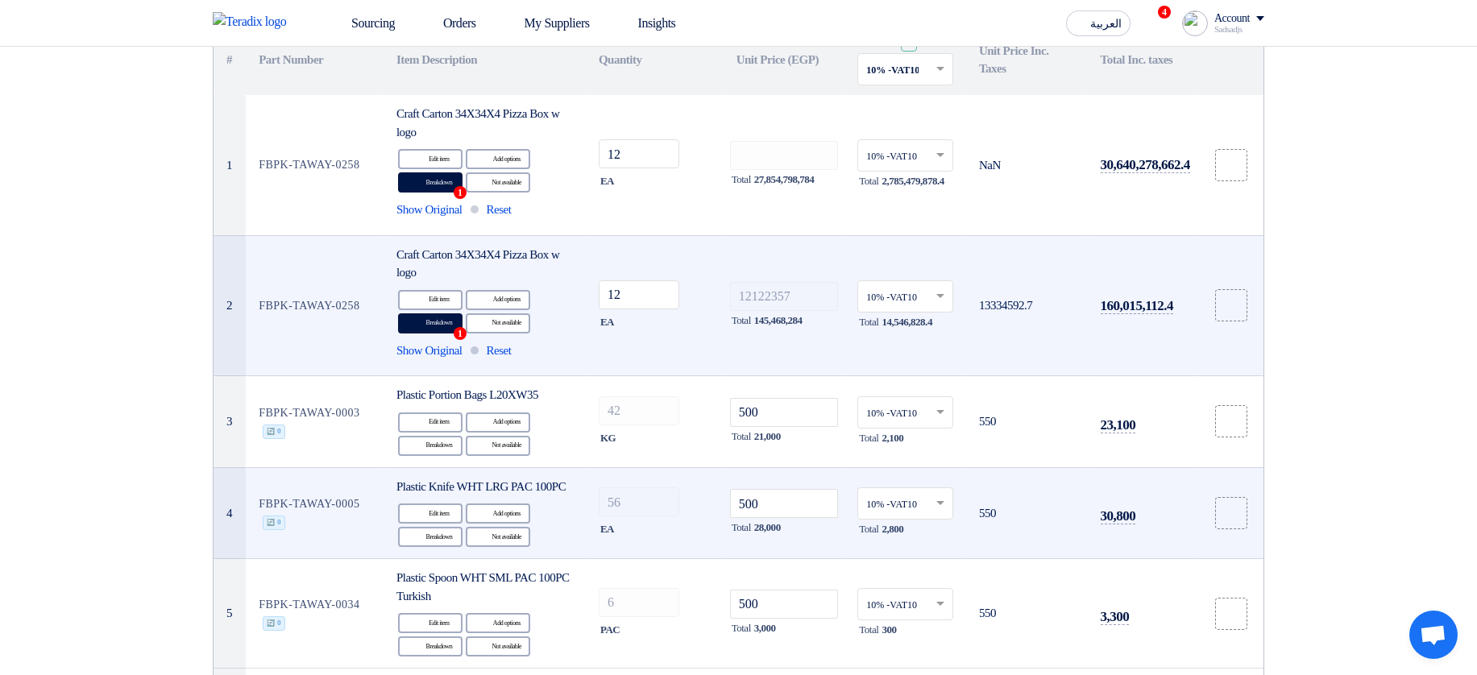
type input "12122357"
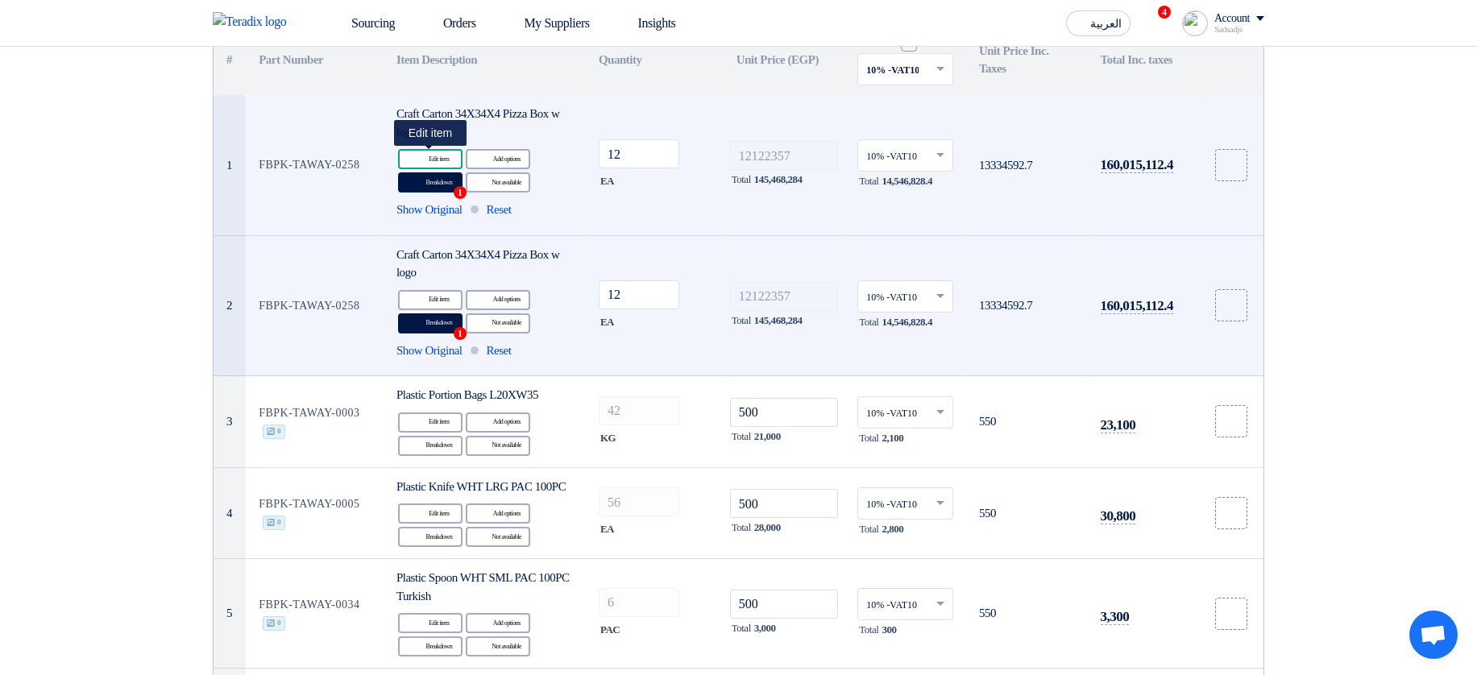
click at [424, 158] on icon "Edit" at bounding box center [420, 159] width 15 height 15
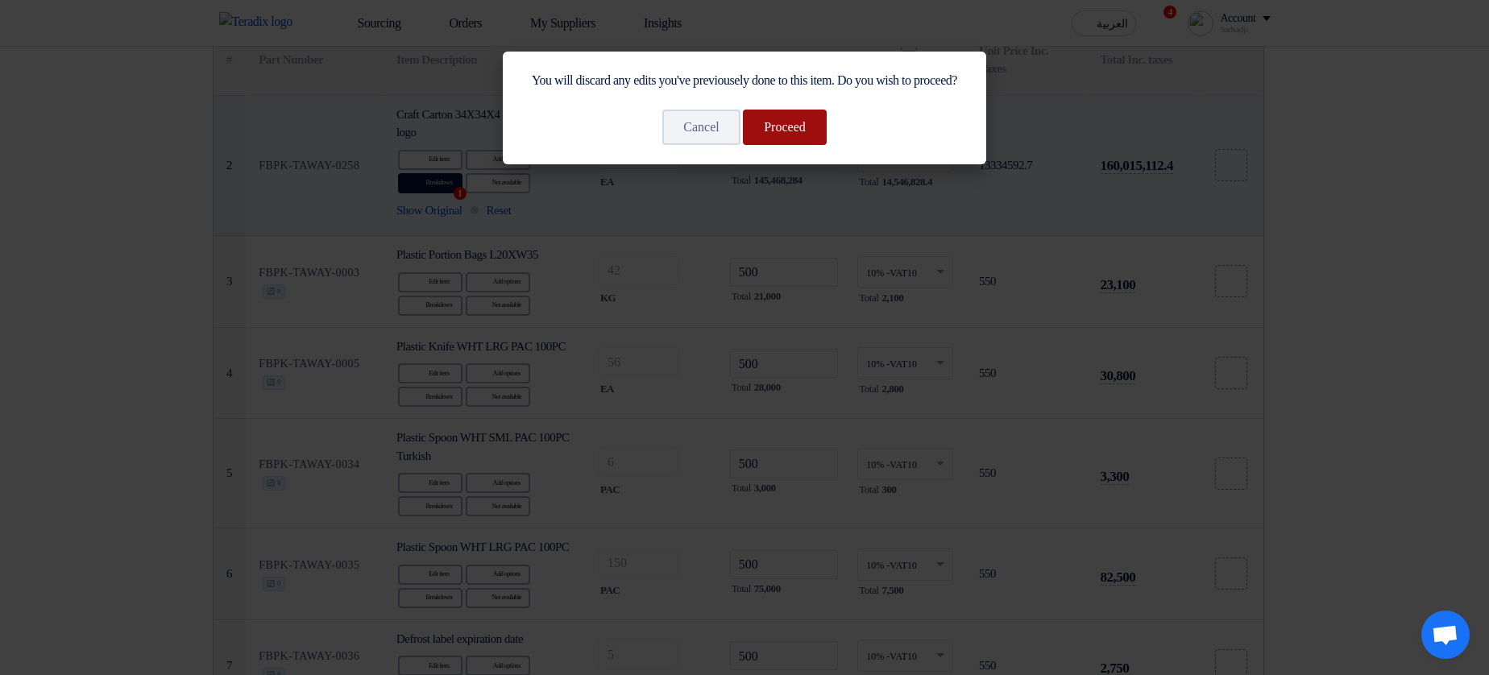
click at [778, 135] on button "Proceed" at bounding box center [785, 127] width 84 height 35
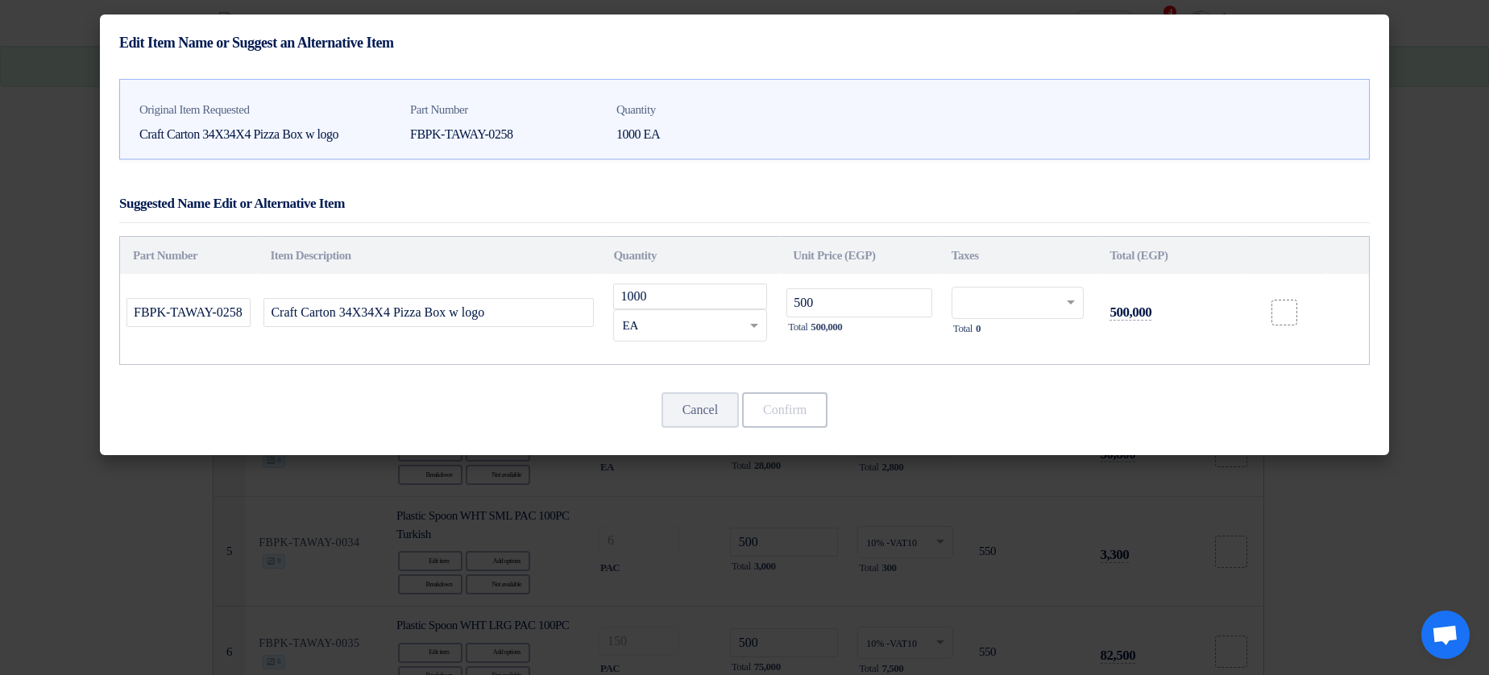
click at [1010, 305] on input "text" at bounding box center [1008, 305] width 96 height 26
drag, startPoint x: 990, startPoint y: 357, endPoint x: 881, endPoint y: 383, distance: 111.8
click at [990, 358] on span "10% -VAT10" at bounding box center [985, 360] width 51 height 11
click at [816, 404] on button "Confirm" at bounding box center [784, 409] width 85 height 35
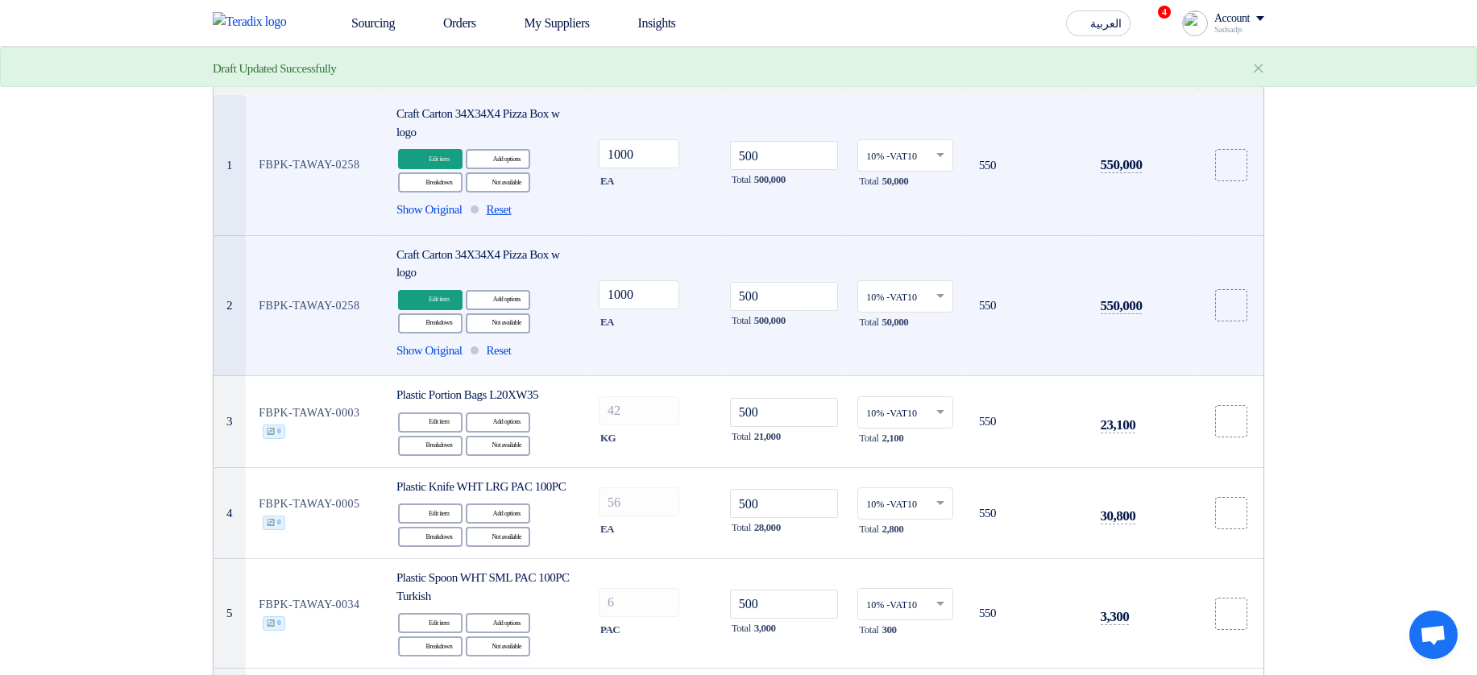
click at [512, 208] on span "Reset" at bounding box center [499, 210] width 25 height 19
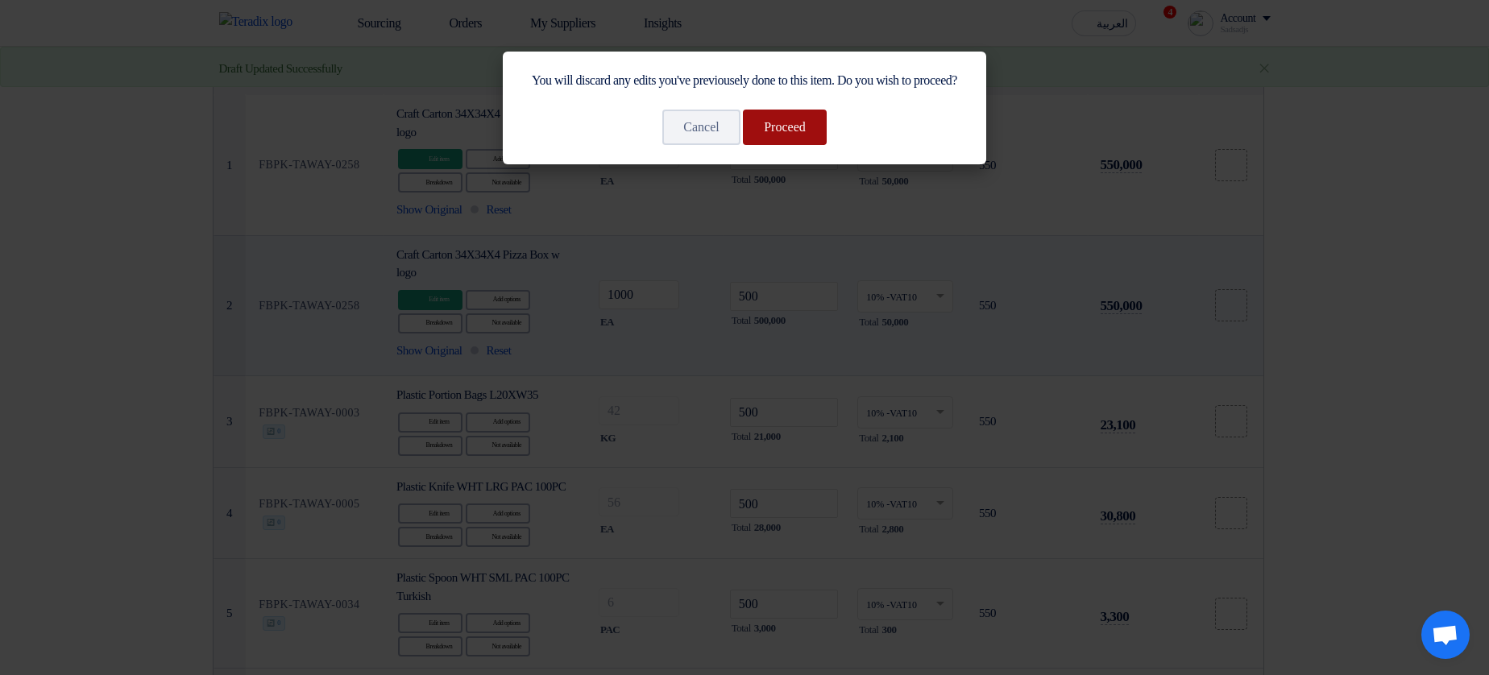
click at [804, 144] on button "Proceed" at bounding box center [785, 127] width 84 height 35
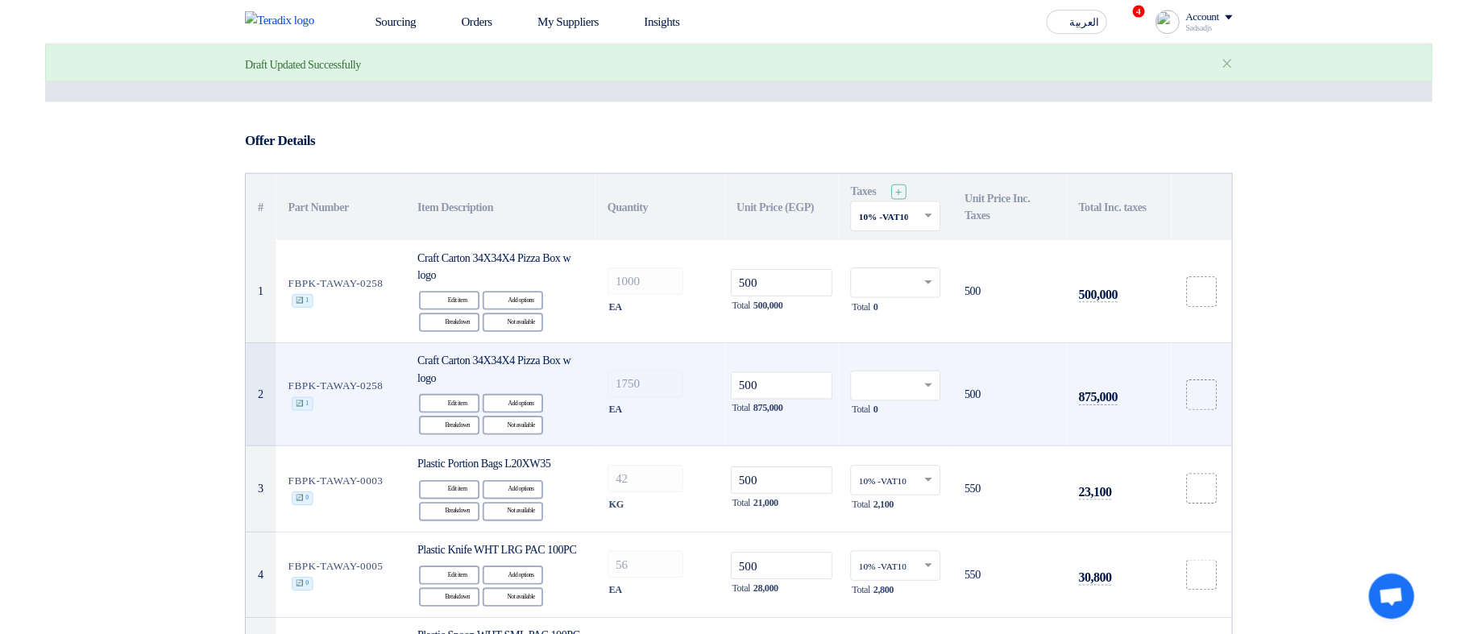
scroll to position [0, 0]
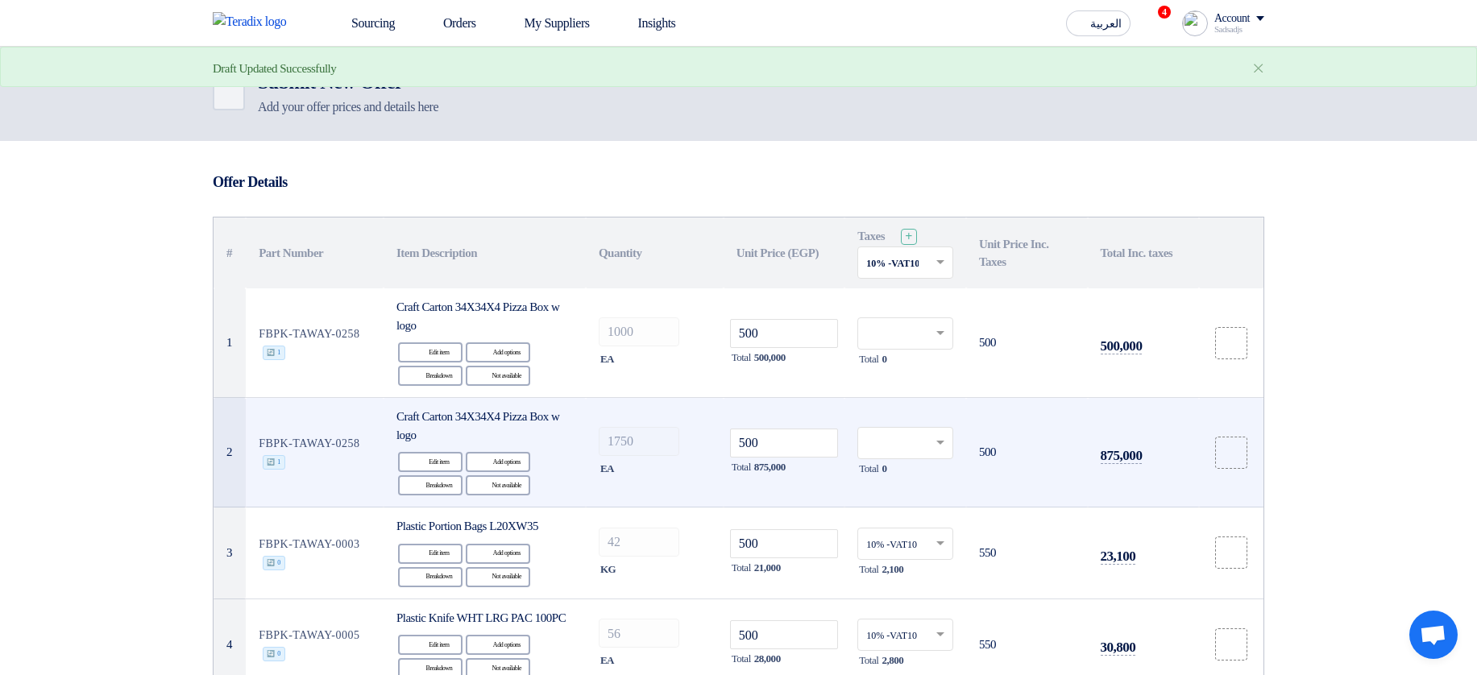
click at [920, 255] on input "text" at bounding box center [897, 264] width 62 height 27
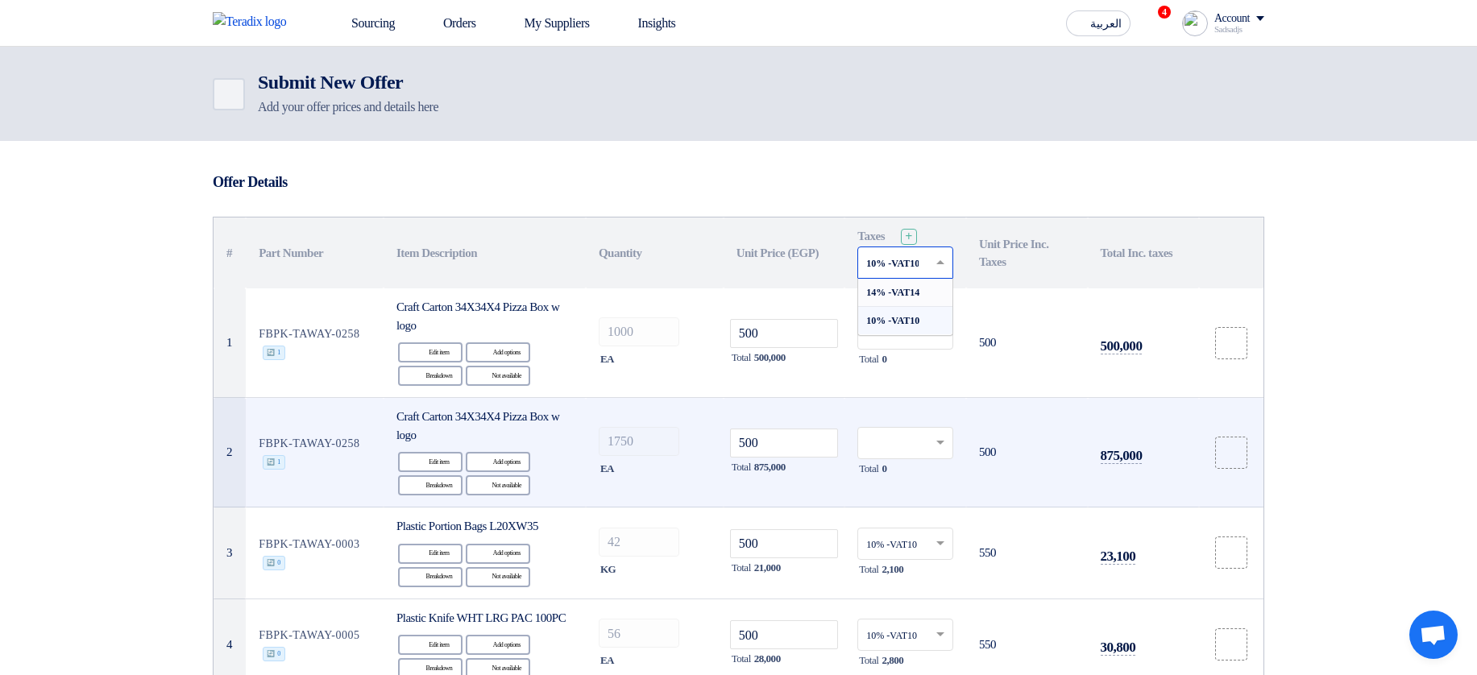
click at [911, 298] on div "14% -VAT14" at bounding box center [905, 293] width 94 height 28
click at [925, 265] on input "text" at bounding box center [897, 264] width 62 height 27
click at [905, 317] on span "10% -VAT10" at bounding box center [892, 320] width 53 height 11
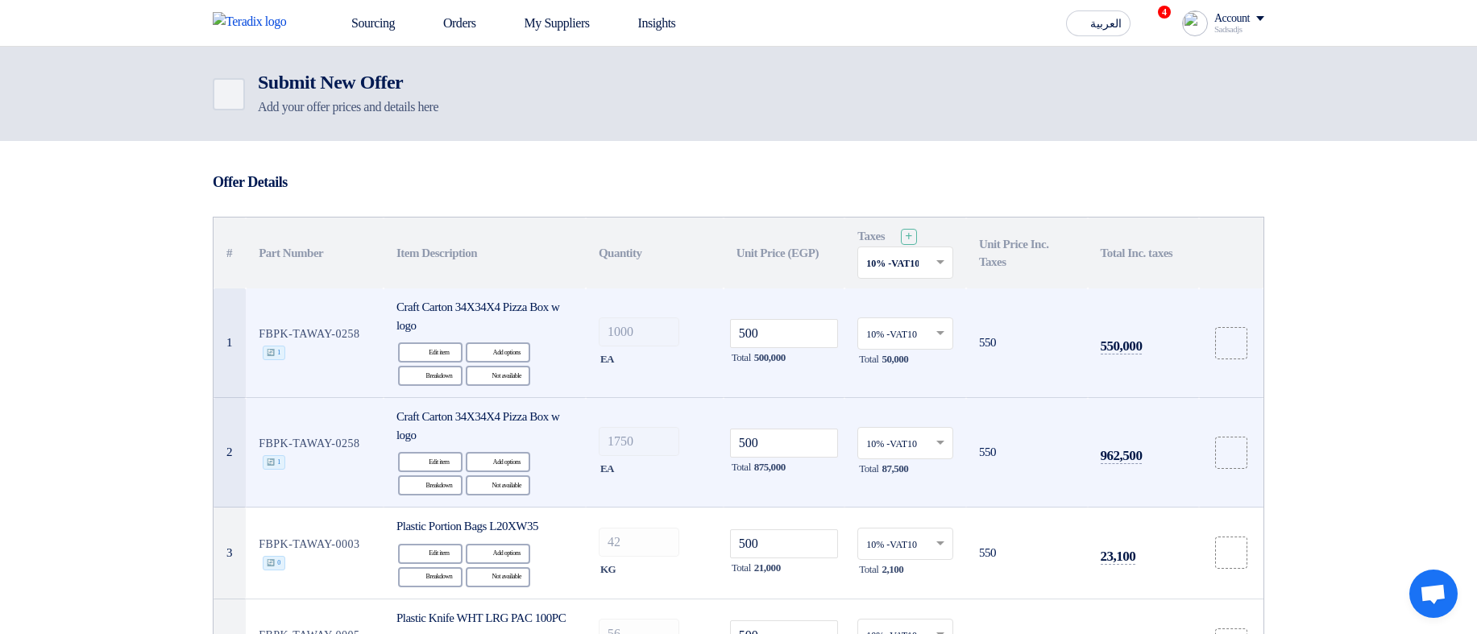
drag, startPoint x: 266, startPoint y: 339, endPoint x: 375, endPoint y: 335, distance: 108.8
click at [375, 335] on td "FBPK-TAWAY-0258 🔄 1" at bounding box center [315, 343] width 138 height 110
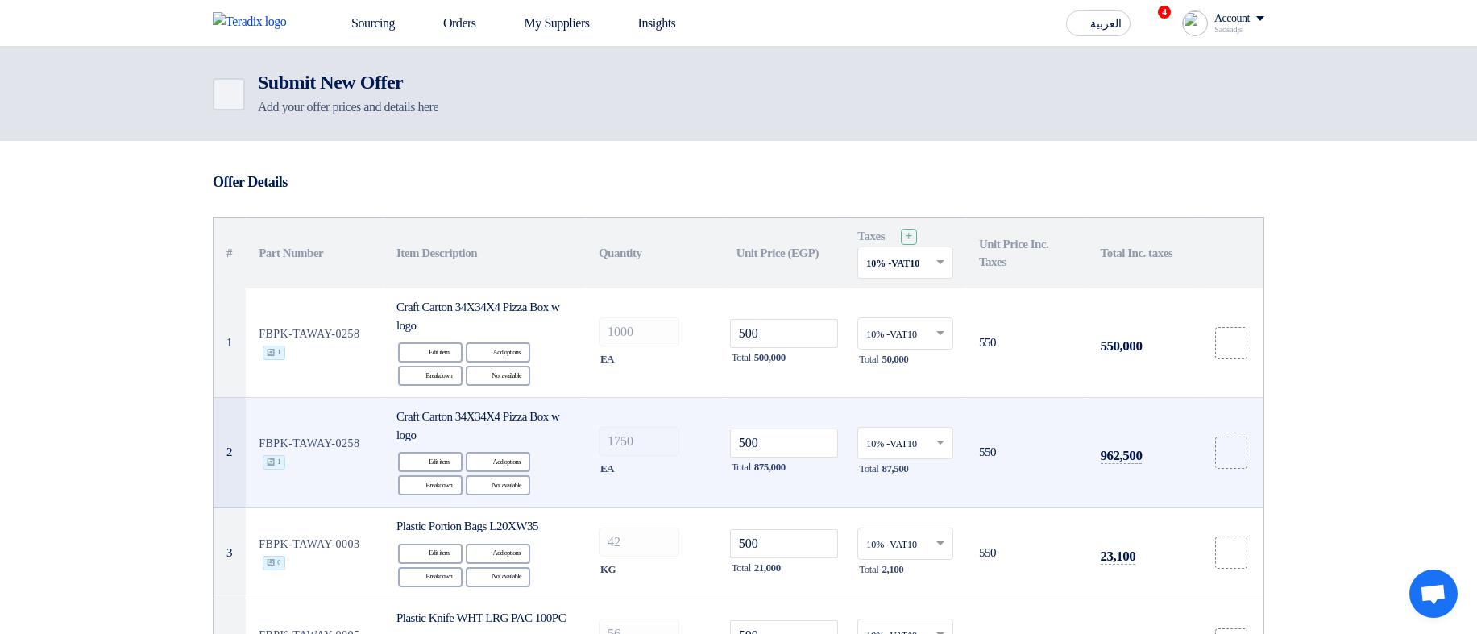
drag, startPoint x: 281, startPoint y: 435, endPoint x: 373, endPoint y: 439, distance: 91.9
click at [373, 439] on td "FBPK-TAWAY-0258 🔄 1" at bounding box center [315, 453] width 138 height 110
click at [371, 450] on td "FBPK-TAWAY-0258 🔄 1" at bounding box center [315, 453] width 138 height 110
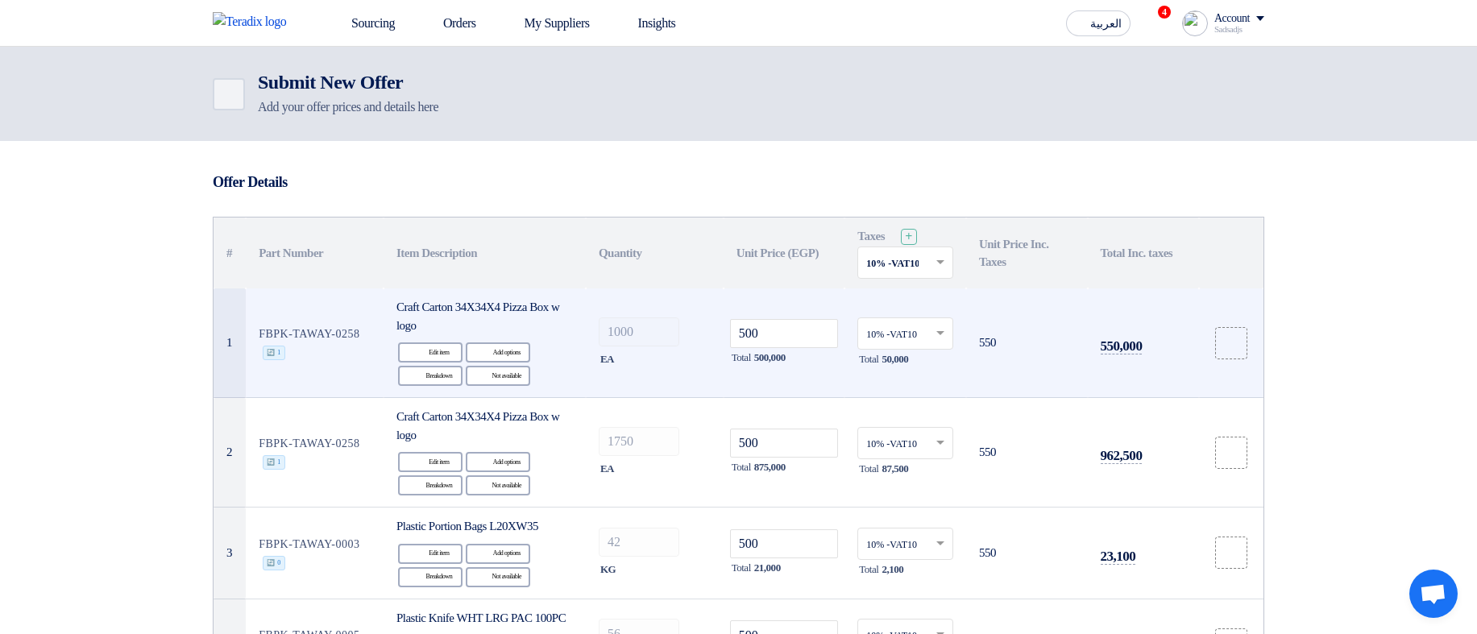
click at [330, 329] on td "FBPK-TAWAY-0258 🔄 1" at bounding box center [315, 343] width 138 height 110
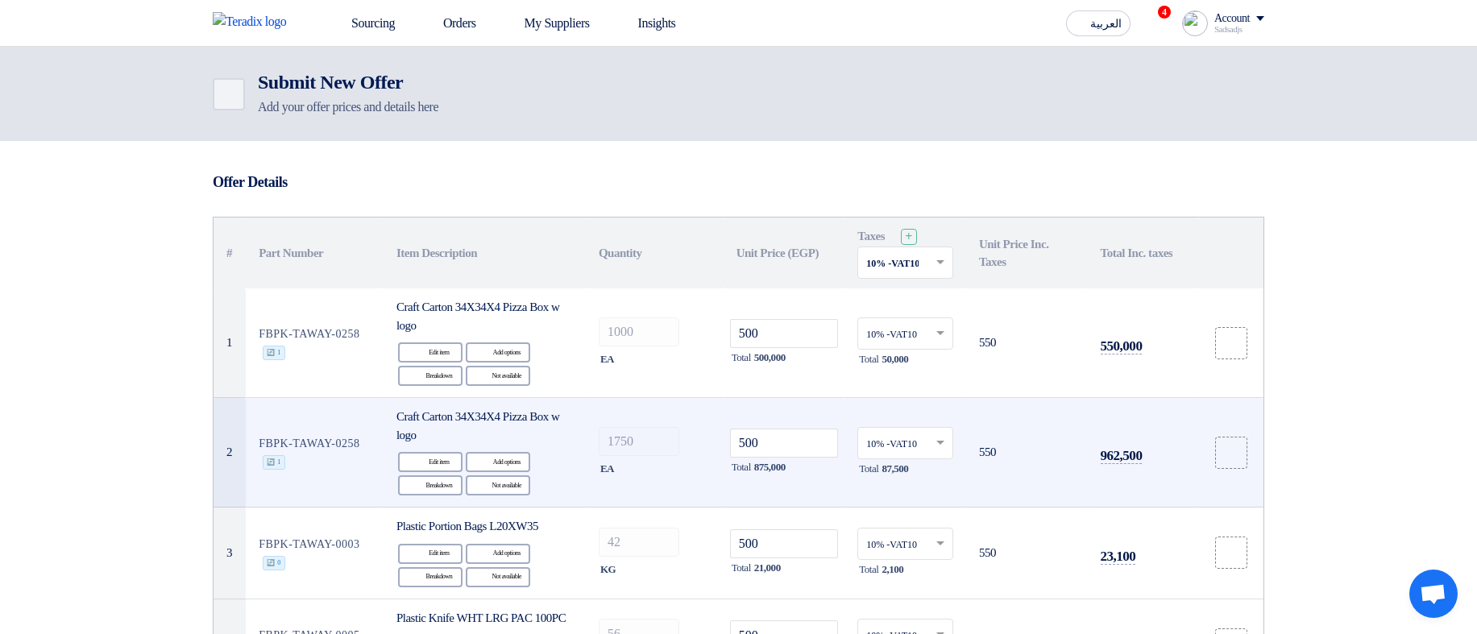
click at [330, 443] on td "FBPK-TAWAY-0258 🔄 1" at bounding box center [315, 453] width 138 height 110
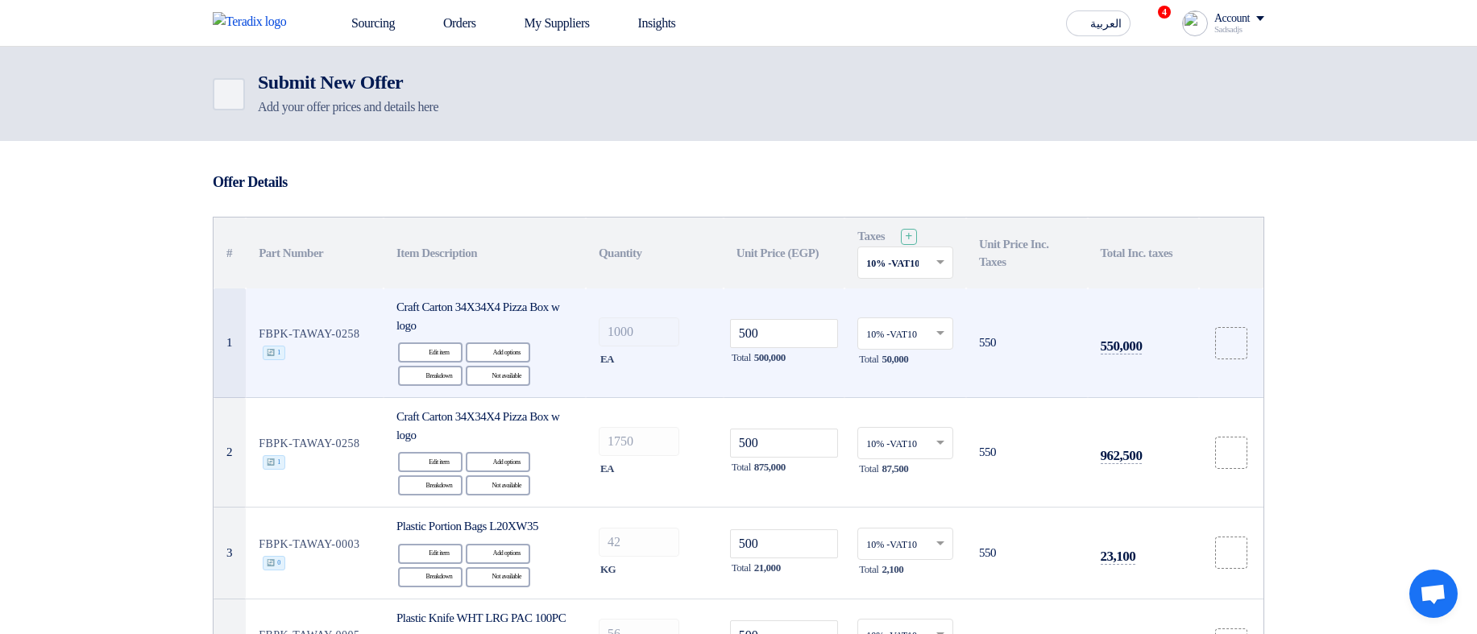
click at [326, 327] on td "FBPK-TAWAY-0258 🔄 1" at bounding box center [315, 343] width 138 height 110
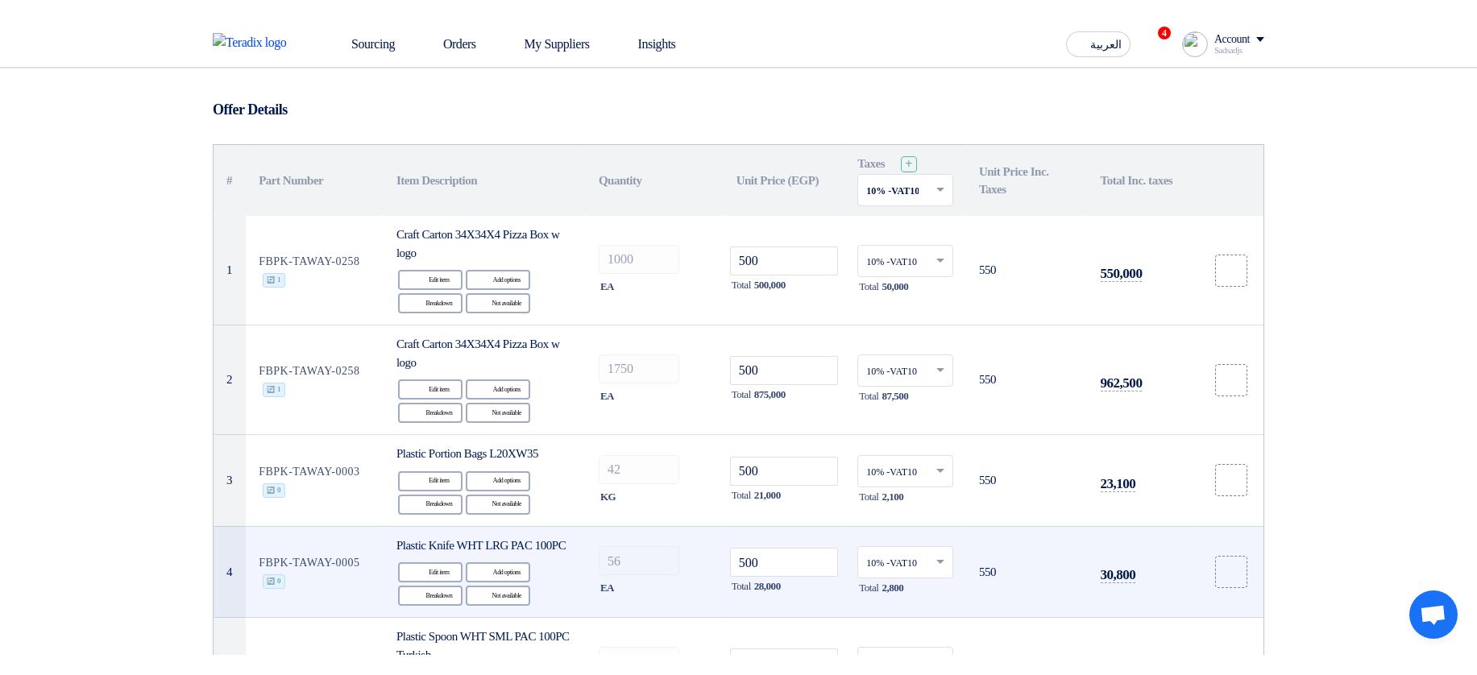
scroll to position [97, 0]
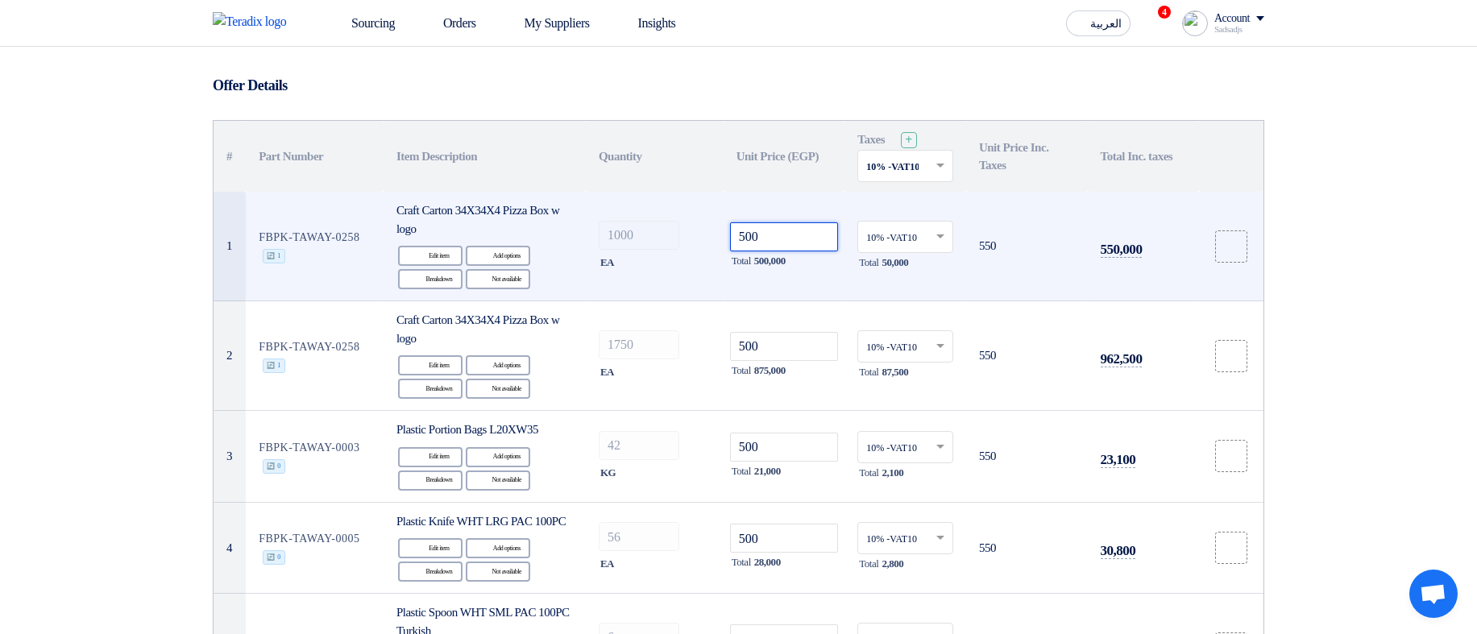
click at [823, 235] on input "500" at bounding box center [784, 236] width 109 height 29
type input "5005"
type input "50056"
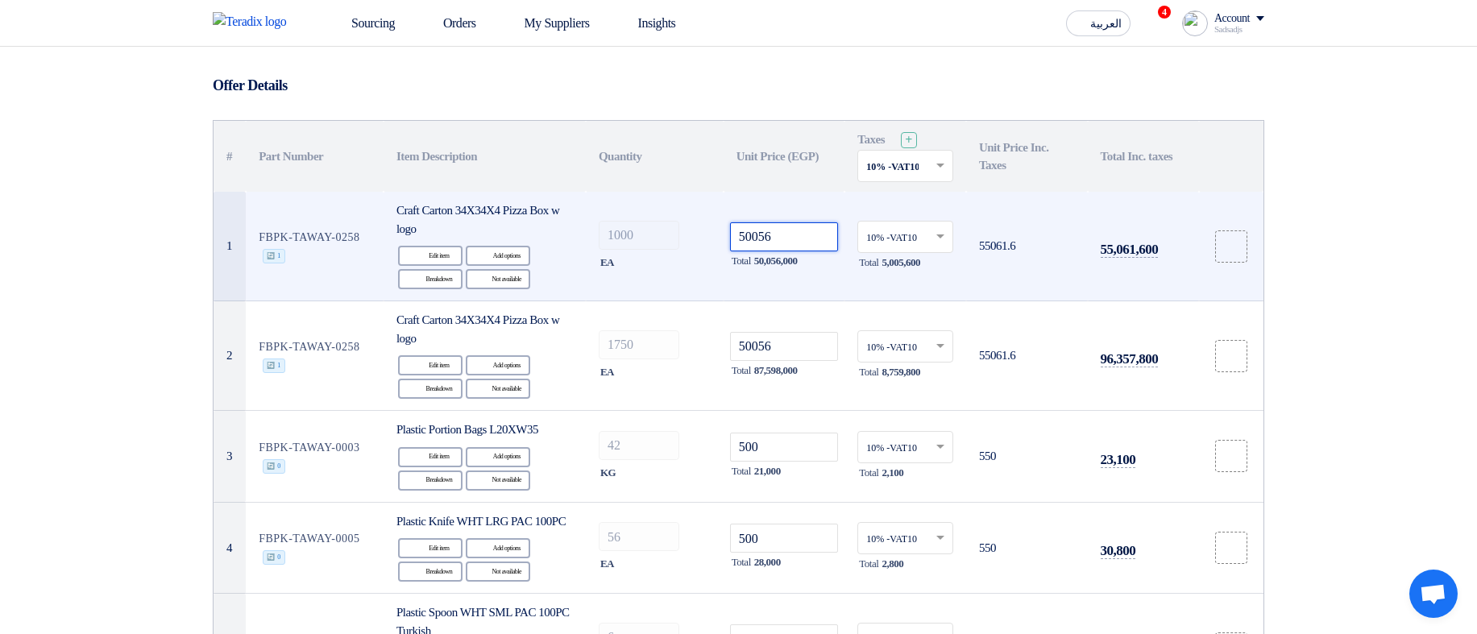
type input "500562"
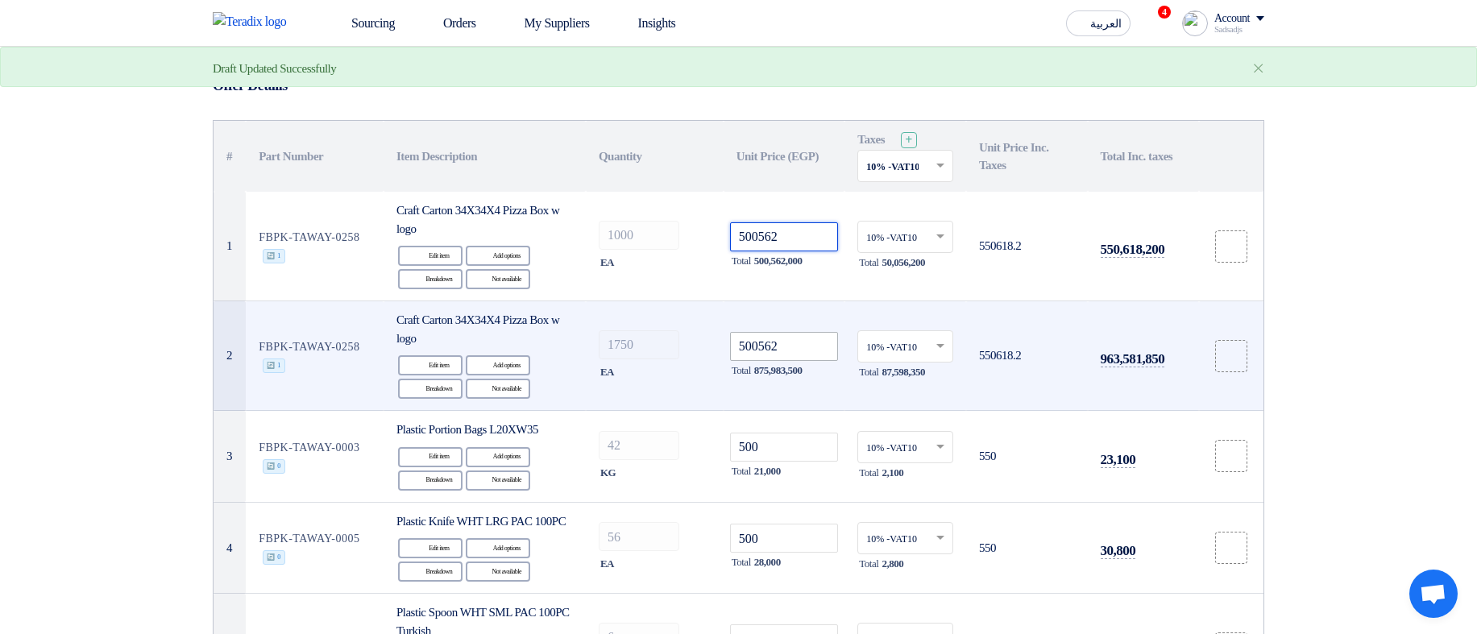
type input "500562"
click at [817, 352] on input "500562" at bounding box center [784, 346] width 109 height 29
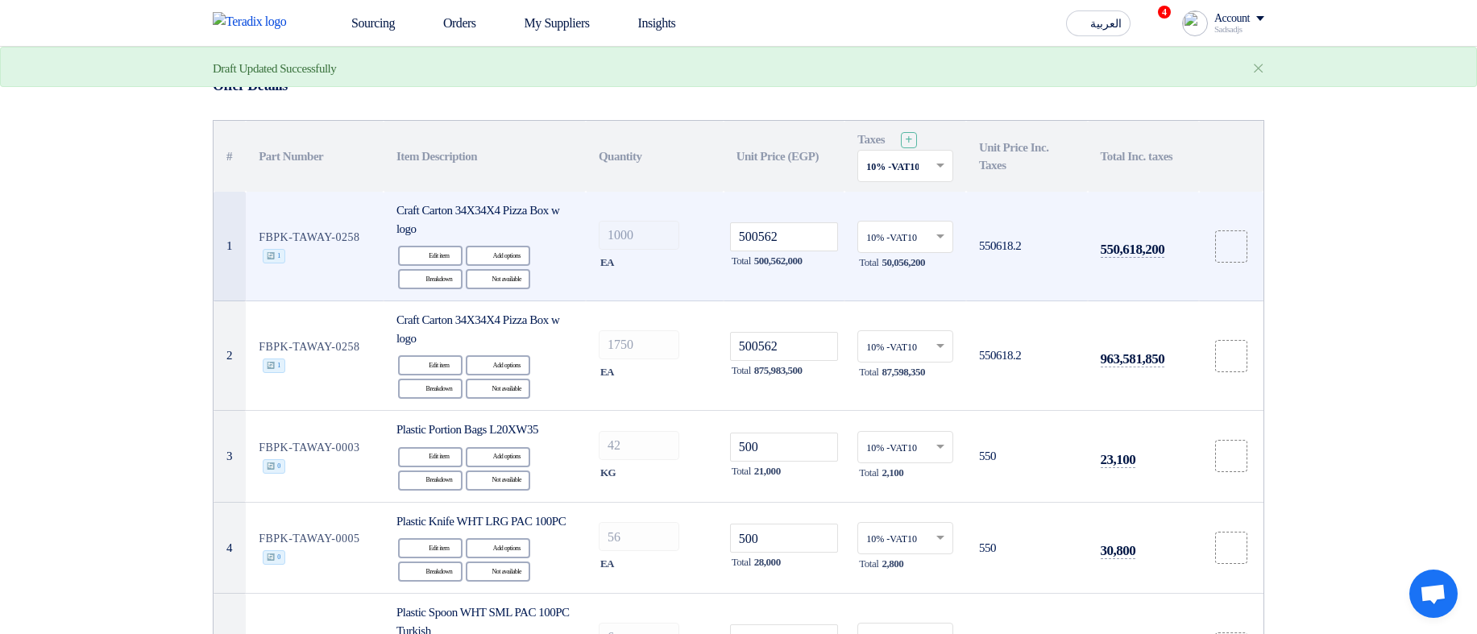
click at [1131, 260] on td "550,618,200" at bounding box center [1143, 247] width 111 height 110
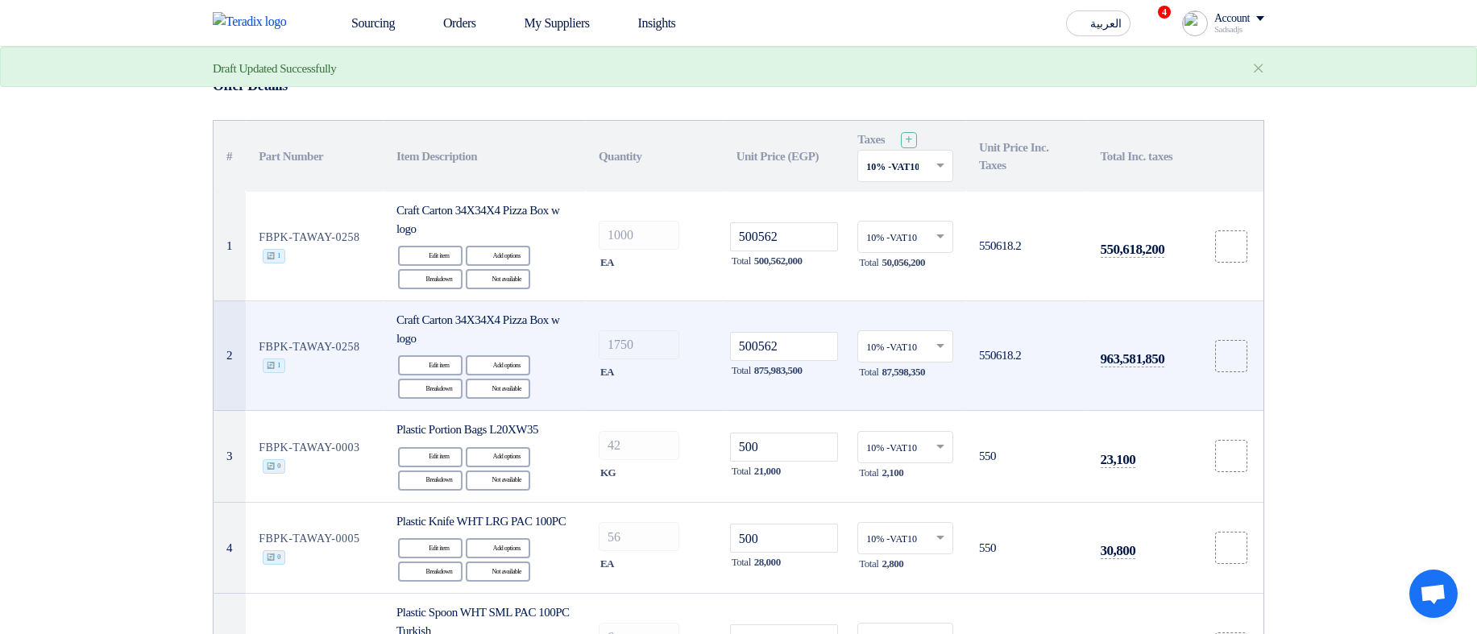
click at [1132, 375] on td "963,581,850" at bounding box center [1143, 356] width 111 height 110
click at [1129, 363] on span "963,581,850" at bounding box center [1133, 359] width 64 height 16
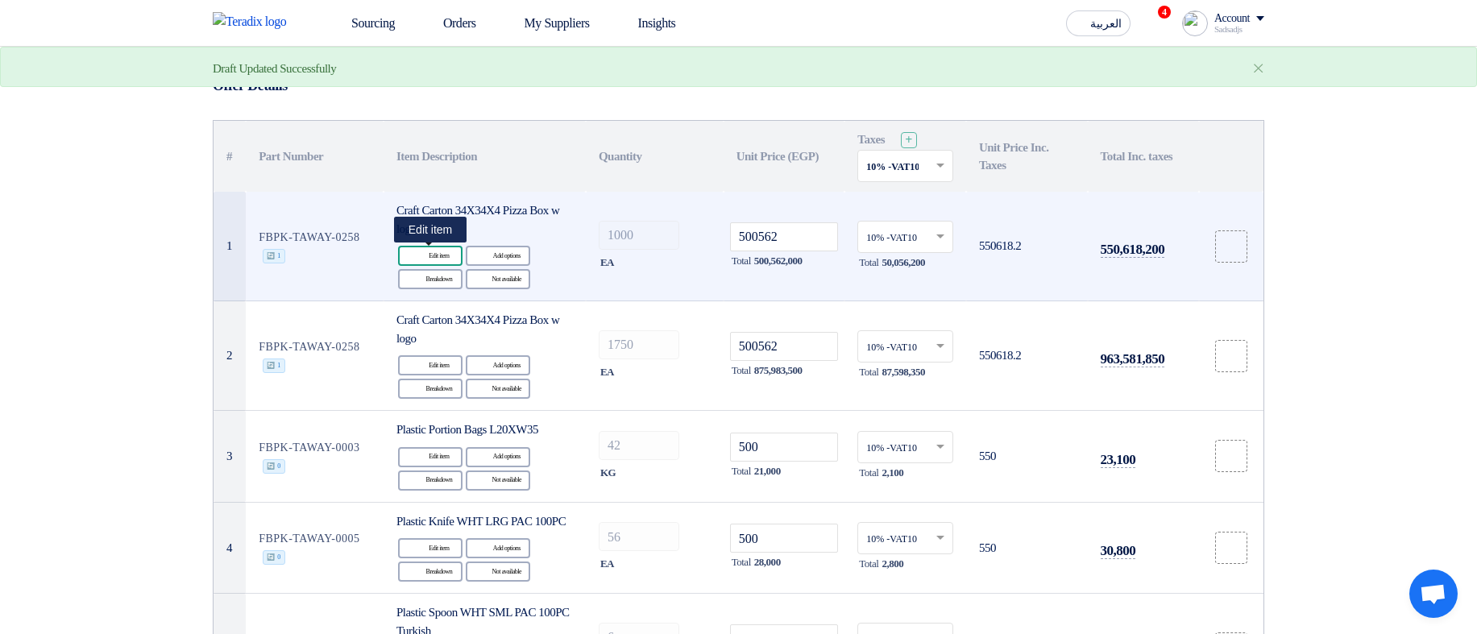
click at [413, 249] on use at bounding box center [413, 249] width 0 height 0
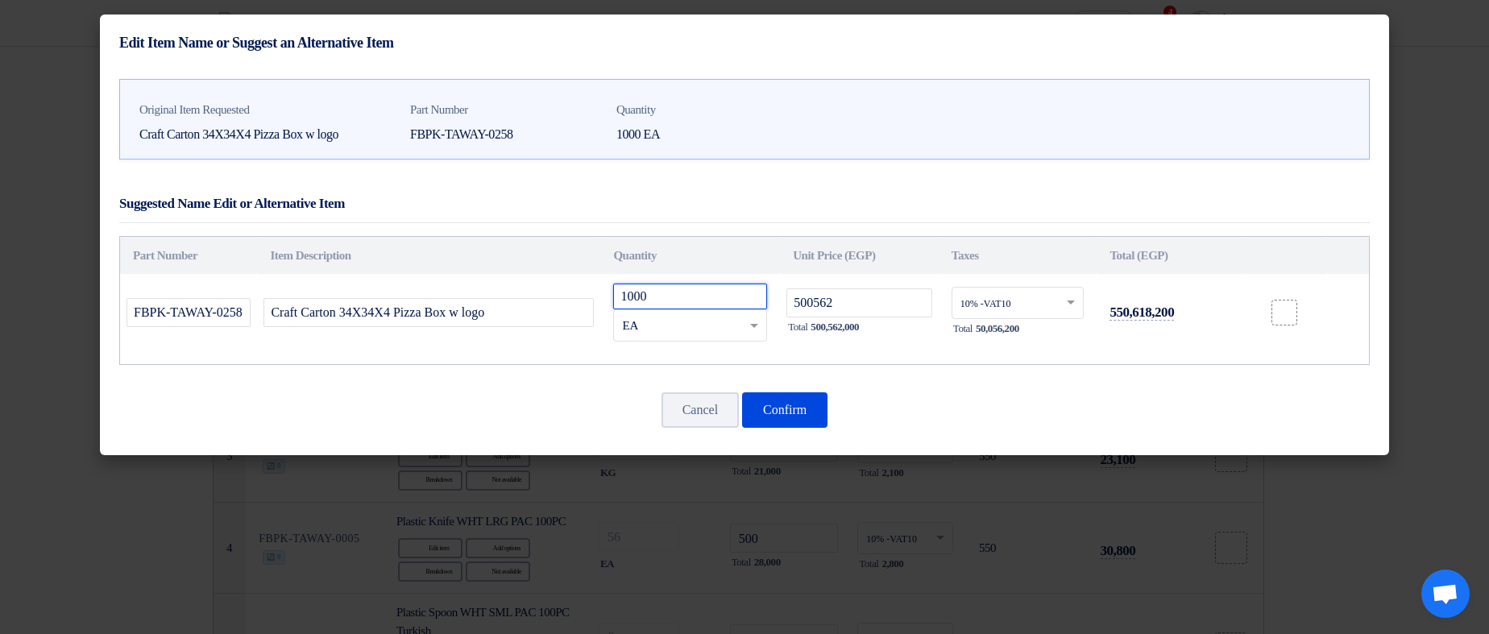
click at [706, 291] on input "1000" at bounding box center [690, 297] width 154 height 26
click at [769, 400] on button "Confirm" at bounding box center [784, 409] width 85 height 35
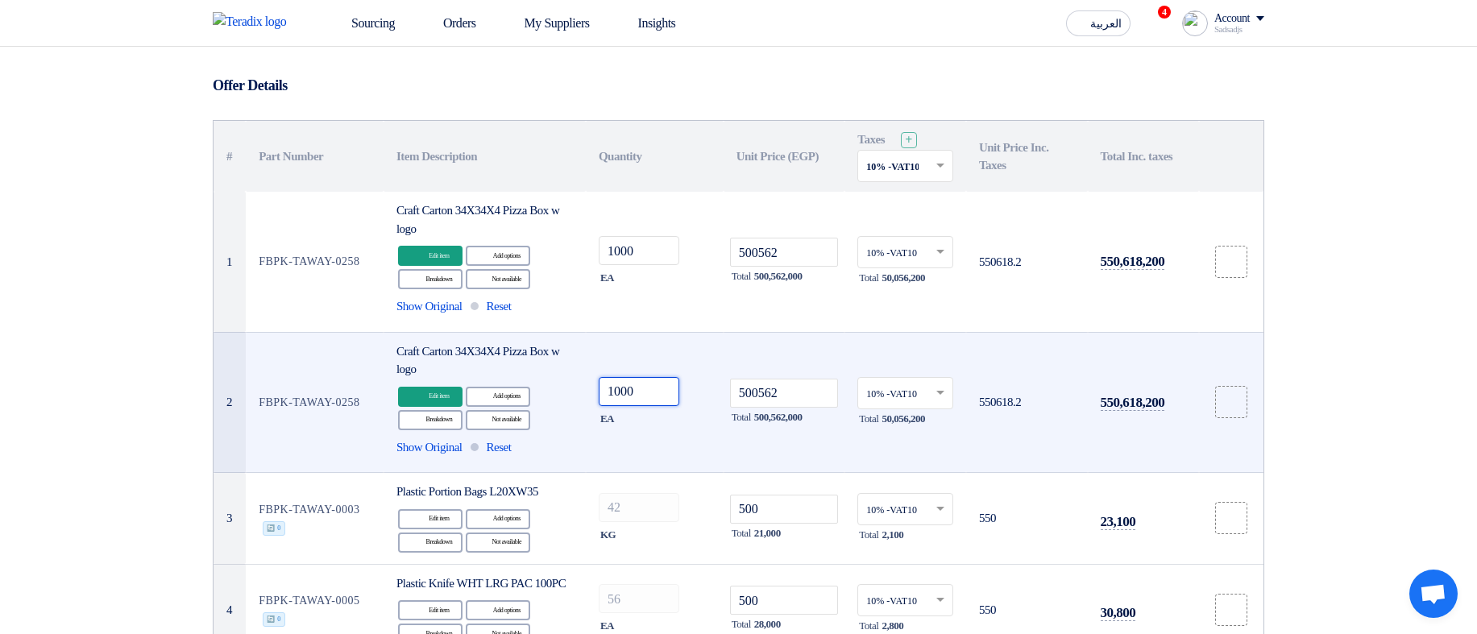
click at [640, 388] on input "1000" at bounding box center [639, 391] width 81 height 29
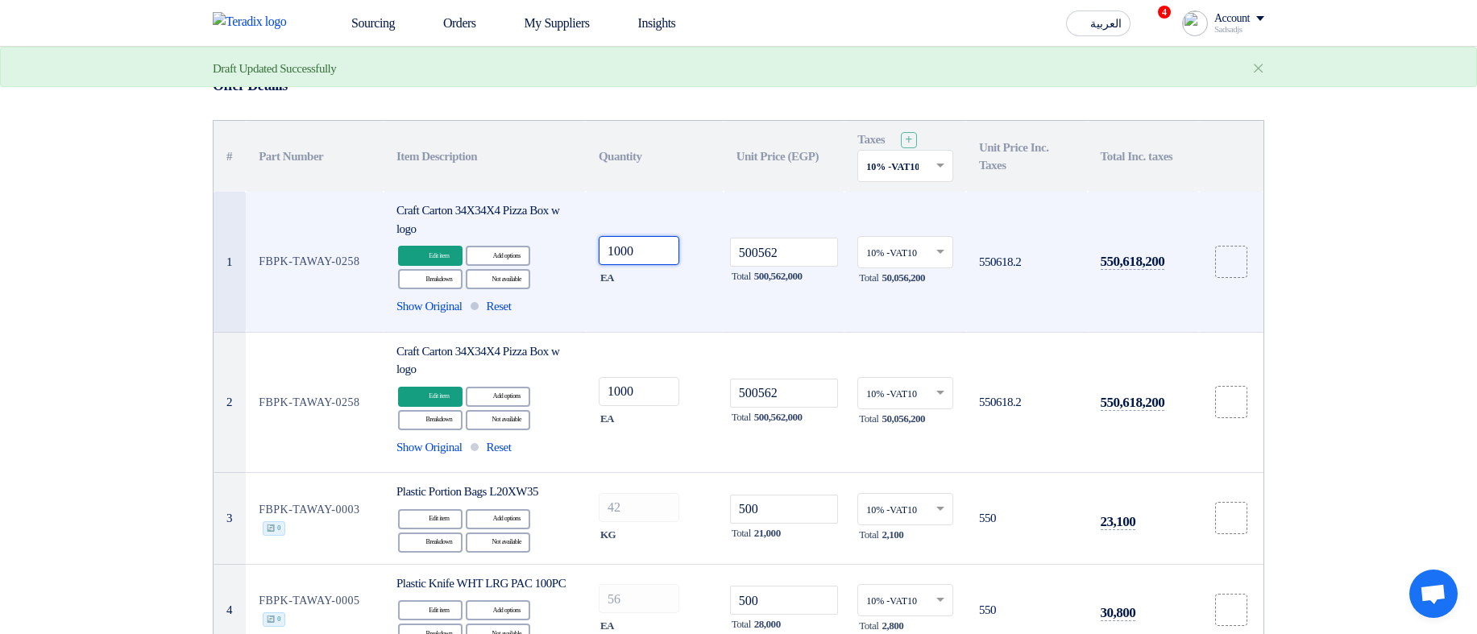
click at [653, 246] on input "1000" at bounding box center [639, 250] width 81 height 29
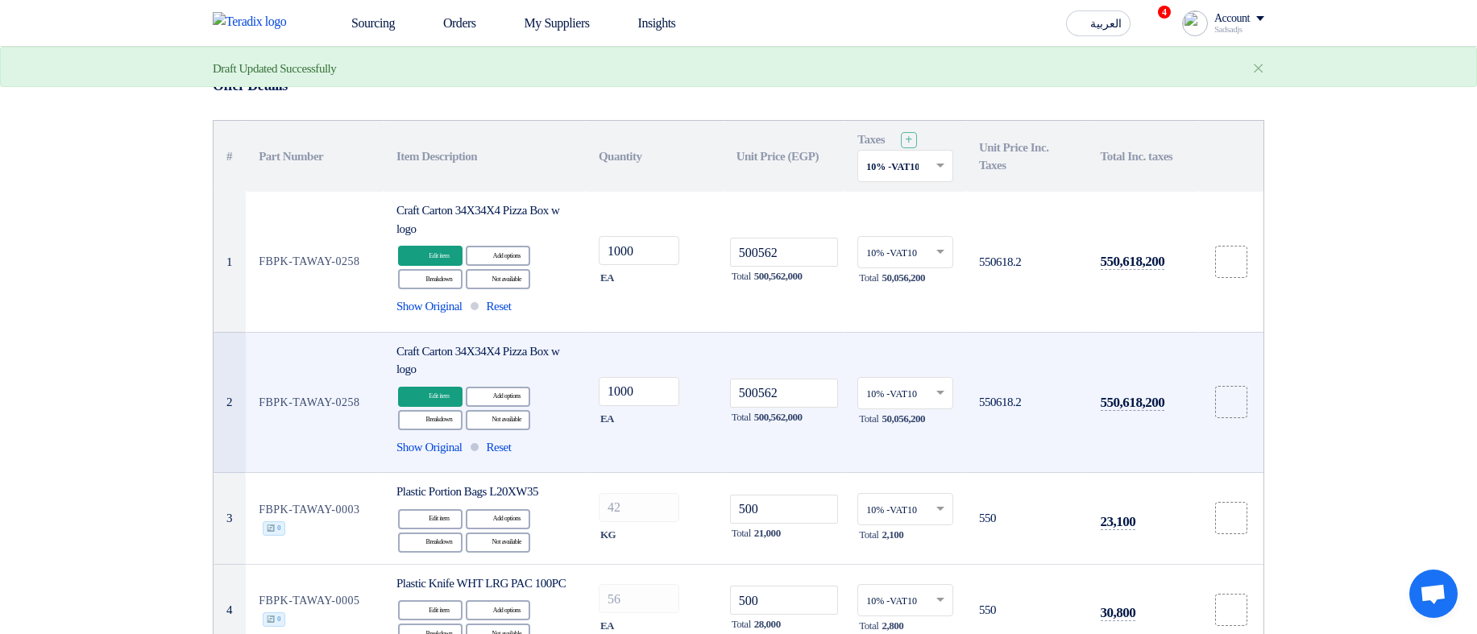
click at [667, 375] on td "1000 EA" at bounding box center [655, 402] width 138 height 141
click at [664, 390] on input "1000" at bounding box center [639, 391] width 81 height 29
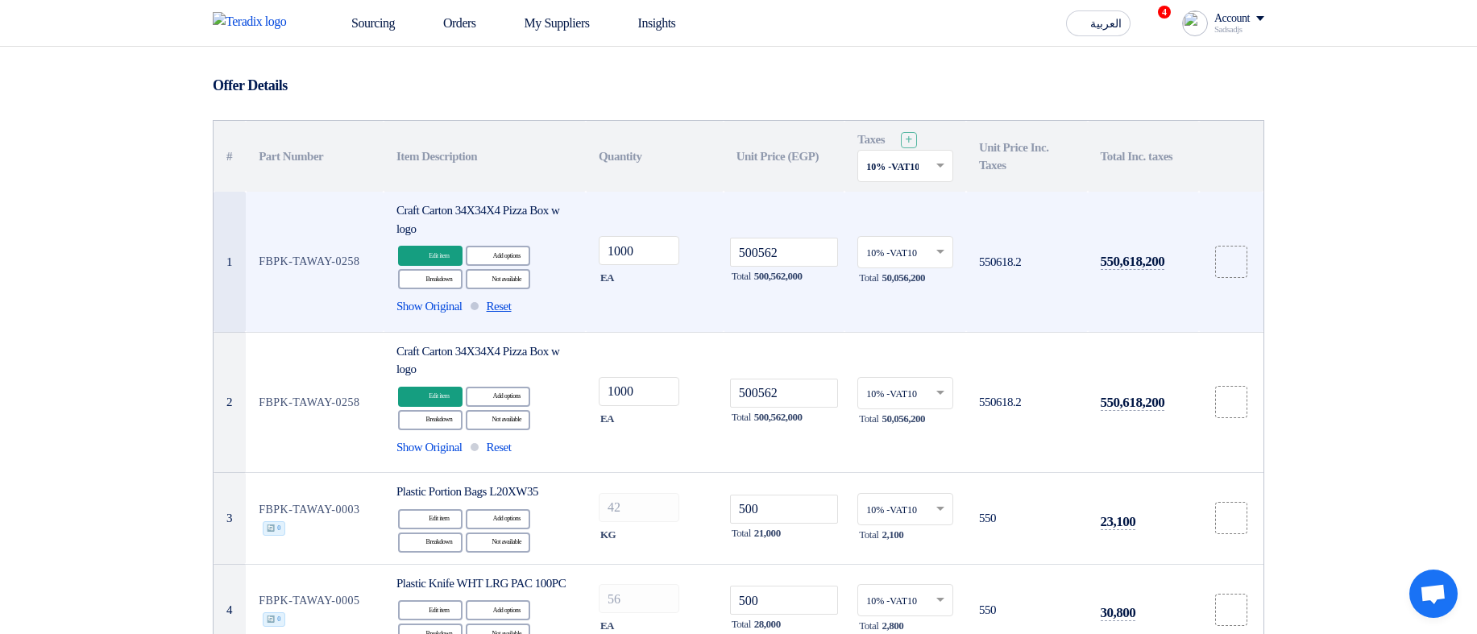
click at [512, 303] on span "Reset" at bounding box center [499, 306] width 25 height 19
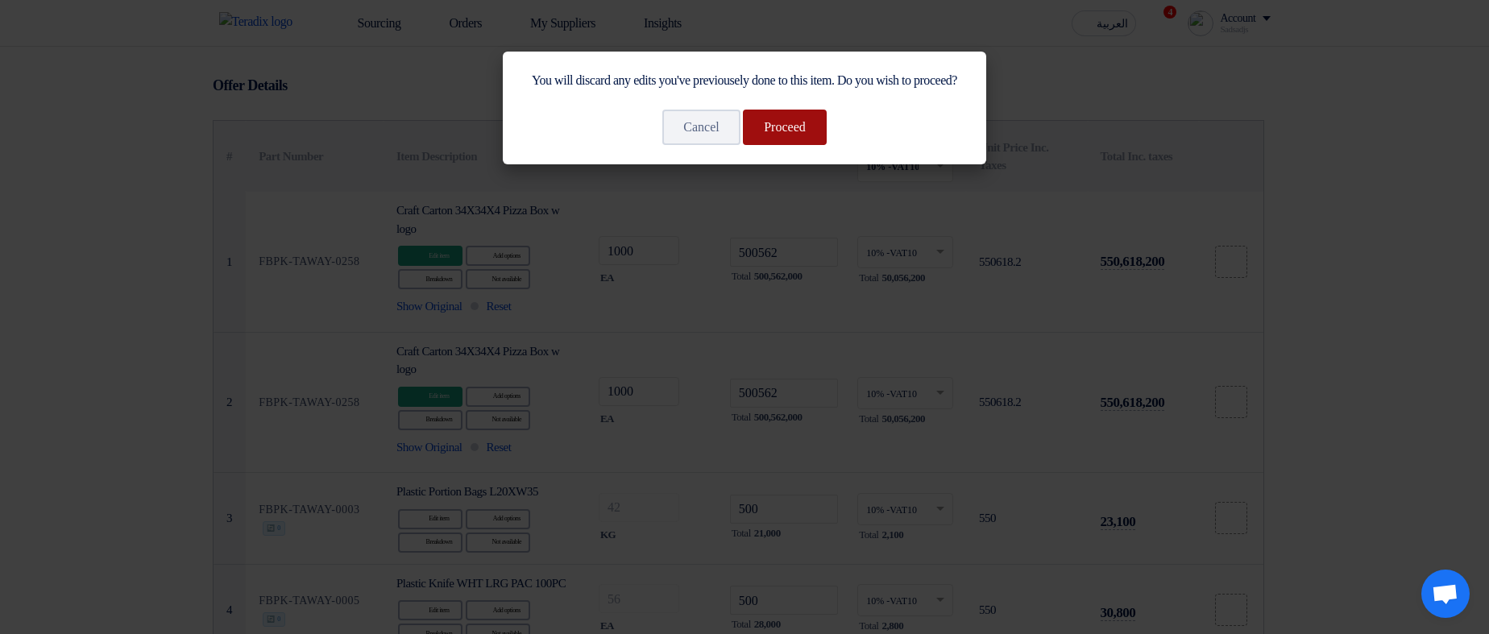
click at [785, 145] on button "Proceed" at bounding box center [785, 127] width 84 height 35
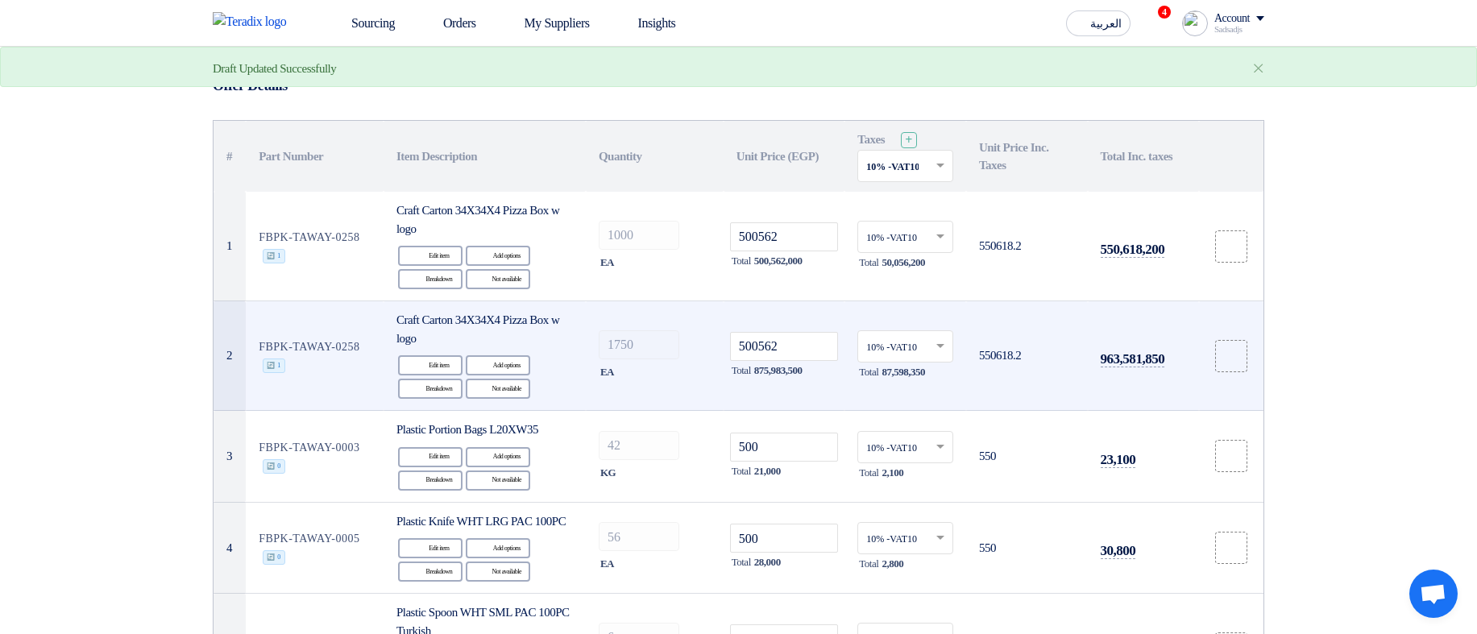
click at [642, 343] on td "1750 EA" at bounding box center [655, 356] width 138 height 110
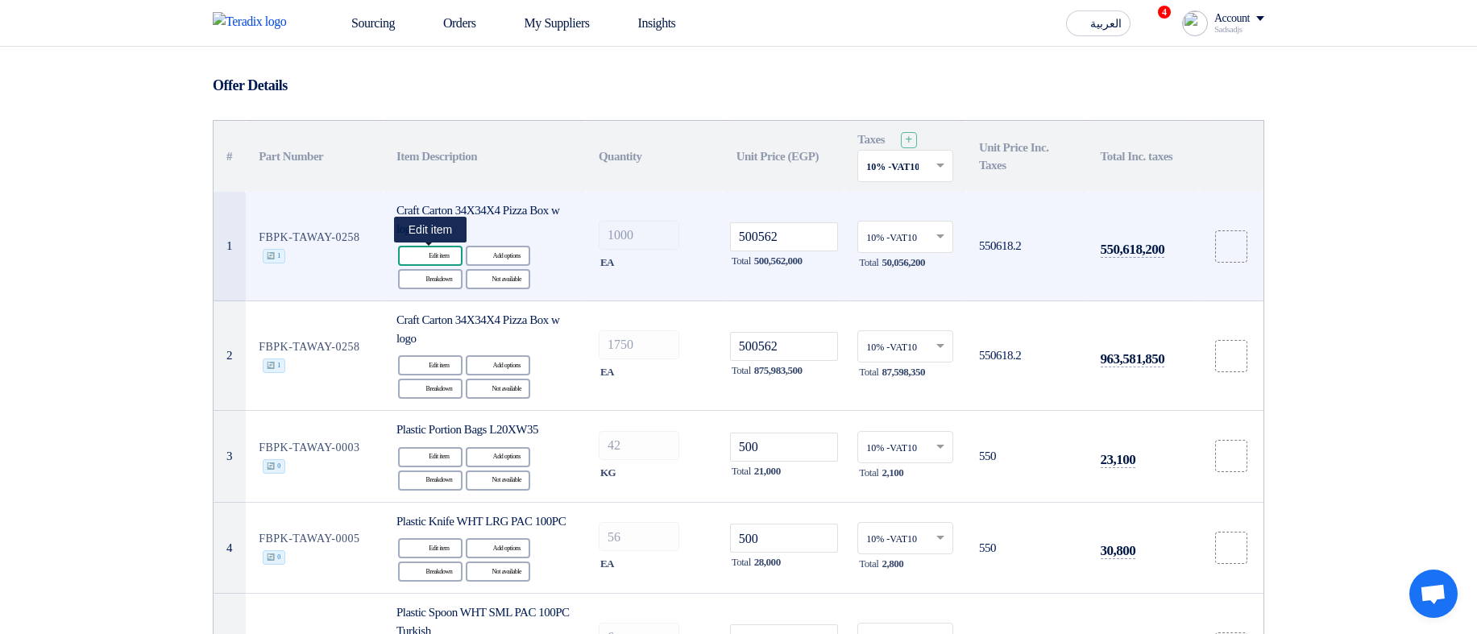
click at [408, 258] on div "Edit Edit item" at bounding box center [430, 256] width 64 height 20
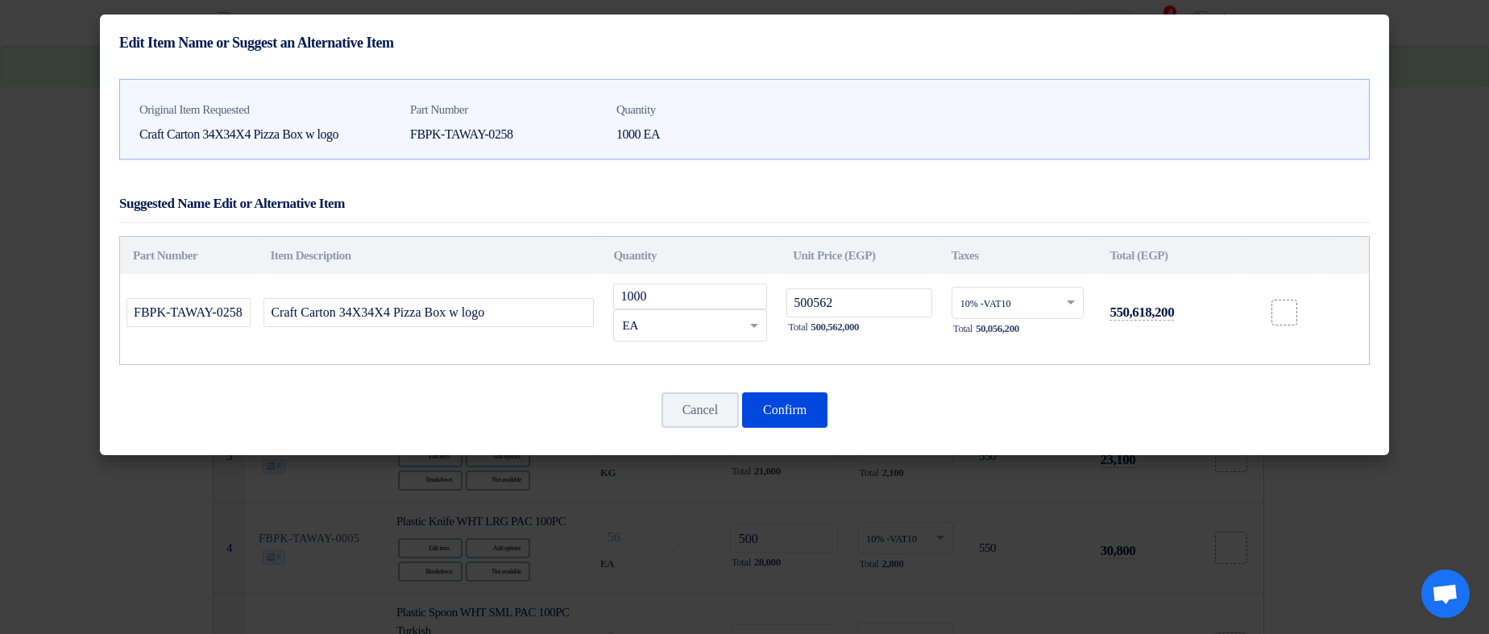
click at [973, 197] on div "Suggested Name Edit or Alternative Item" at bounding box center [744, 204] width 1250 height 38
click at [670, 294] on input "1000" at bounding box center [690, 297] width 154 height 26
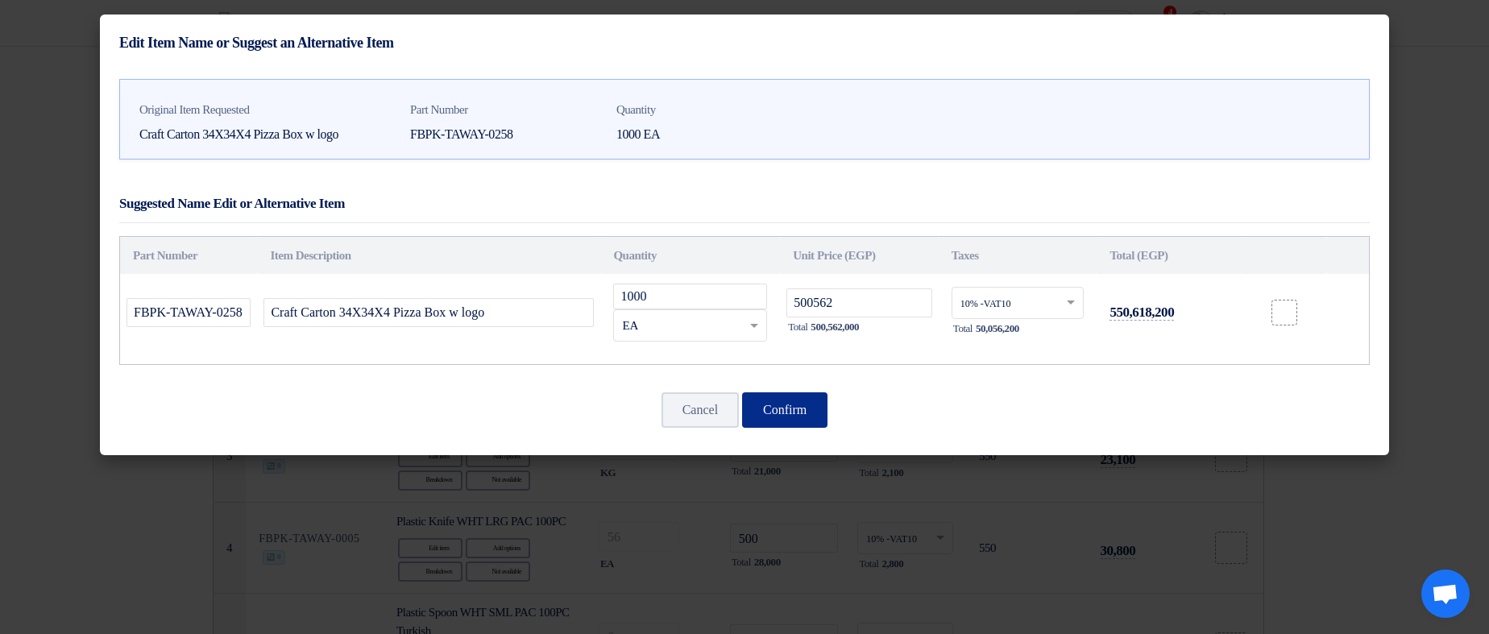
click at [798, 408] on button "Confirm" at bounding box center [784, 409] width 85 height 35
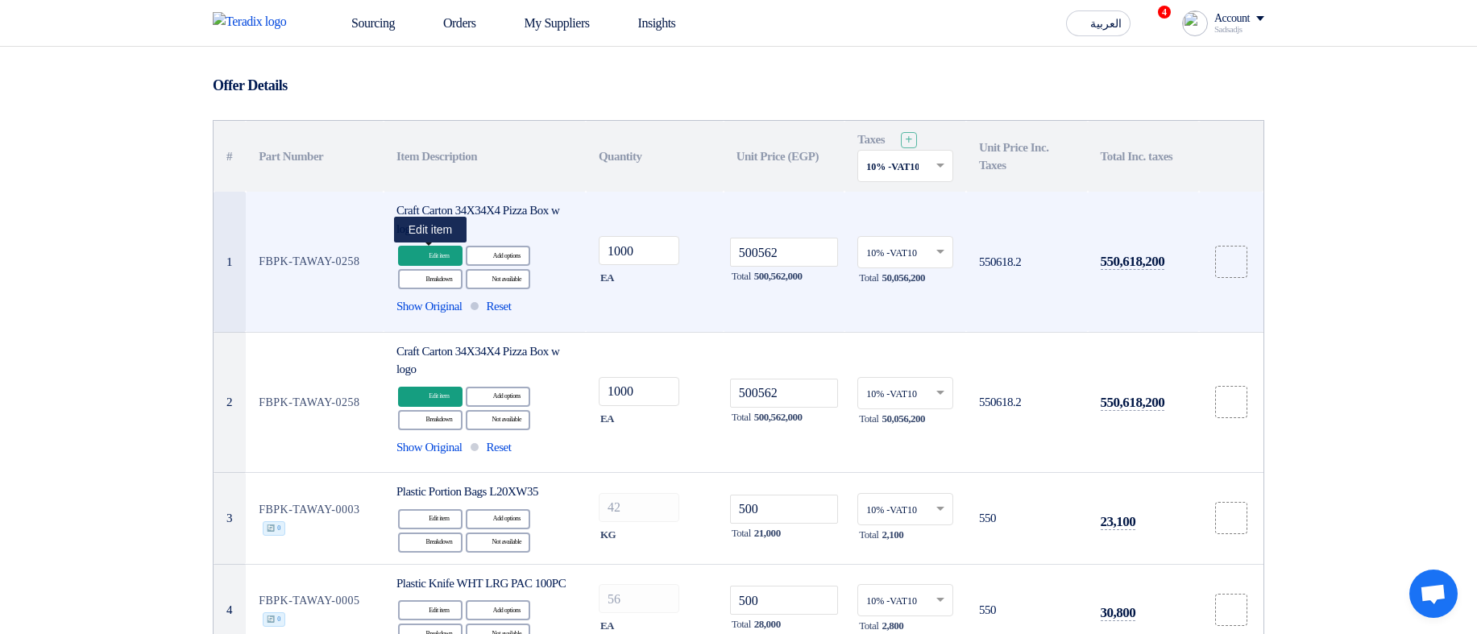
click at [400, 258] on div "Edit Edit item" at bounding box center [430, 256] width 64 height 20
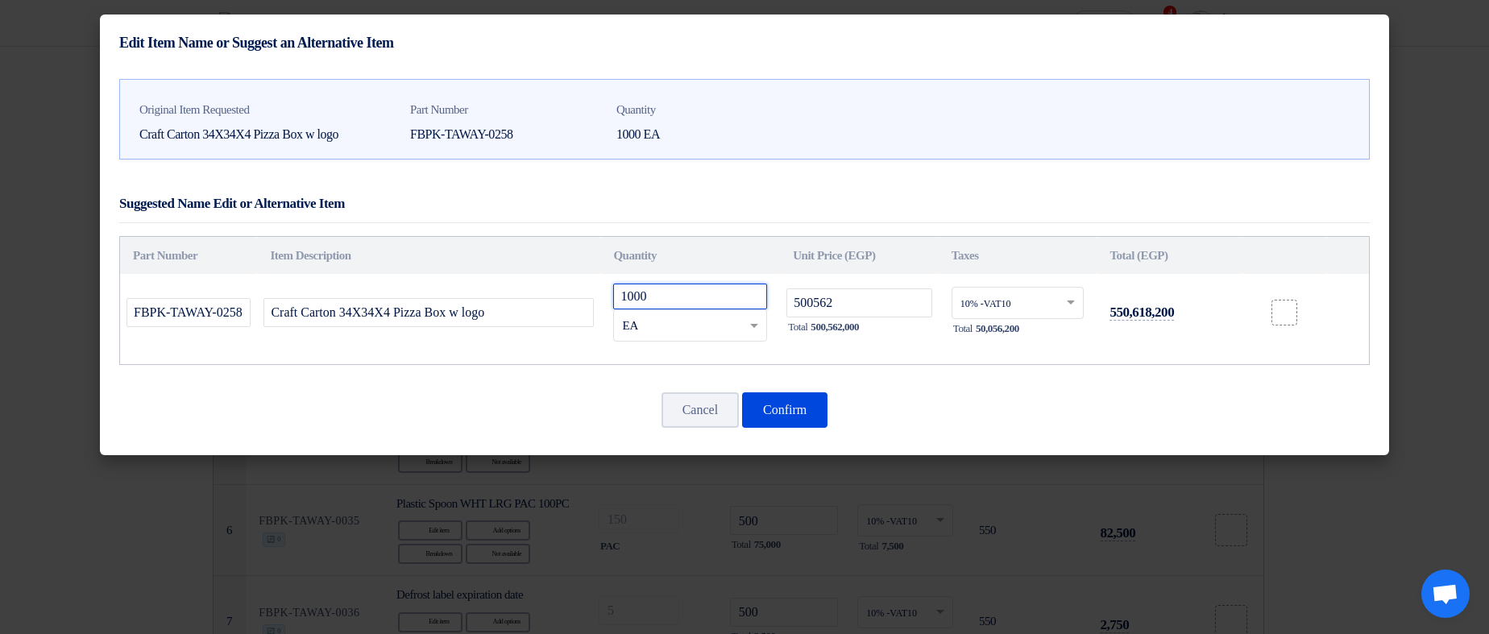
click at [706, 294] on input "1000" at bounding box center [690, 297] width 154 height 26
type input "500"
click at [812, 397] on button "Confirm" at bounding box center [784, 409] width 85 height 35
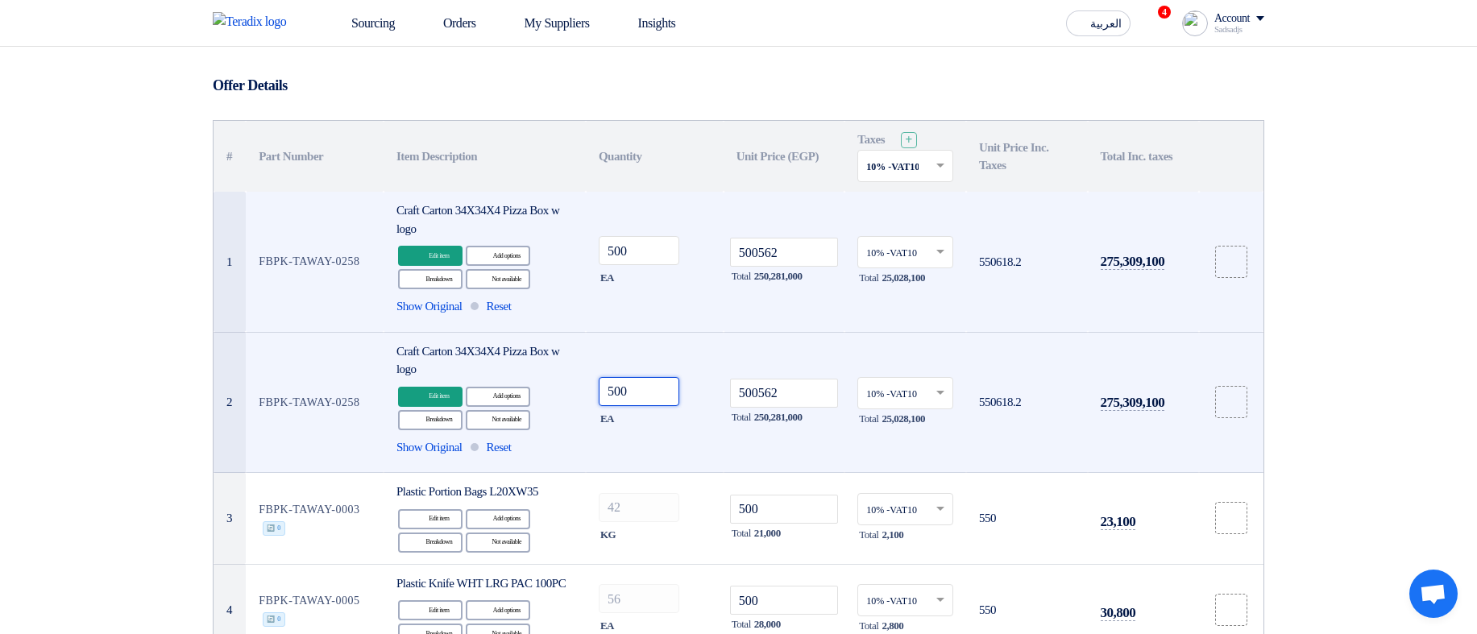
click at [624, 394] on input "500" at bounding box center [639, 391] width 81 height 29
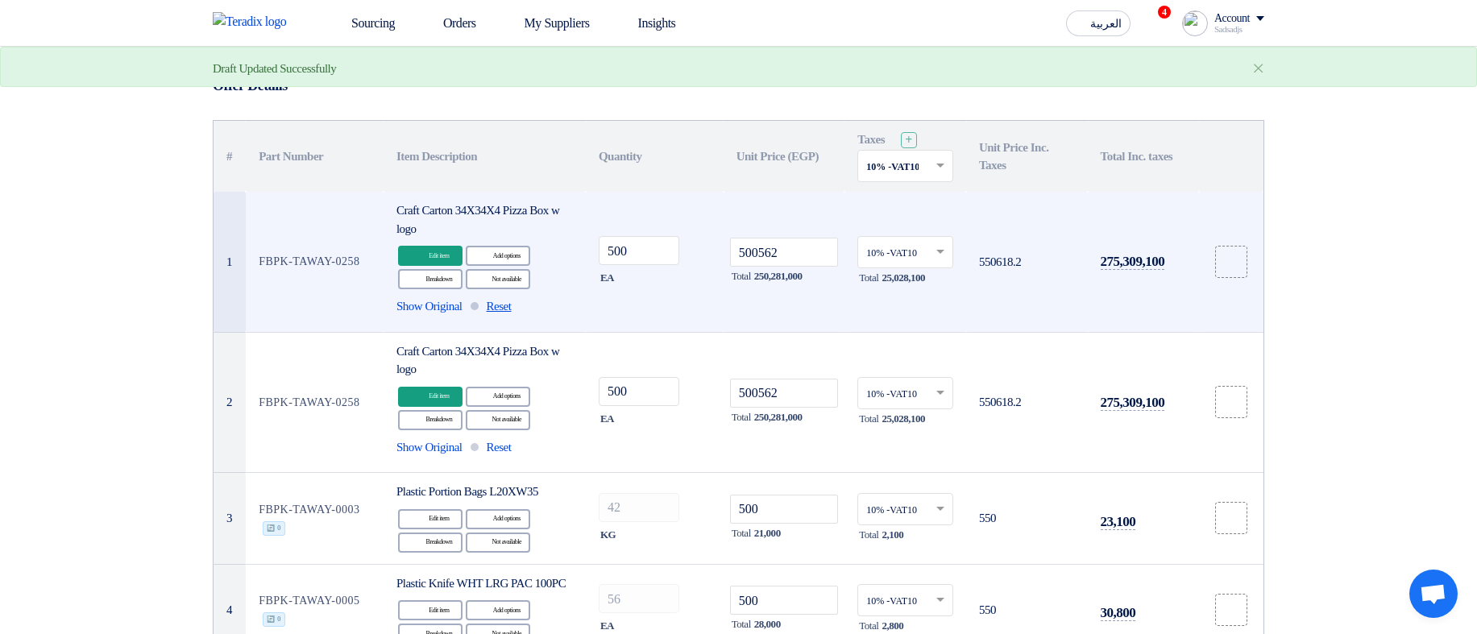
click at [512, 305] on span "Reset" at bounding box center [499, 306] width 25 height 19
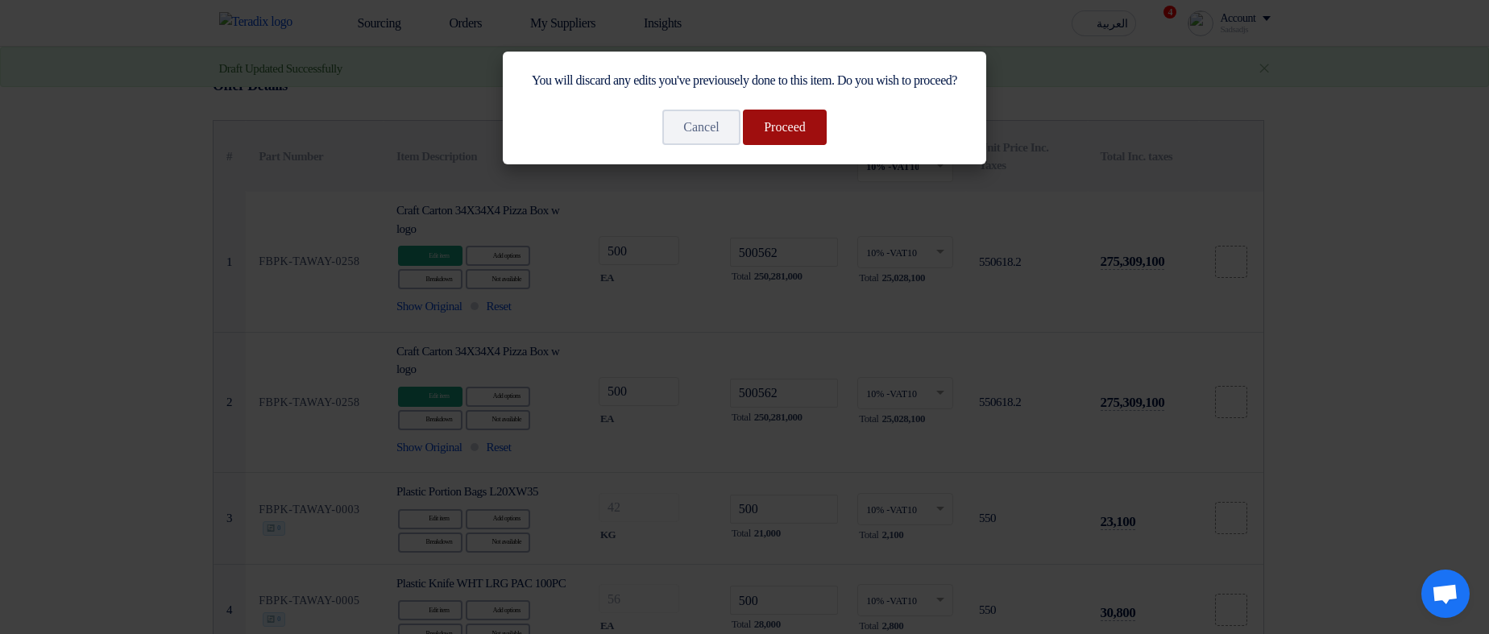
click at [793, 145] on button "Proceed" at bounding box center [785, 127] width 84 height 35
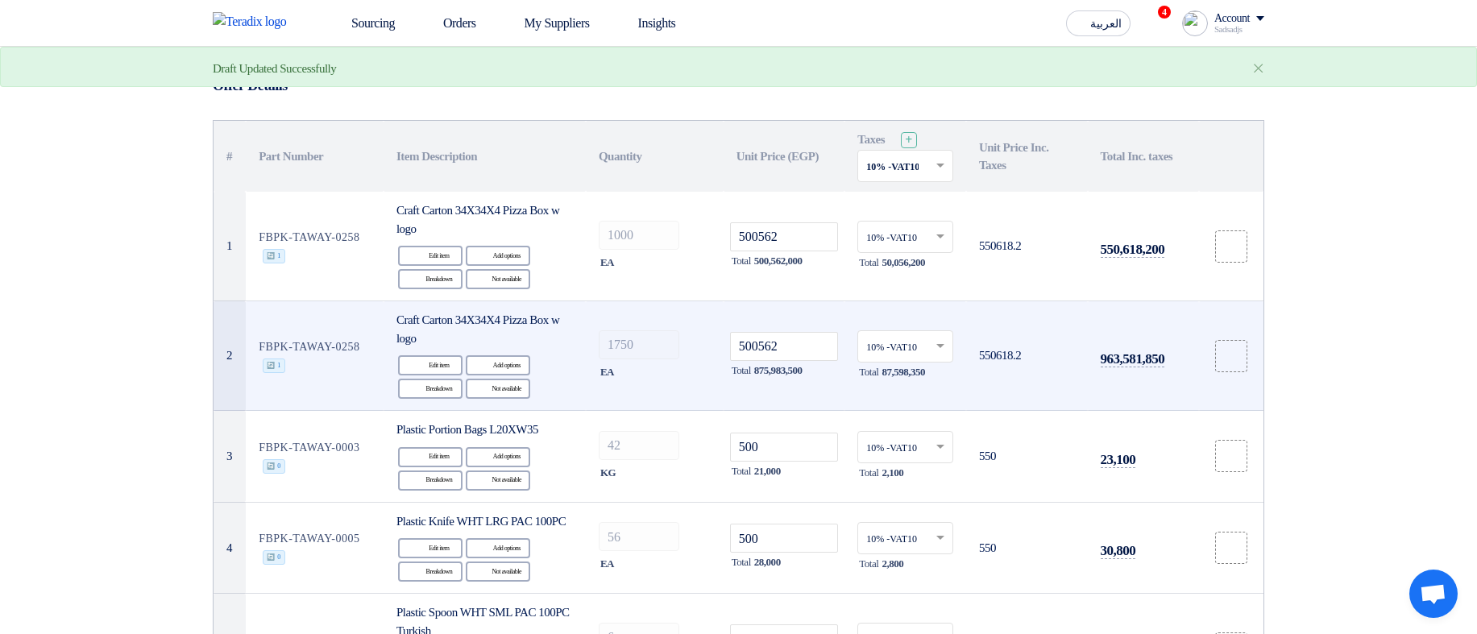
click at [739, 302] on td "500562 Total 875,983,500" at bounding box center [784, 356] width 122 height 110
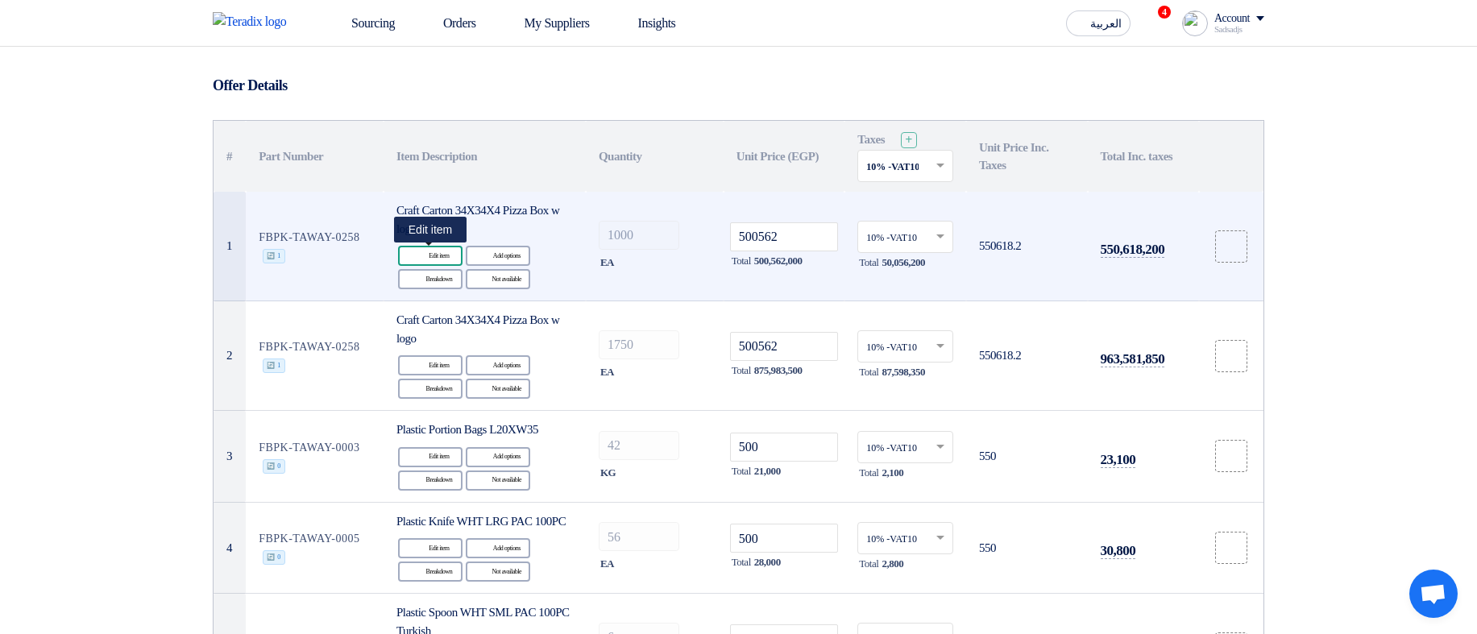
click at [446, 255] on div "Edit Edit item" at bounding box center [430, 256] width 64 height 20
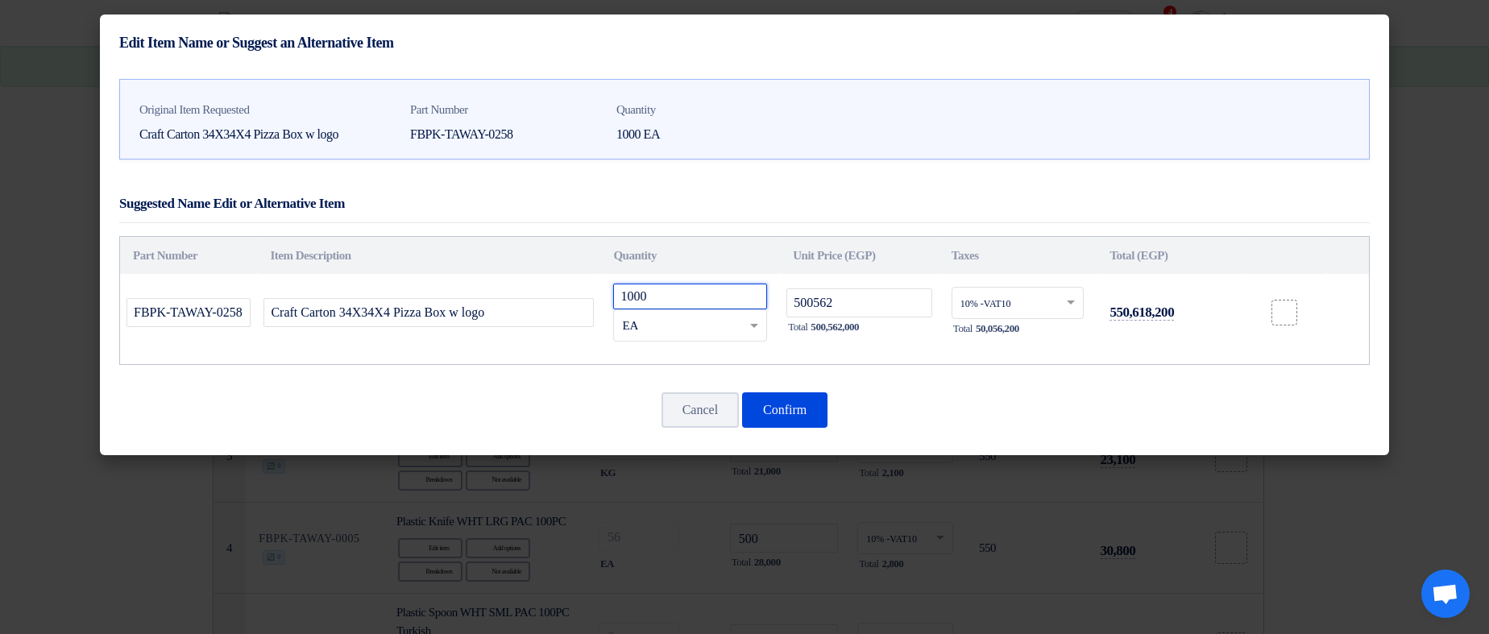
click at [707, 287] on input "1000" at bounding box center [690, 297] width 154 height 26
click at [641, 290] on input "1000" at bounding box center [690, 297] width 154 height 26
drag, startPoint x: 537, startPoint y: 320, endPoint x: 255, endPoint y: 316, distance: 282.0
click at [255, 316] on tr "FBPK-TAWAY-0258 Craft Carton 34X34X4 Pizza Box w logo 1000 RFQ_STEP1.ITEMS.2.TY…" at bounding box center [744, 312] width 1249 height 77
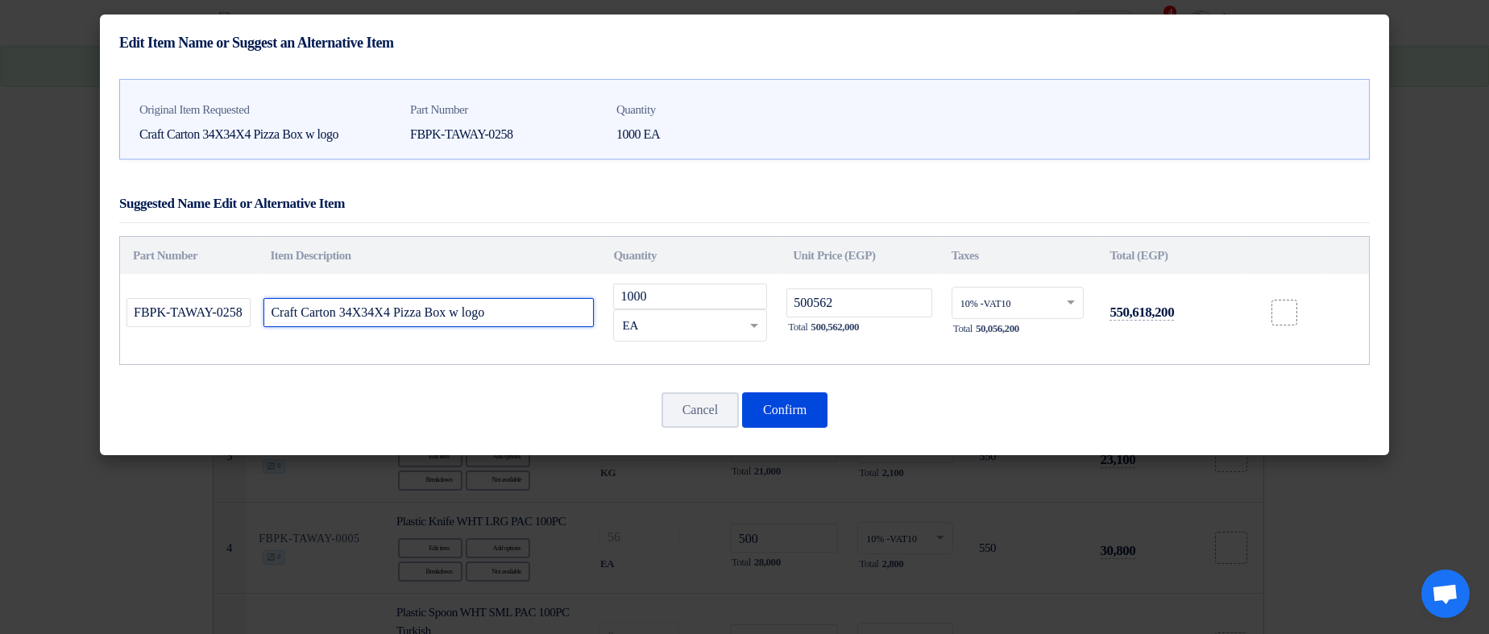
click at [376, 309] on input "Craft Carton 34X34X4 Pizza Box w logo" at bounding box center [428, 312] width 330 height 29
drag, startPoint x: 376, startPoint y: 309, endPoint x: 507, endPoint y: 315, distance: 130.6
click at [507, 315] on input "Craft Carton 34X34X4 Pizza Box w logo" at bounding box center [428, 312] width 330 height 29
click at [641, 296] on input "1000" at bounding box center [690, 297] width 154 height 26
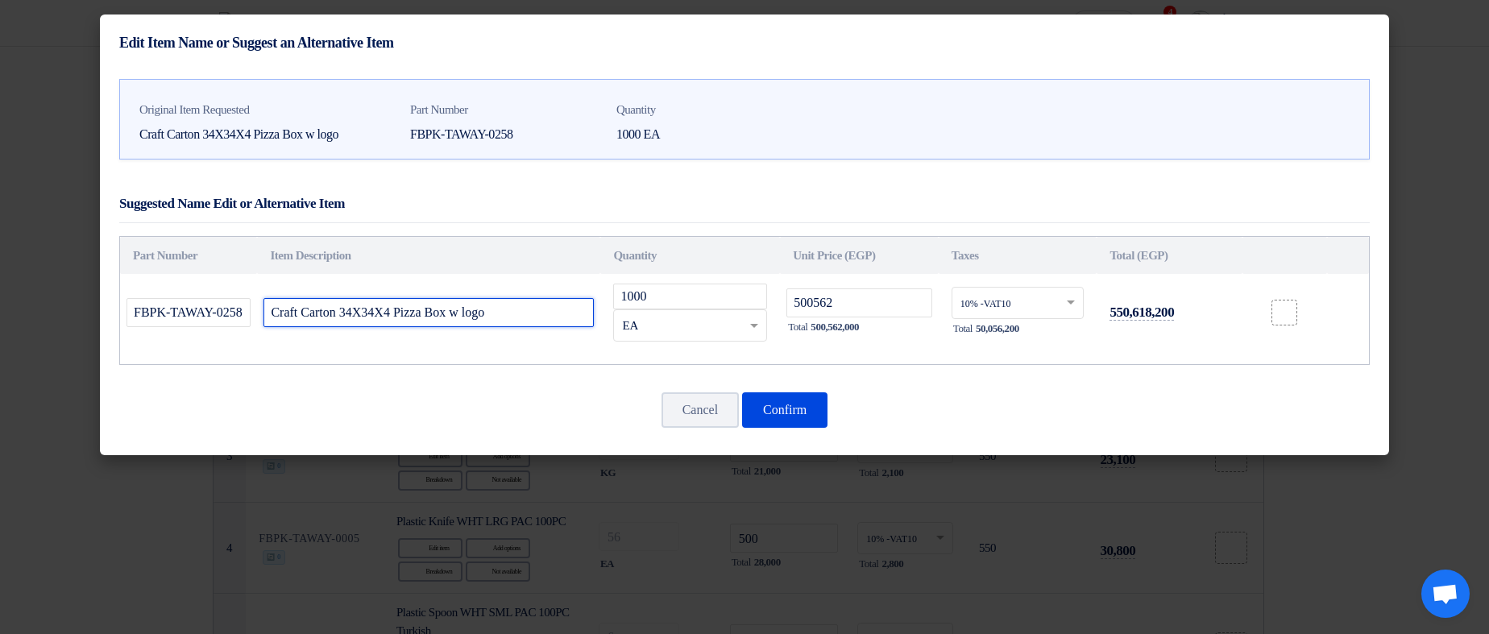
click at [532, 325] on input "Craft Carton 34X34X4 Pizza Box w logo" at bounding box center [428, 312] width 330 height 29
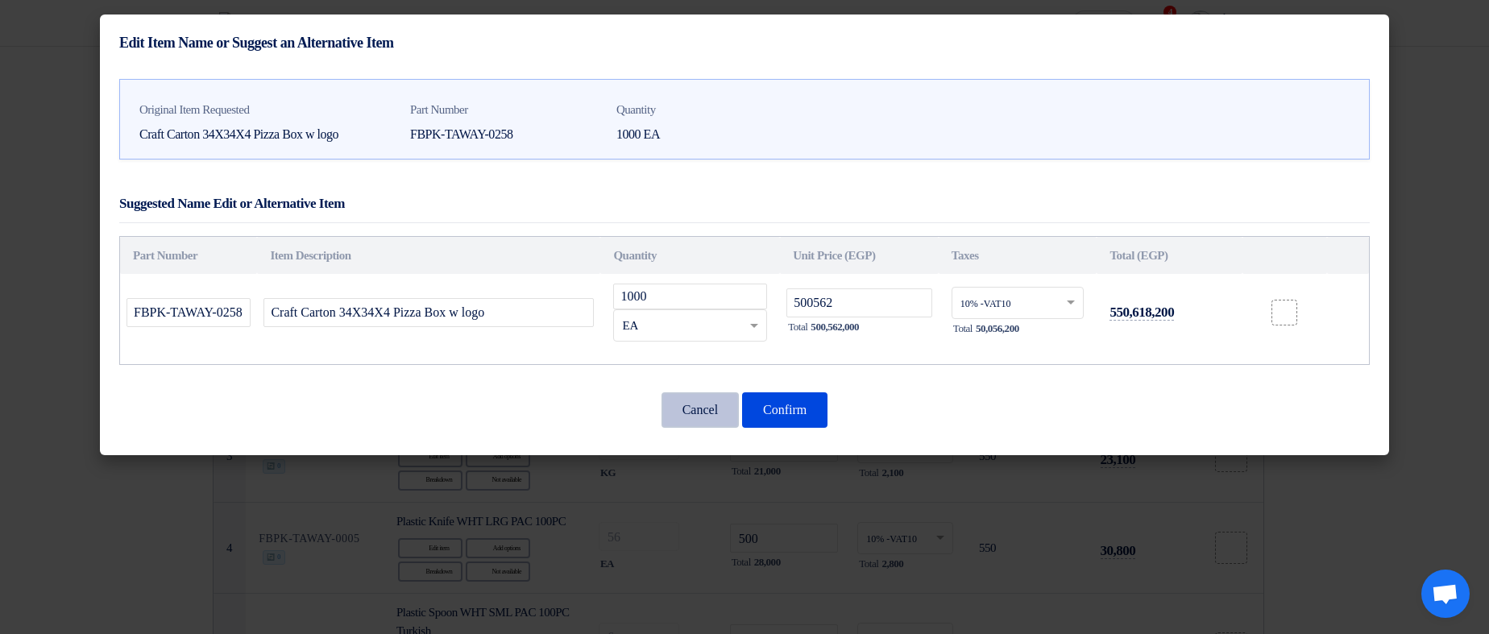
click at [694, 422] on button "Cancel" at bounding box center [699, 409] width 77 height 35
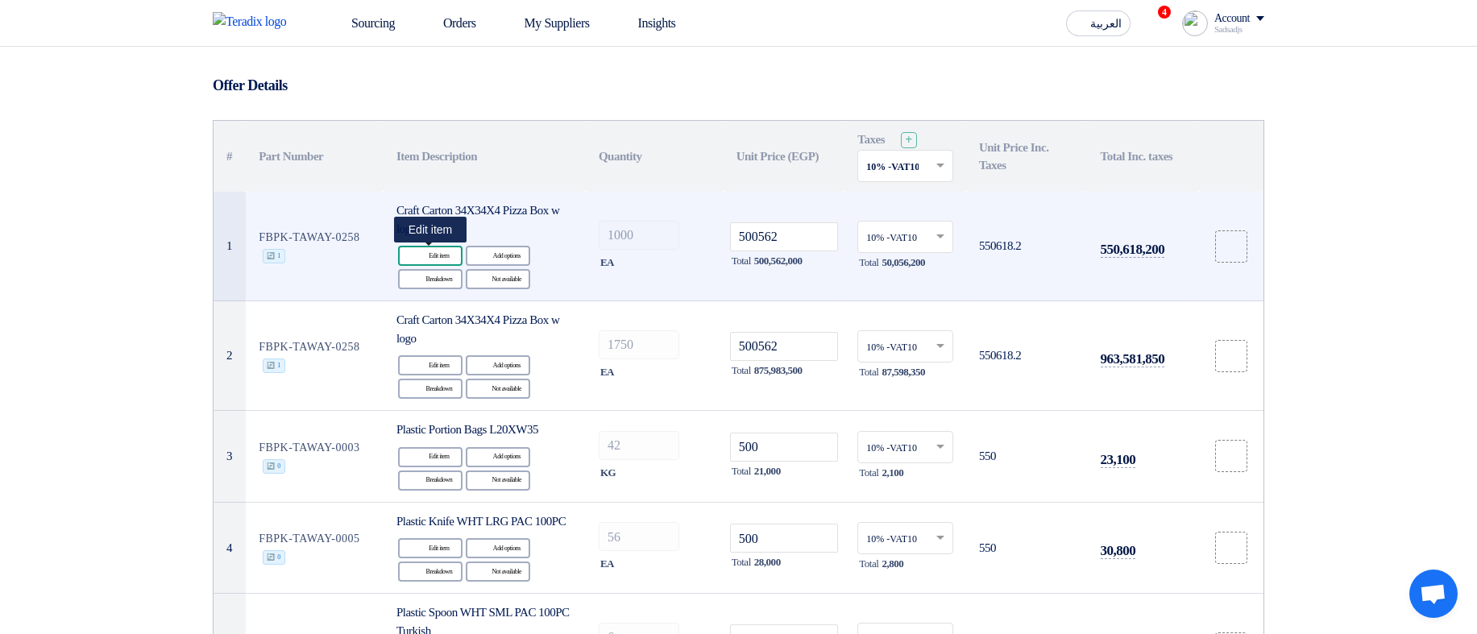
click at [436, 253] on div "Edit Edit item" at bounding box center [430, 256] width 64 height 20
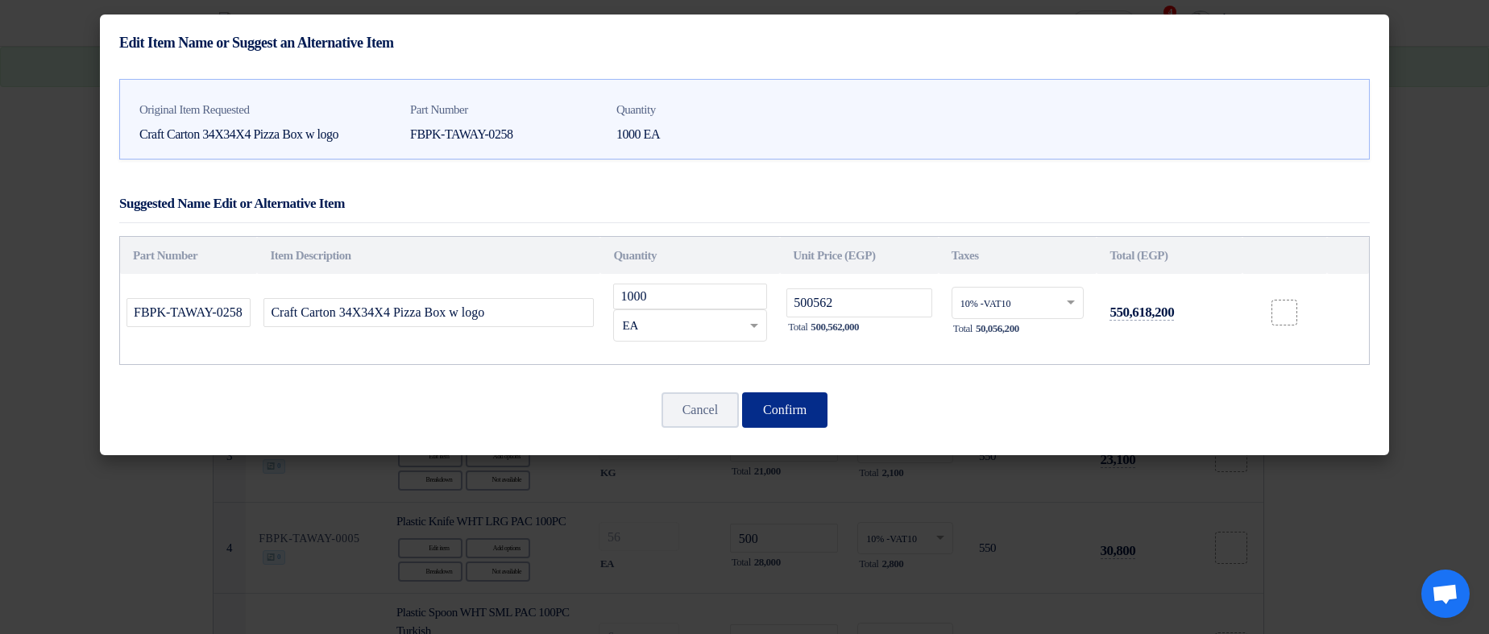
click at [781, 412] on button "Confirm" at bounding box center [784, 409] width 85 height 35
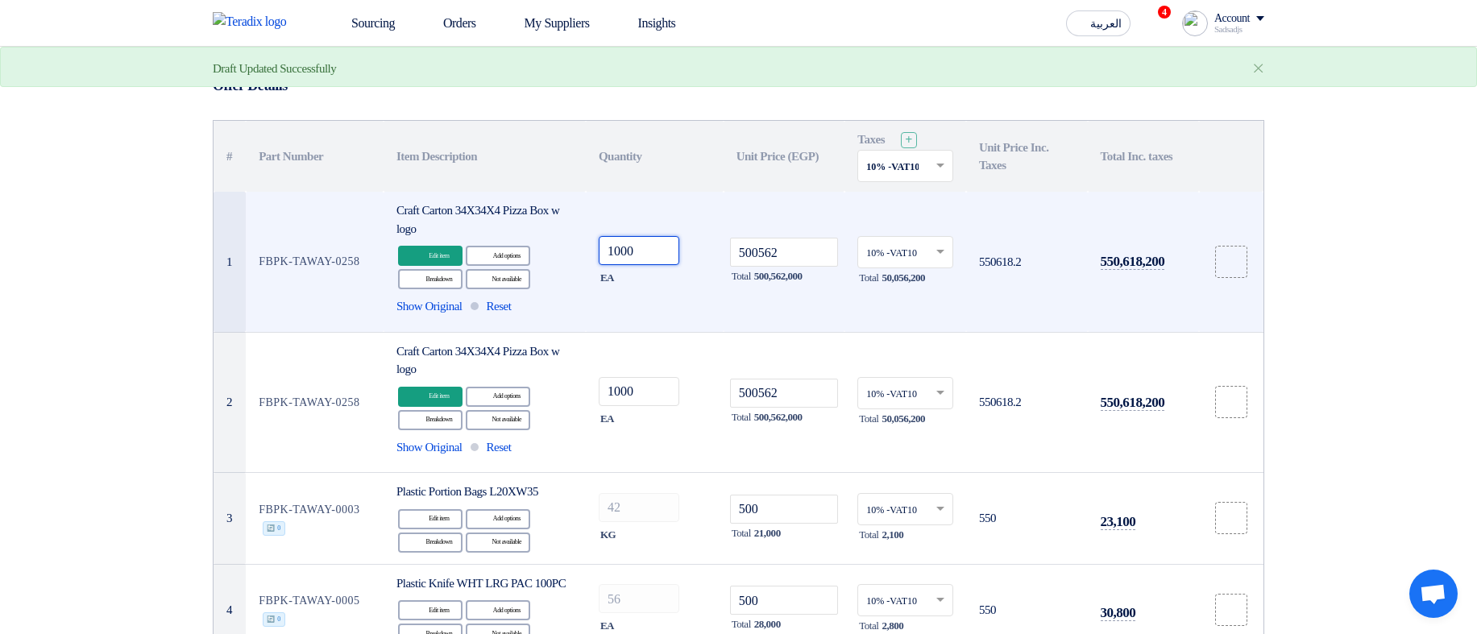
click at [657, 252] on input "1000" at bounding box center [639, 250] width 81 height 29
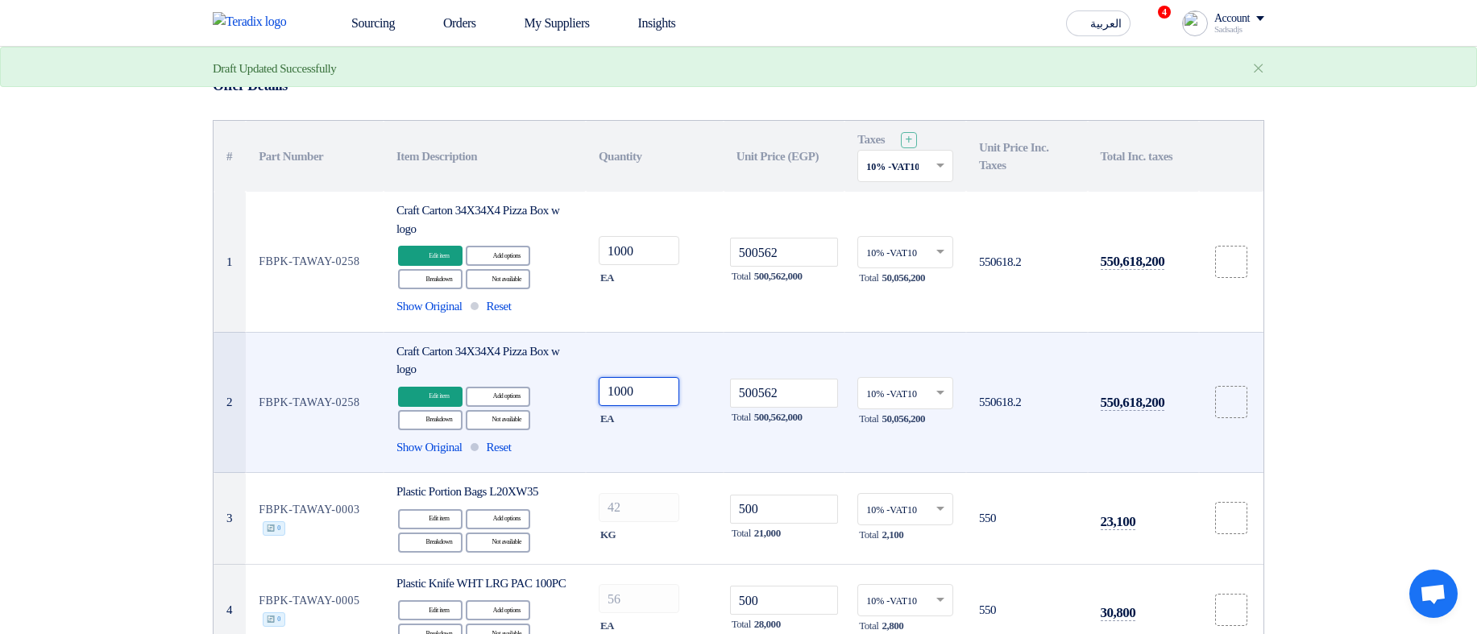
click at [651, 392] on input "1000" at bounding box center [639, 391] width 81 height 29
drag, startPoint x: 460, startPoint y: 347, endPoint x: 629, endPoint y: 355, distance: 169.4
click at [629, 355] on tr "2 FBPK-TAWAY-0258 Craft Carton 34X34X4 Pizza Box w logo Edit Edit item Alternat…" at bounding box center [739, 402] width 1050 height 141
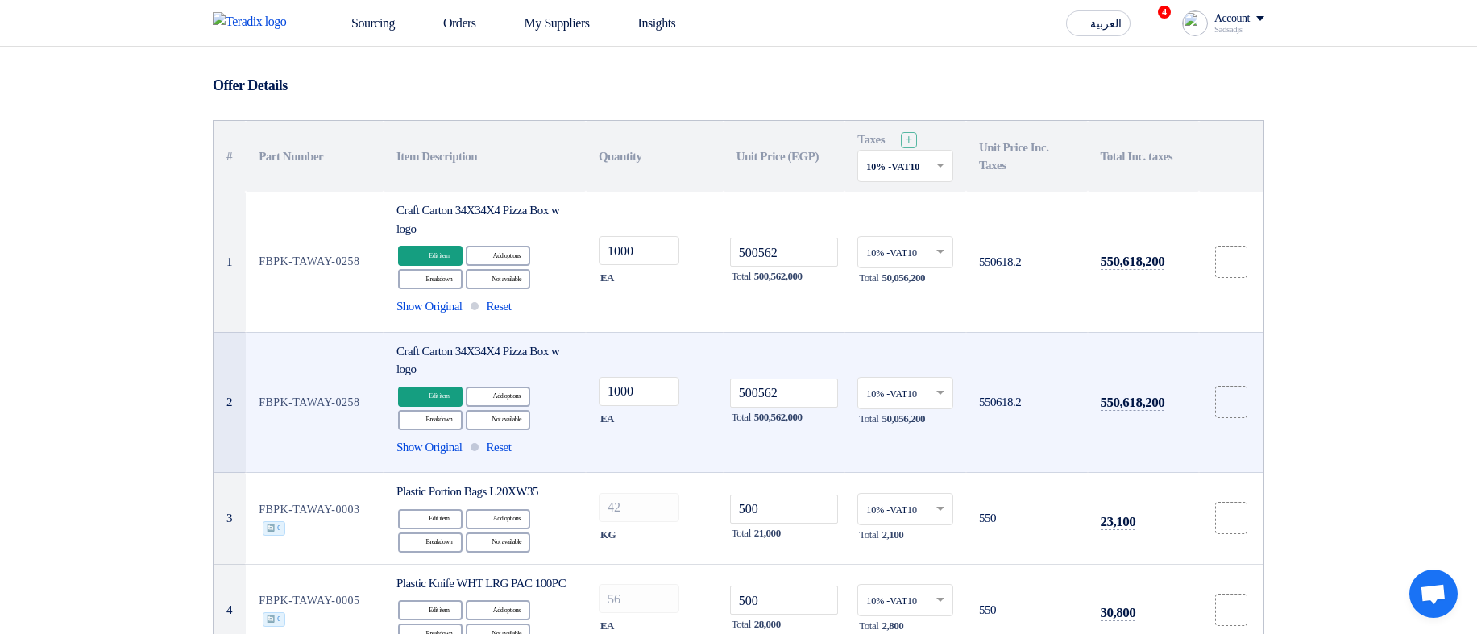
click at [685, 352] on td "1000 EA" at bounding box center [655, 402] width 138 height 141
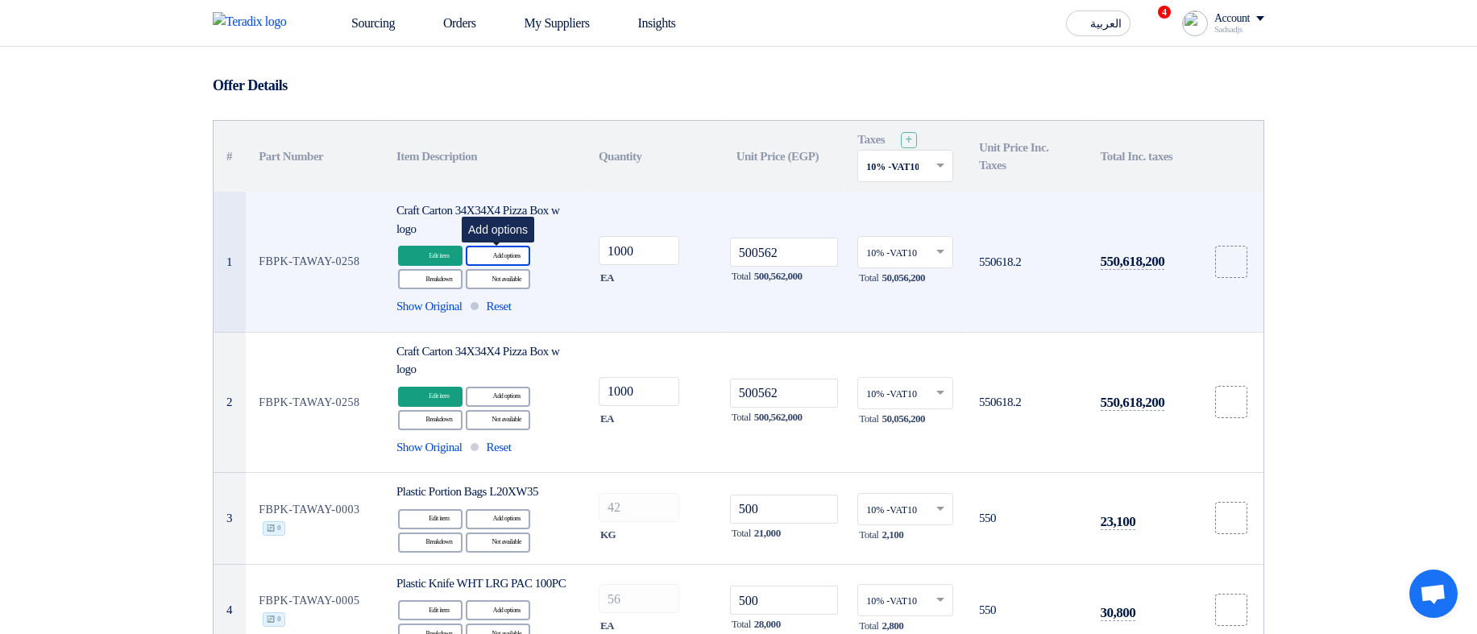
click at [499, 255] on div "Alternative Add options" at bounding box center [498, 256] width 64 height 20
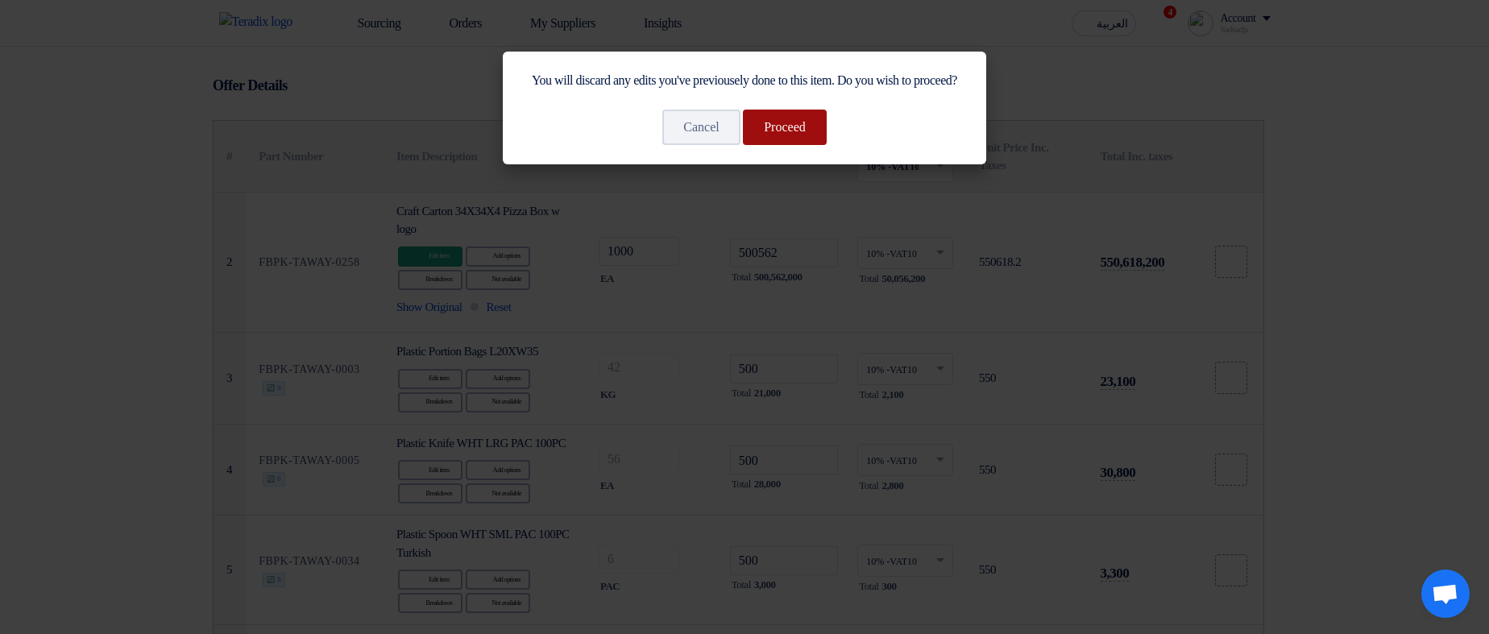
click at [797, 145] on button "Proceed" at bounding box center [785, 127] width 84 height 35
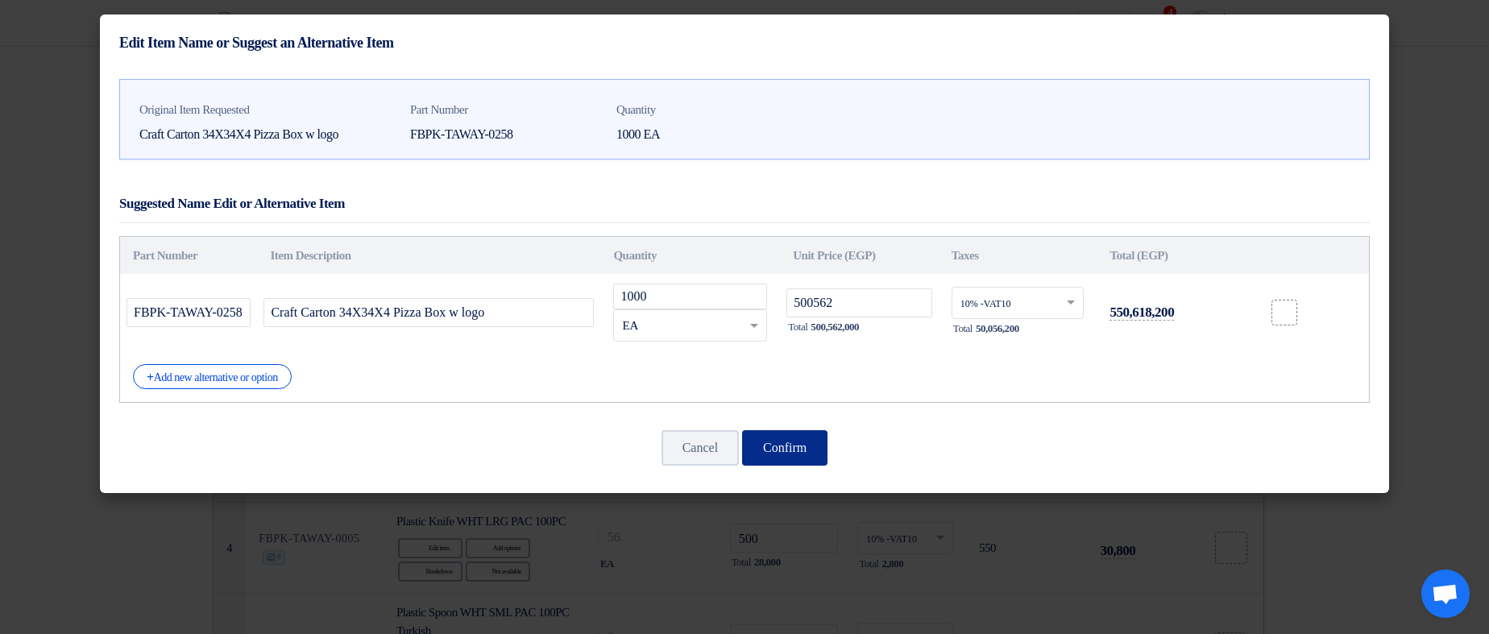
click at [822, 447] on button "Confirm" at bounding box center [784, 447] width 85 height 35
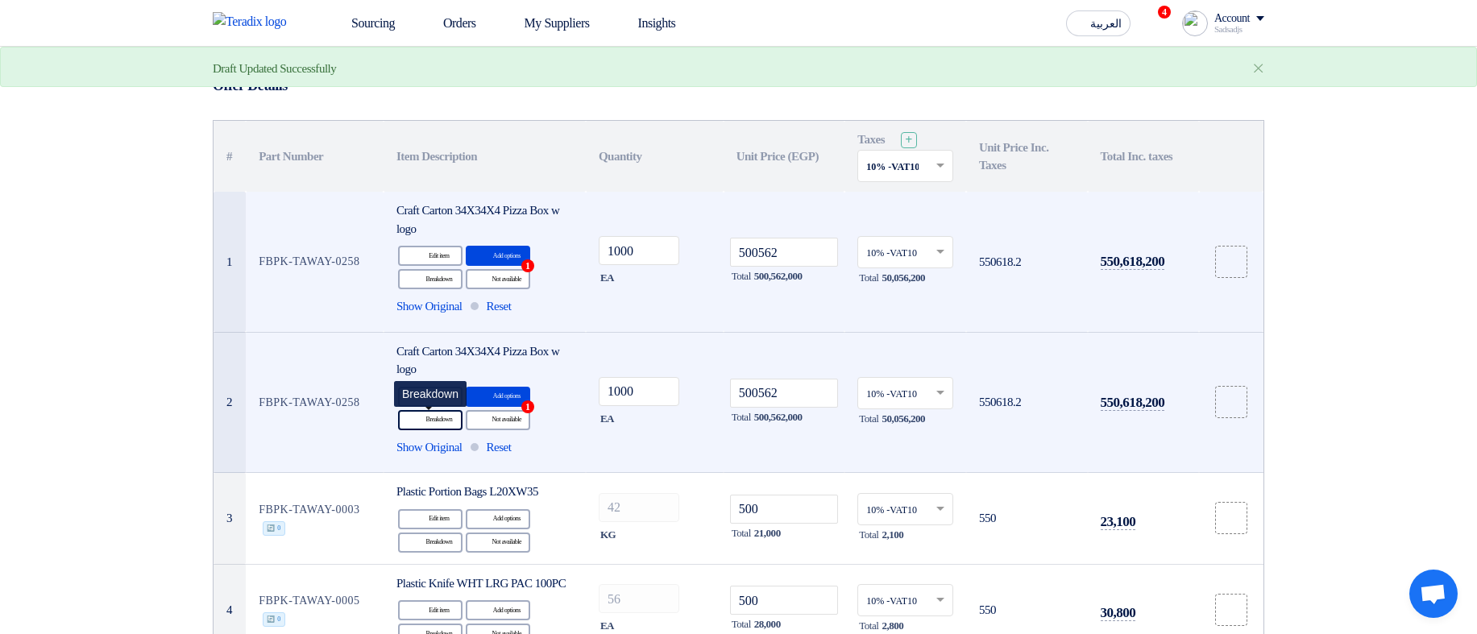
click at [425, 429] on div "Breakdown Breakdown" at bounding box center [430, 420] width 64 height 20
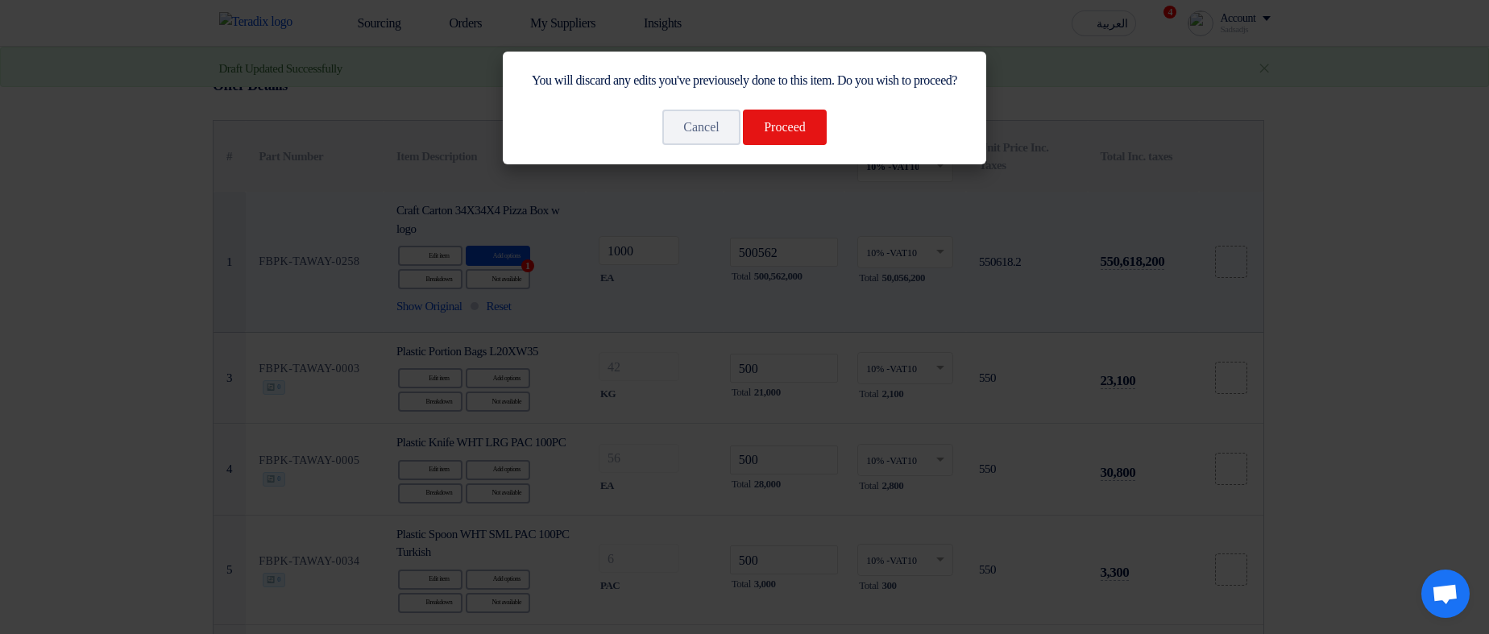
click at [803, 164] on div "You will discard any edits you've previousely done to this item. Do you wish to…" at bounding box center [744, 108] width 483 height 113
click at [806, 145] on button "Proceed" at bounding box center [785, 127] width 84 height 35
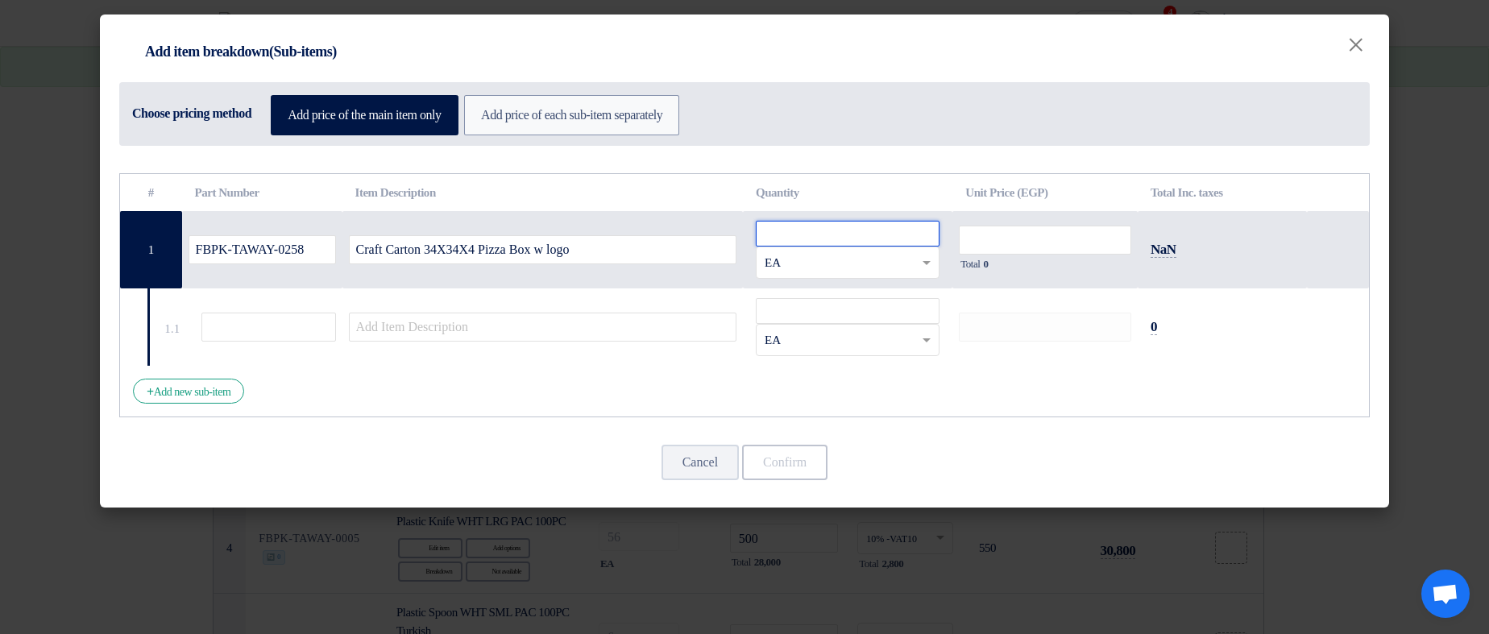
click at [819, 240] on input "number" at bounding box center [848, 234] width 184 height 26
type input "2"
click at [1080, 249] on input "2" at bounding box center [1045, 240] width 172 height 29
type input "2"
click at [862, 324] on div "RFQ_STEP1.ITEMS.2.TYPE_PLACEHOLDER × EA" at bounding box center [848, 340] width 184 height 32
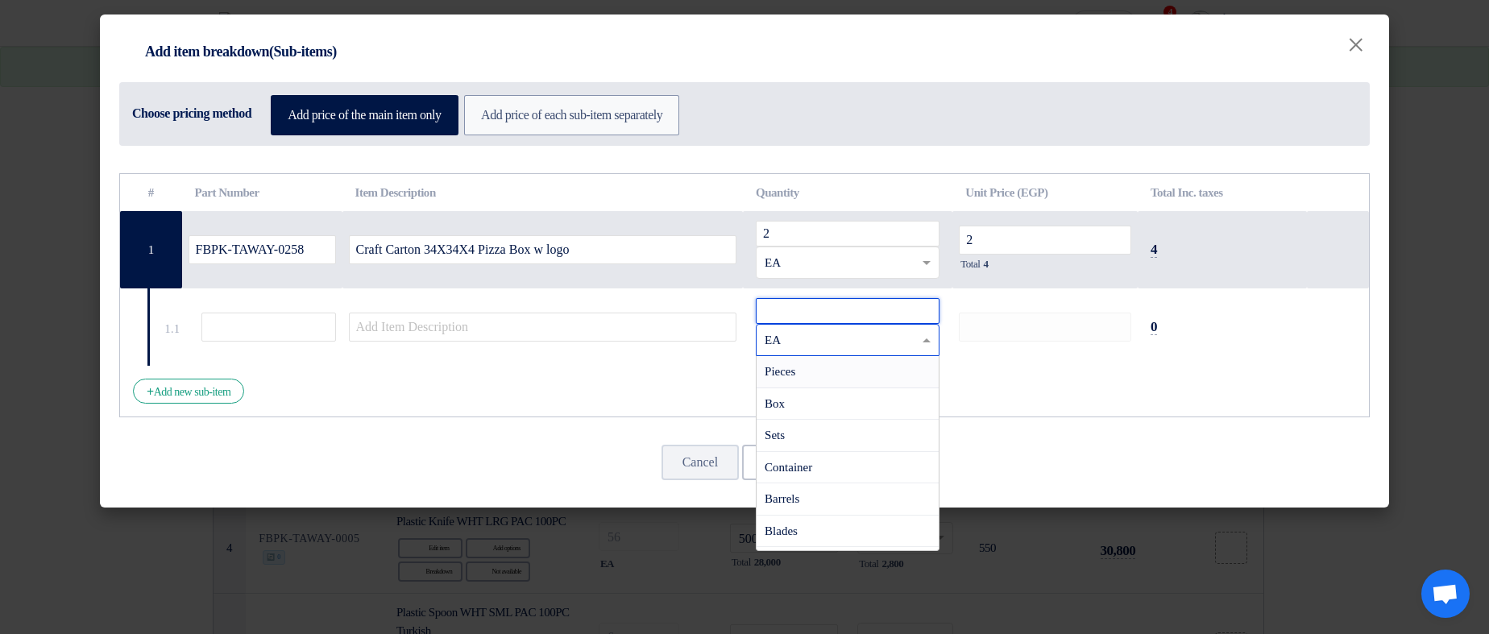
click at [849, 309] on input "number" at bounding box center [848, 311] width 184 height 26
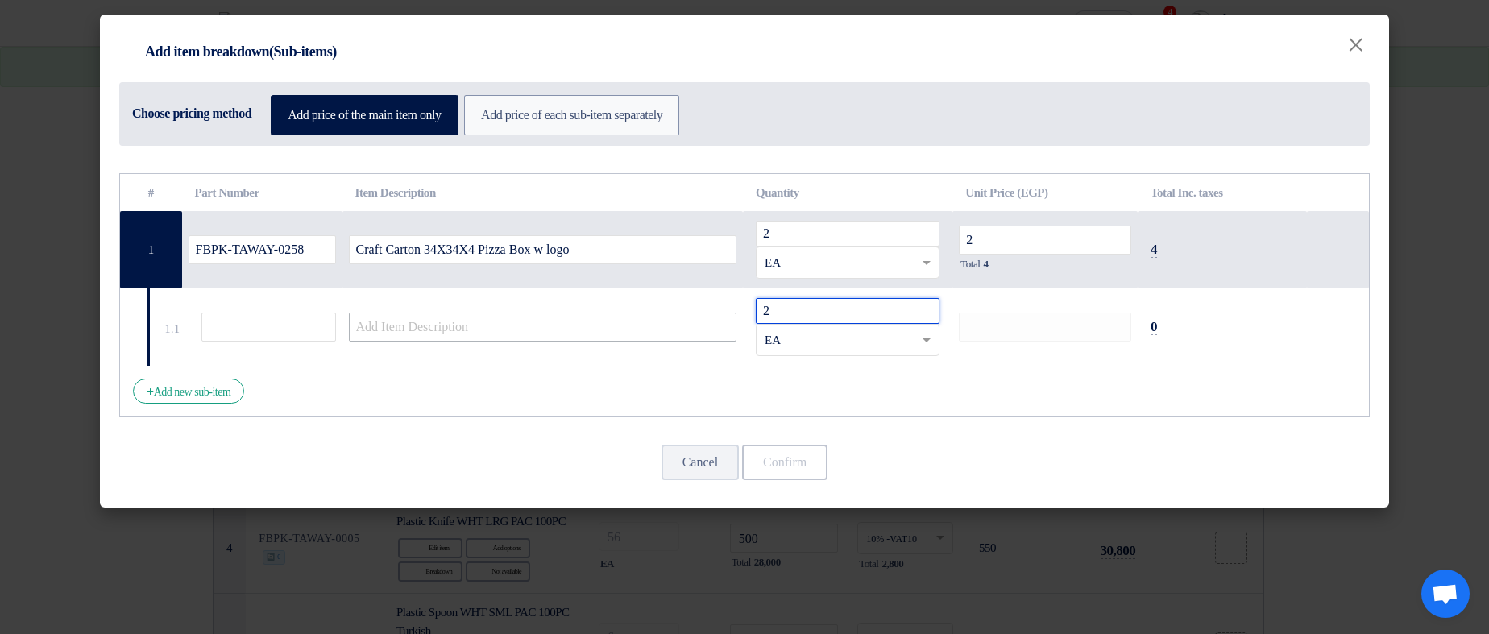
type input "2"
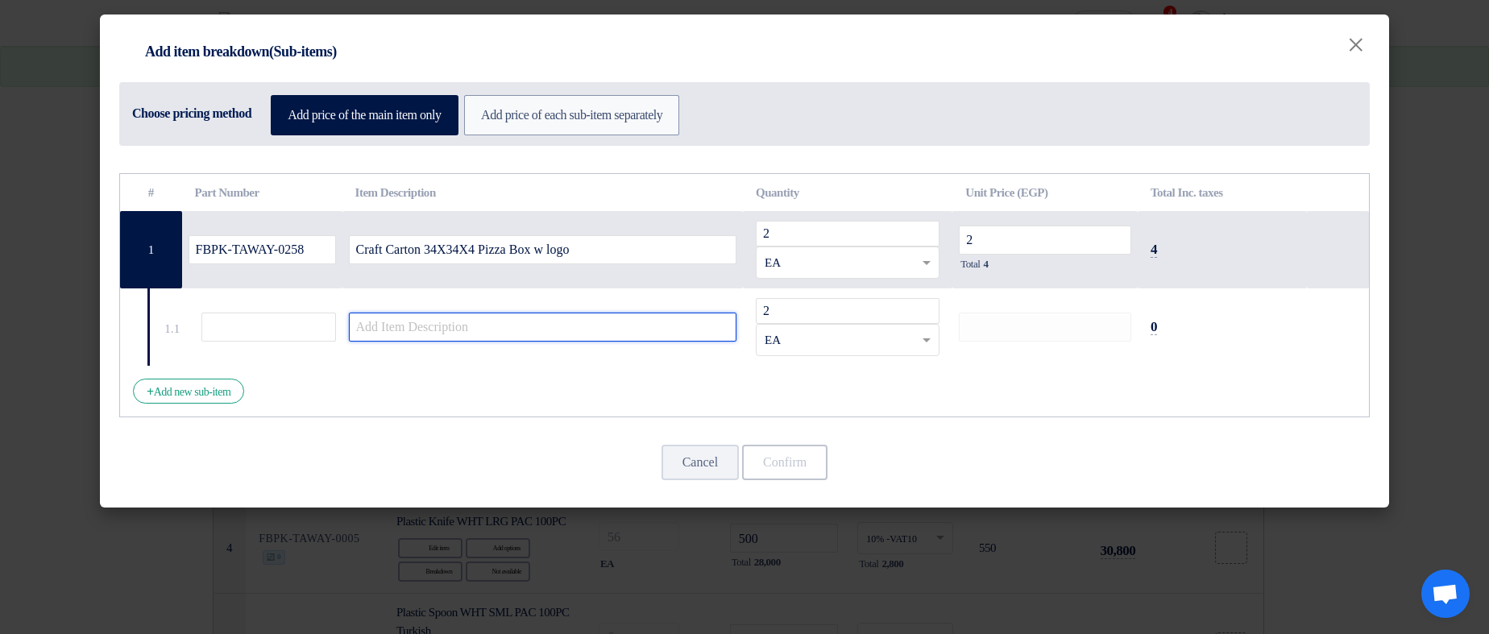
click at [597, 337] on input "text" at bounding box center [543, 327] width 388 height 29
type input "2"
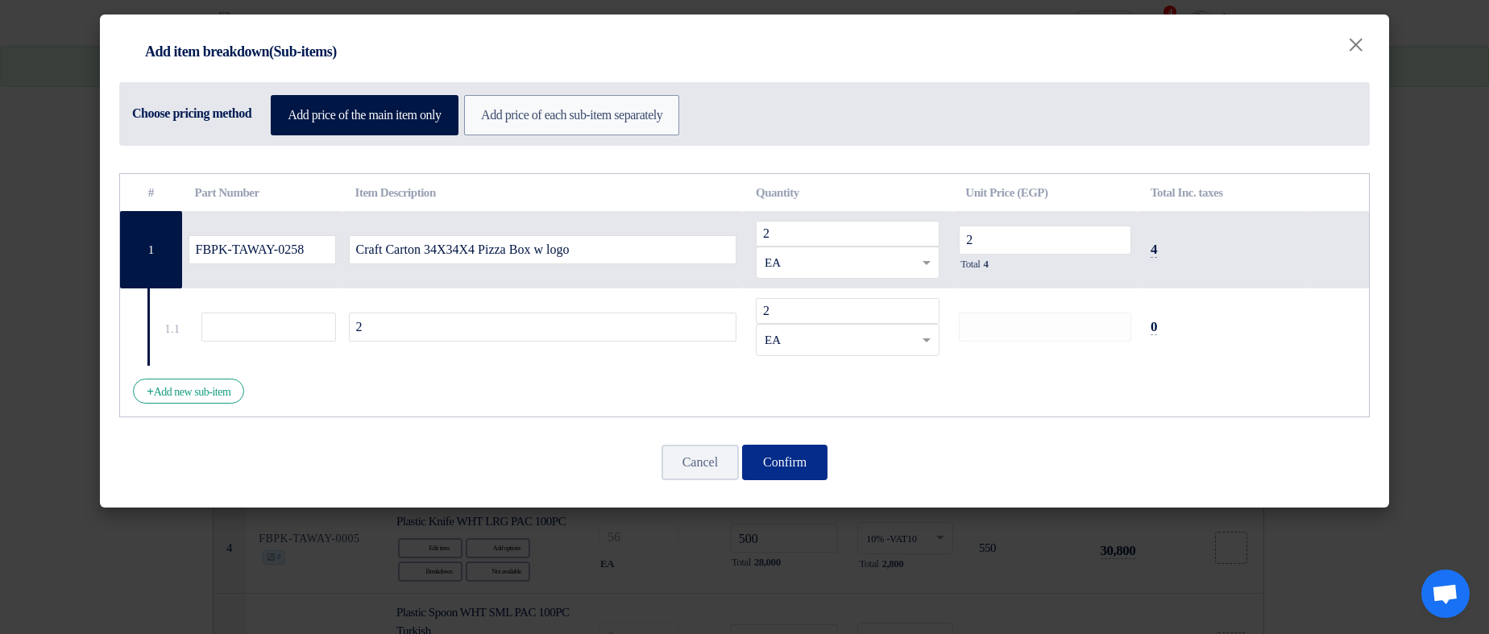
click at [807, 457] on button "Confirm" at bounding box center [784, 462] width 85 height 35
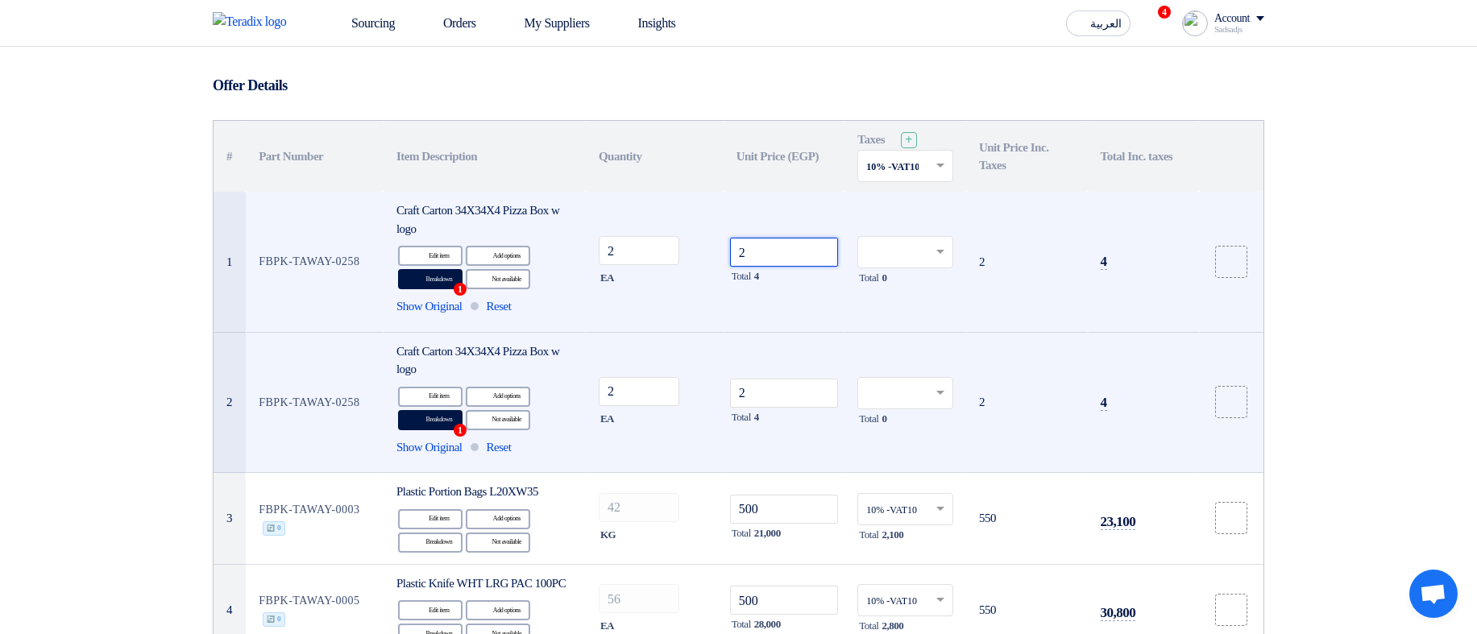
click at [776, 260] on input "2" at bounding box center [784, 252] width 109 height 29
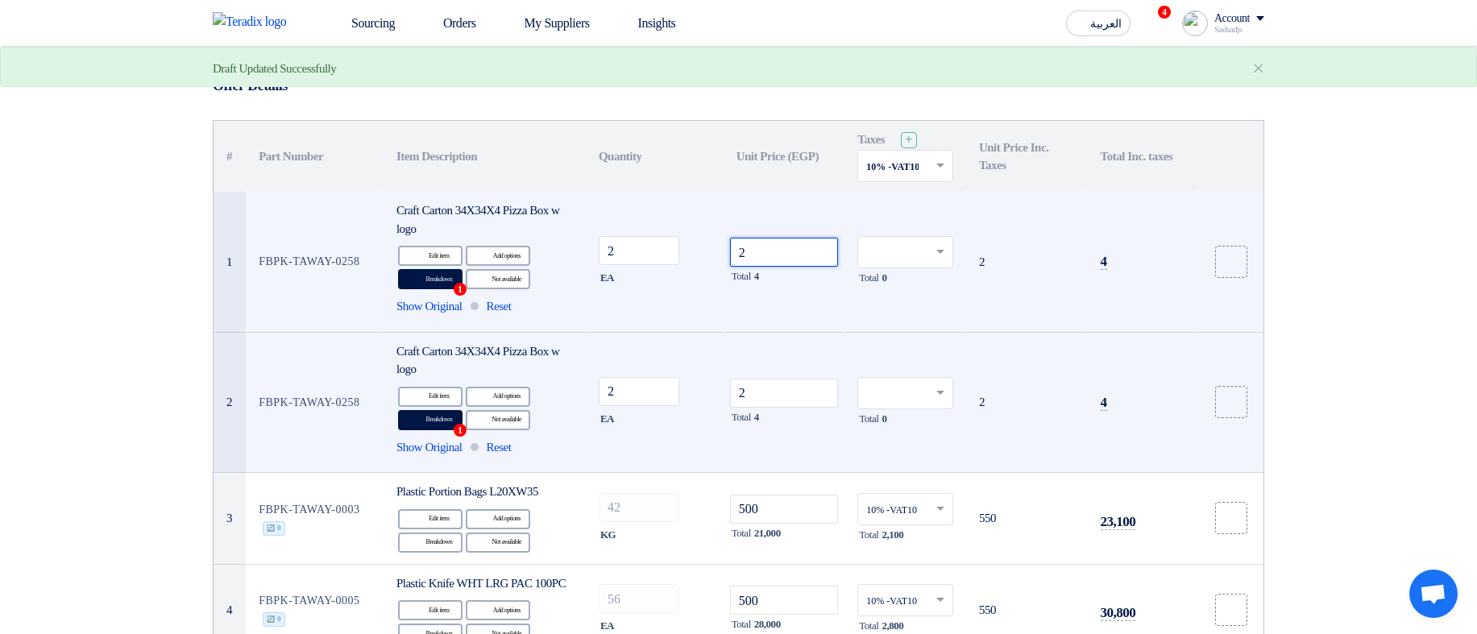
type input "21"
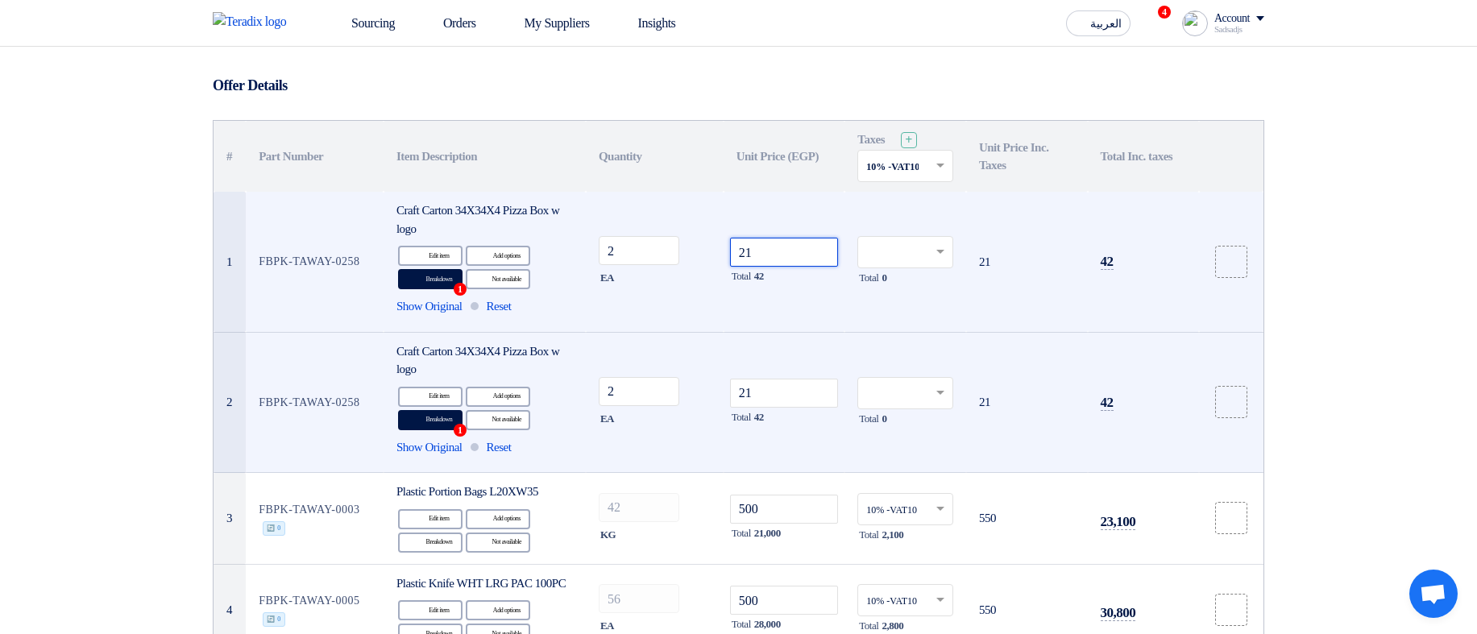
type input "212"
type input "2123"
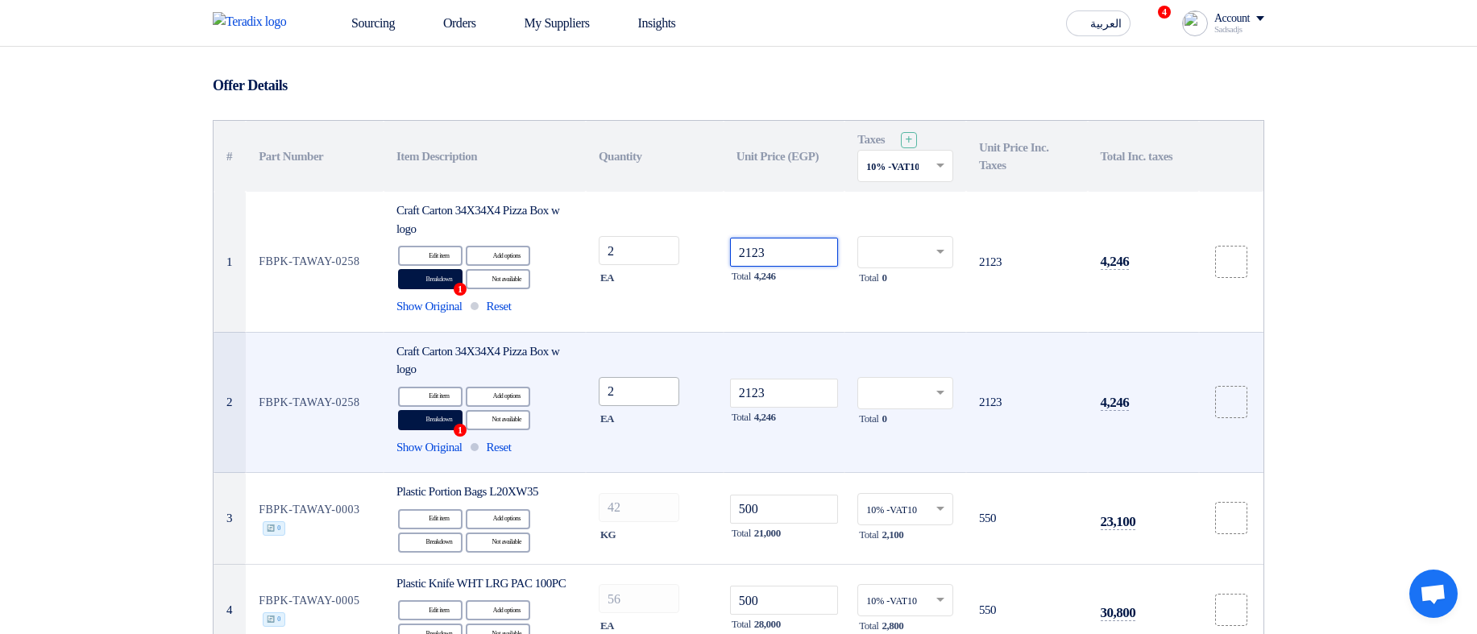
type input "2123"
click at [645, 394] on input "2" at bounding box center [639, 391] width 81 height 29
click at [644, 393] on input "2" at bounding box center [639, 391] width 81 height 29
type input "25"
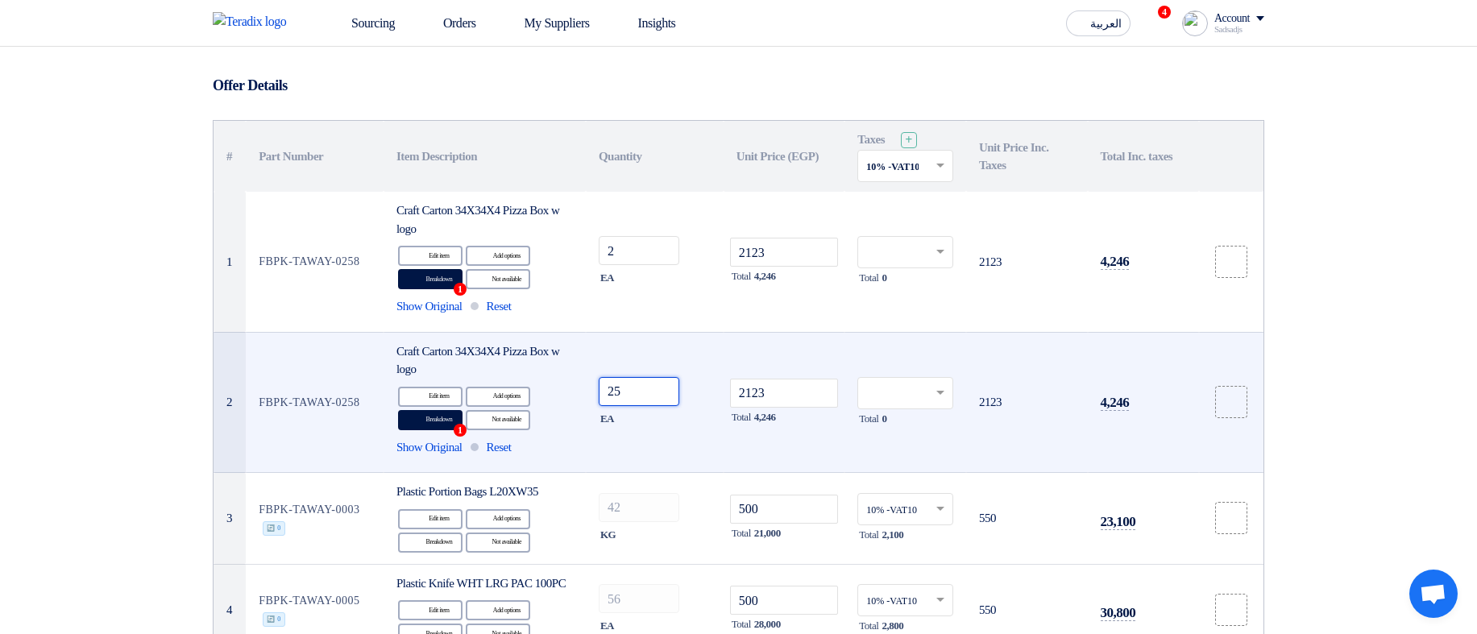
type input "25"
type input "255"
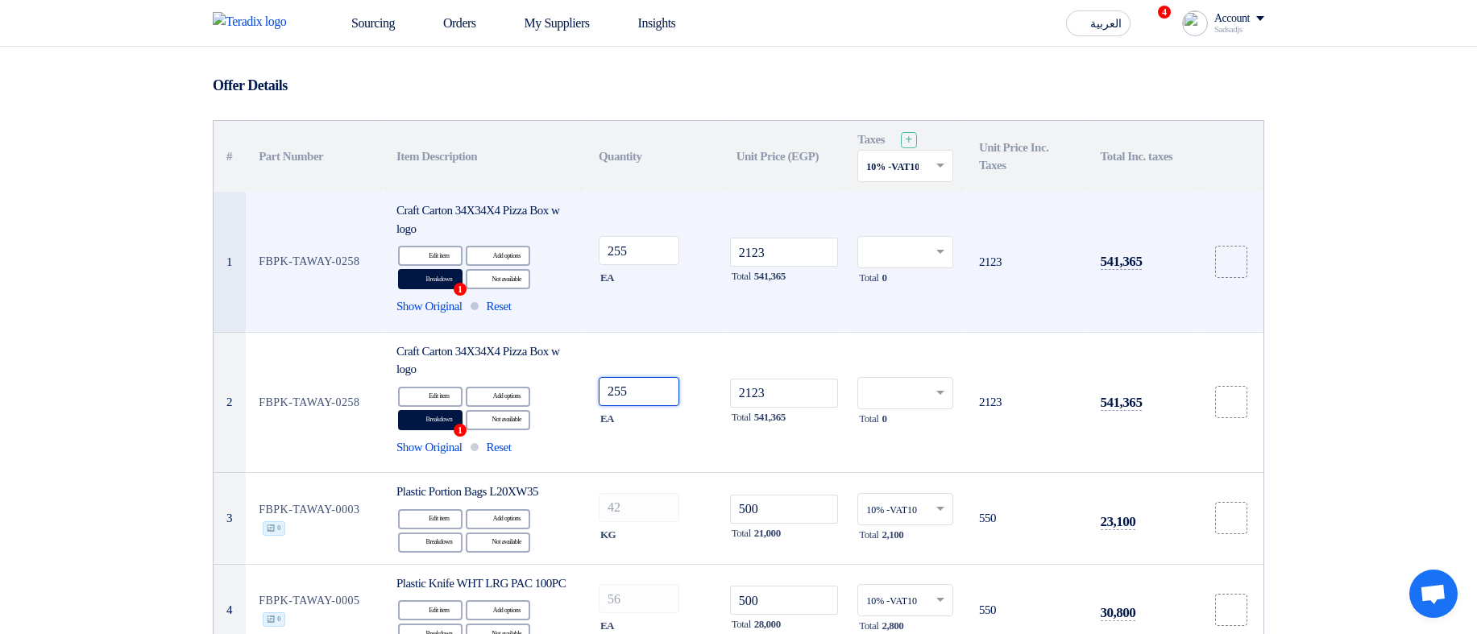
type input "255"
click at [921, 259] on input "text" at bounding box center [897, 254] width 62 height 27
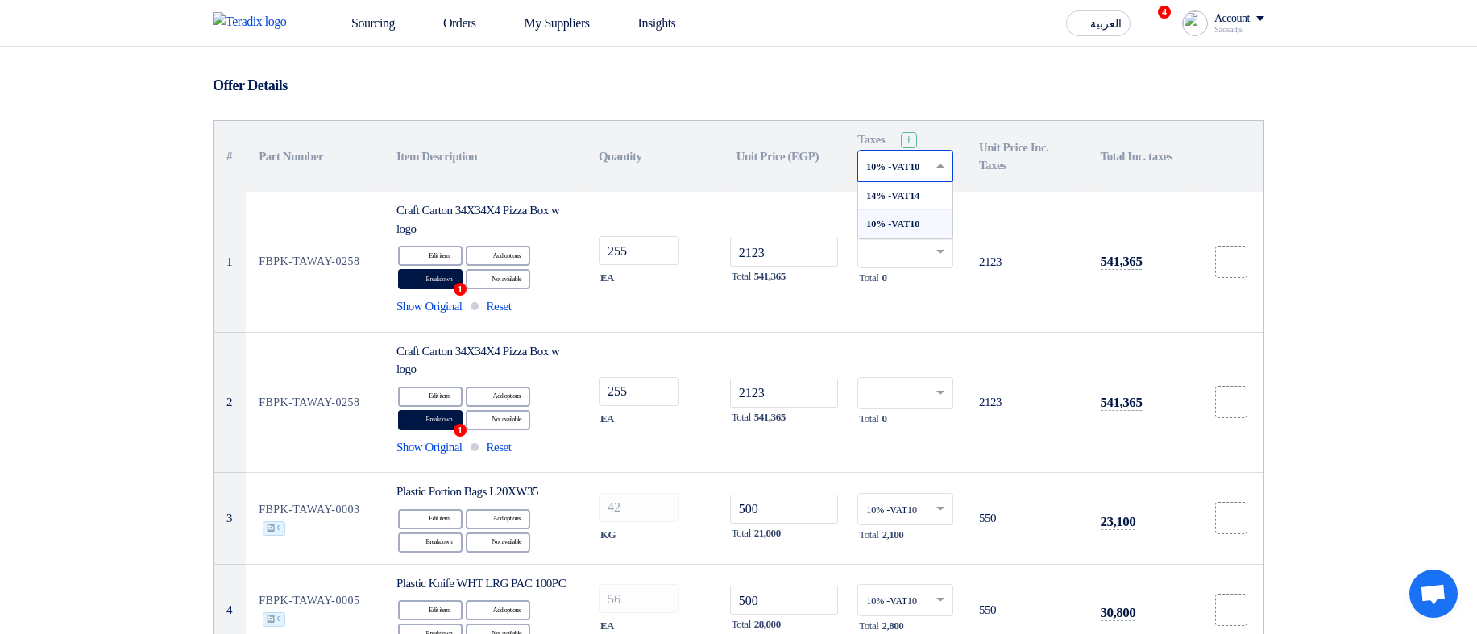
click at [901, 179] on input "text" at bounding box center [897, 168] width 62 height 27
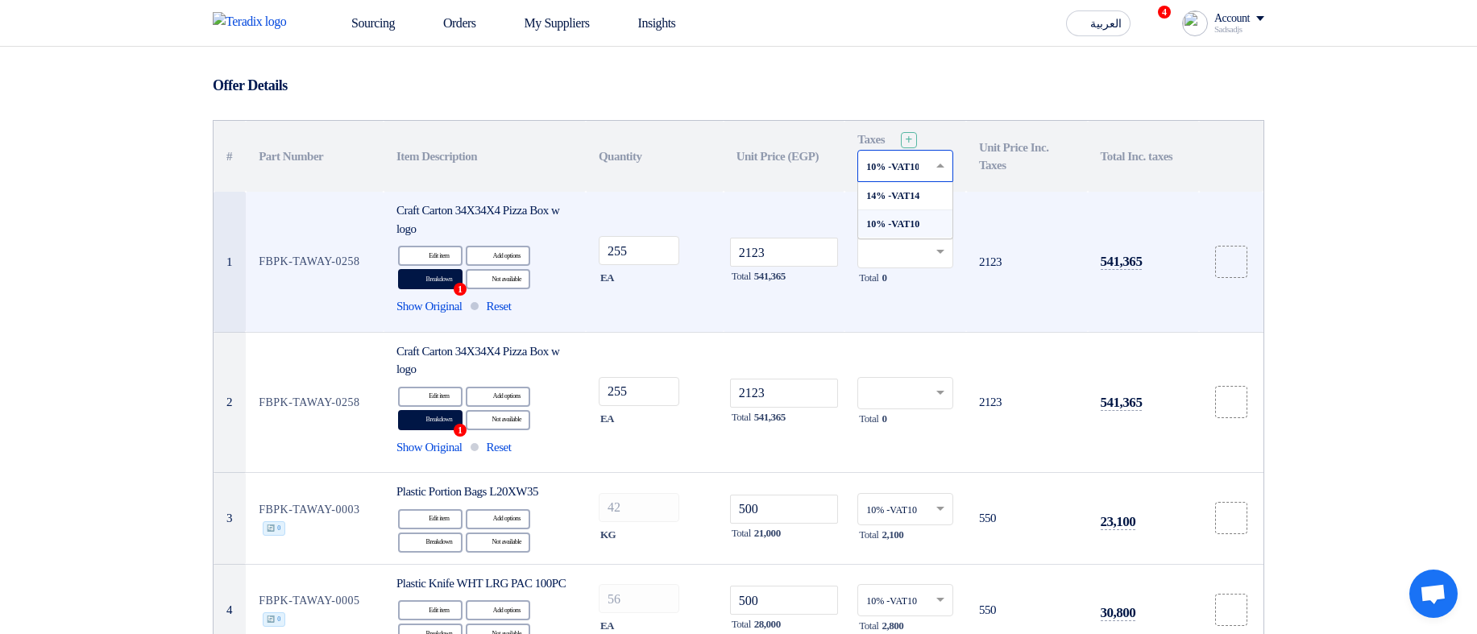
click at [891, 315] on td "Total 0" at bounding box center [905, 262] width 122 height 140
click at [899, 264] on input "text" at bounding box center [897, 254] width 62 height 27
click at [899, 307] on span "10% -VAT10" at bounding box center [891, 310] width 51 height 11
click at [920, 245] on input "text" at bounding box center [897, 254] width 62 height 27
click at [937, 272] on div "14% -VAT14" at bounding box center [905, 282] width 94 height 28
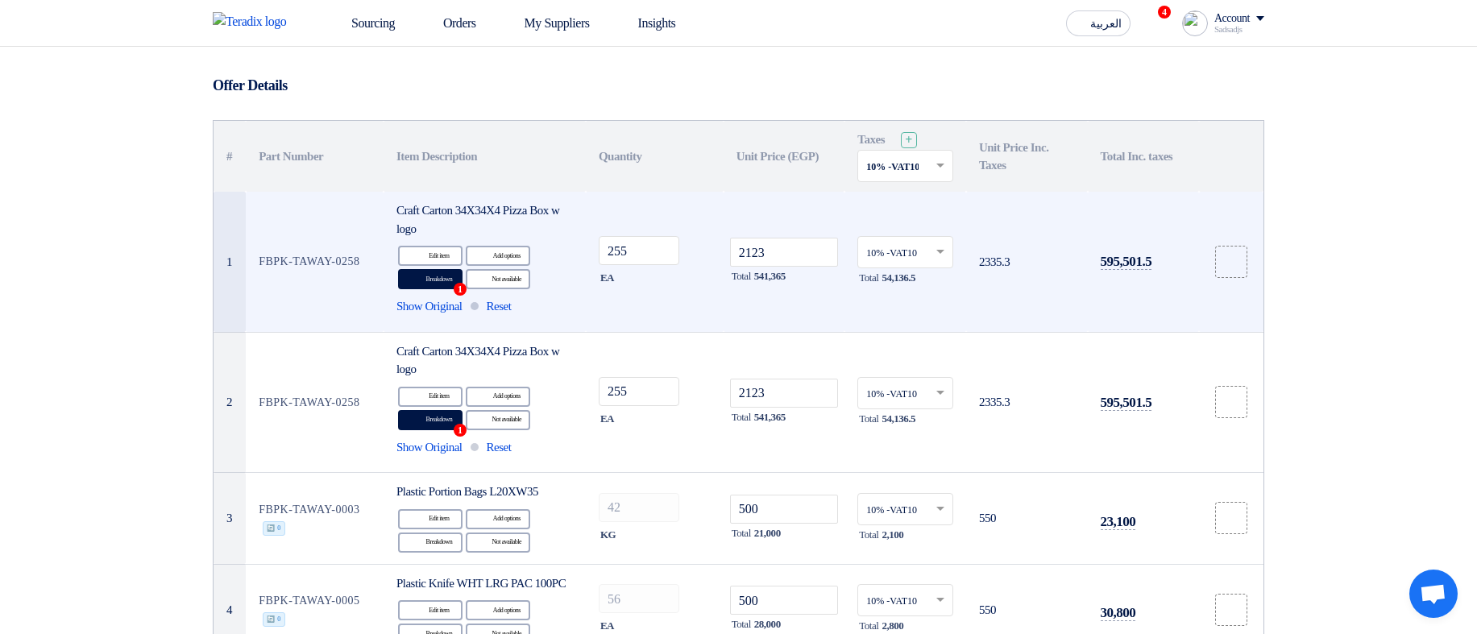
click at [908, 255] on input "text" at bounding box center [897, 254] width 62 height 27
click at [911, 277] on span "14% -VAT14" at bounding box center [891, 281] width 51 height 11
click at [919, 247] on input "text" at bounding box center [897, 254] width 62 height 27
click at [908, 280] on span "14% -VAT14" at bounding box center [891, 281] width 51 height 11
click at [856, 245] on td "14% -VAT14 × Total 75,791.1" at bounding box center [905, 262] width 122 height 140
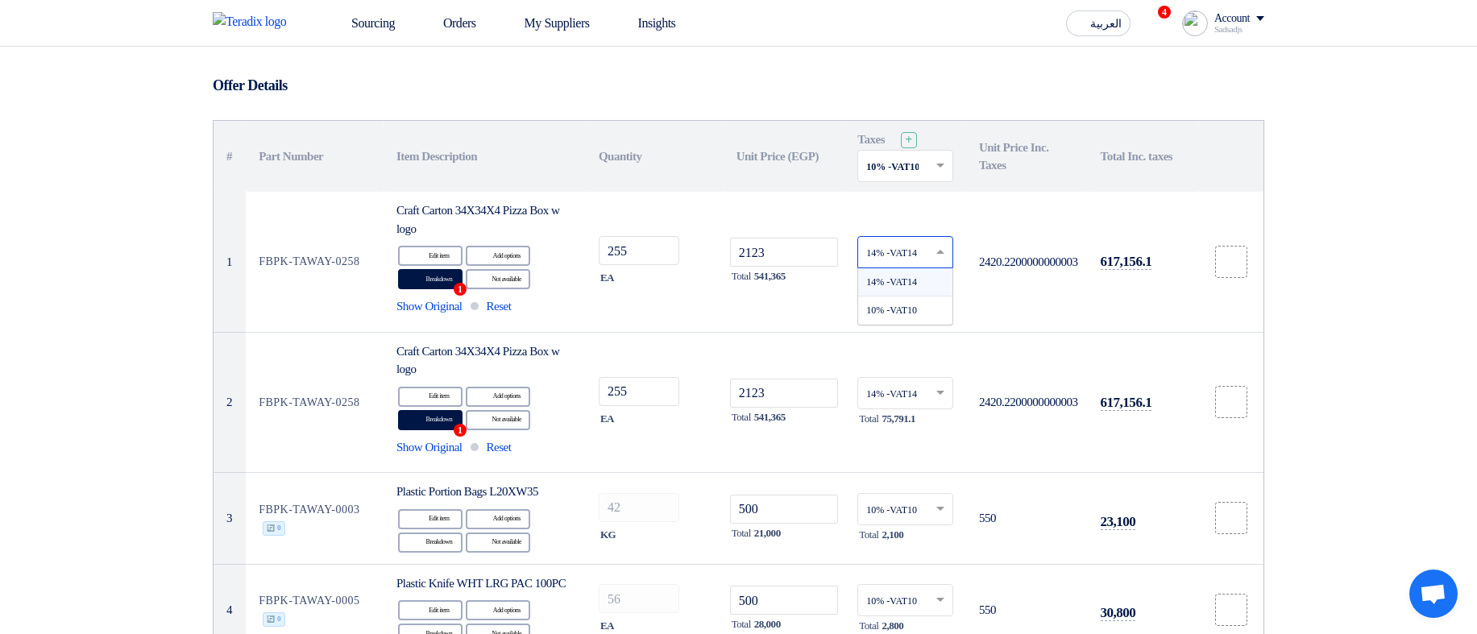
click at [897, 252] on input "text" at bounding box center [897, 254] width 62 height 27
click at [890, 312] on span "10% -VAT10" at bounding box center [891, 310] width 51 height 11
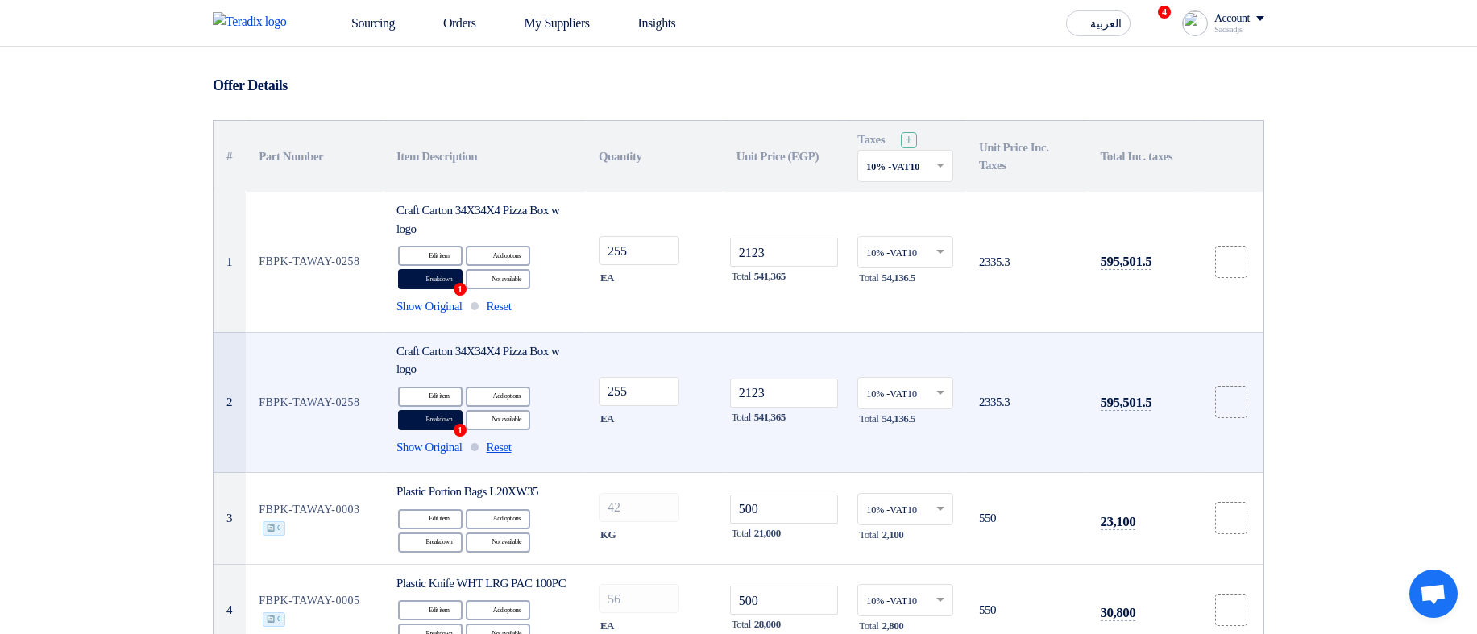
click at [512, 443] on span "Reset" at bounding box center [499, 447] width 25 height 19
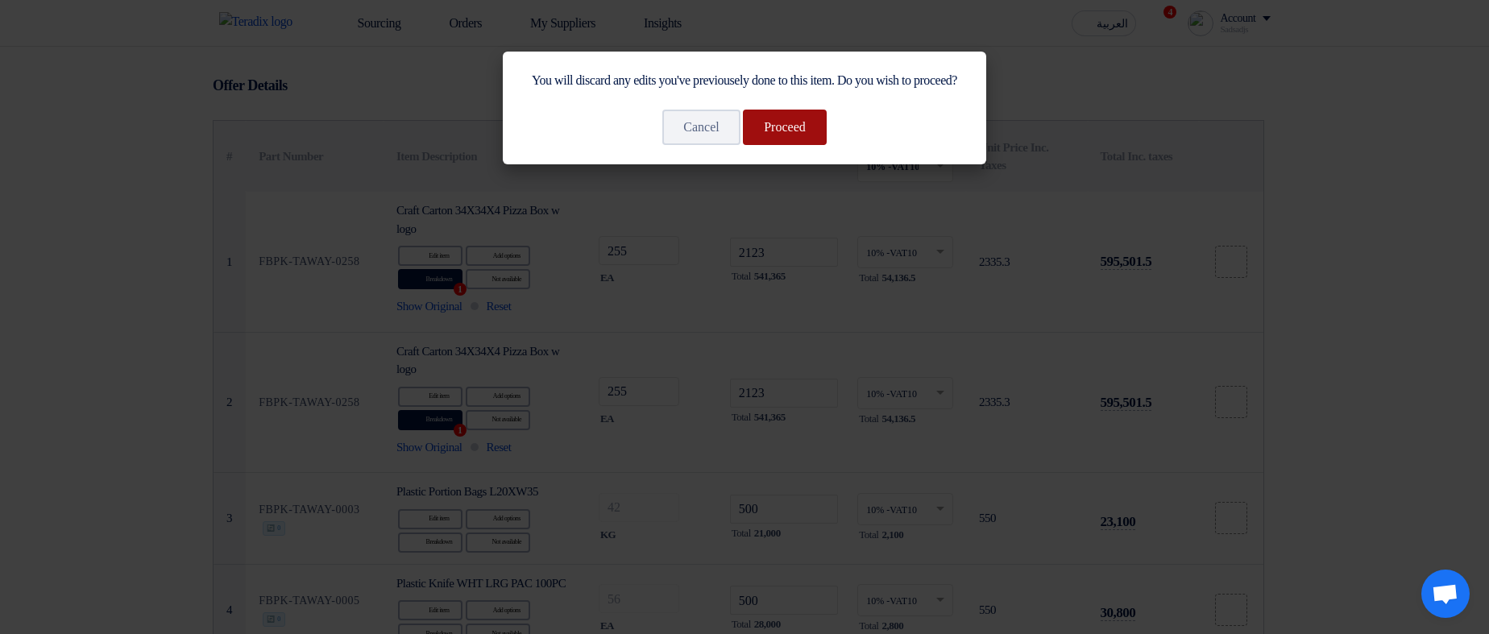
click at [773, 145] on button "Proceed" at bounding box center [785, 127] width 84 height 35
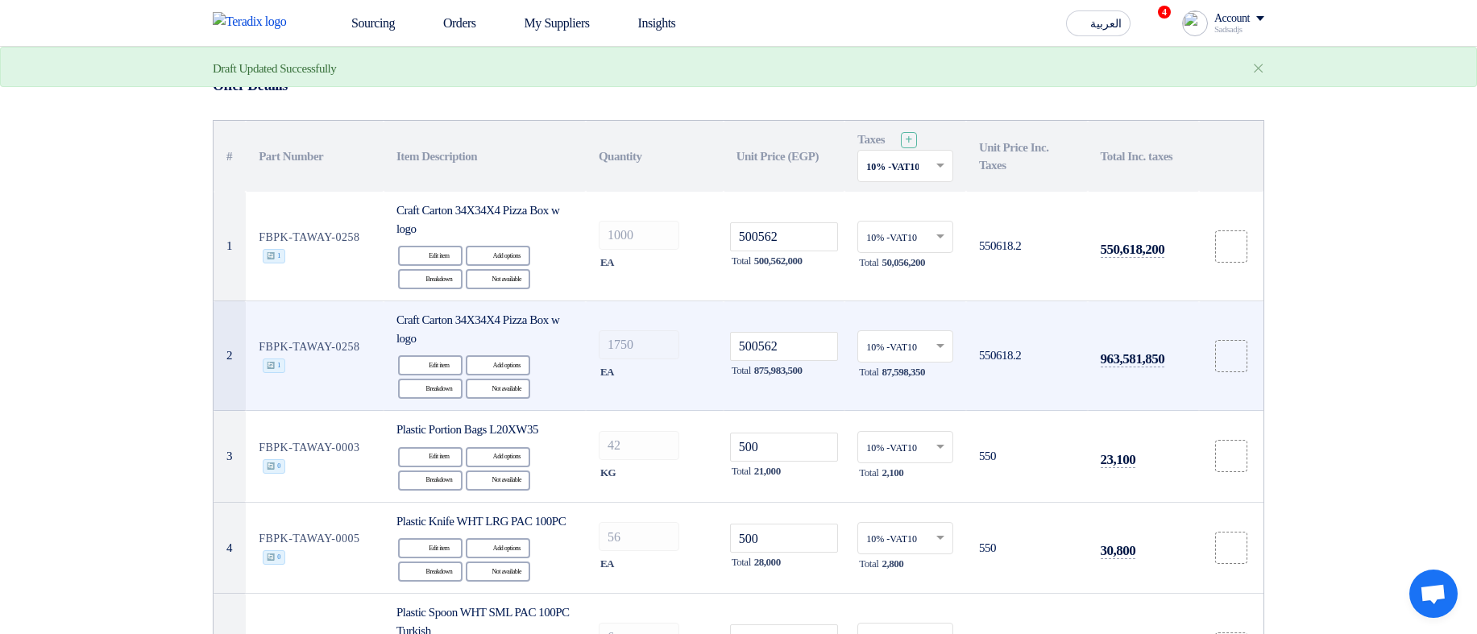
click at [546, 345] on tr "2 FBPK-TAWAY-0258 🔄 1 Craft Carton 34X34X4 Pizza Box w logo Edit Edit item Alte…" at bounding box center [739, 356] width 1050 height 110
click at [519, 343] on tr "2 FBPK-TAWAY-0258 🔄 1 Craft Carton 34X34X4 Pizza Box w logo Edit Edit item Alte…" at bounding box center [739, 356] width 1050 height 110
click at [500, 338] on tr "2 FBPK-TAWAY-0258 🔄 1 Craft Carton 34X34X4 Pizza Box w logo Edit Edit item Alte…" at bounding box center [739, 356] width 1050 height 110
click at [519, 342] on tr "2 FBPK-TAWAY-0258 🔄 1 Craft Carton 34X34X4 Pizza Box w logo Edit Edit item Alte…" at bounding box center [739, 356] width 1050 height 110
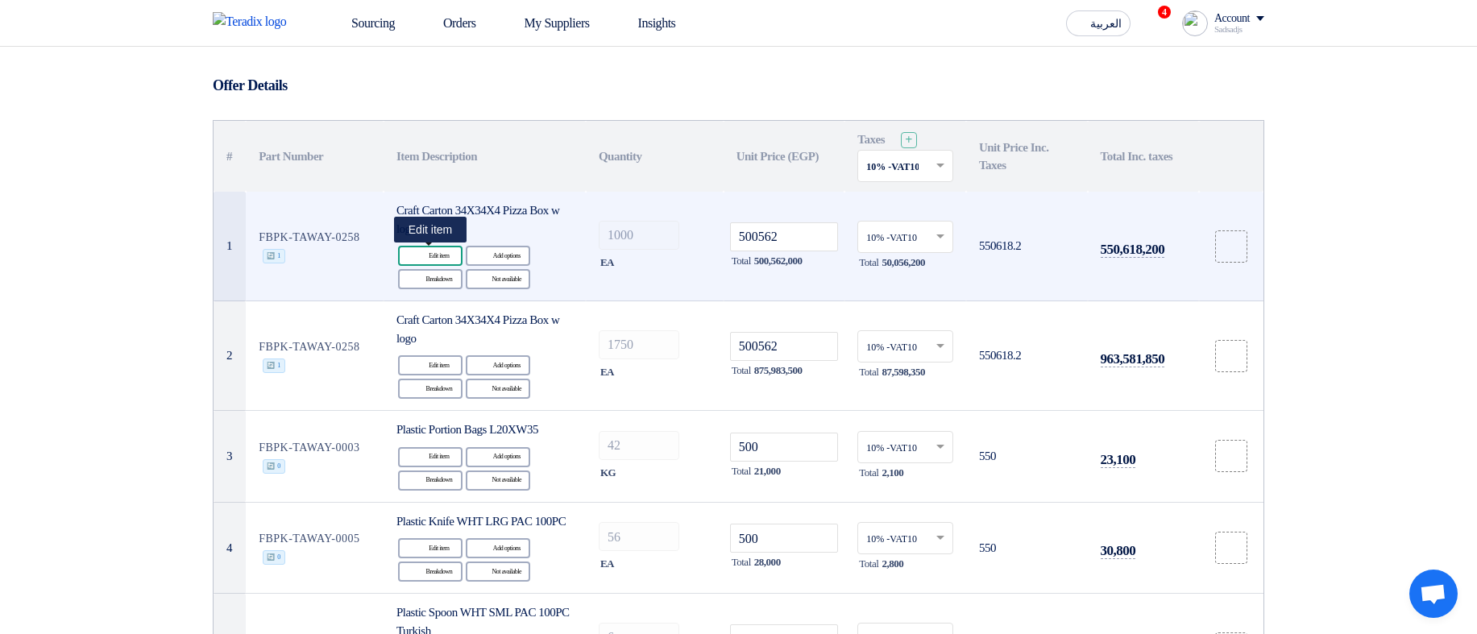
click at [425, 255] on div "Edit Edit item" at bounding box center [430, 256] width 64 height 20
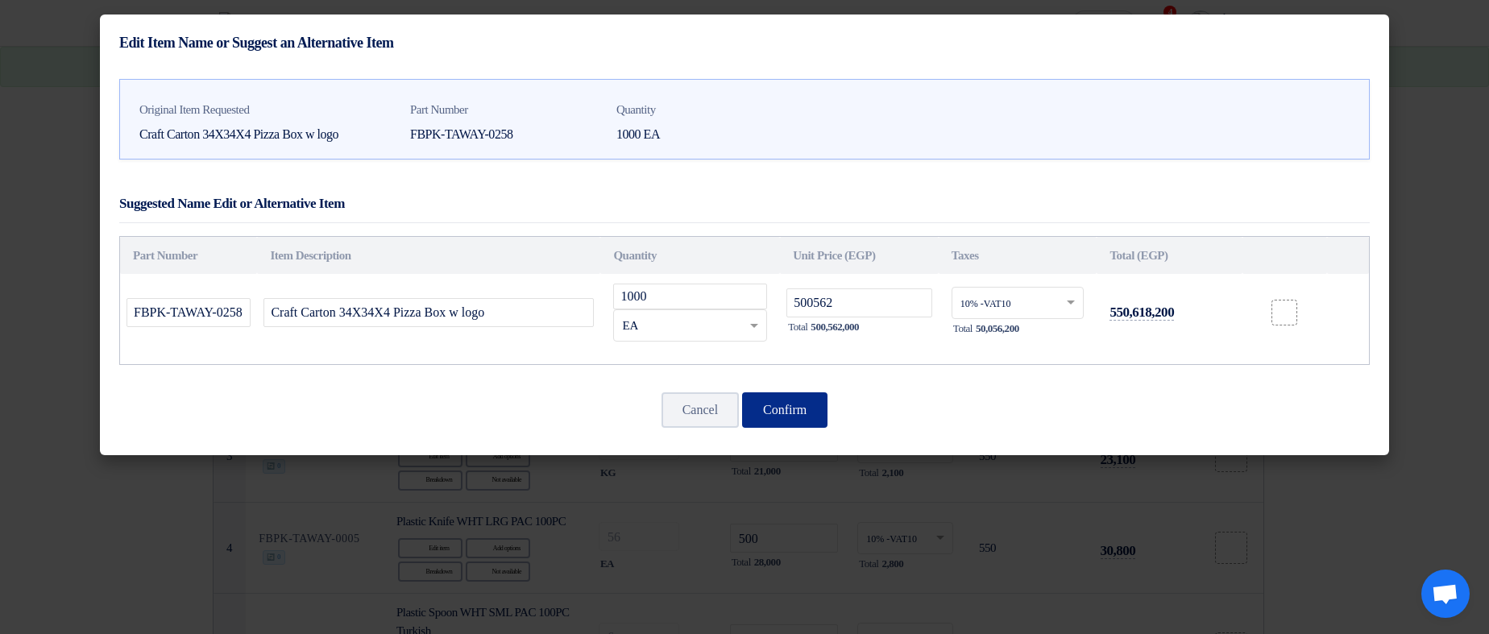
click at [806, 408] on button "Confirm" at bounding box center [784, 409] width 85 height 35
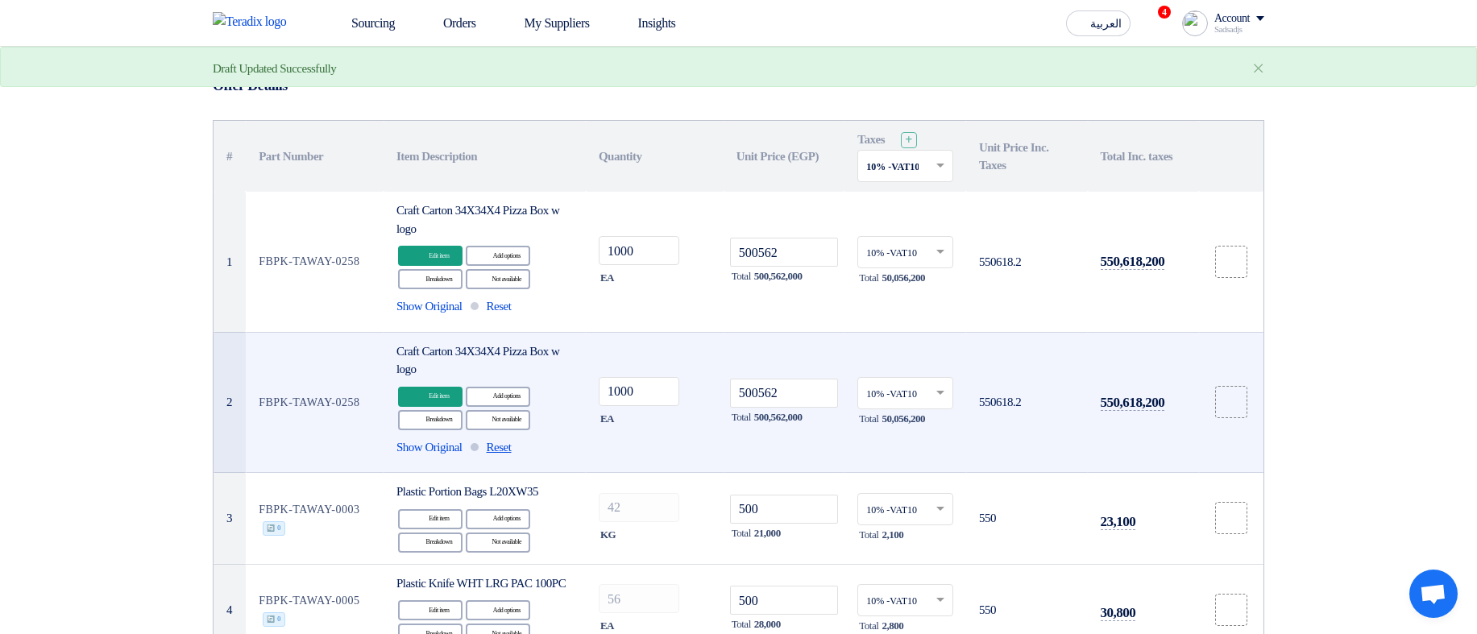
click at [508, 448] on span "Reset" at bounding box center [499, 447] width 25 height 19
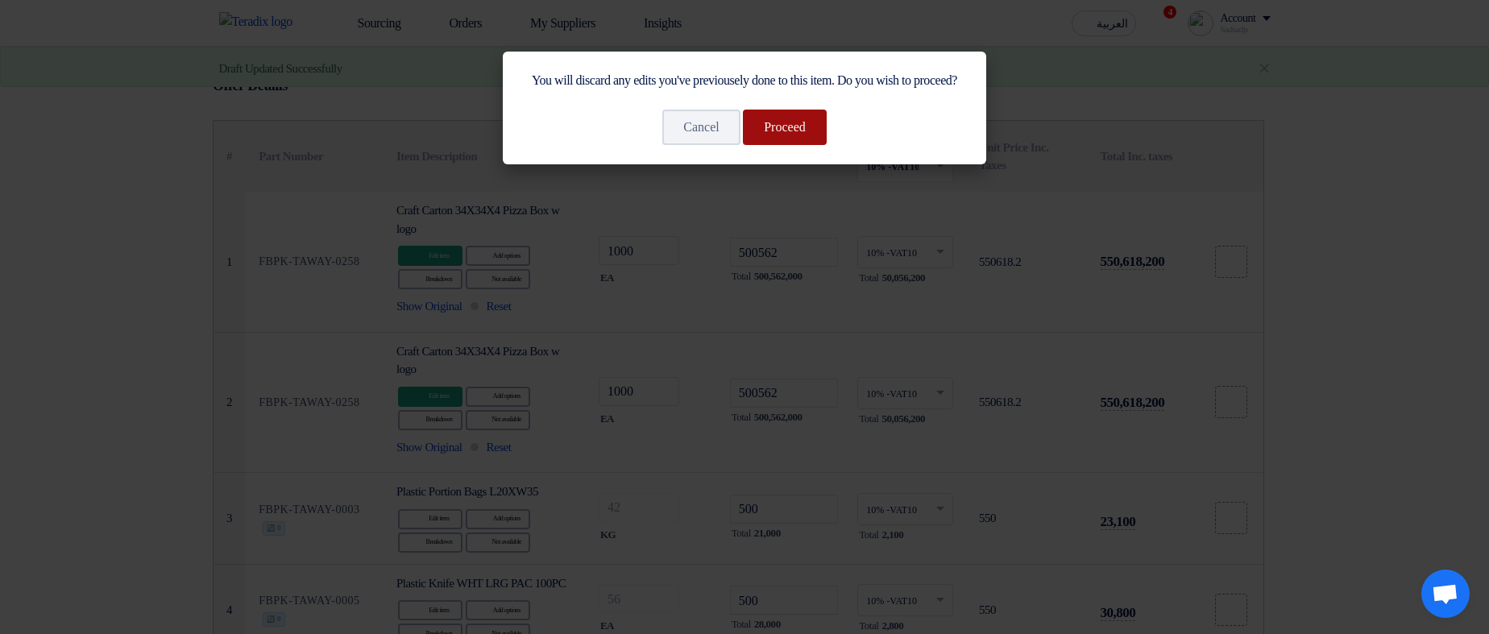
click at [797, 145] on button "Proceed" at bounding box center [785, 127] width 84 height 35
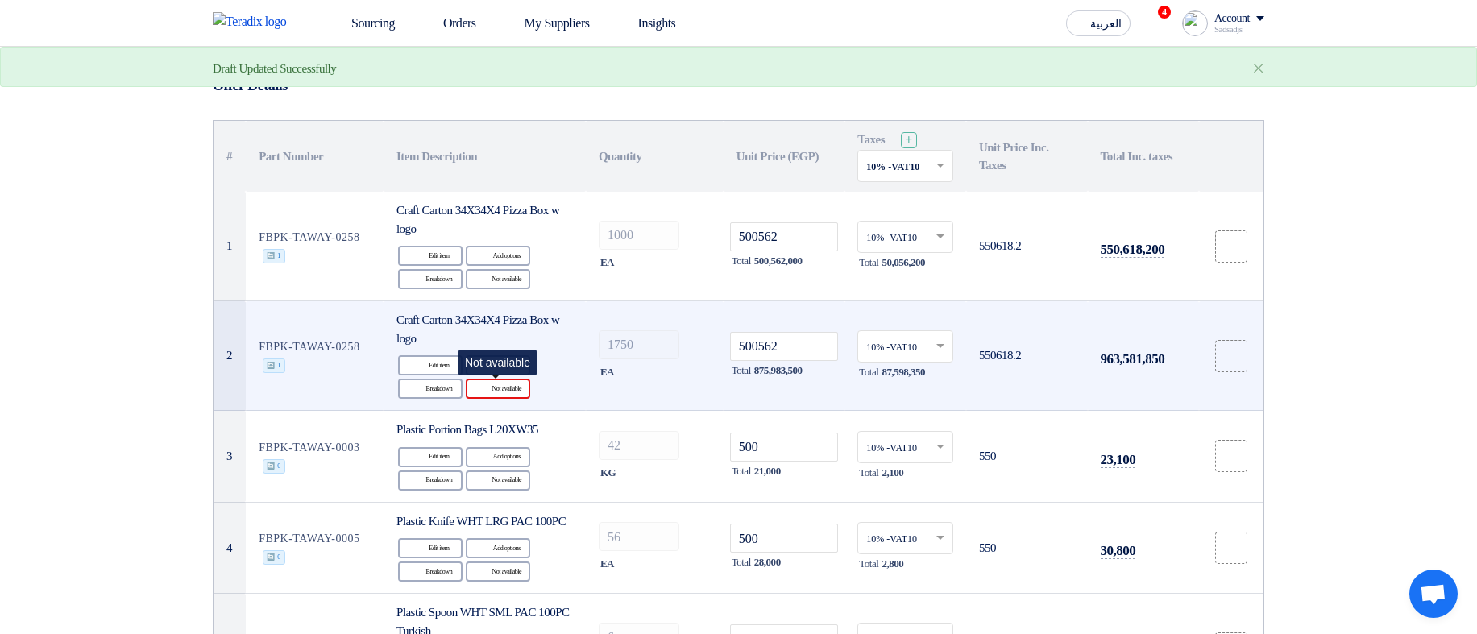
click at [504, 390] on div "Reject Not available" at bounding box center [498, 389] width 64 height 20
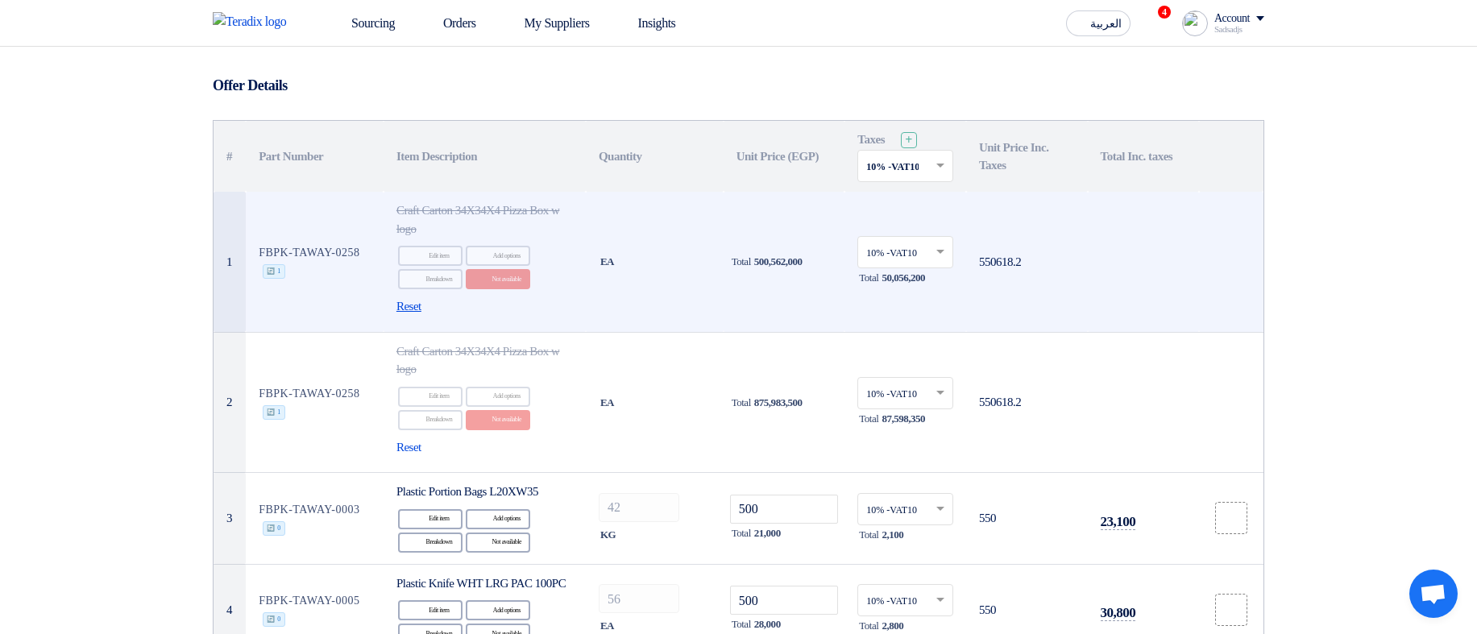
click at [421, 307] on span "Reset" at bounding box center [408, 306] width 25 height 19
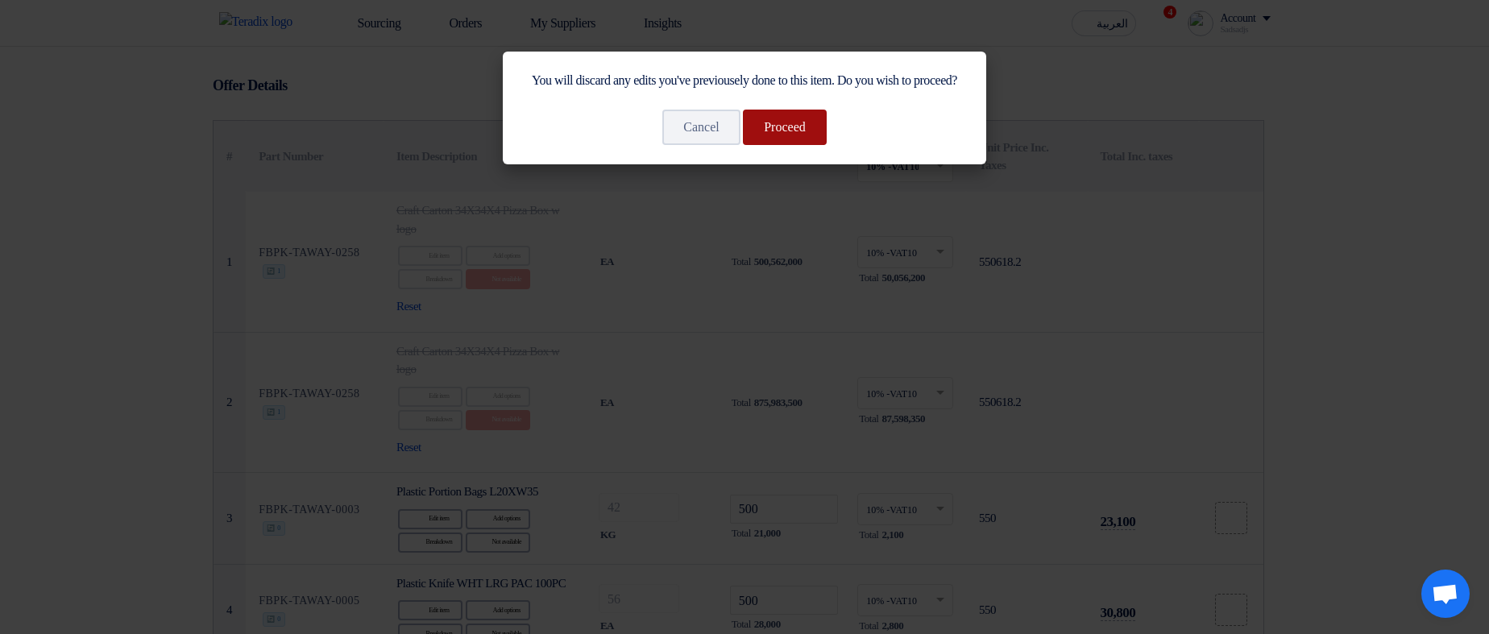
click at [793, 134] on button "Proceed" at bounding box center [785, 127] width 84 height 35
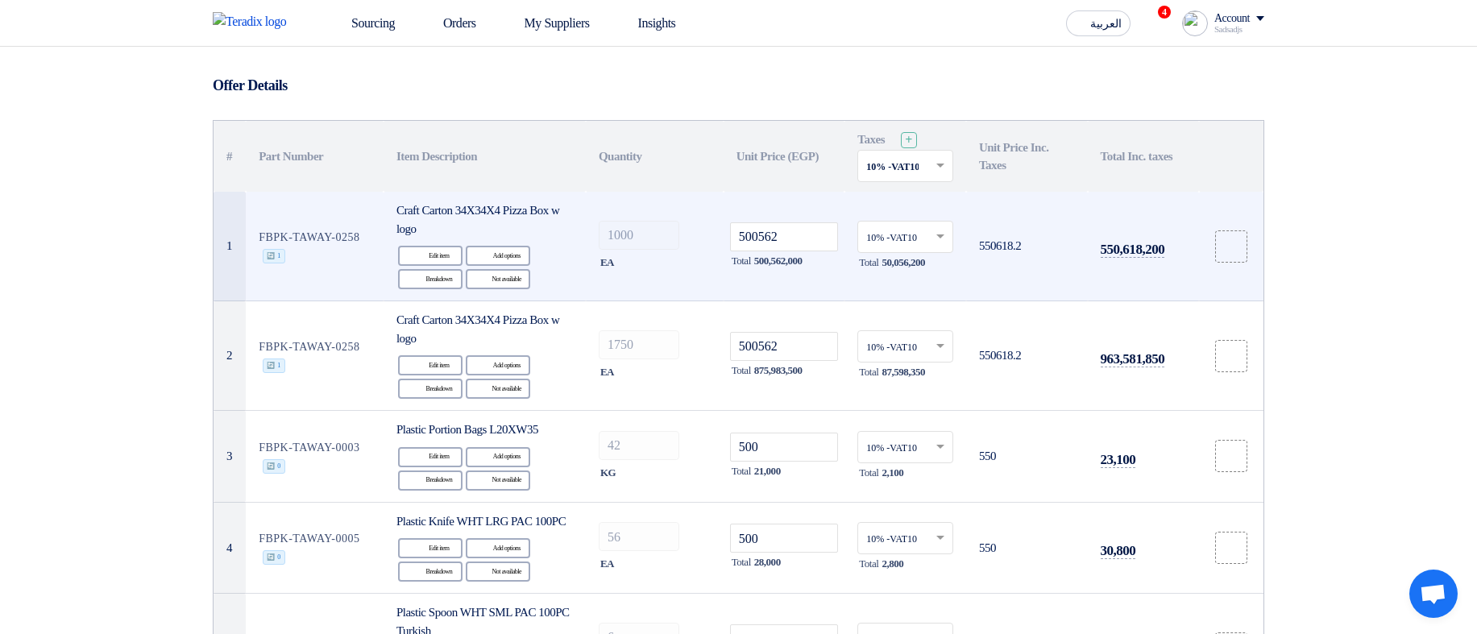
click at [819, 294] on td "500562 Total 500,562,000" at bounding box center [784, 247] width 122 height 110
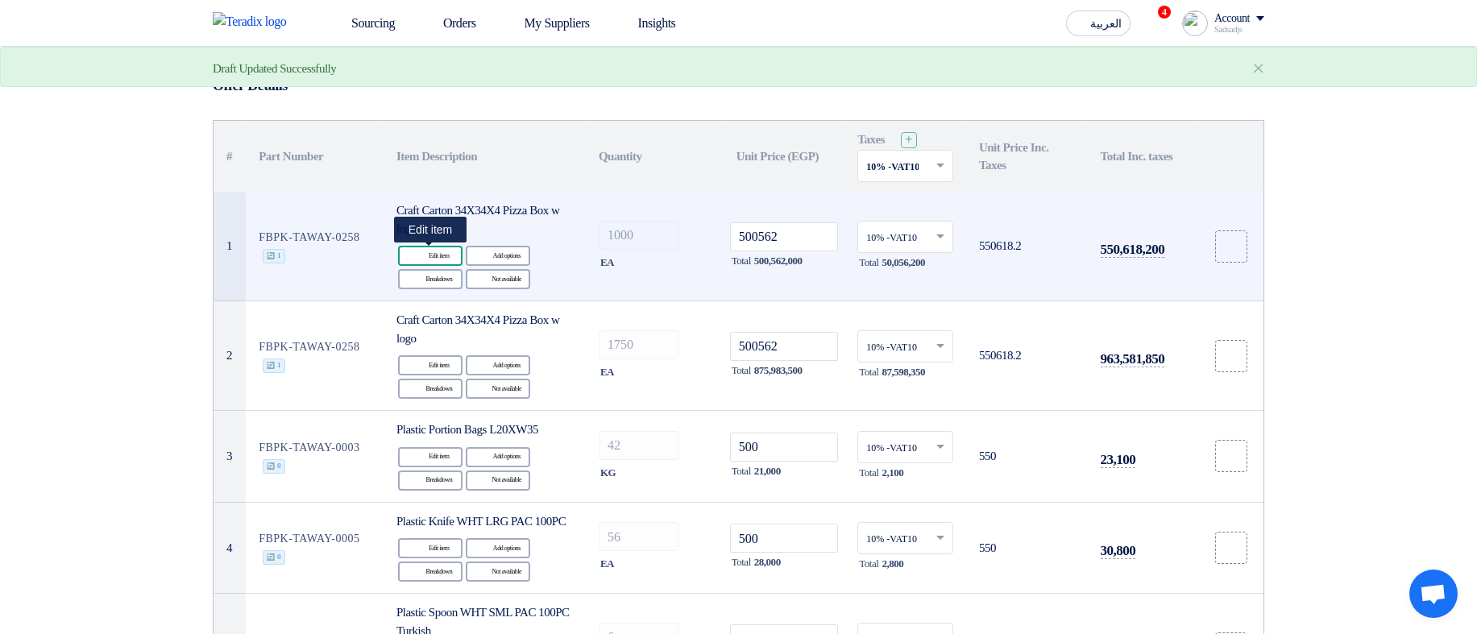
click at [456, 254] on div "Edit Edit item" at bounding box center [430, 256] width 64 height 20
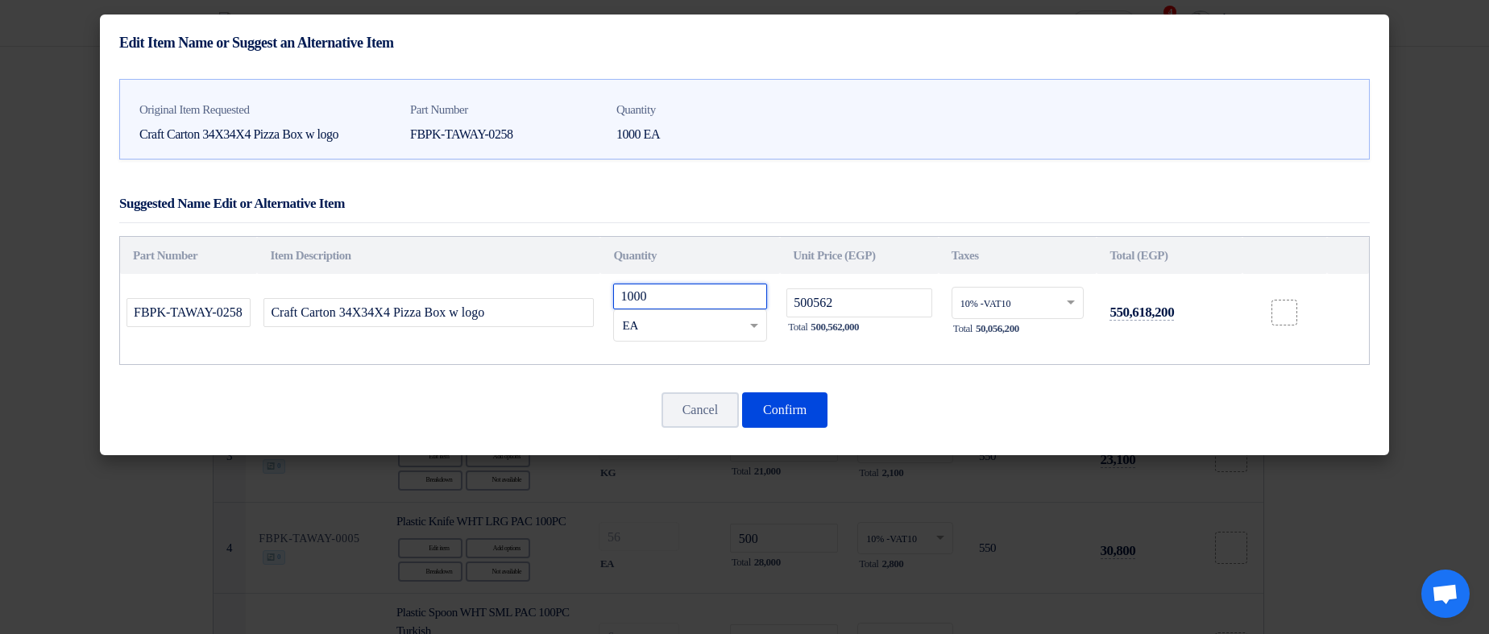
click at [671, 296] on input "1000" at bounding box center [690, 297] width 154 height 26
type input "50"
click at [742, 399] on button "Confirm" at bounding box center [784, 409] width 85 height 35
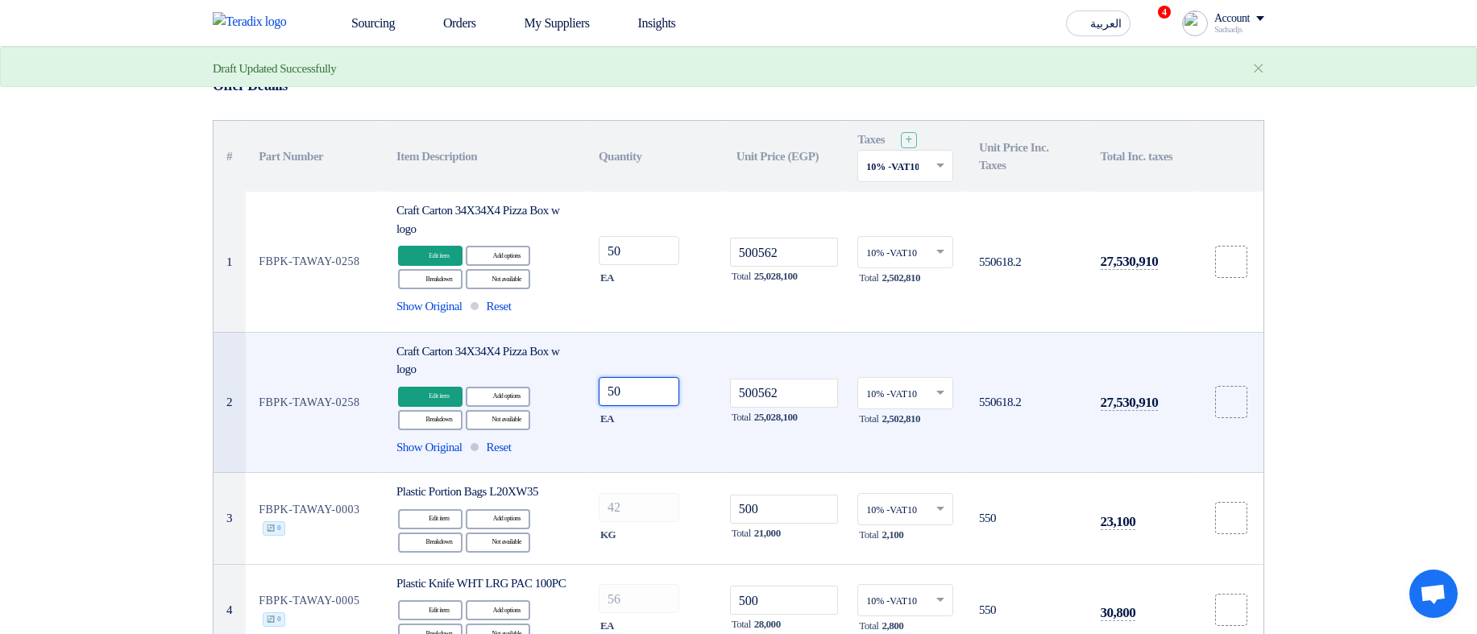
click at [653, 384] on input "50" at bounding box center [639, 391] width 81 height 29
click at [687, 345] on td "50 EA" at bounding box center [655, 402] width 138 height 141
click at [512, 443] on span "Reset" at bounding box center [499, 447] width 25 height 19
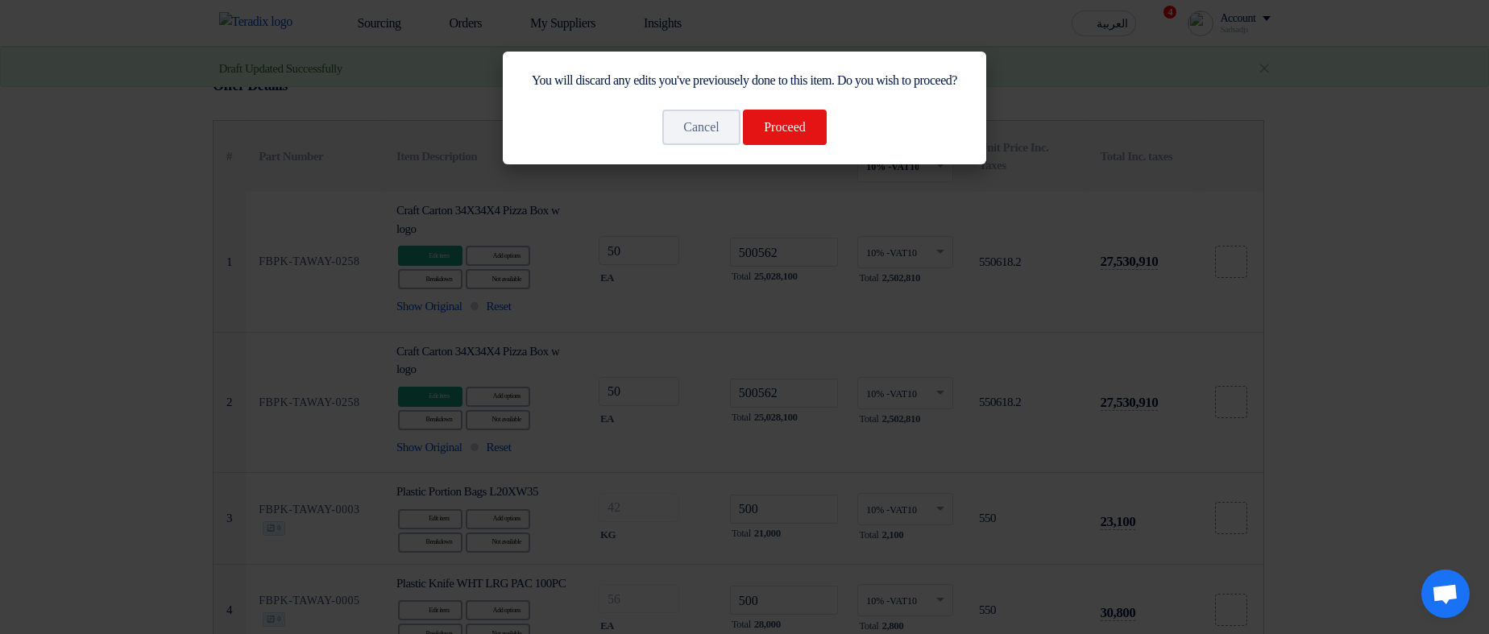
click at [779, 164] on div "You will discard any edits you've previousely done to this item. Do you wish to…" at bounding box center [744, 108] width 483 height 113
click at [827, 131] on button "Proceed" at bounding box center [785, 127] width 84 height 35
